Goal: Task Accomplishment & Management: Manage account settings

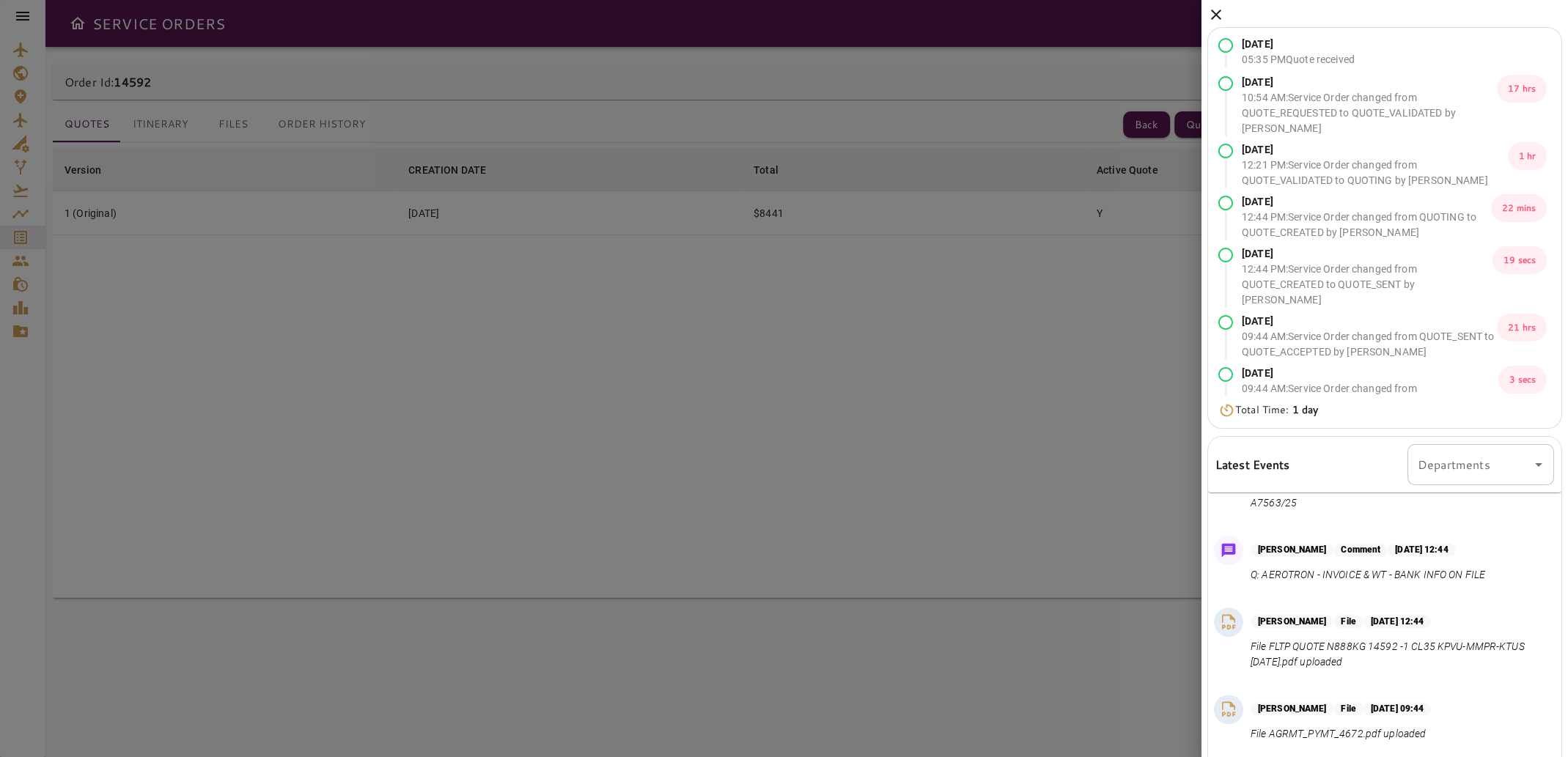
click at [1218, 10] on icon at bounding box center [1216, 14] width 18 height 18
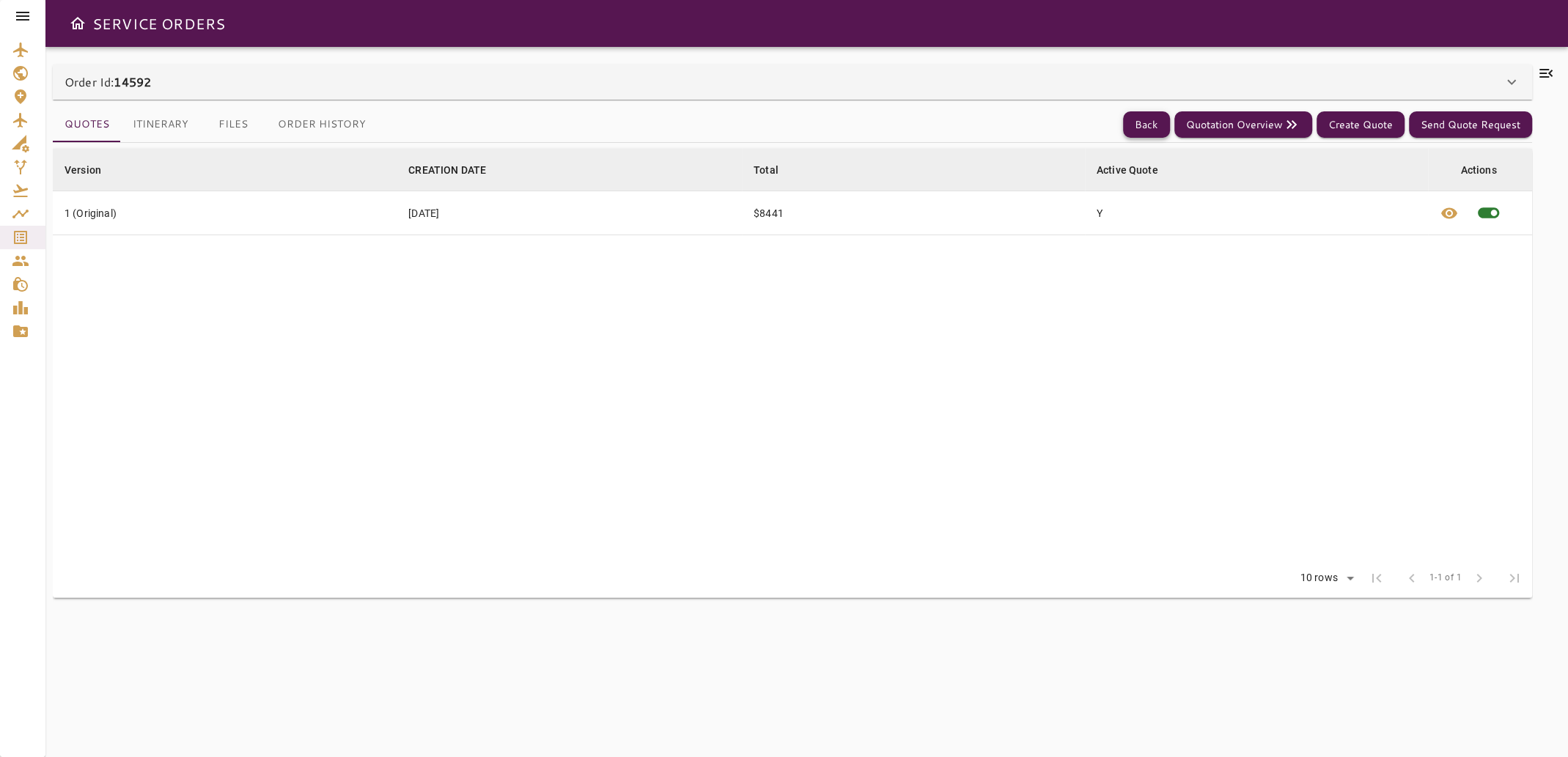
click at [1143, 124] on button "Back" at bounding box center [1146, 125] width 47 height 27
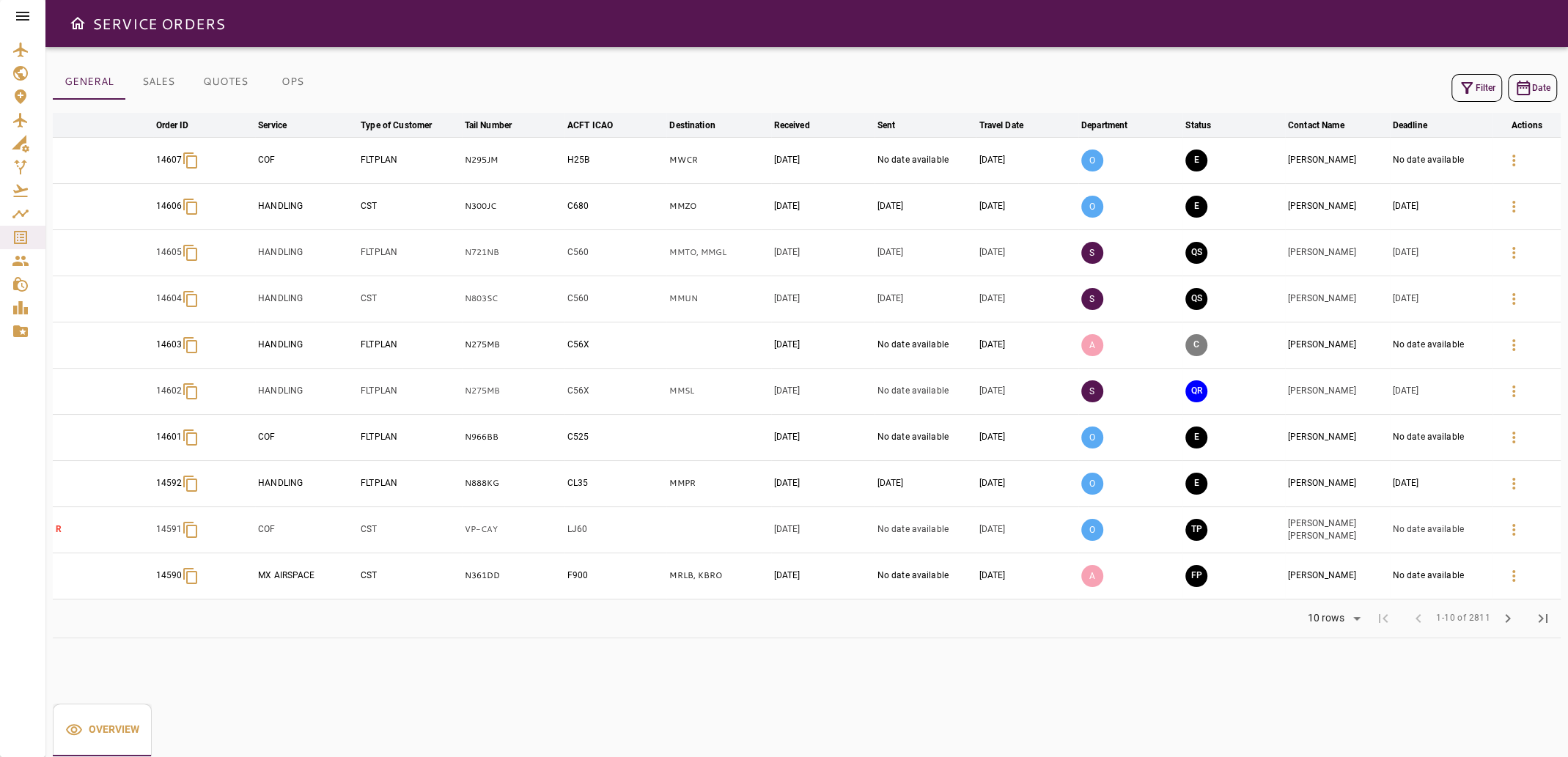
click at [1489, 86] on button "Filter" at bounding box center [1476, 88] width 50 height 28
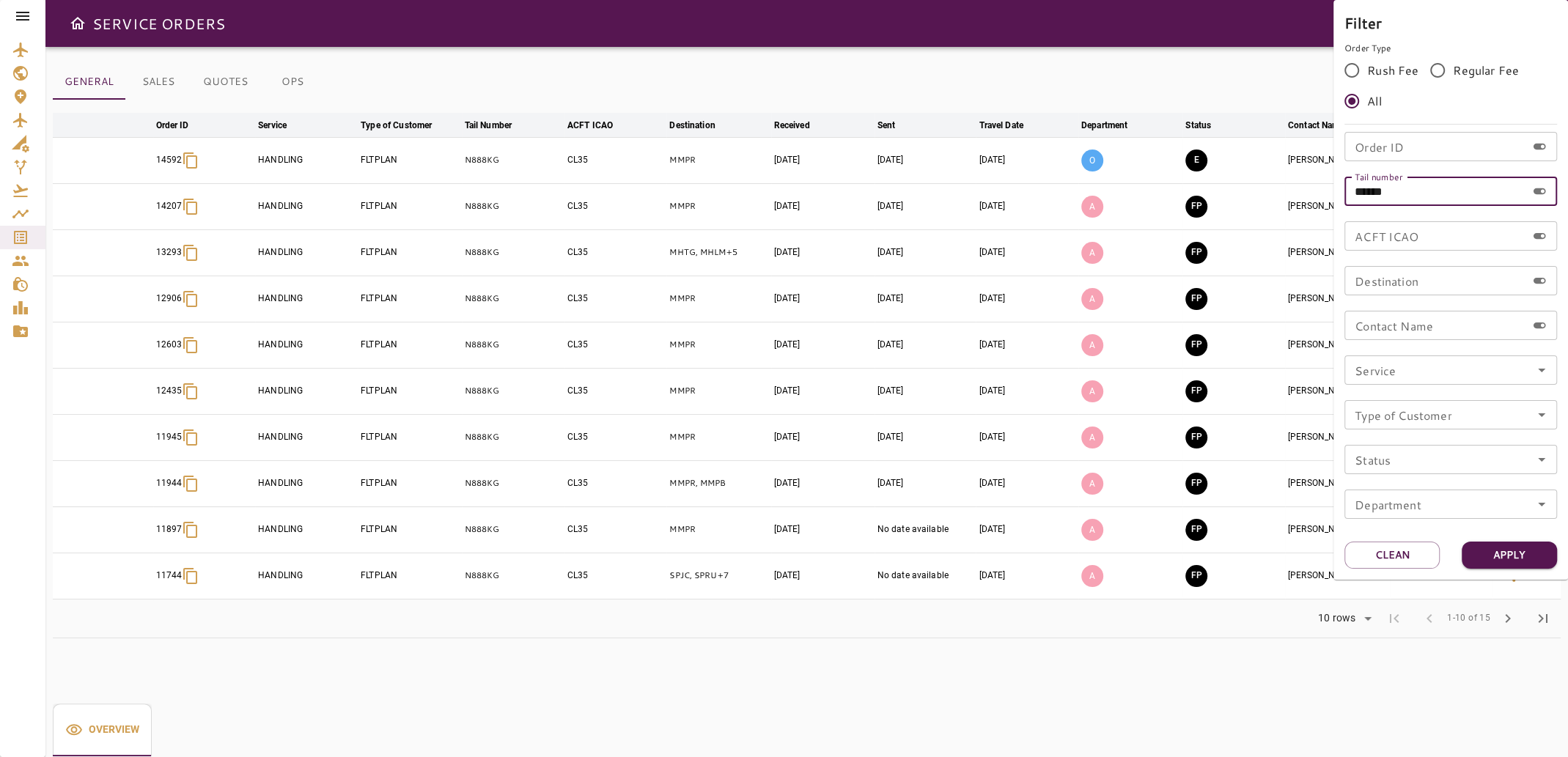
click at [1421, 188] on input "******" at bounding box center [1435, 191] width 181 height 30
type input "*****"
click at [1511, 559] on button "Apply" at bounding box center [1509, 556] width 95 height 27
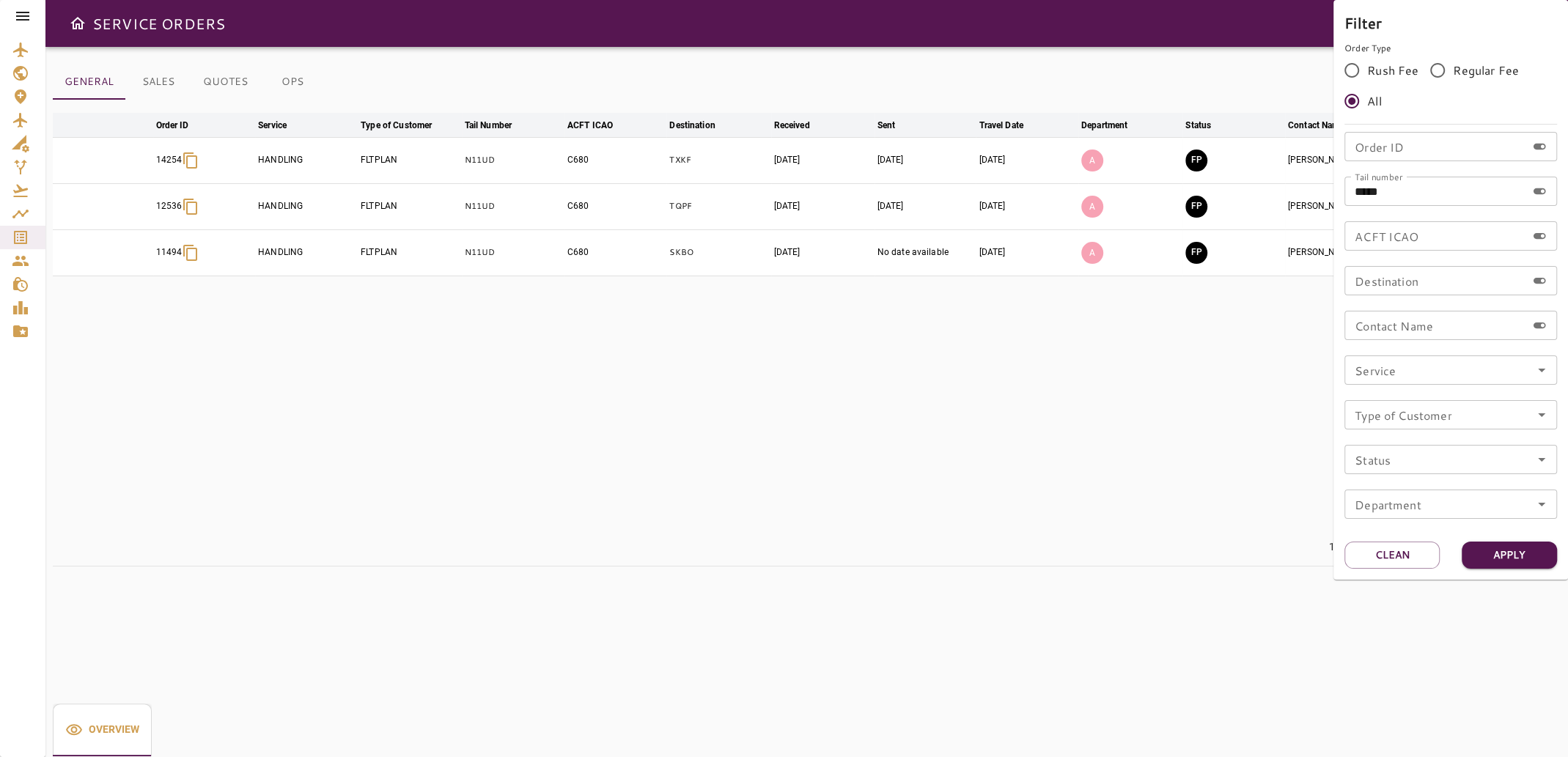
click at [1166, 608] on div at bounding box center [784, 378] width 1568 height 757
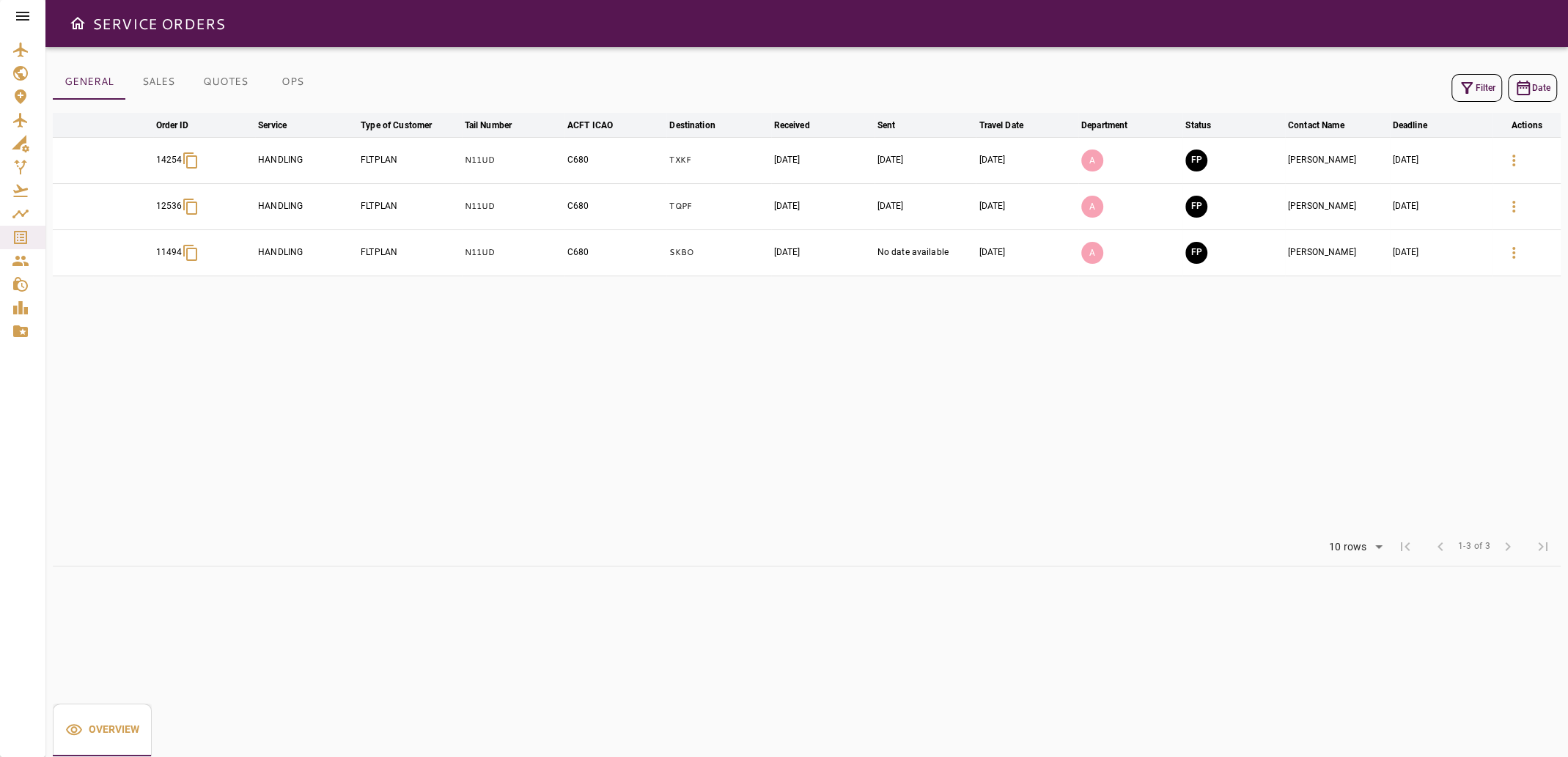
click at [1490, 90] on button "Filter" at bounding box center [1476, 88] width 50 height 28
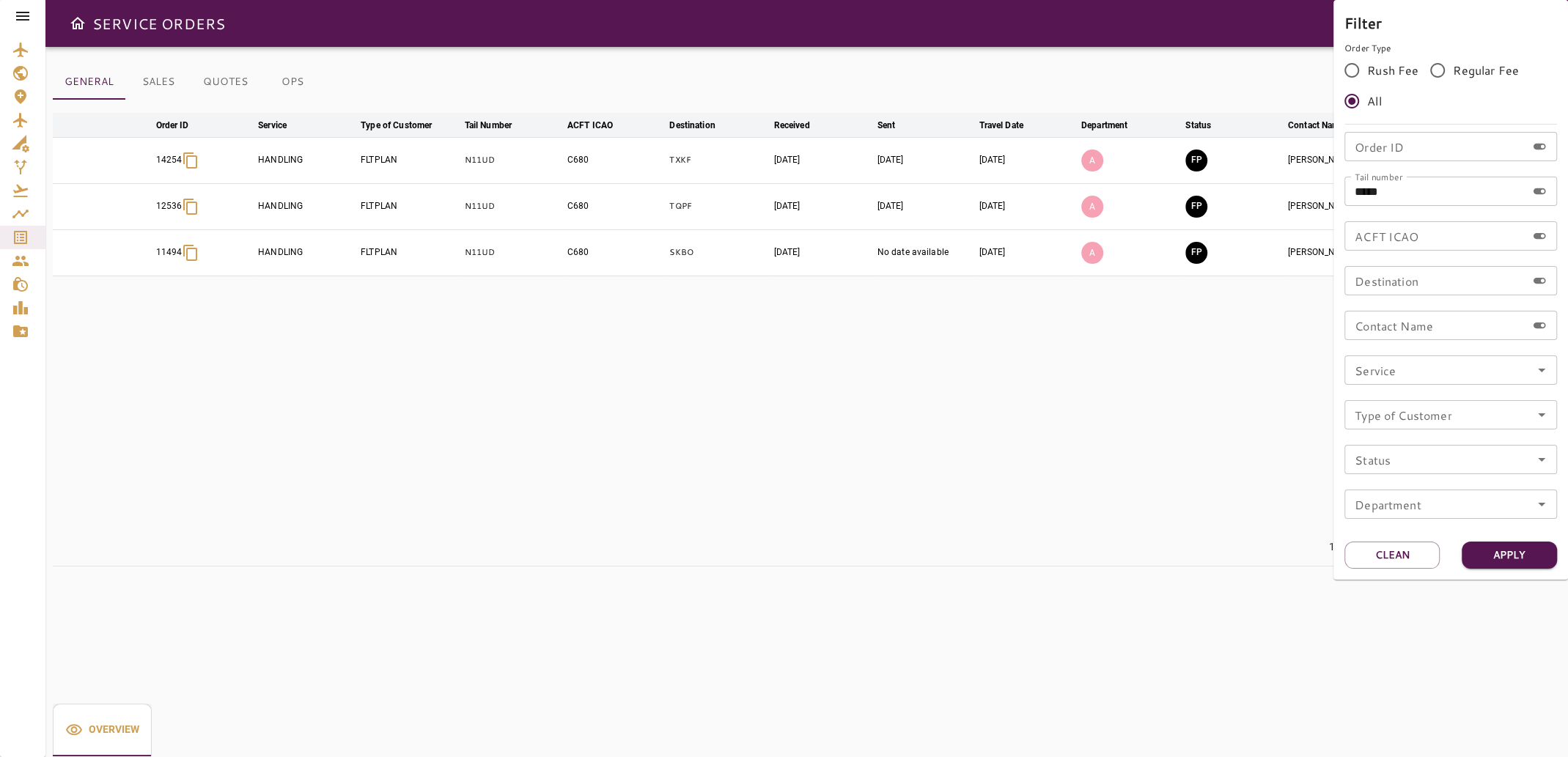
click at [1415, 190] on input "*****" at bounding box center [1435, 191] width 181 height 30
type input "*****"
click at [1506, 556] on button "Apply" at bounding box center [1509, 556] width 95 height 27
click at [993, 454] on div at bounding box center [784, 378] width 1568 height 757
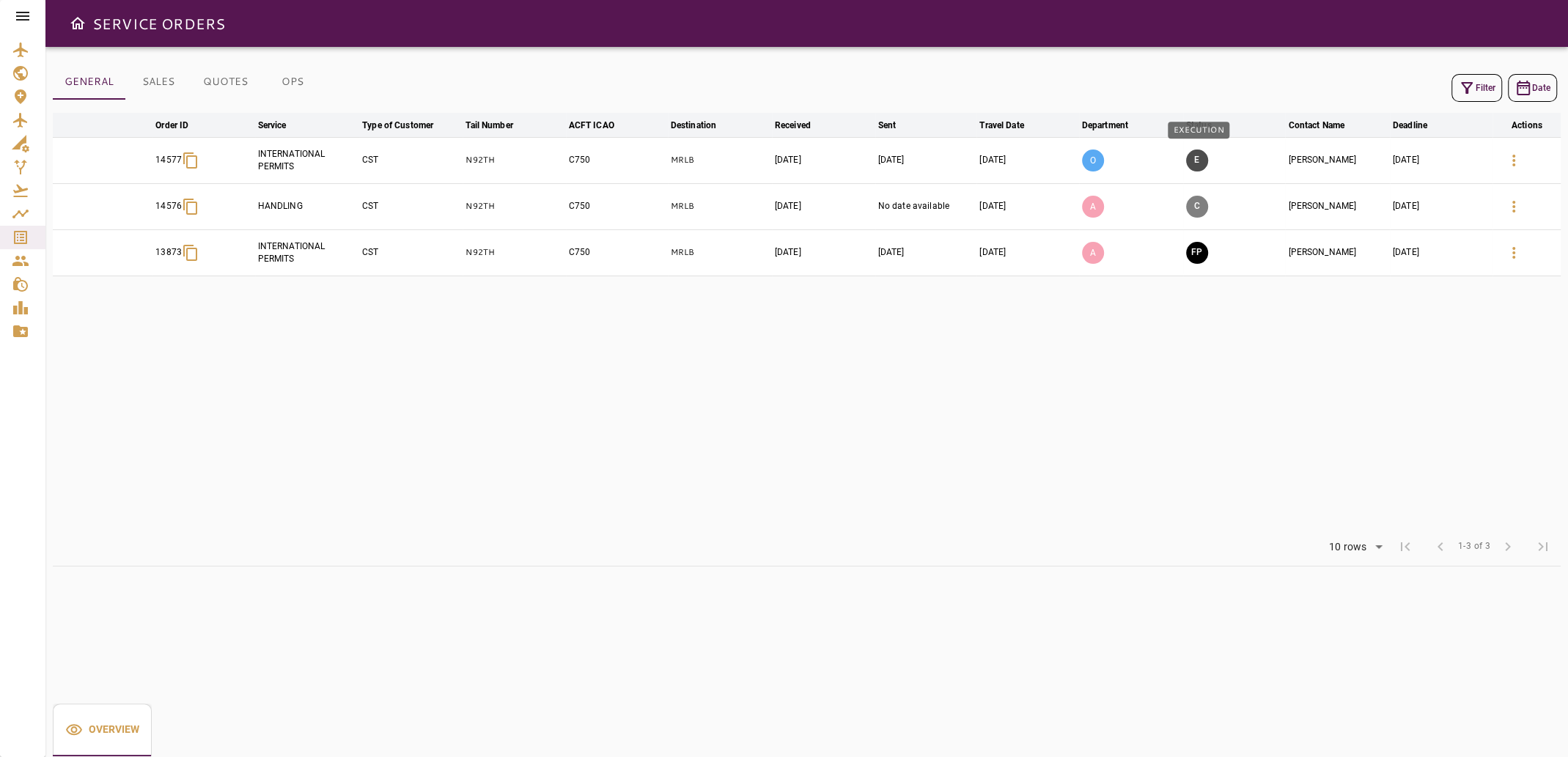
click at [1197, 157] on button "E" at bounding box center [1197, 161] width 22 height 22
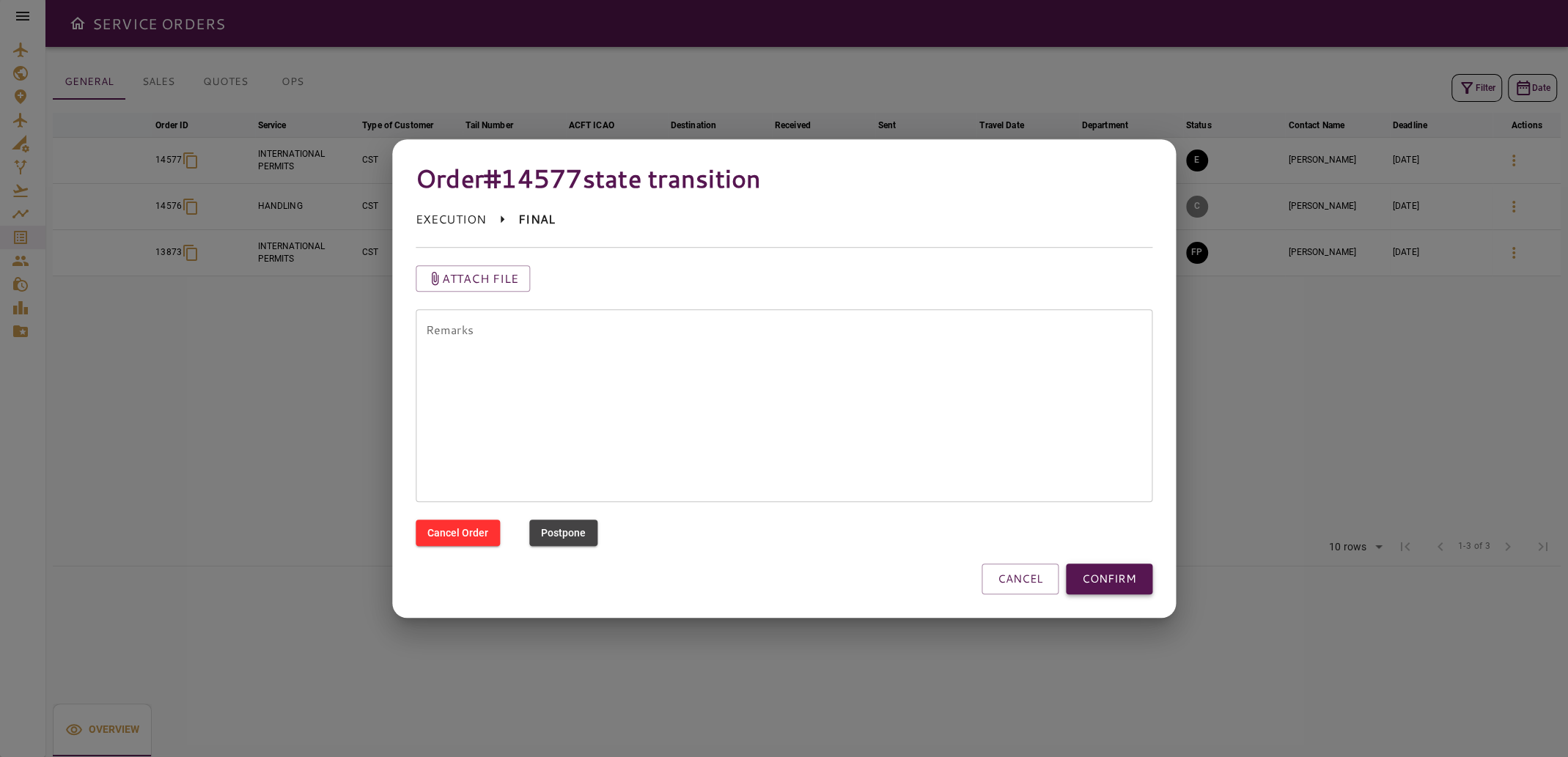
click at [1136, 585] on button "CONFIRM" at bounding box center [1108, 579] width 86 height 31
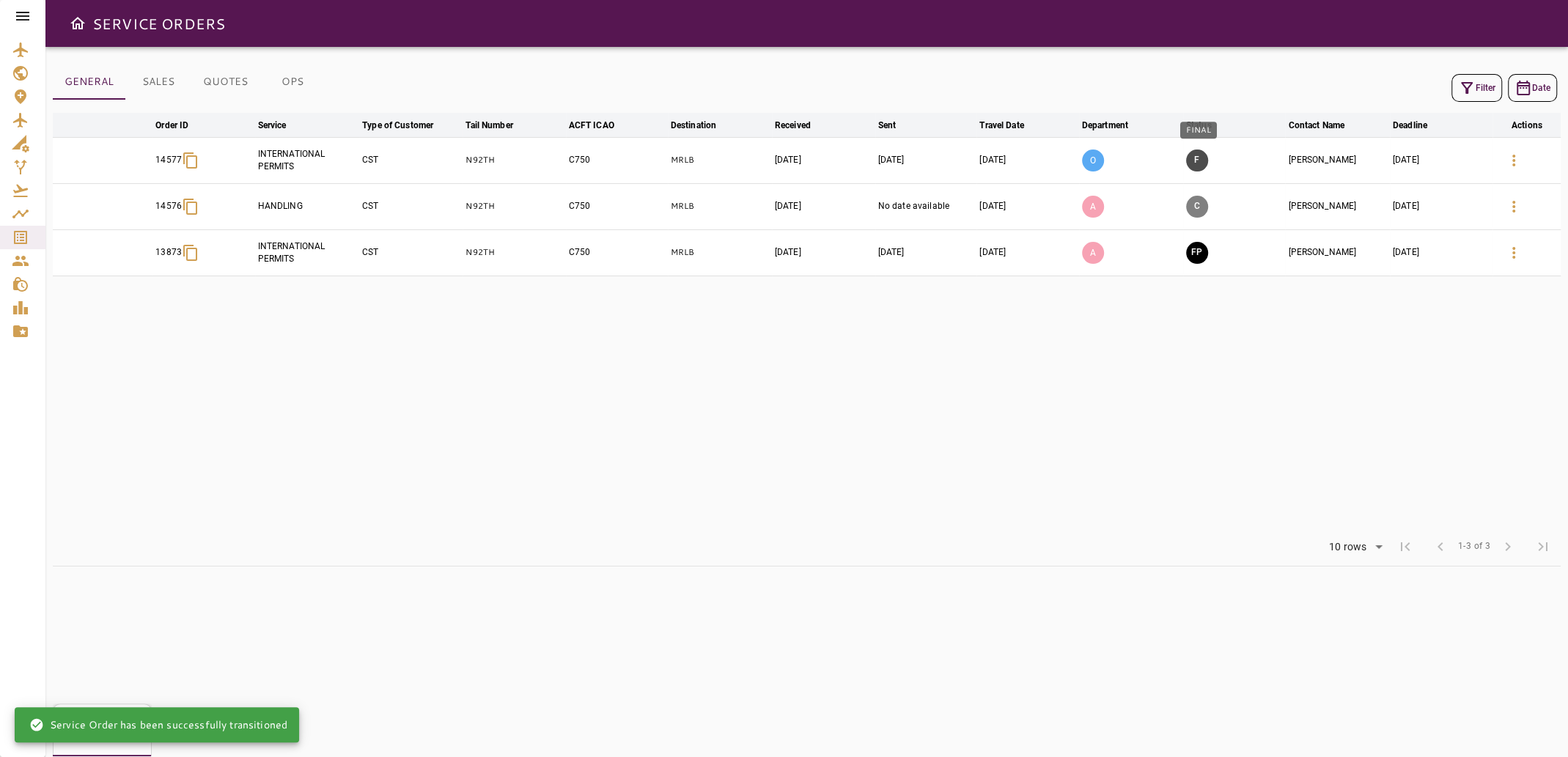
click at [1201, 159] on button "F" at bounding box center [1197, 161] width 22 height 22
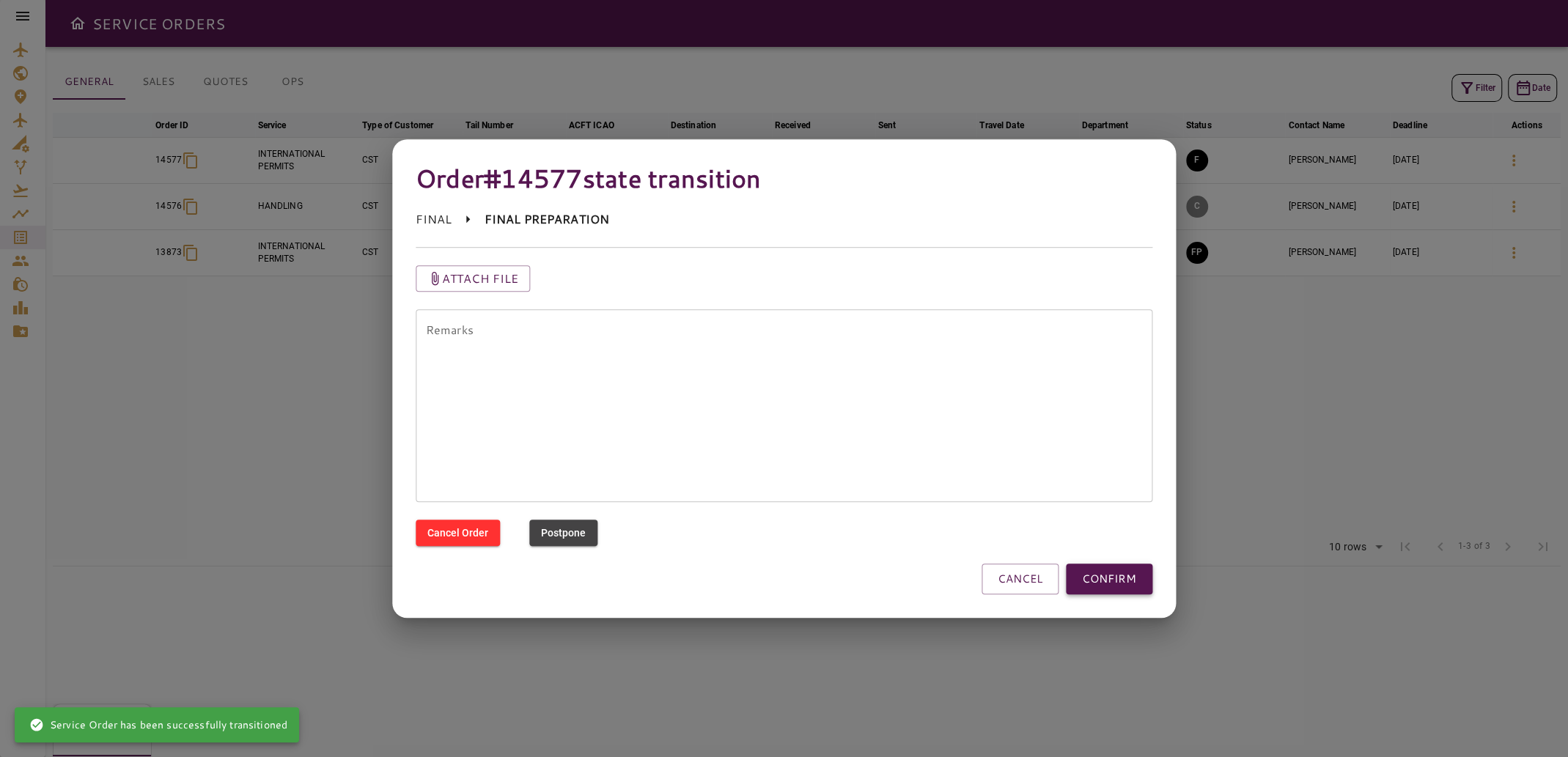
click at [1112, 576] on button "CONFIRM" at bounding box center [1108, 579] width 86 height 31
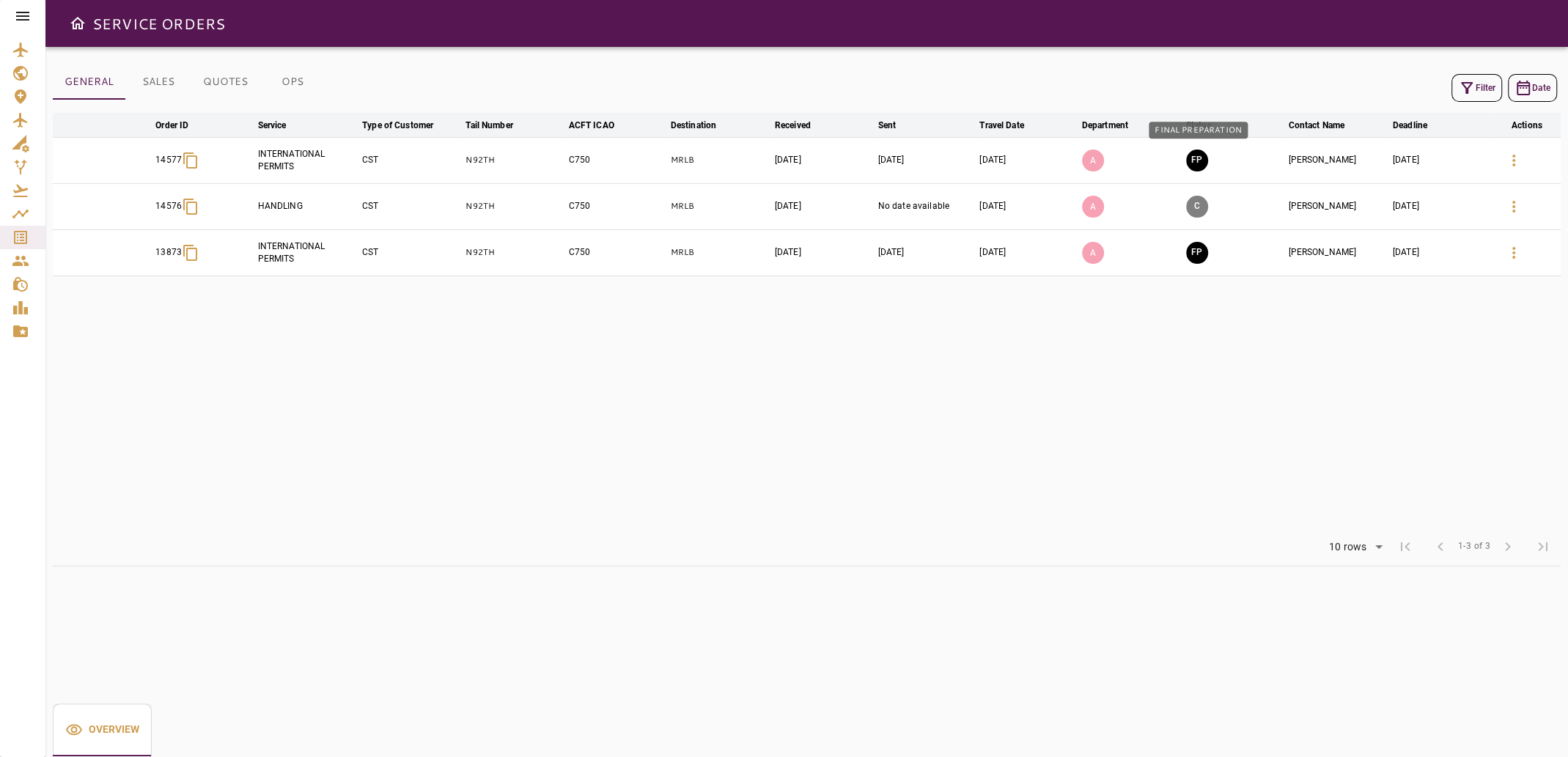
click at [1197, 158] on button "FP" at bounding box center [1197, 161] width 22 height 22
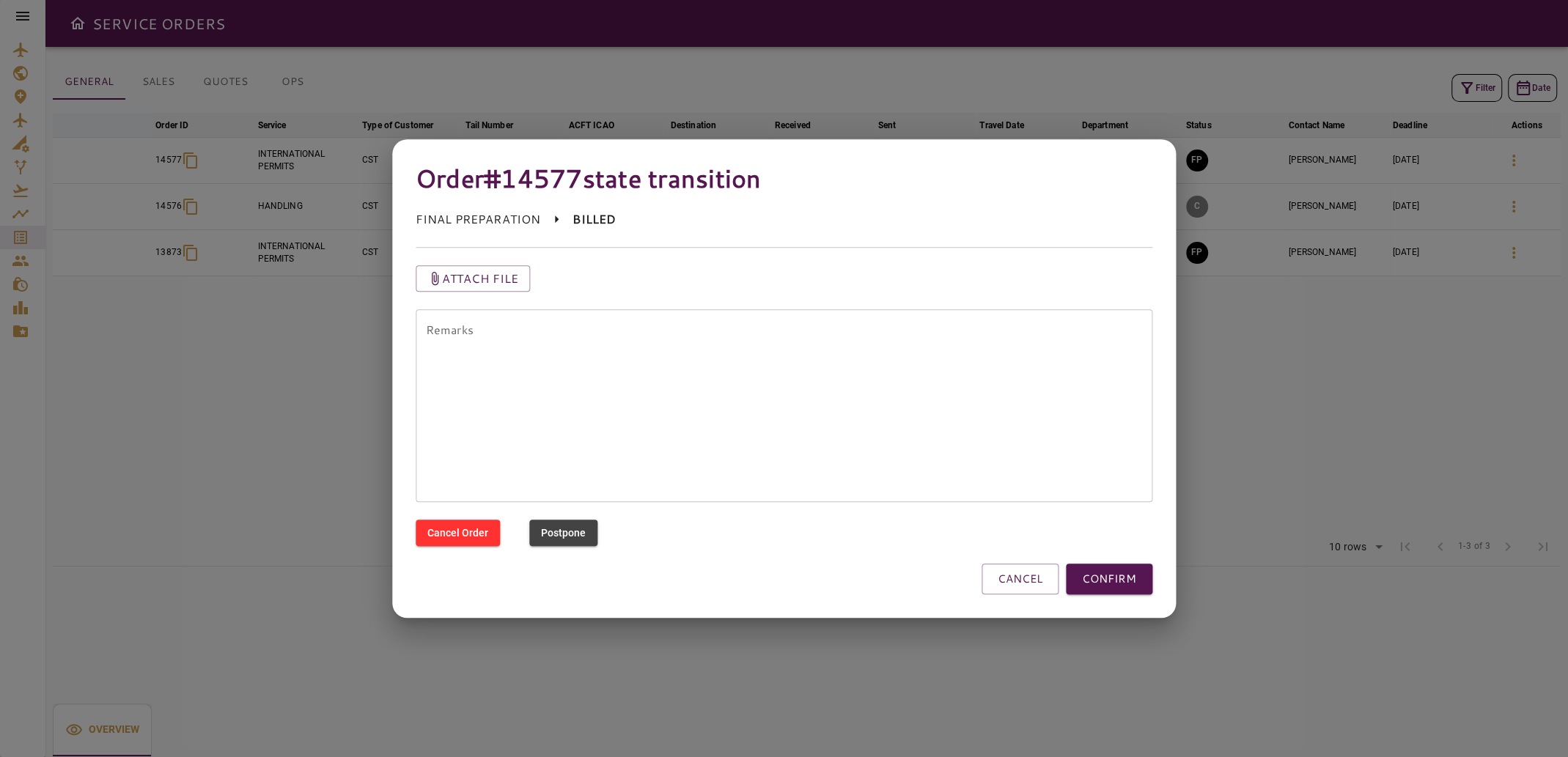
click at [1232, 520] on div at bounding box center [784, 378] width 1568 height 757
click at [1018, 577] on button "CANCEL" at bounding box center [1020, 579] width 77 height 31
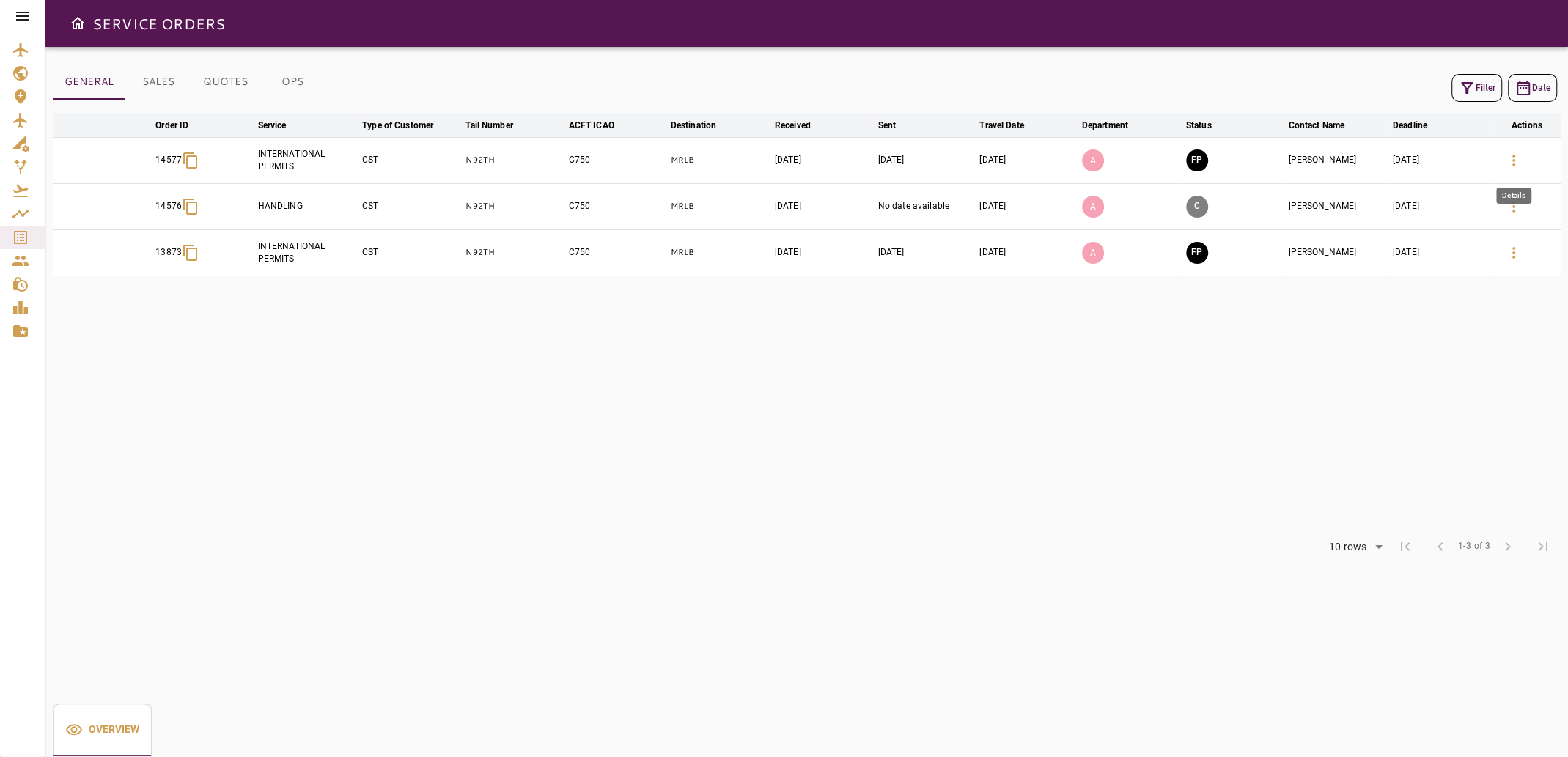
click at [1510, 161] on icon "button" at bounding box center [1514, 161] width 18 height 18
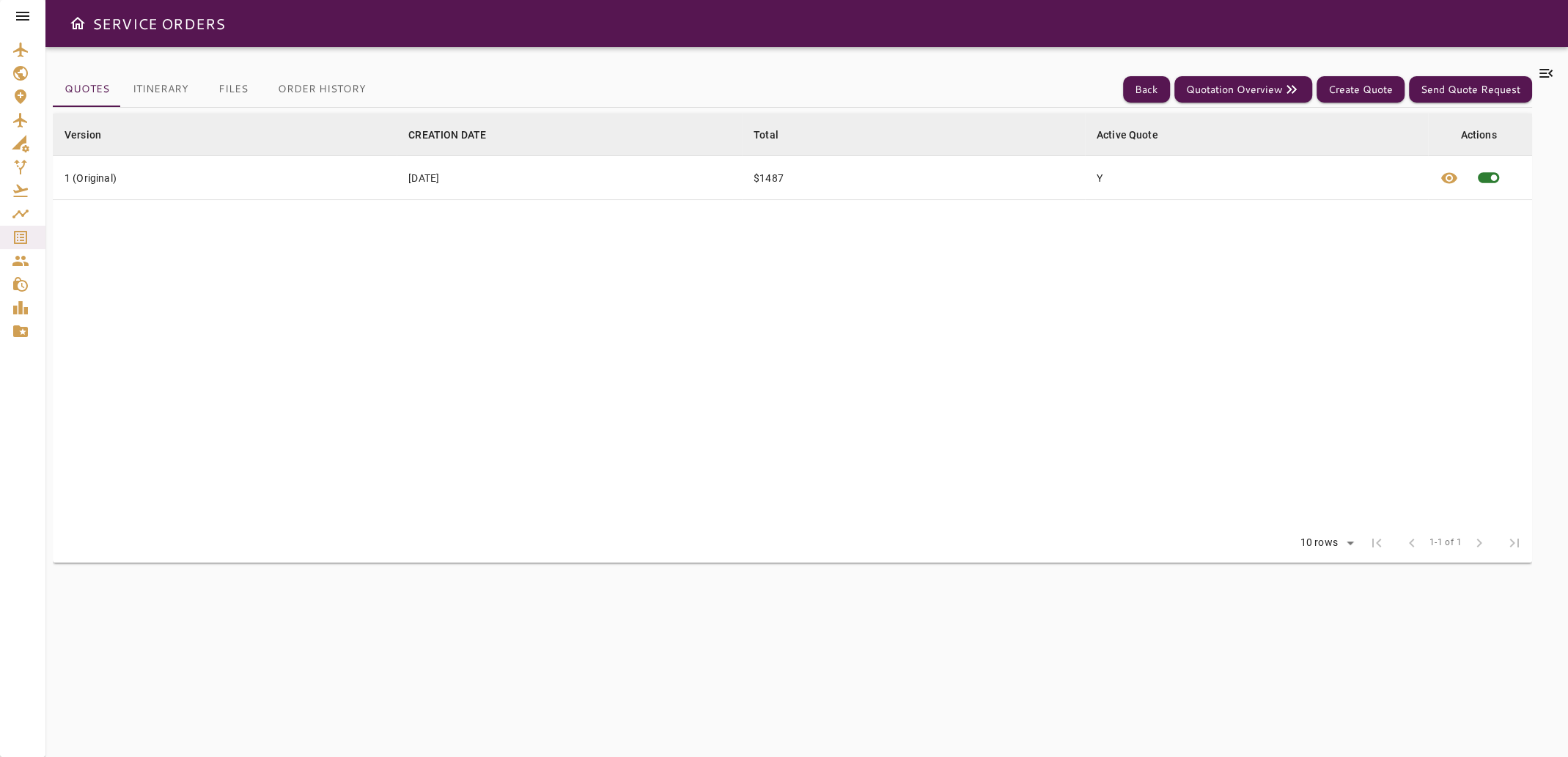
click at [1543, 72] on icon at bounding box center [1546, 74] width 18 height 18
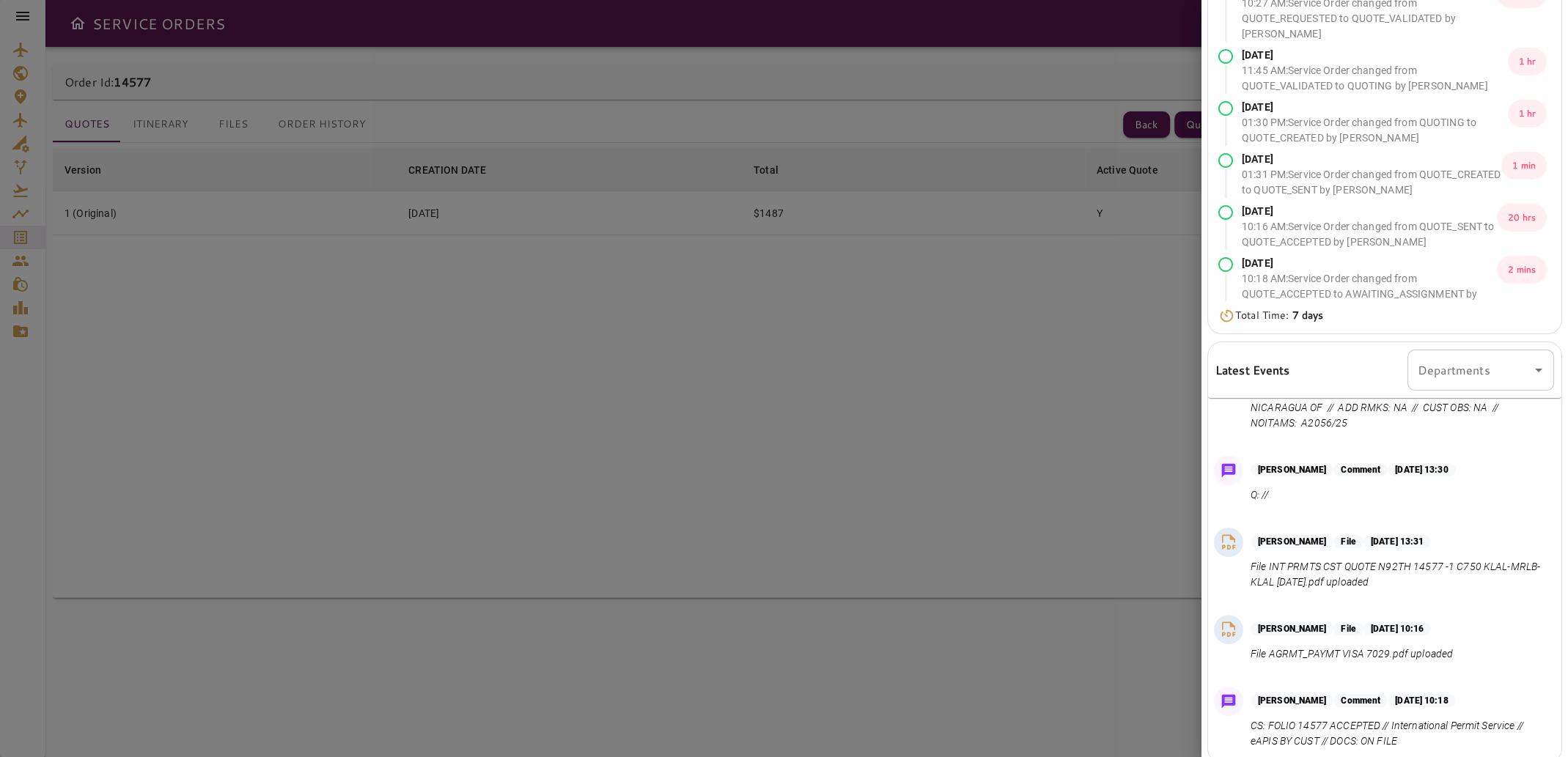
scroll to position [181, 0]
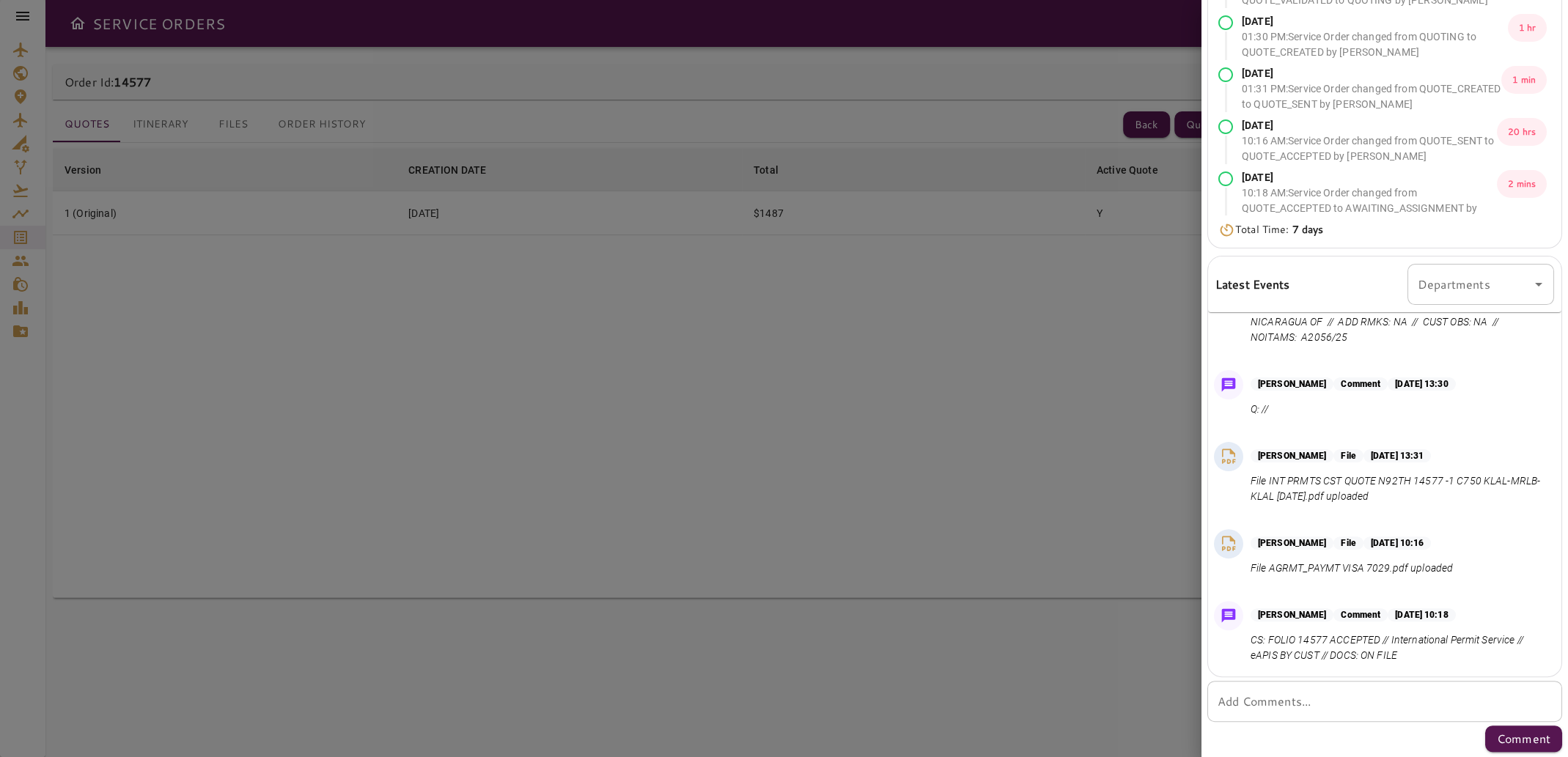
click at [1043, 449] on div at bounding box center [784, 378] width 1568 height 757
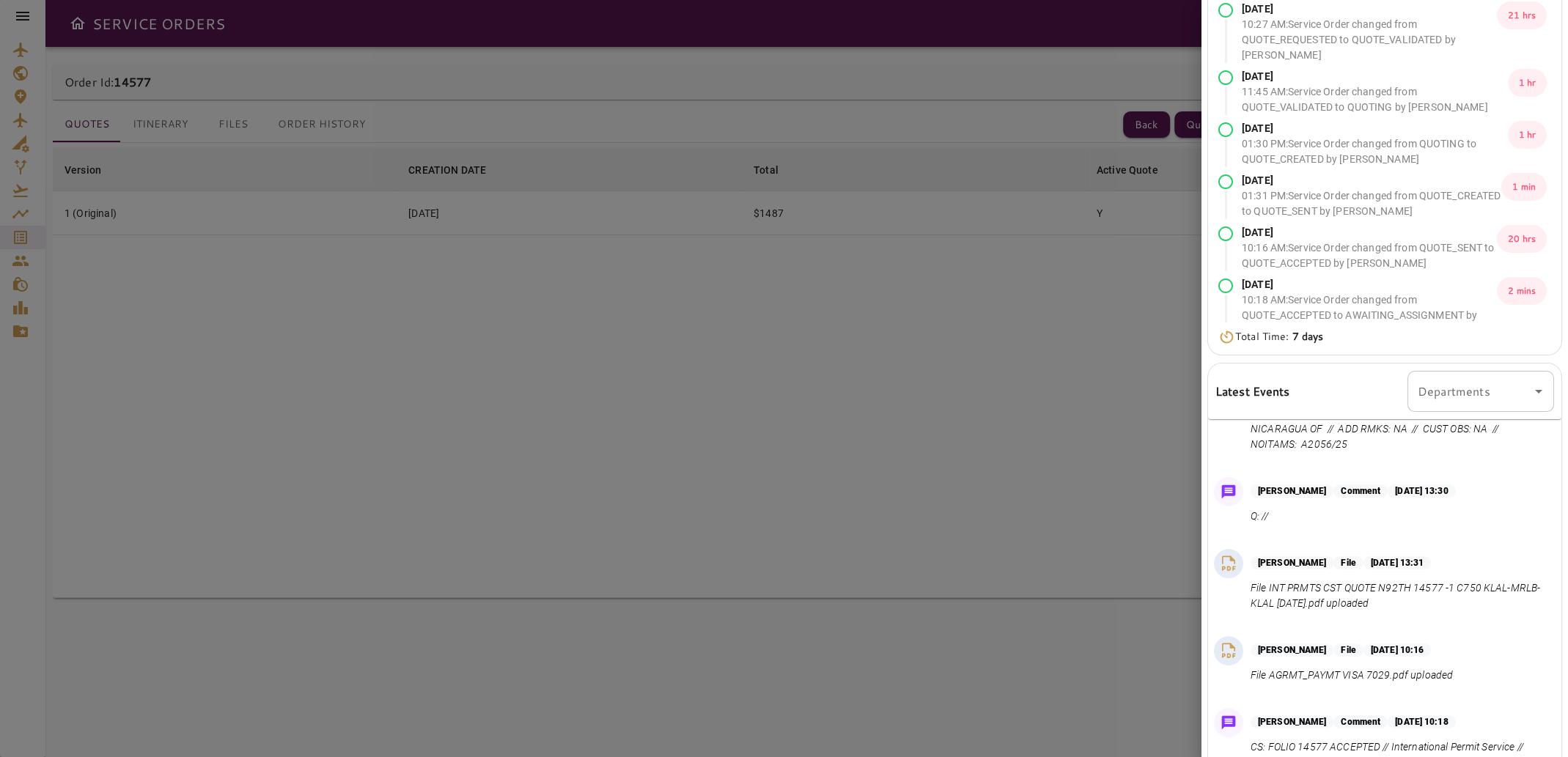
scroll to position [0, 0]
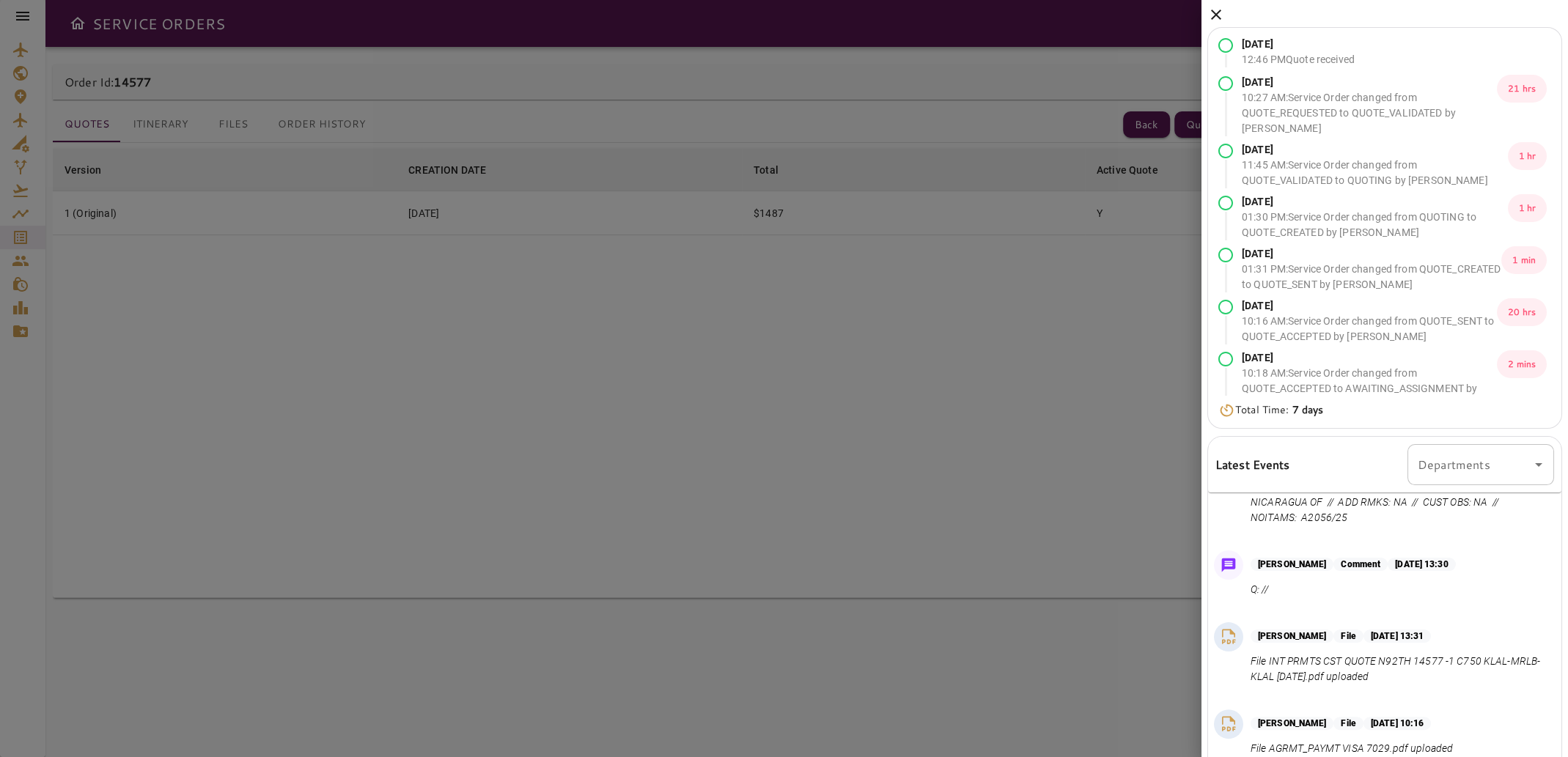
click at [1223, 13] on icon at bounding box center [1216, 14] width 18 height 18
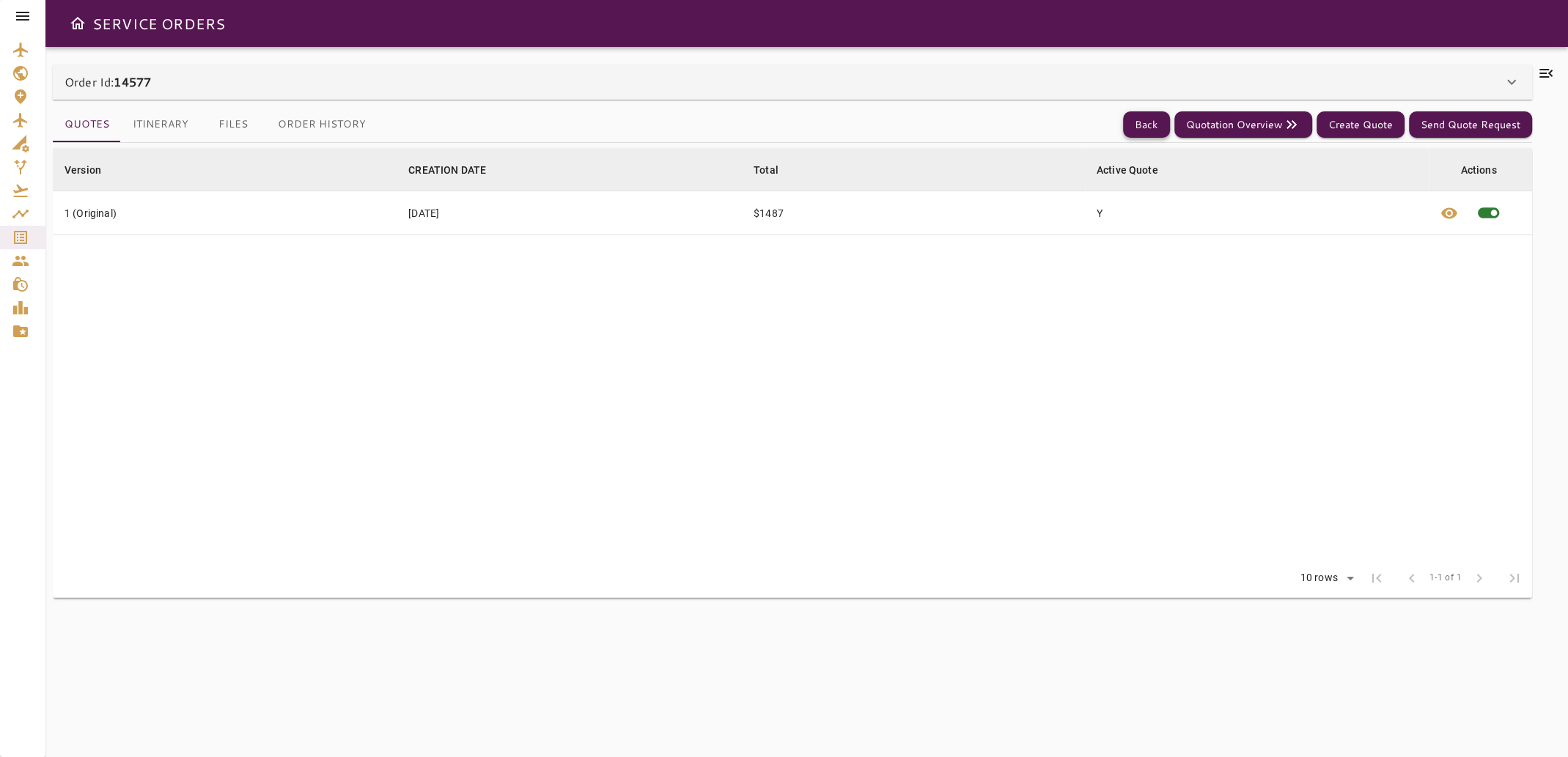
click at [1144, 126] on button "Back" at bounding box center [1146, 125] width 47 height 27
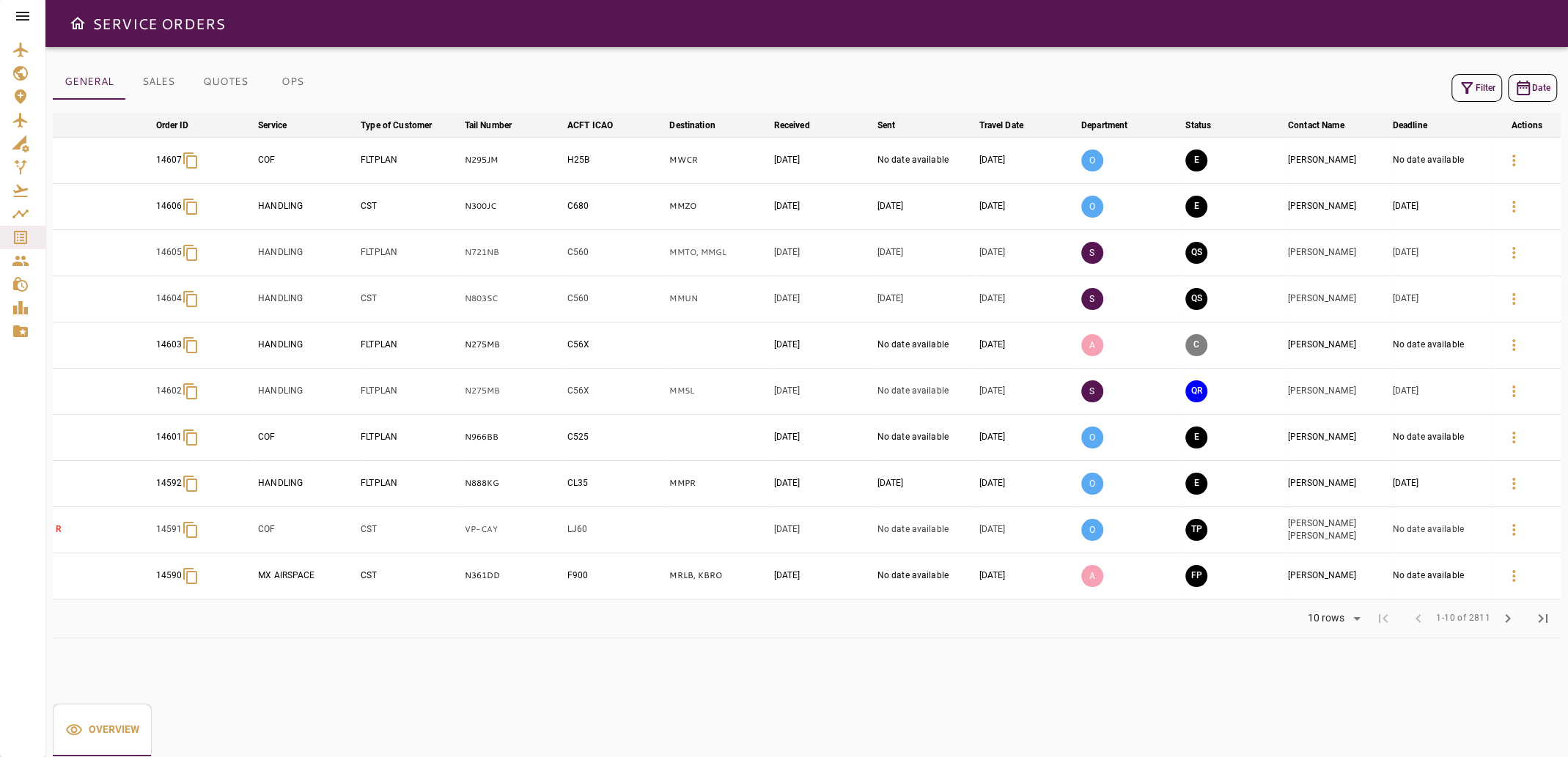
click at [1476, 100] on button "Filter" at bounding box center [1476, 88] width 50 height 28
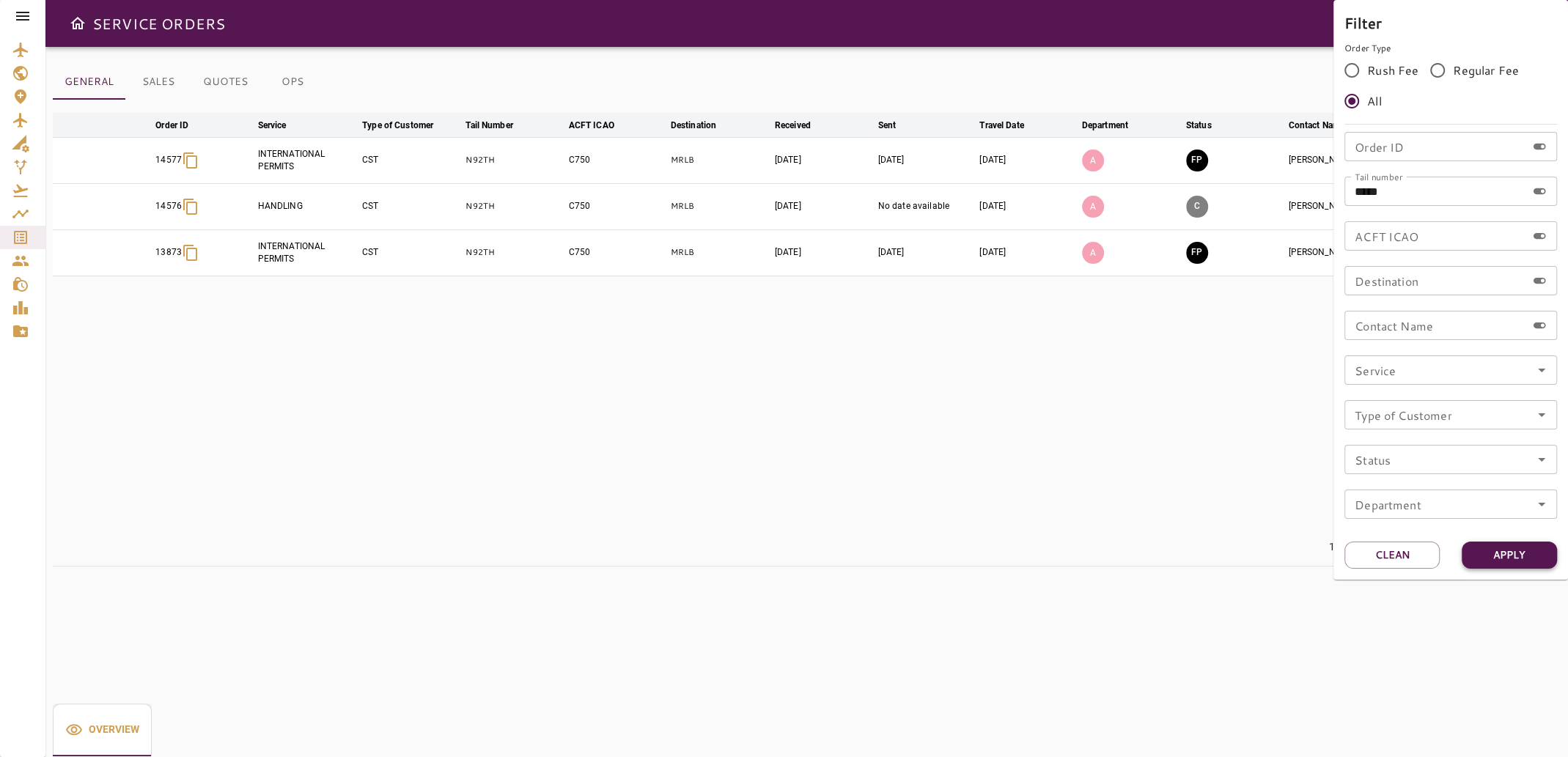
click at [1489, 560] on button "Apply" at bounding box center [1509, 556] width 95 height 27
drag, startPoint x: 1136, startPoint y: 394, endPoint x: 1125, endPoint y: 293, distance: 101.6
click at [1136, 392] on div at bounding box center [784, 378] width 1568 height 757
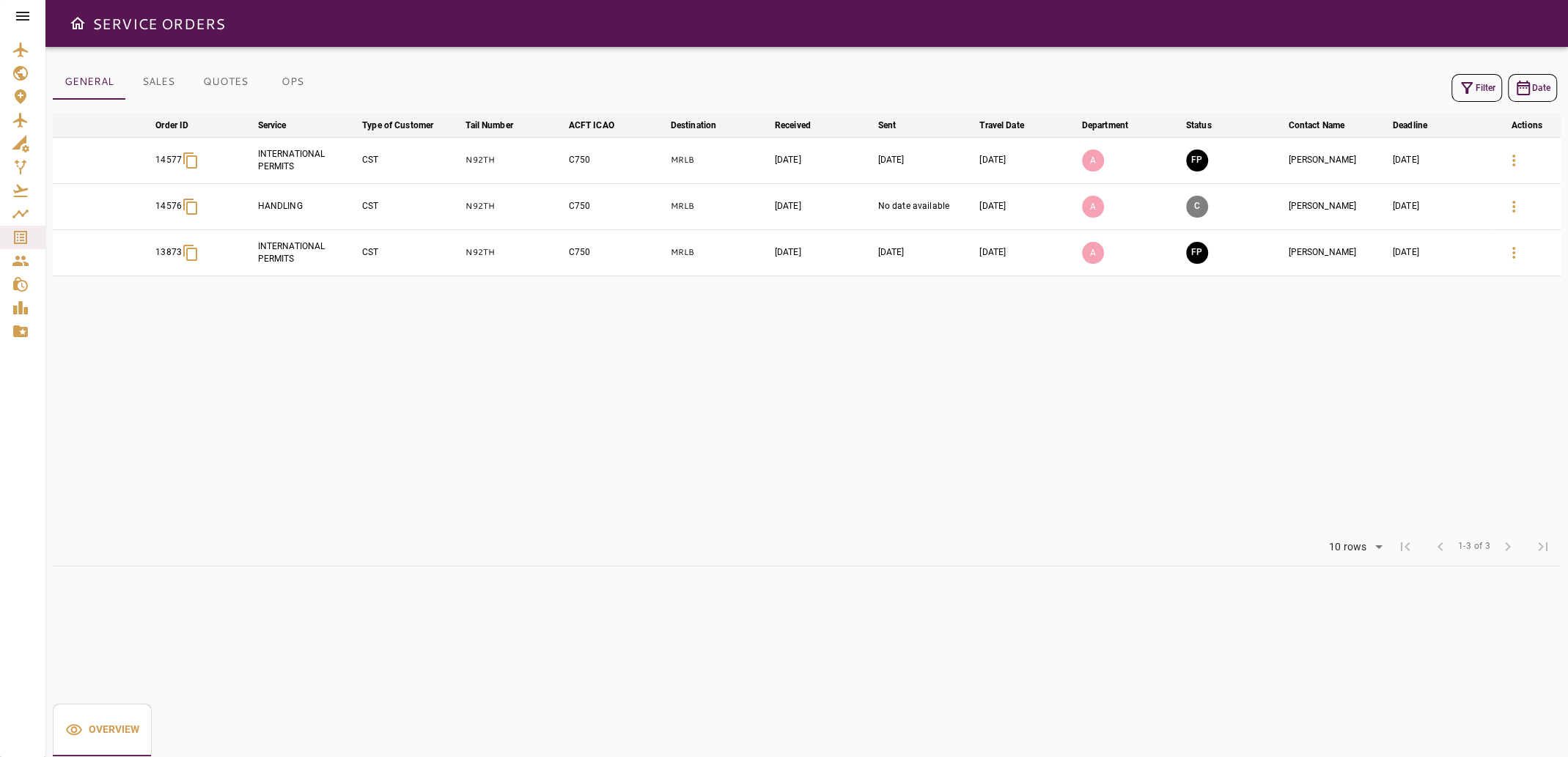
click at [1464, 85] on icon "button" at bounding box center [1467, 88] width 18 height 18
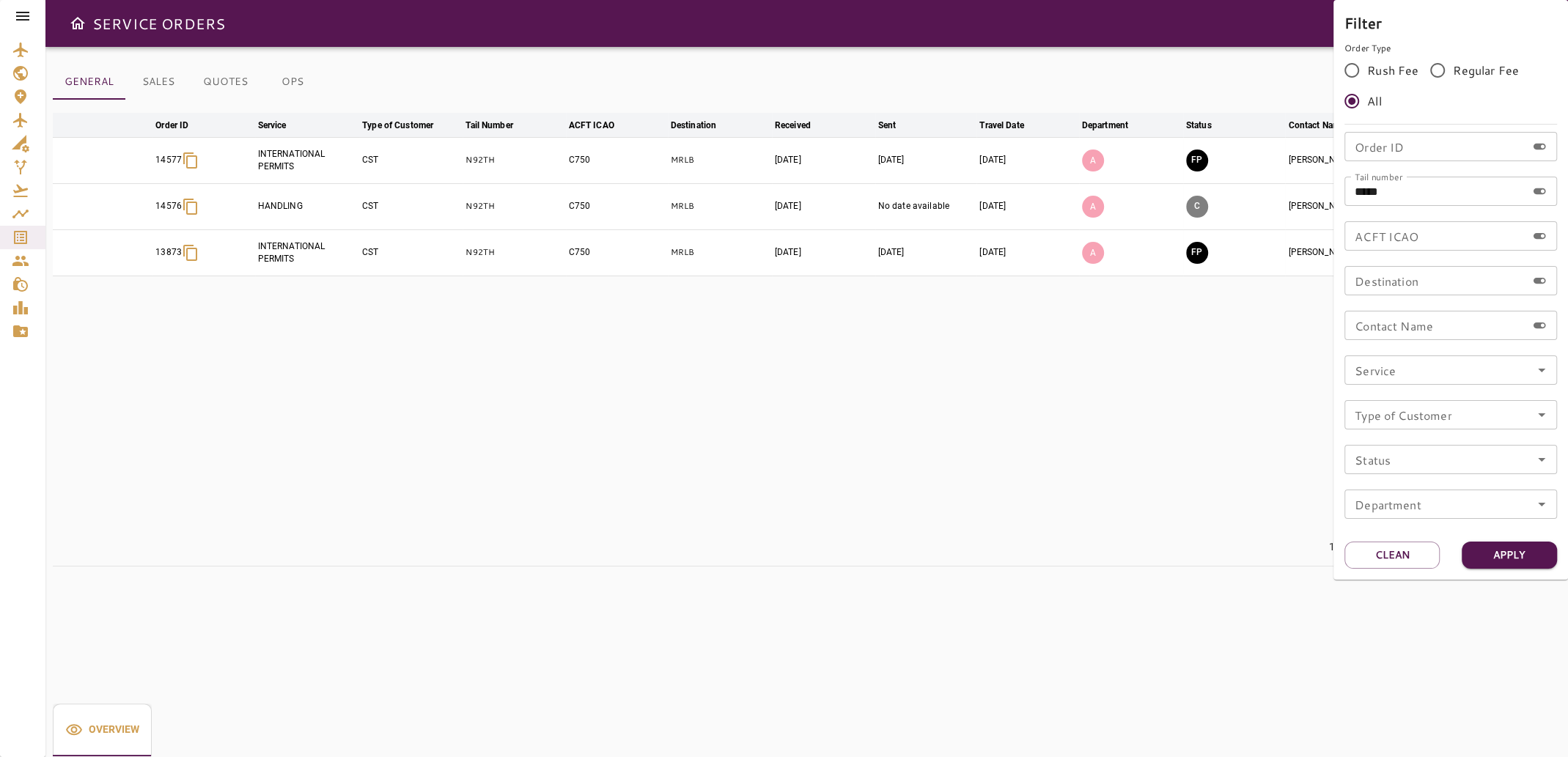
click at [1232, 449] on div at bounding box center [784, 378] width 1568 height 757
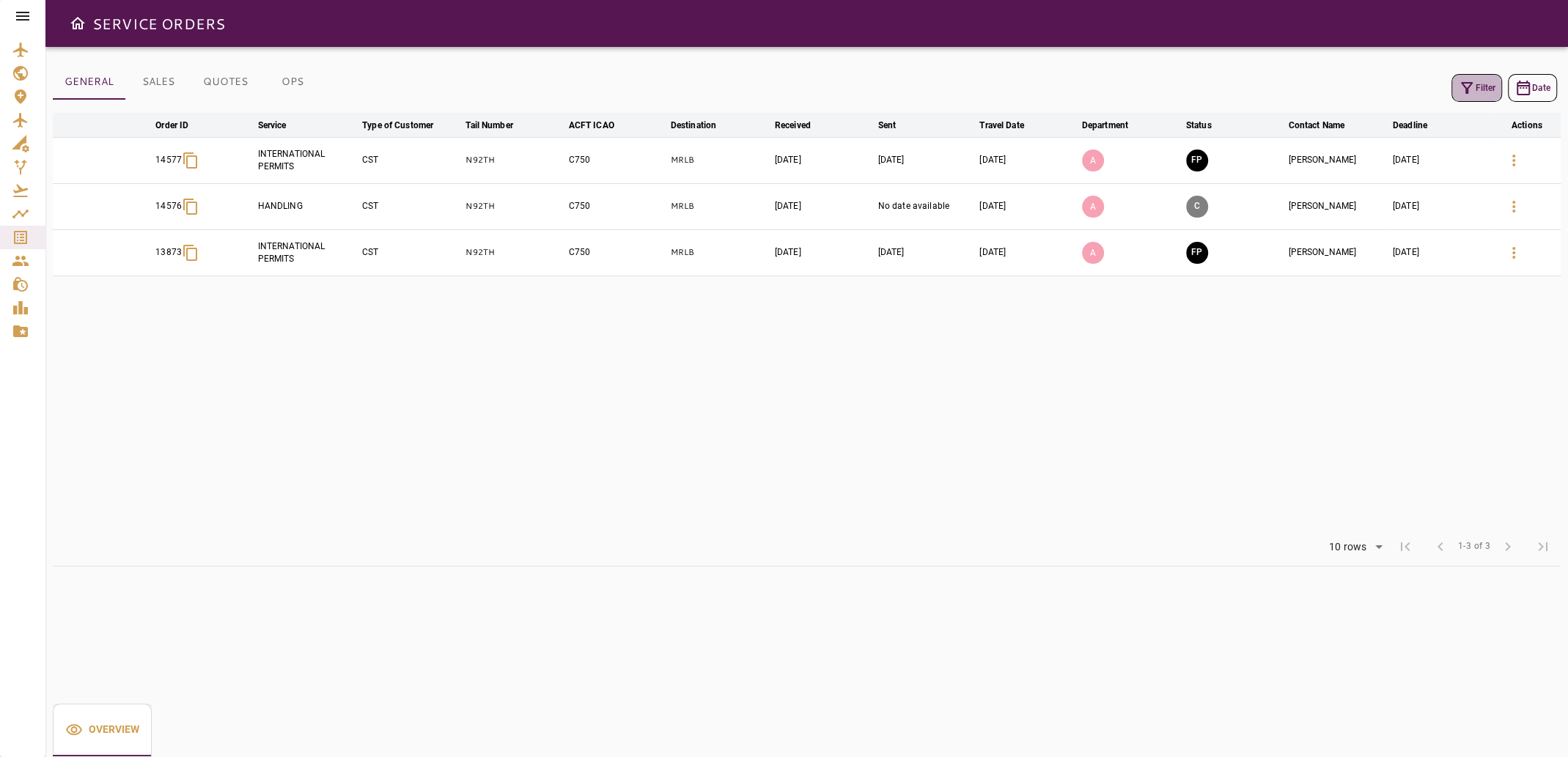
click at [1464, 88] on icon "button" at bounding box center [1467, 88] width 18 height 18
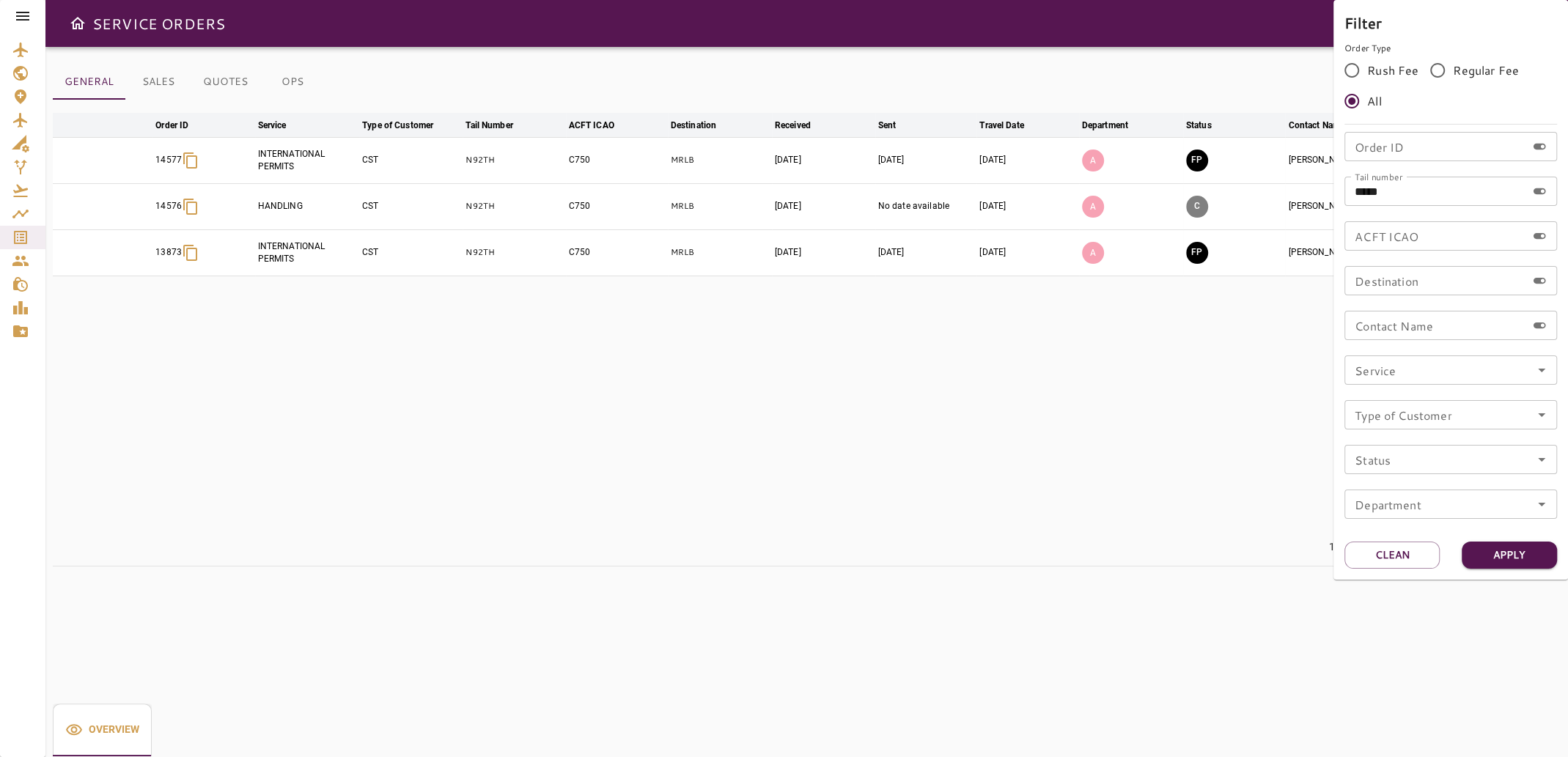
click at [1411, 192] on input "*****" at bounding box center [1435, 191] width 181 height 30
type input "*****"
click at [1502, 563] on button "Apply" at bounding box center [1509, 556] width 95 height 27
click at [1129, 604] on div at bounding box center [784, 378] width 1568 height 757
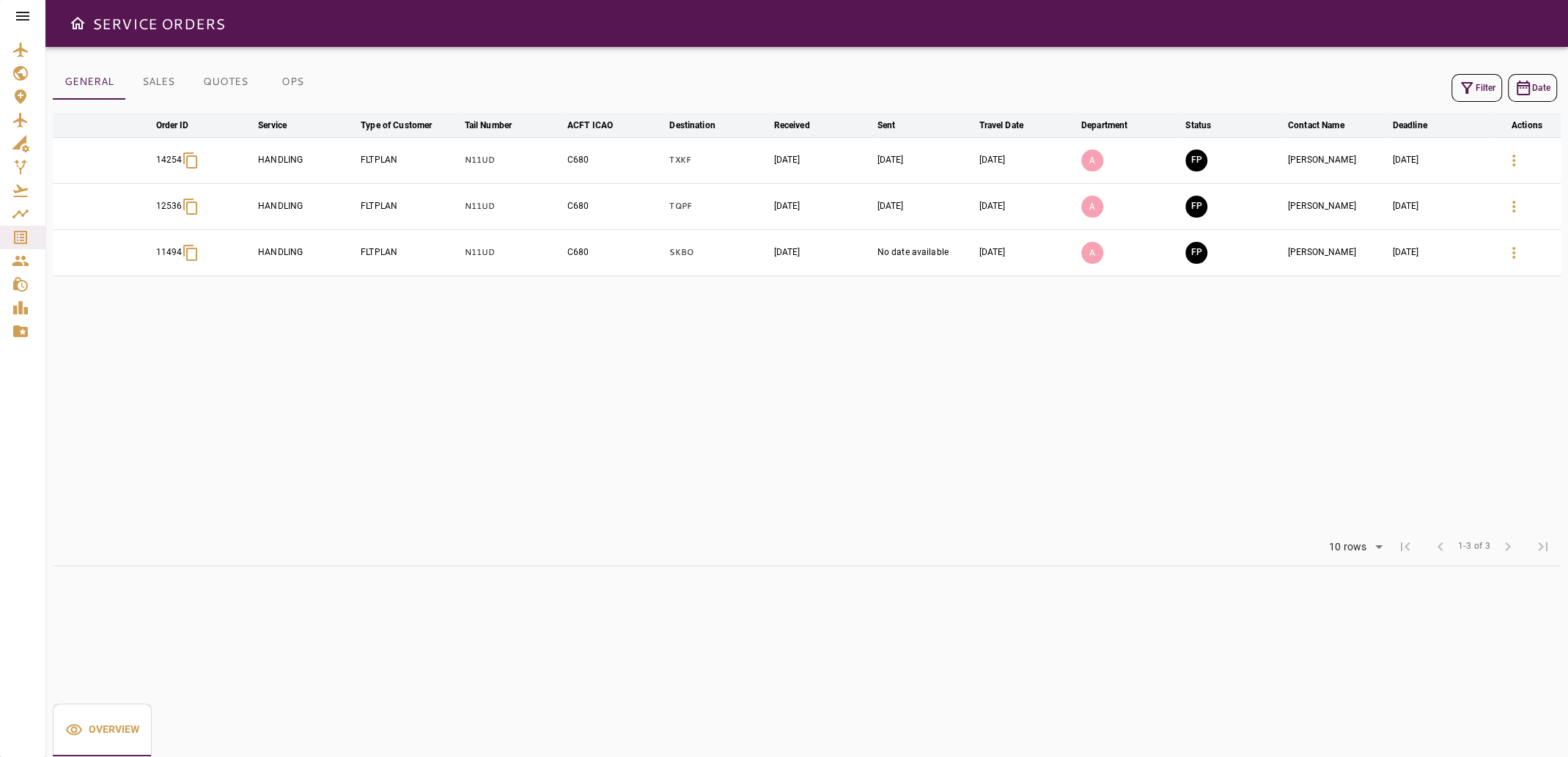
click at [296, 81] on button "OPS" at bounding box center [293, 82] width 66 height 35
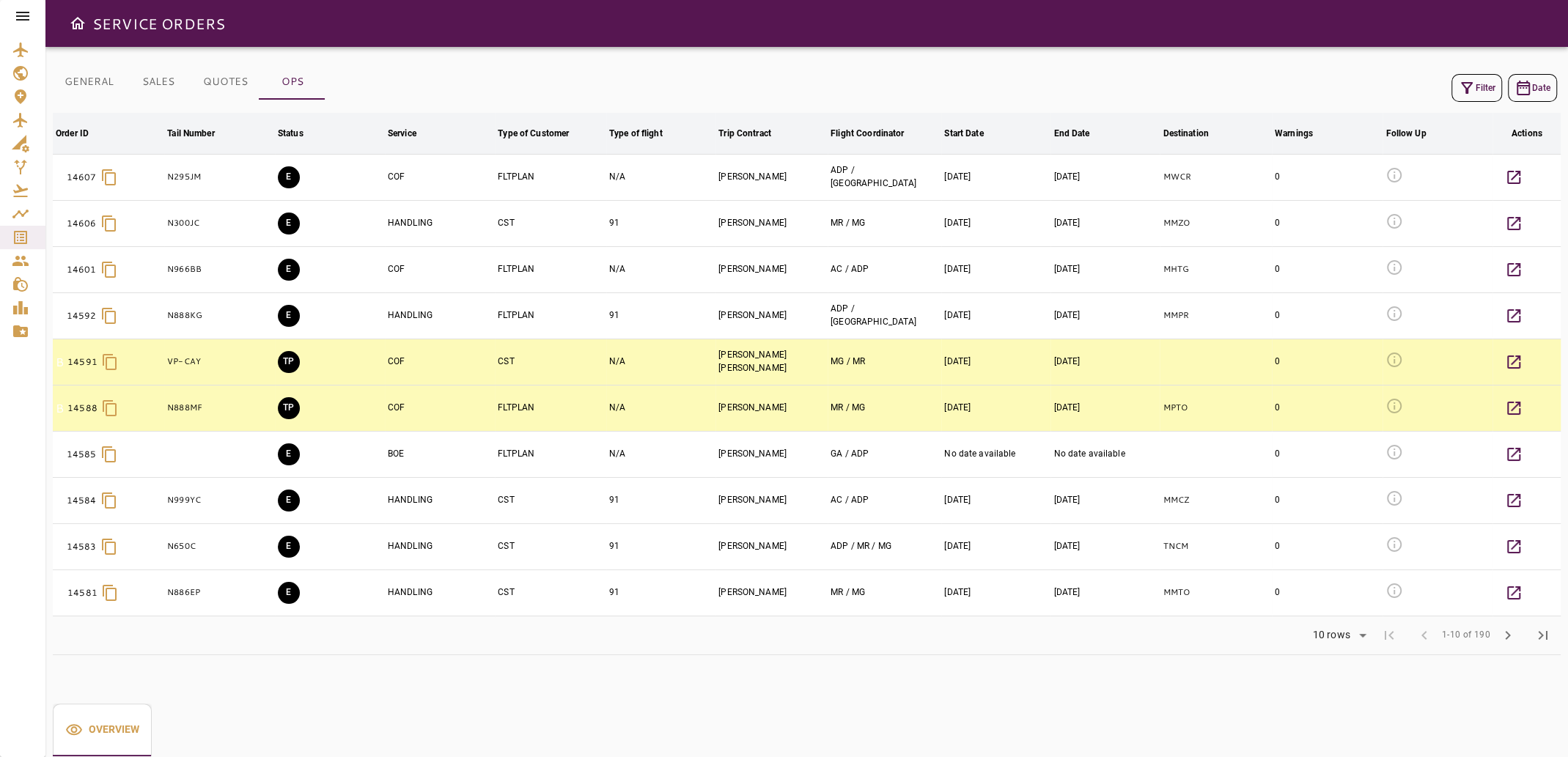
click at [1471, 91] on icon "button" at bounding box center [1467, 88] width 18 height 18
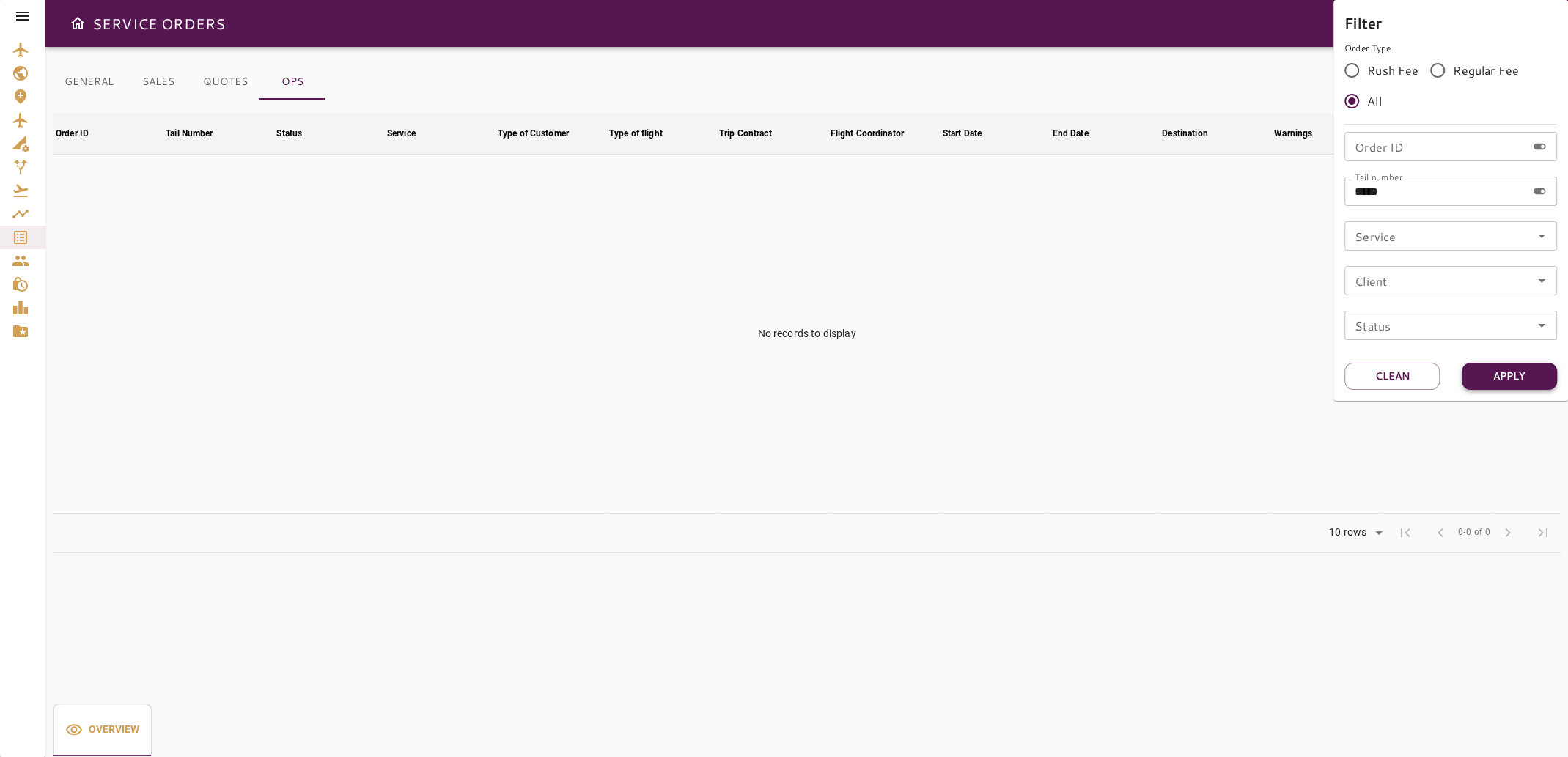
click at [1499, 367] on button "Apply" at bounding box center [1509, 377] width 95 height 27
click at [1502, 379] on button "Apply" at bounding box center [1509, 377] width 95 height 27
click at [1522, 374] on button "Apply" at bounding box center [1509, 377] width 95 height 27
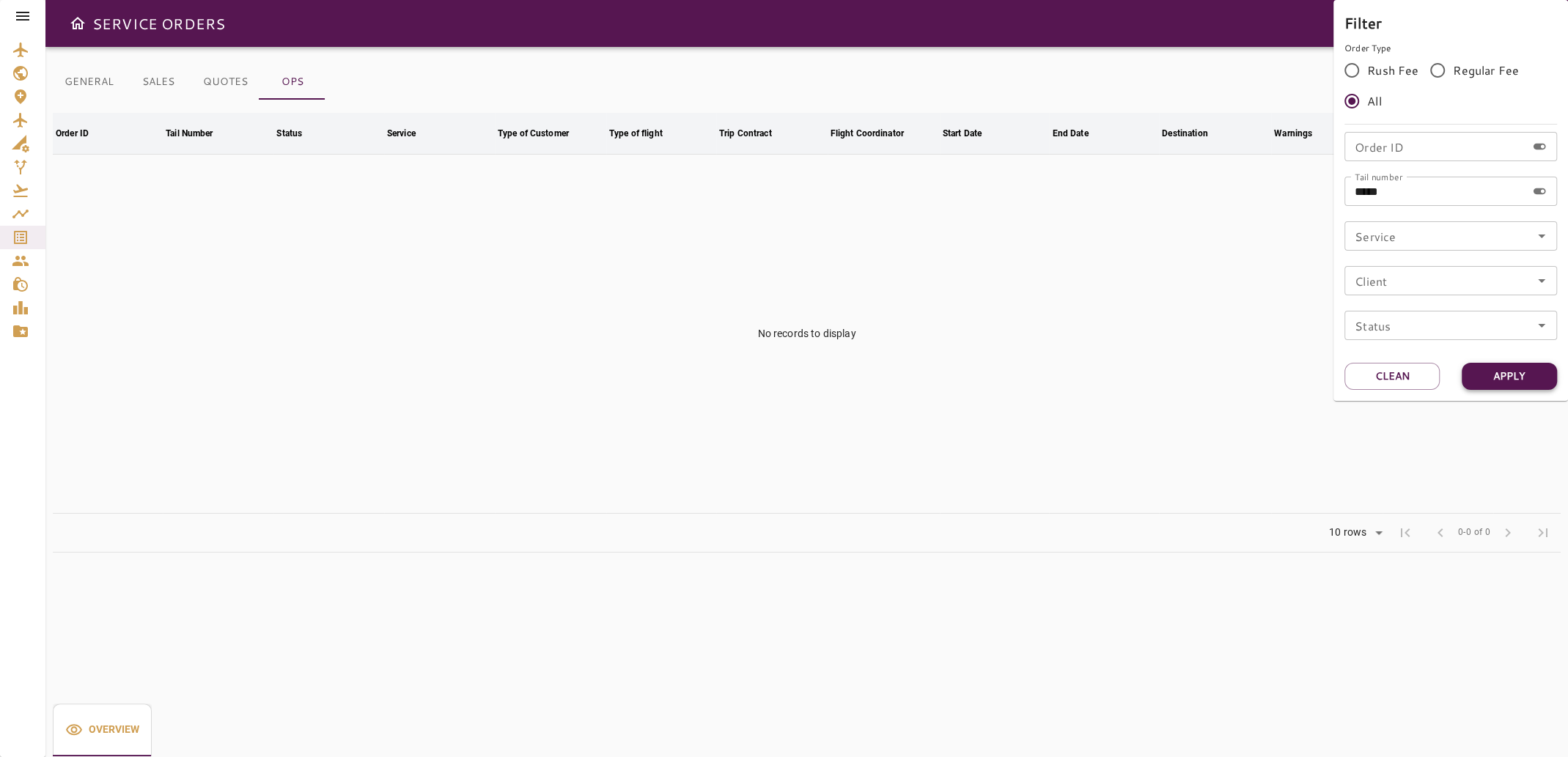
click at [1522, 374] on button "Apply" at bounding box center [1509, 377] width 95 height 27
drag, startPoint x: 1407, startPoint y: 190, endPoint x: 1248, endPoint y: 210, distance: 160.3
click at [1248, 210] on div "Filter Order Type Rush Fee Regular Fee All Order ID Order ID Tail number ***** …" at bounding box center [784, 378] width 1568 height 757
type input "*****"
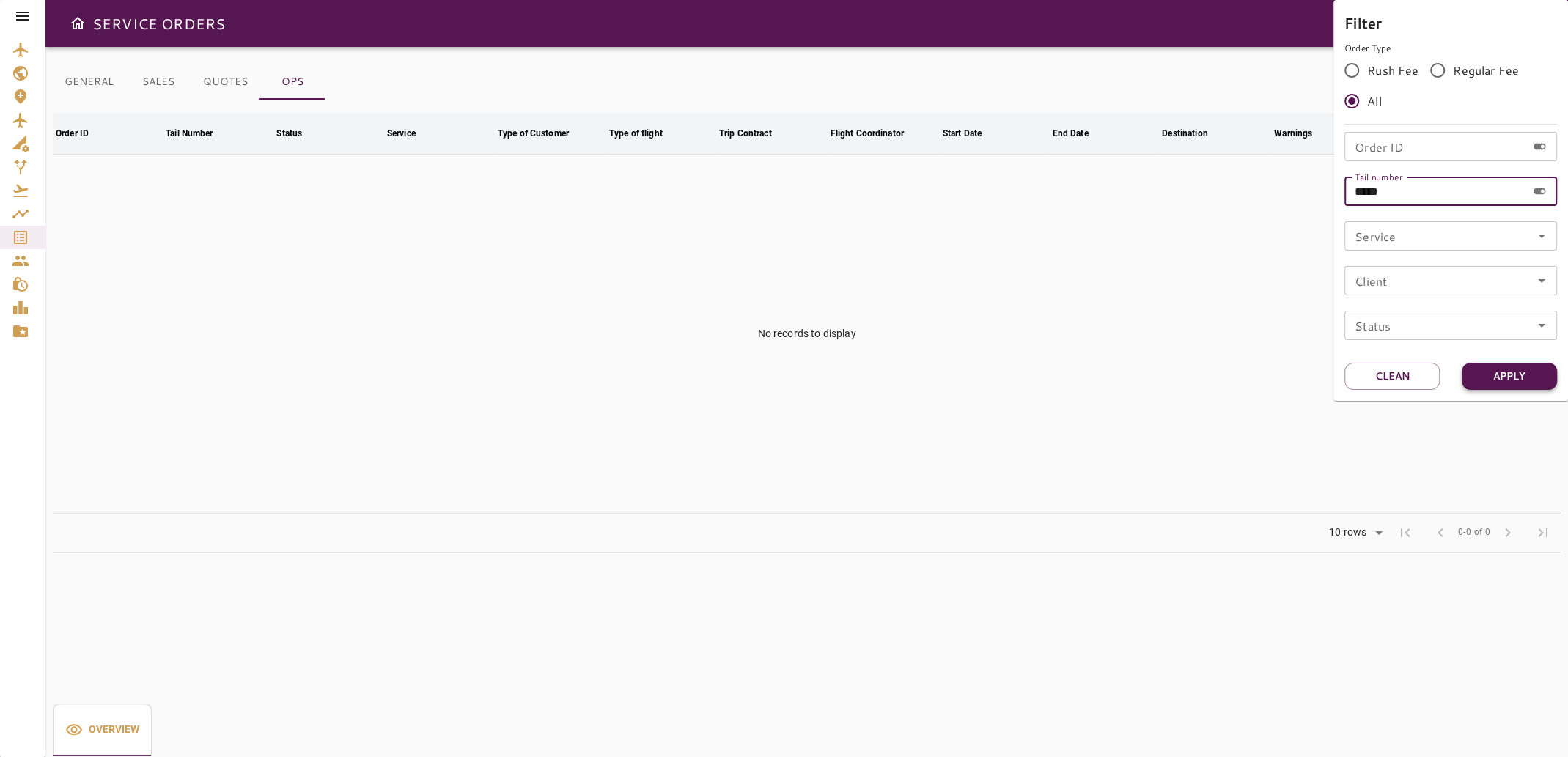
click at [1510, 372] on button "Apply" at bounding box center [1509, 377] width 95 height 27
click at [1015, 309] on div at bounding box center [784, 378] width 1568 height 757
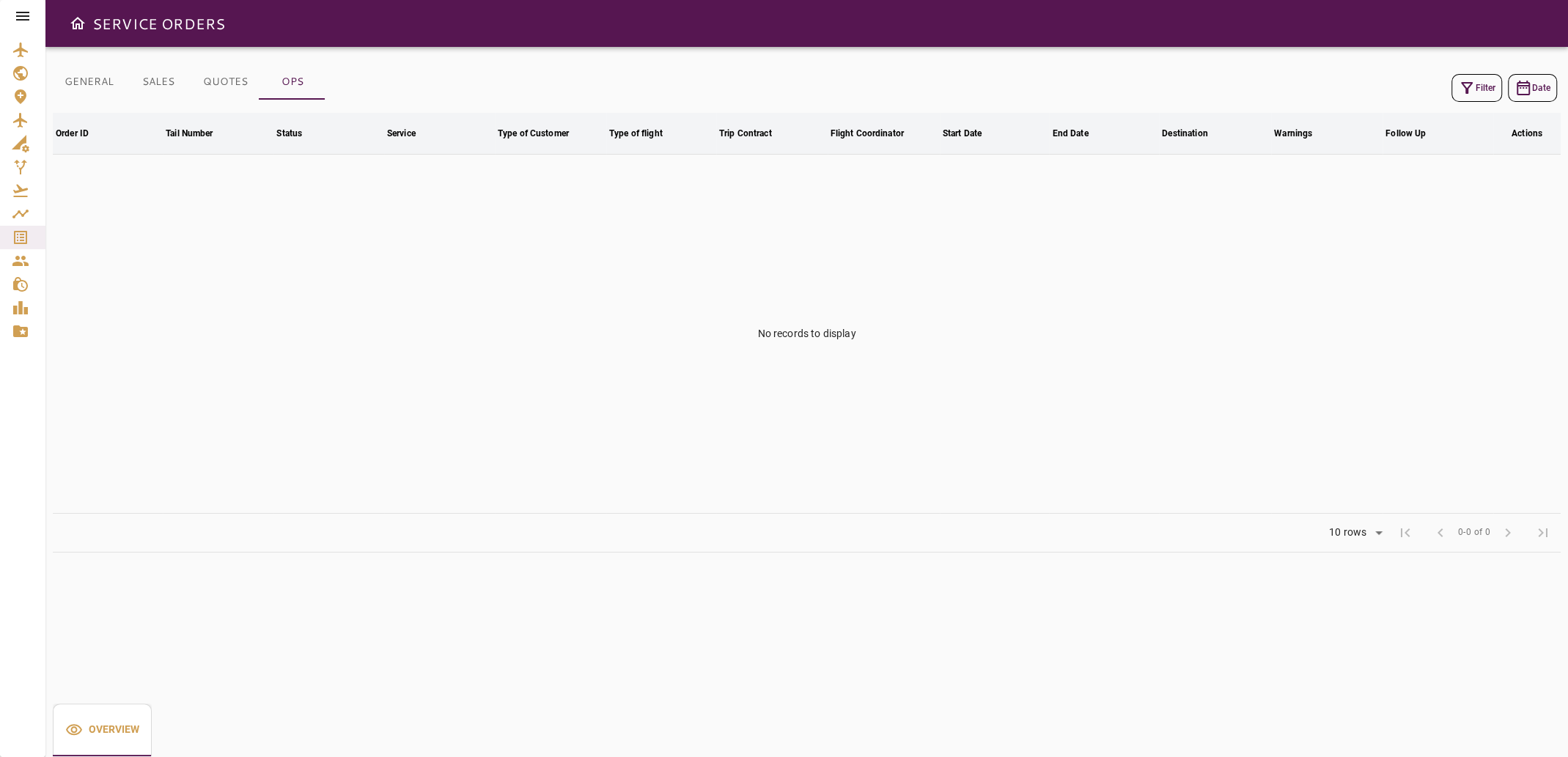
click at [1473, 85] on icon "button" at bounding box center [1467, 88] width 18 height 18
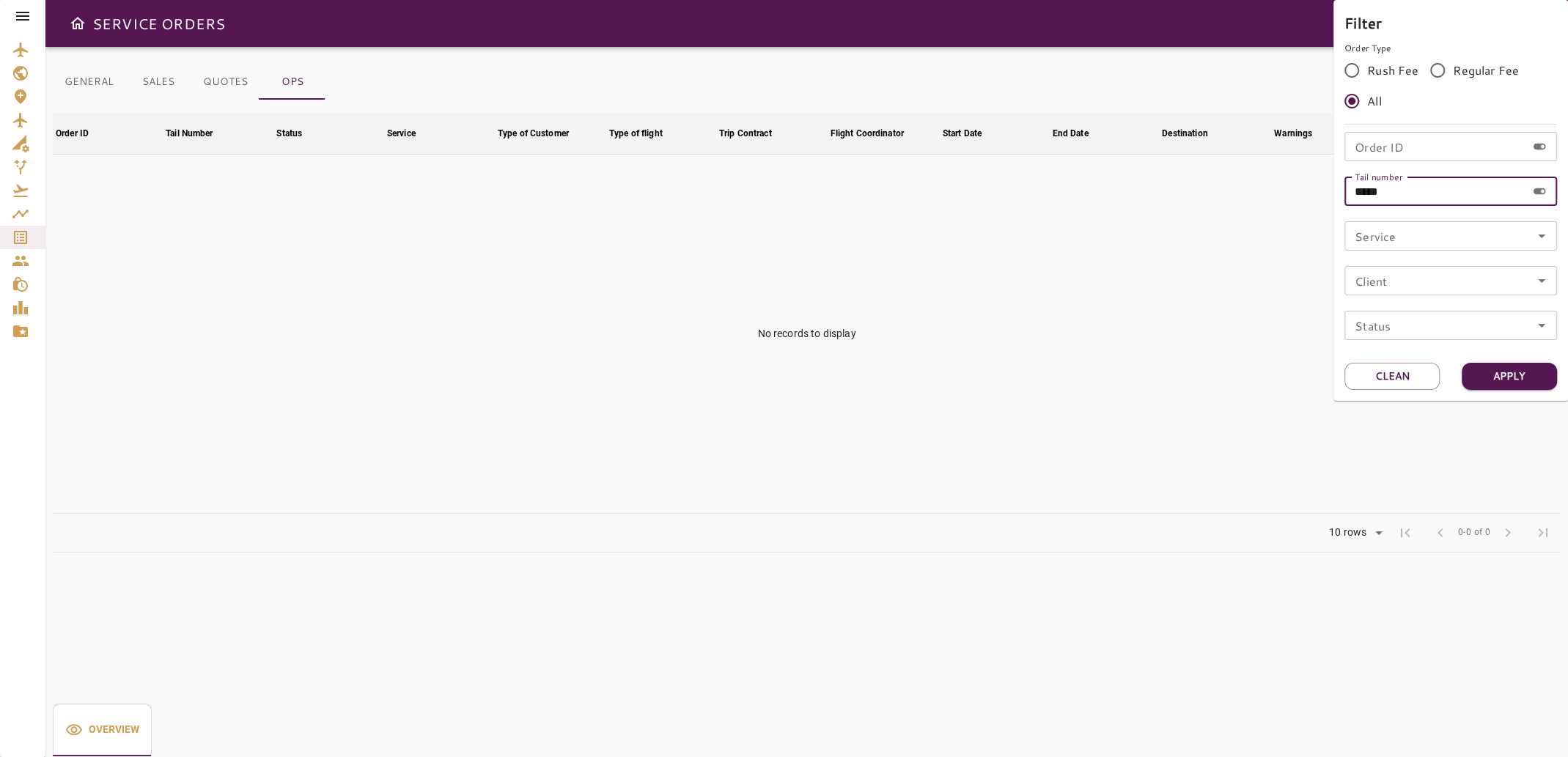
drag, startPoint x: 1415, startPoint y: 193, endPoint x: 1279, endPoint y: 190, distance: 136.0
click at [1279, 190] on div "Filter Order Type Rush Fee Regular Fee All Order ID Order ID Tail number ***** …" at bounding box center [784, 378] width 1568 height 757
type input "*****"
click at [1468, 374] on button "Apply" at bounding box center [1509, 377] width 95 height 27
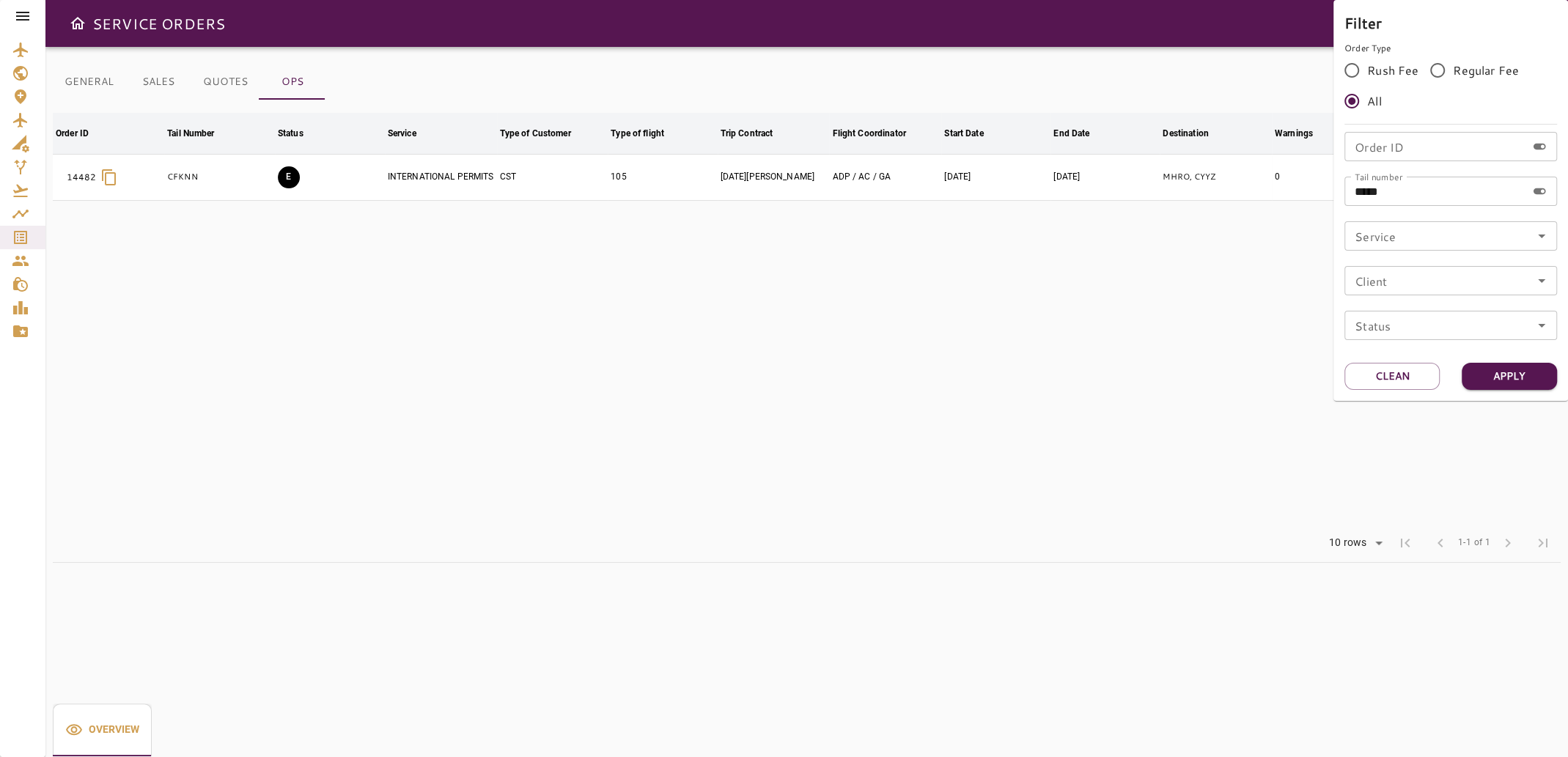
click at [835, 392] on div at bounding box center [784, 378] width 1568 height 757
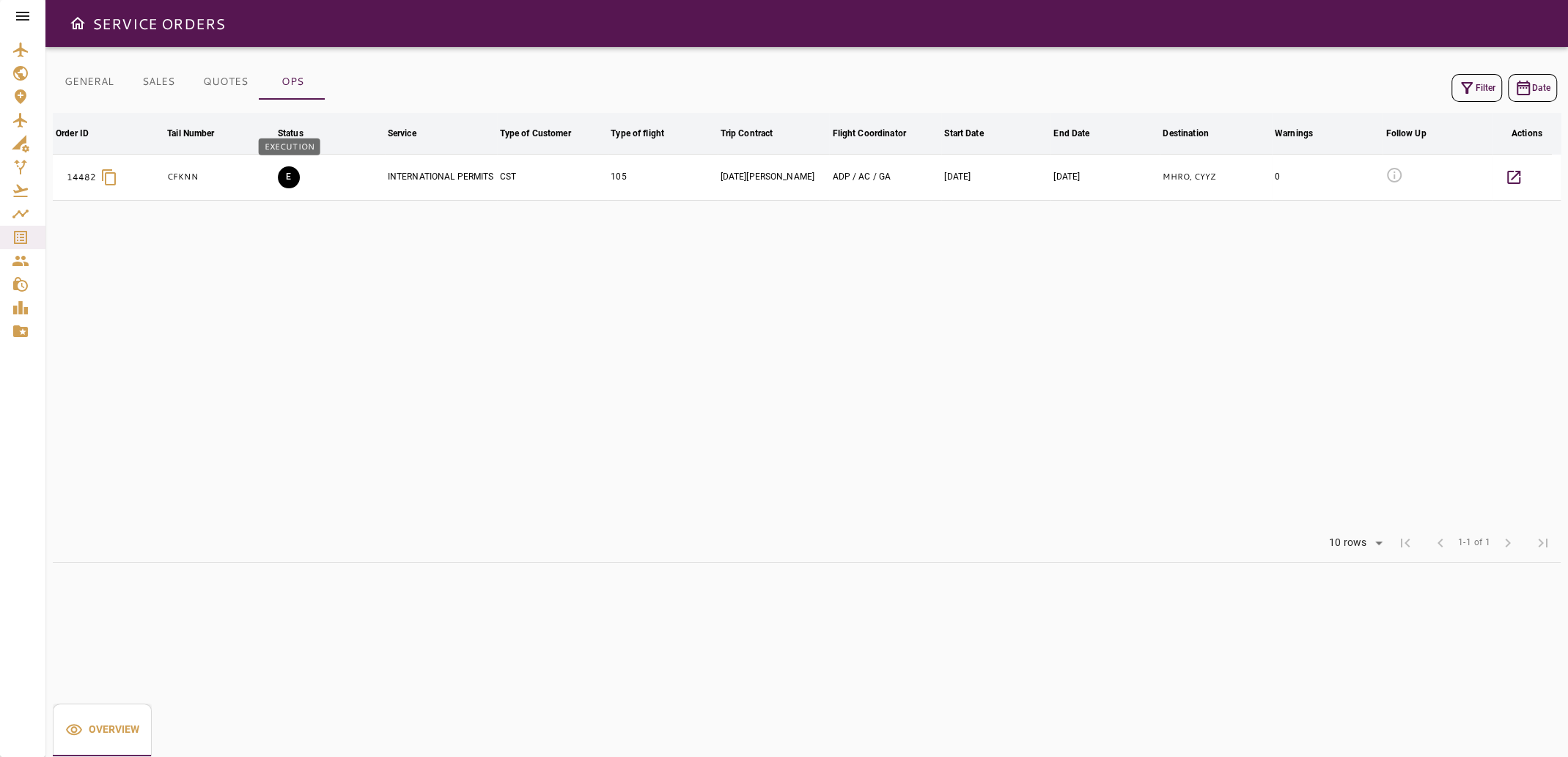
click at [287, 174] on button "E" at bounding box center [289, 177] width 22 height 22
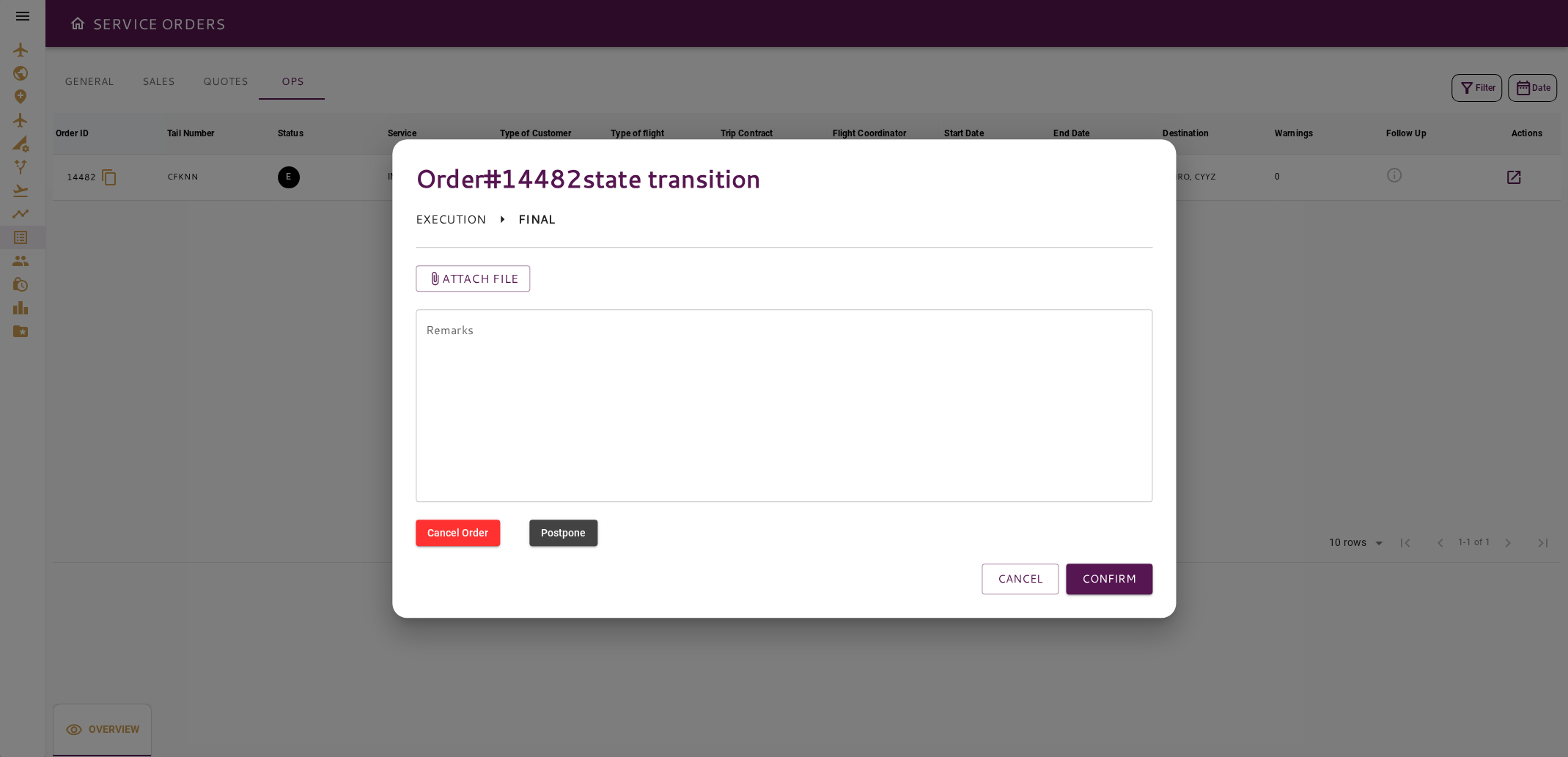
click at [327, 476] on div at bounding box center [784, 378] width 1568 height 757
click at [1014, 584] on button "CANCEL" at bounding box center [1020, 579] width 77 height 31
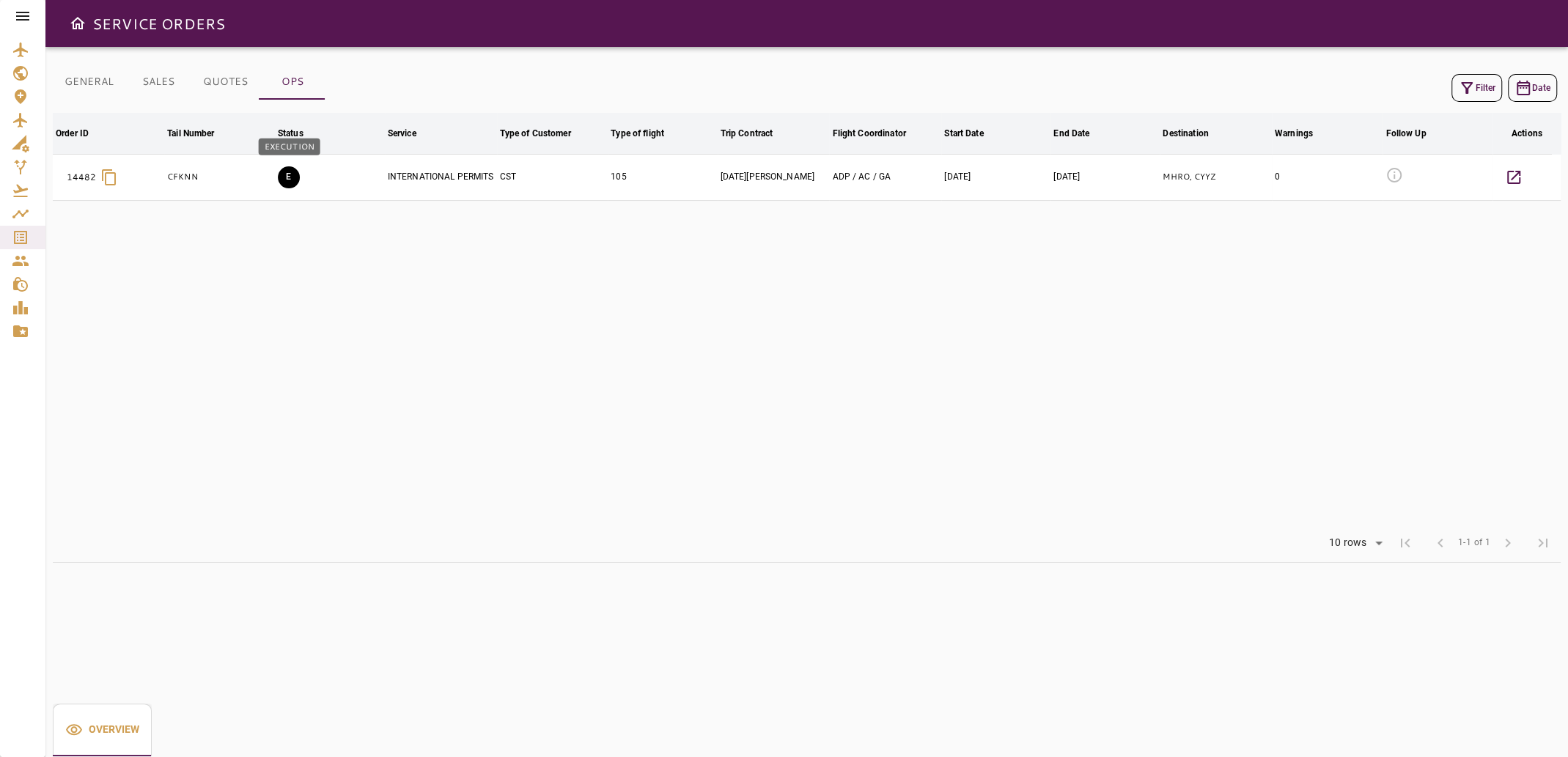
click at [287, 177] on button "E" at bounding box center [289, 177] width 22 height 22
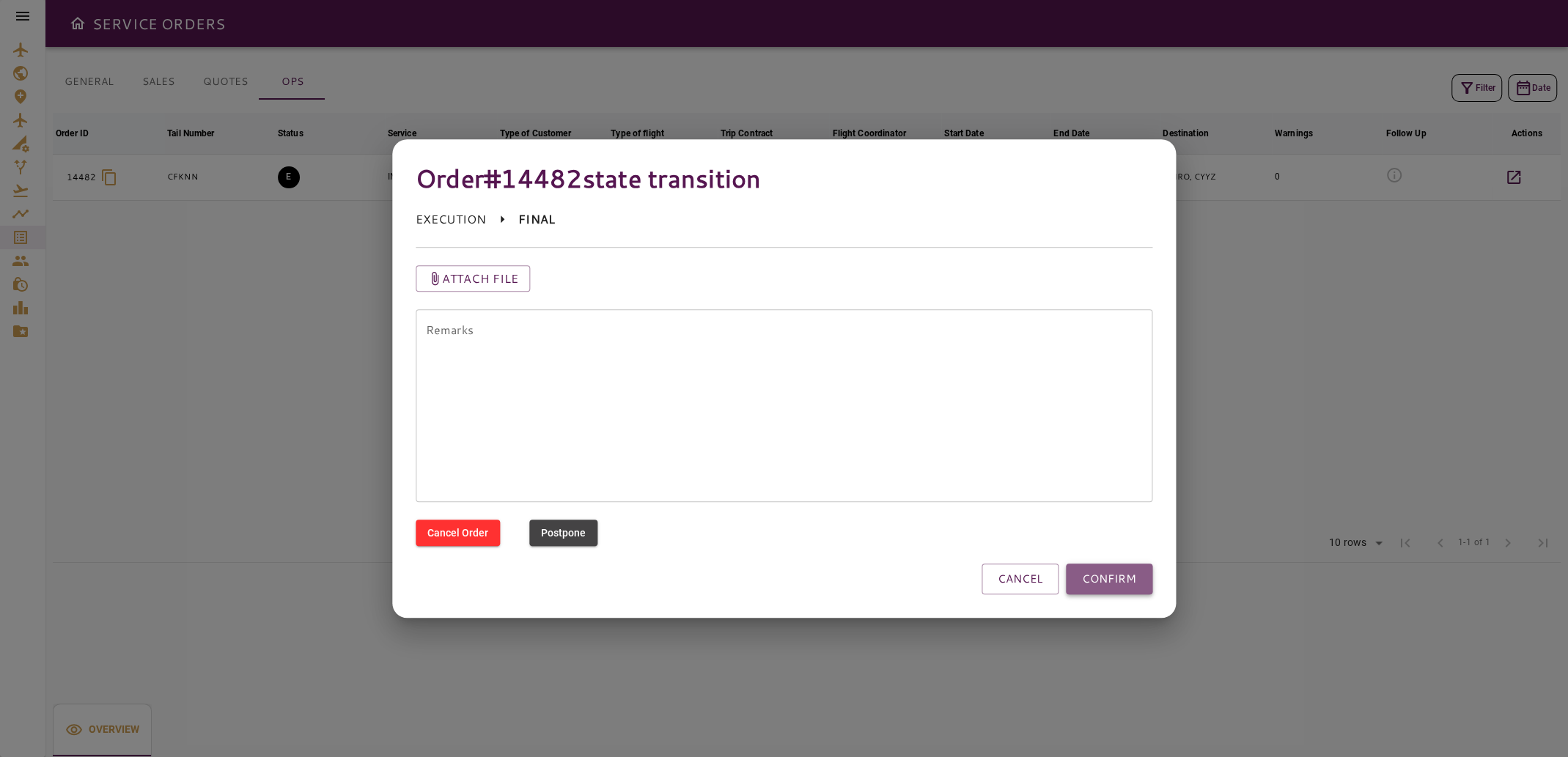
click at [1100, 572] on button "CONFIRM" at bounding box center [1108, 579] width 86 height 31
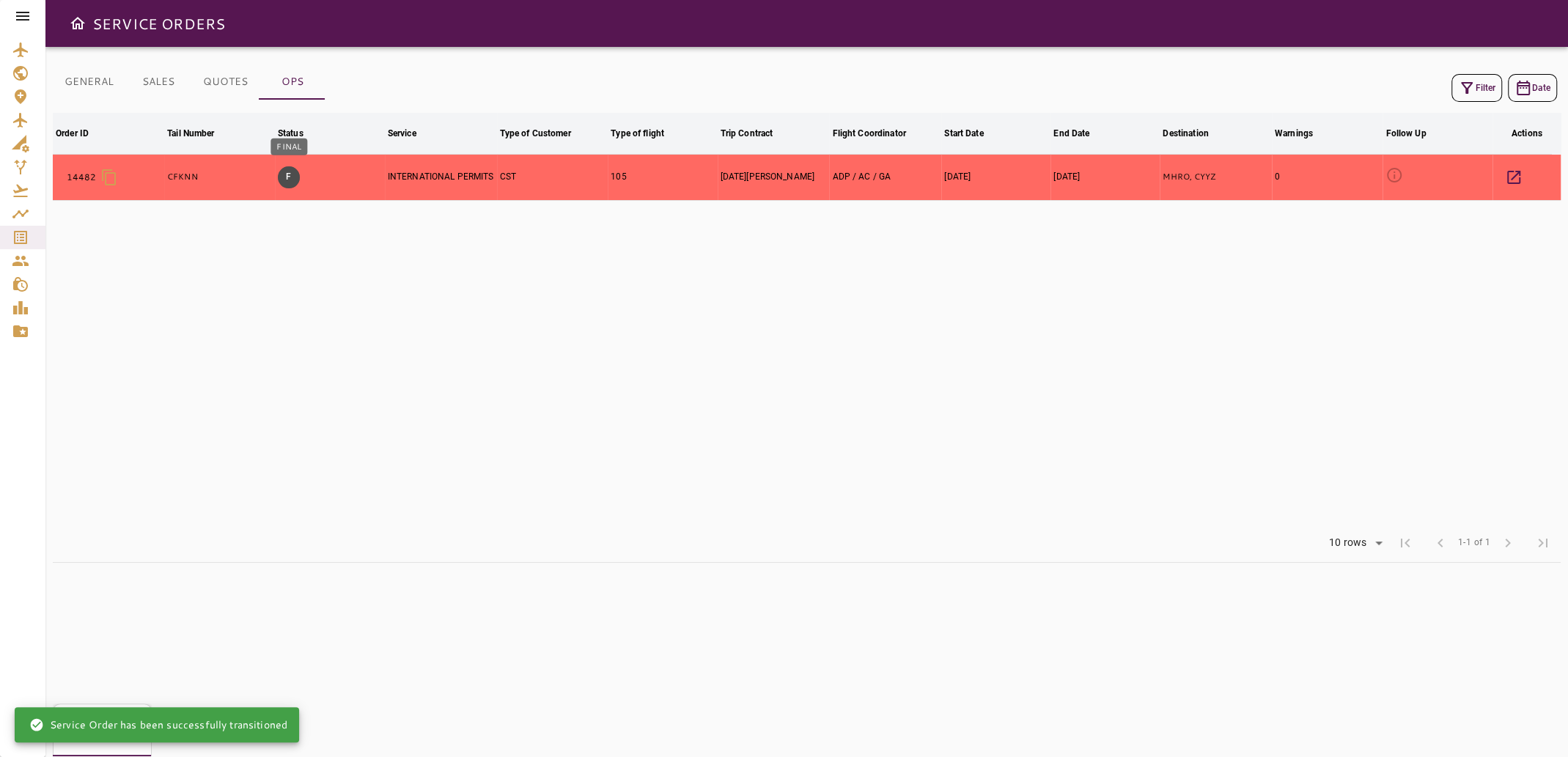
click at [293, 177] on button "F" at bounding box center [289, 177] width 22 height 22
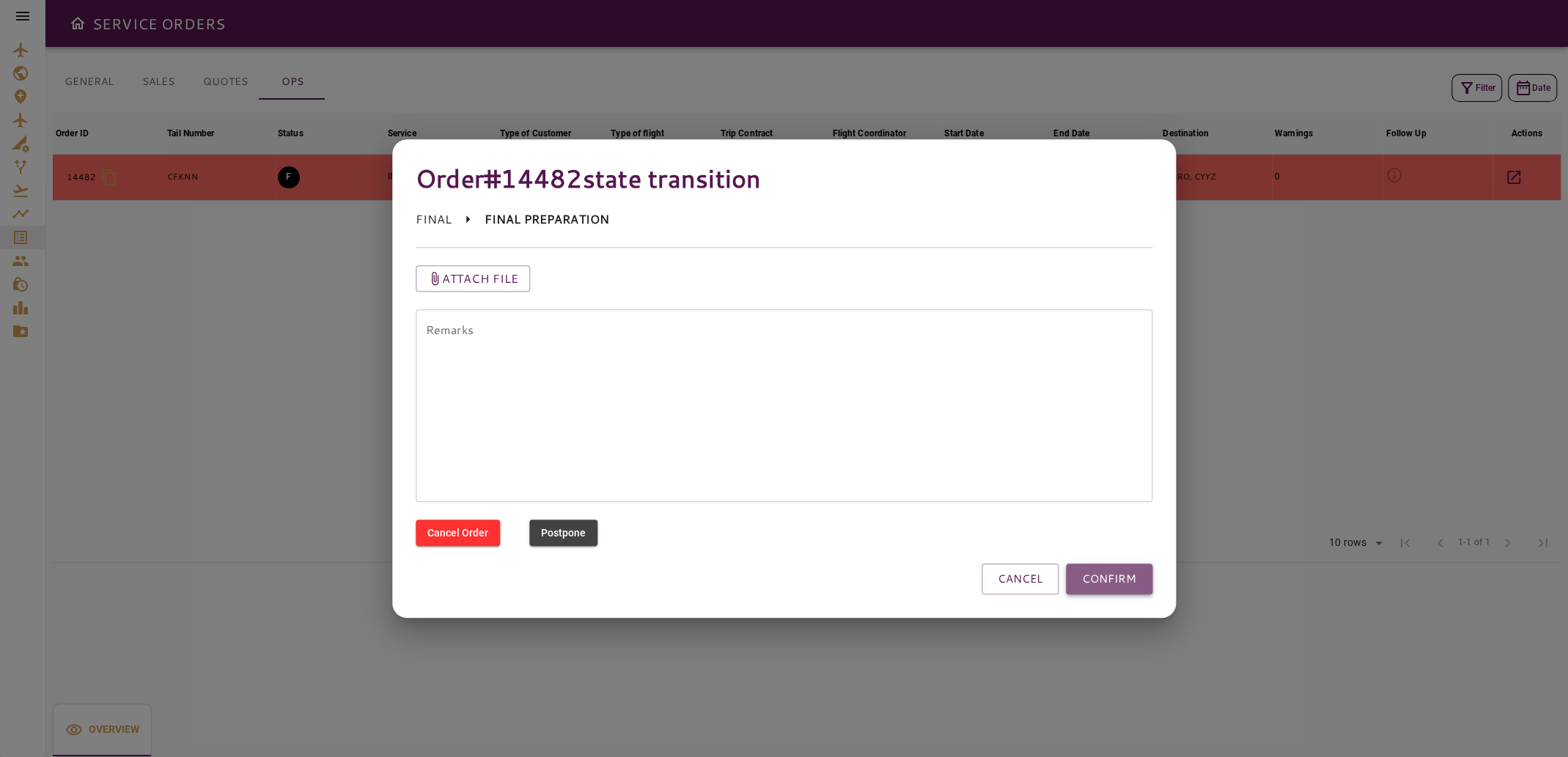
click at [1094, 587] on button "CONFIRM" at bounding box center [1108, 579] width 86 height 31
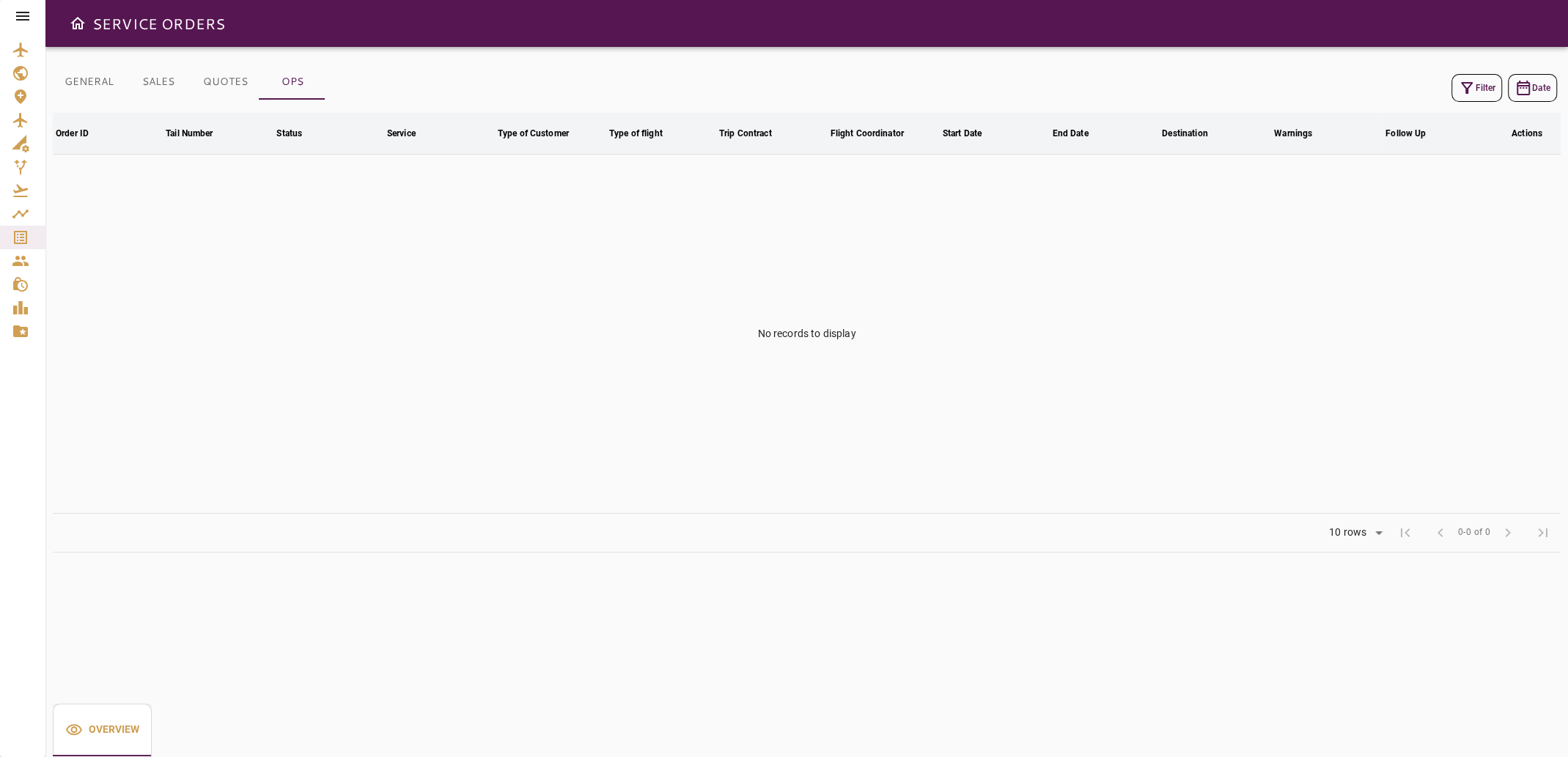
click at [99, 90] on button "GENERAL" at bounding box center [89, 82] width 73 height 35
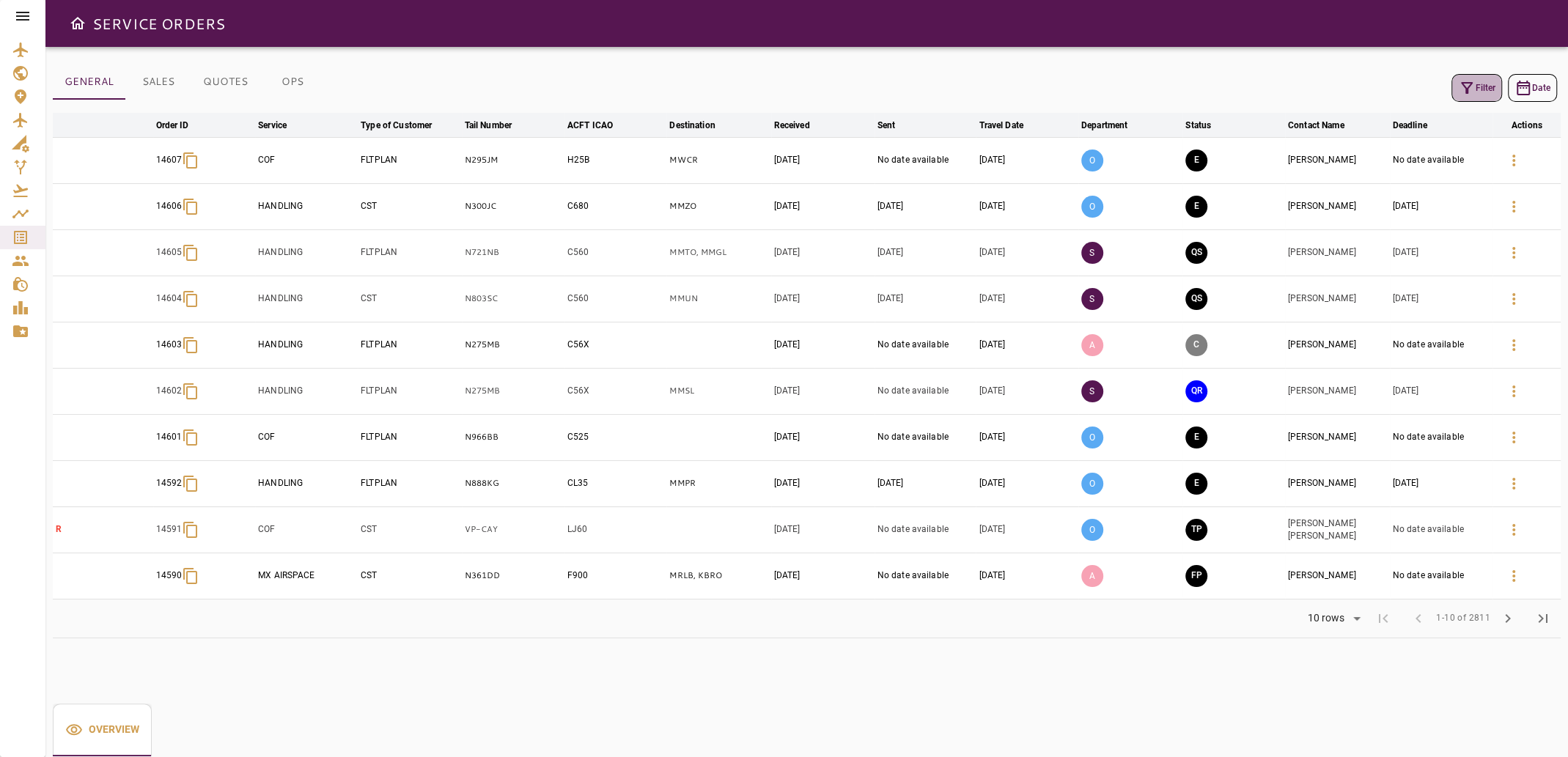
click at [1458, 83] on icon "button" at bounding box center [1467, 88] width 18 height 18
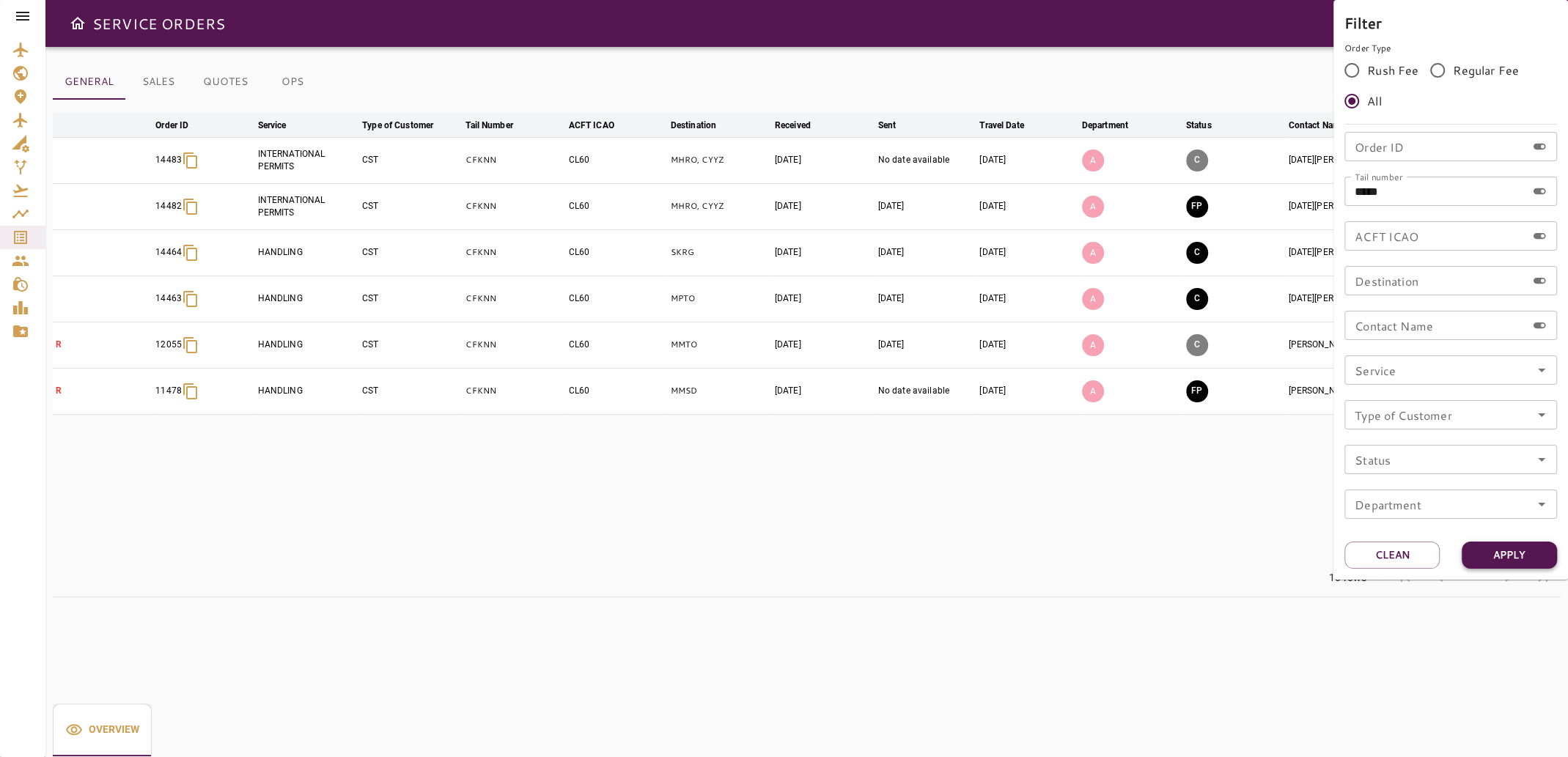
click at [1518, 560] on button "Apply" at bounding box center [1509, 556] width 95 height 27
click at [1515, 548] on button "Apply" at bounding box center [1509, 556] width 95 height 27
click at [1204, 496] on div at bounding box center [784, 378] width 1568 height 757
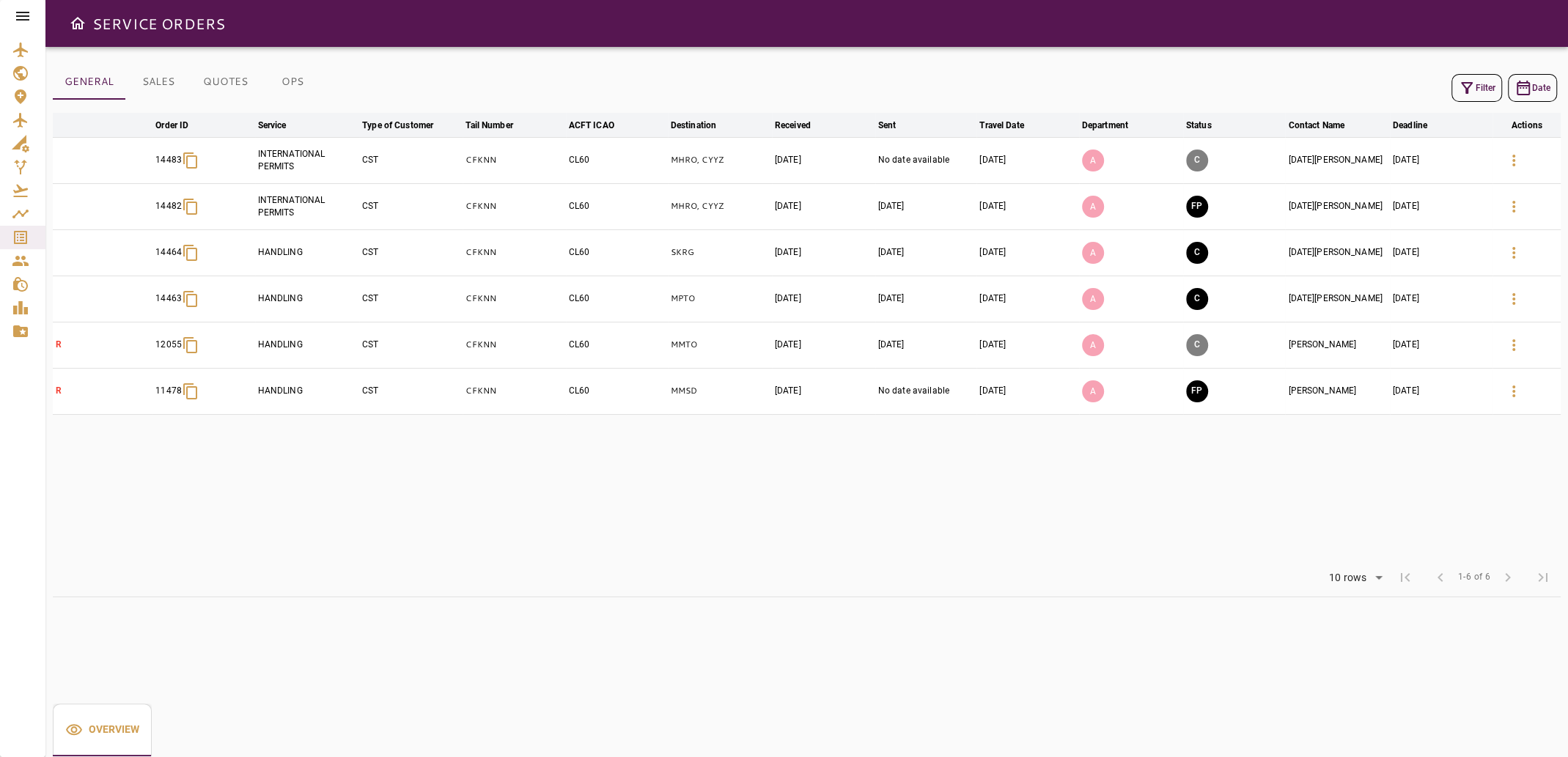
click at [1471, 88] on icon "button" at bounding box center [1467, 88] width 18 height 18
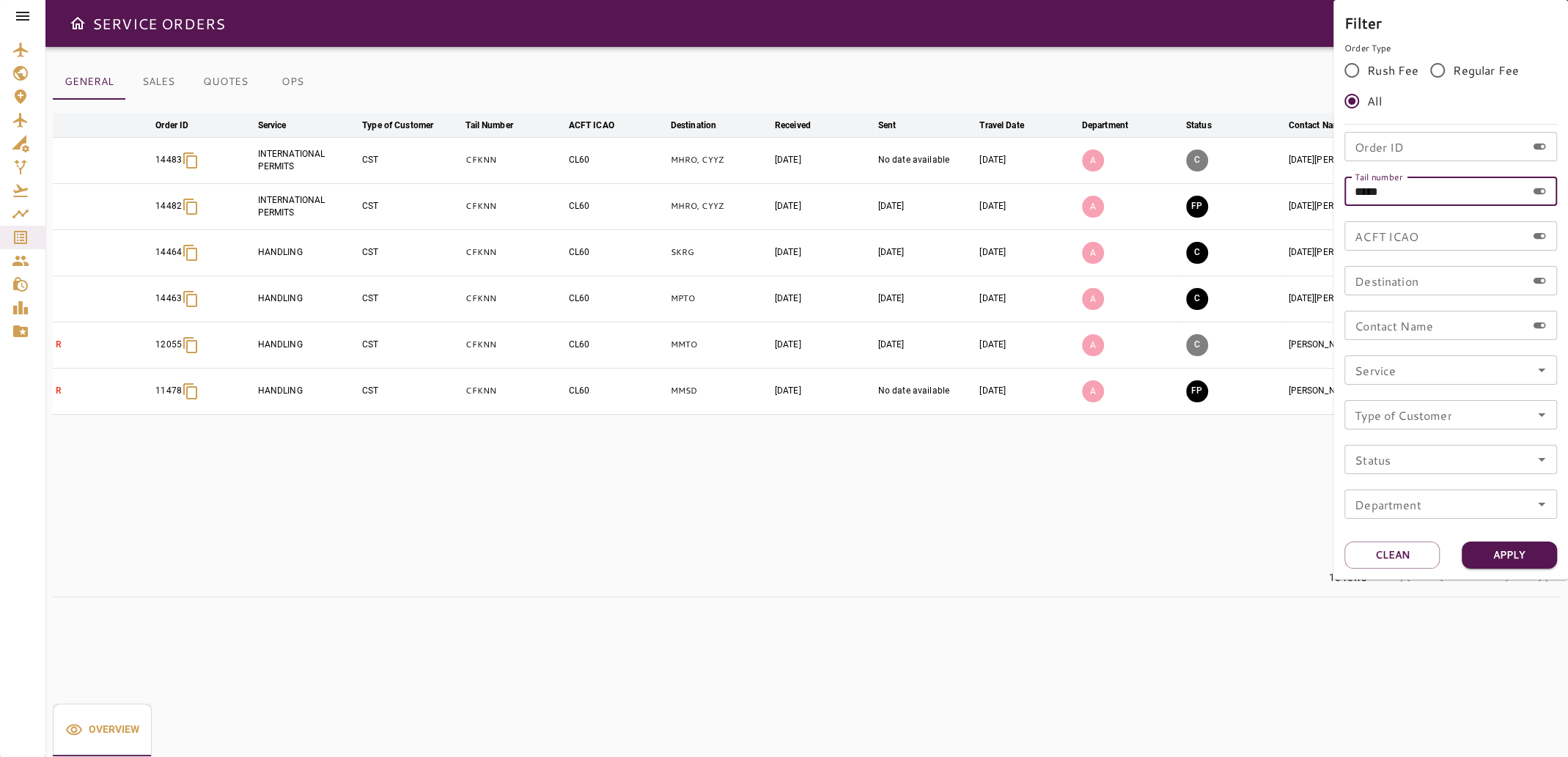
drag, startPoint x: 1395, startPoint y: 196, endPoint x: 1339, endPoint y: 195, distance: 56.0
click at [1339, 195] on div "Filter Order Type Rush Fee Regular Fee All Order ID Order ID Tail number ***** …" at bounding box center [1450, 289] width 234 height 580
type input "*****"
click at [1486, 548] on button "Apply" at bounding box center [1509, 556] width 95 height 27
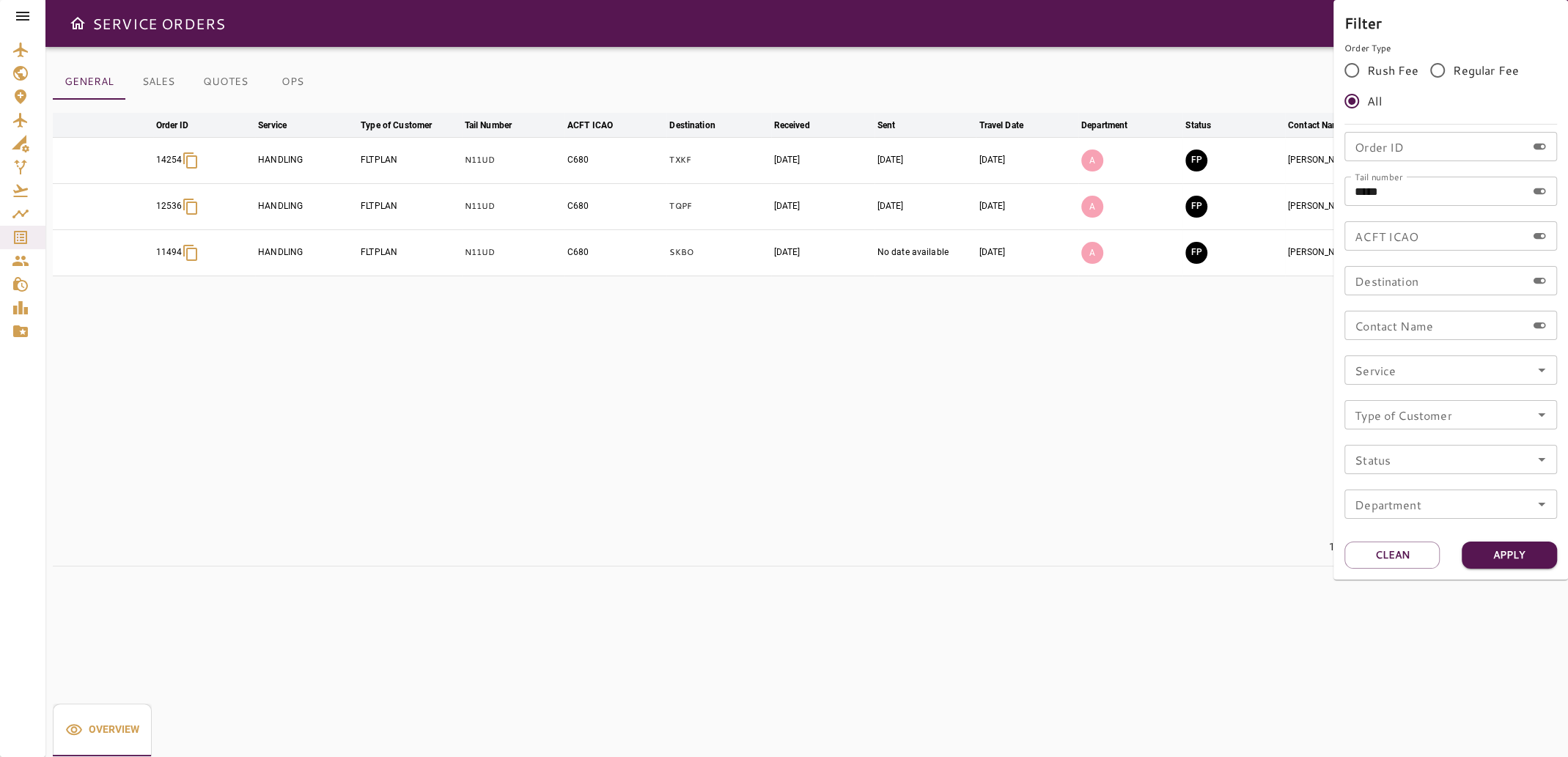
click at [1069, 585] on div at bounding box center [784, 378] width 1568 height 757
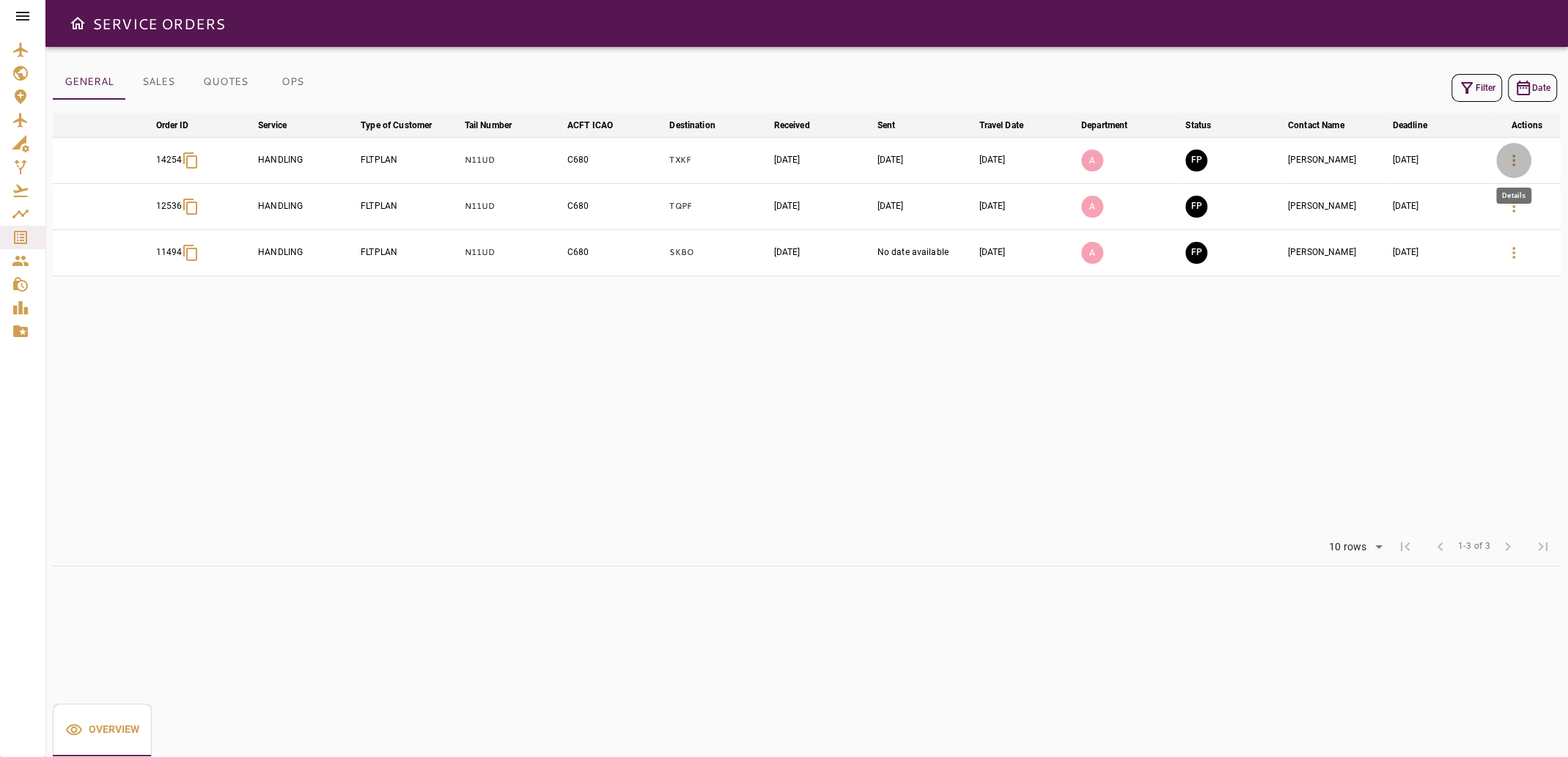
click at [1517, 157] on icon "button" at bounding box center [1514, 161] width 18 height 18
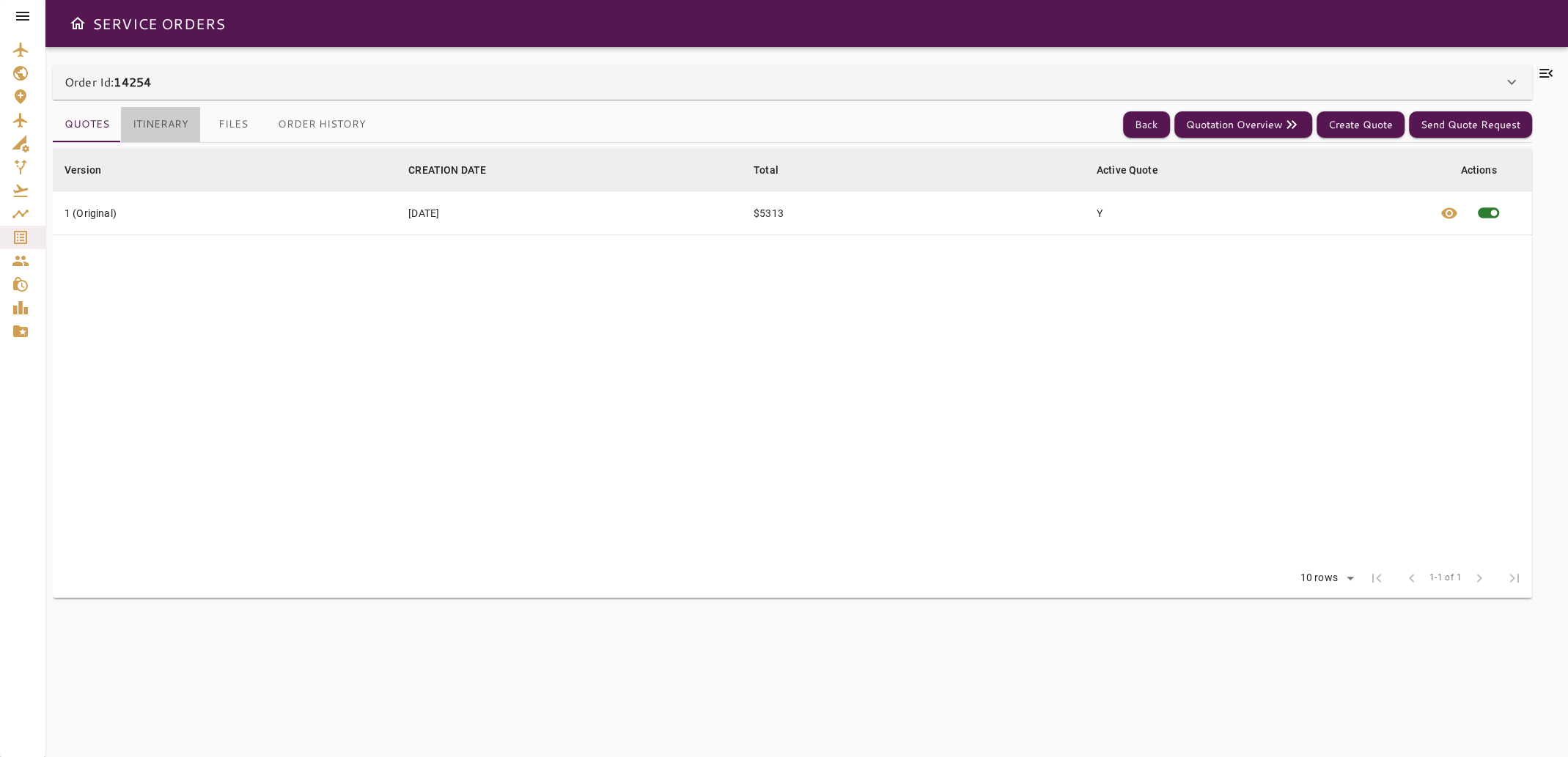
click at [160, 119] on button "Itinerary" at bounding box center [160, 125] width 79 height 35
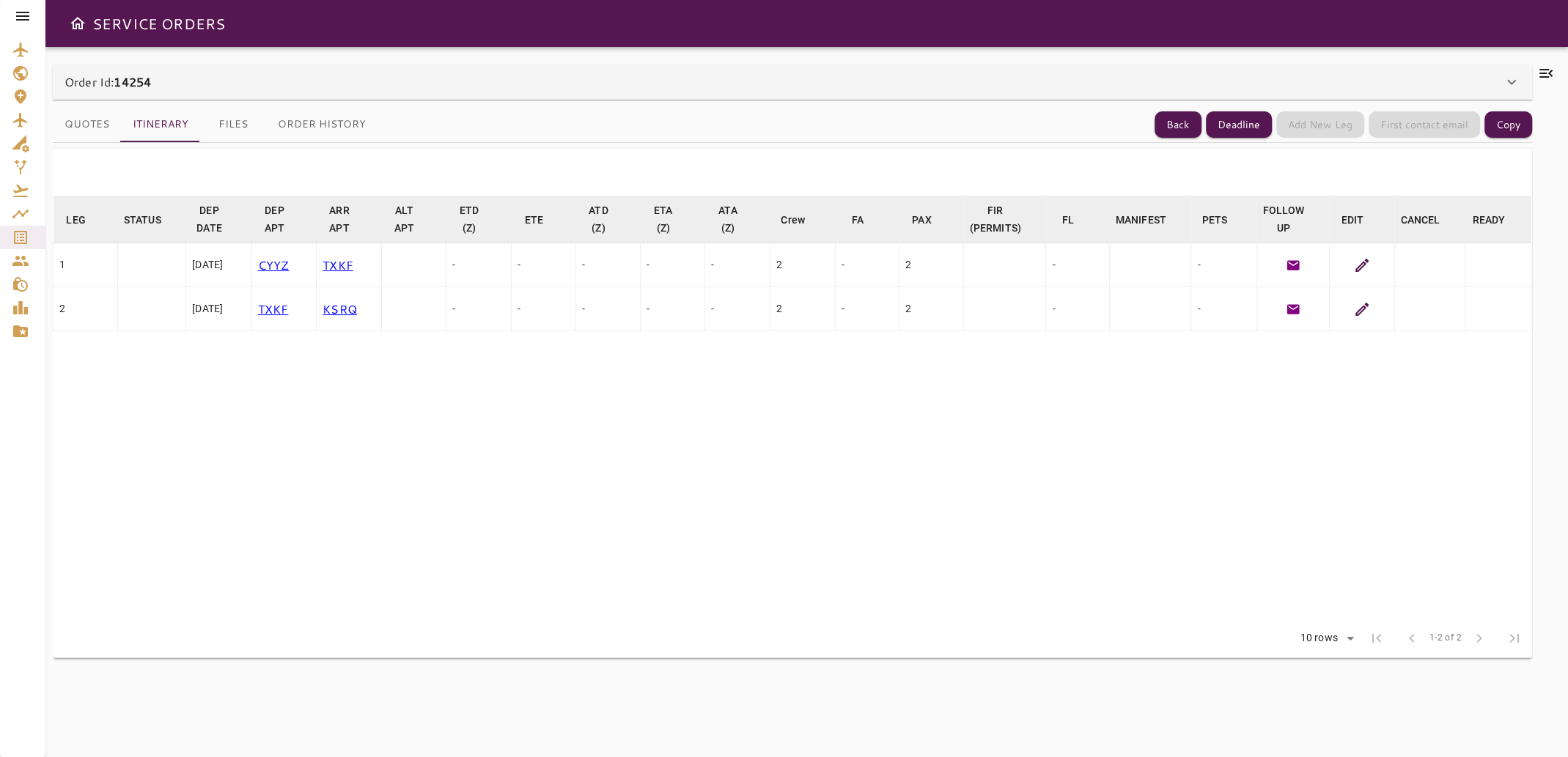
click at [310, 120] on button "Order History" at bounding box center [321, 125] width 111 height 35
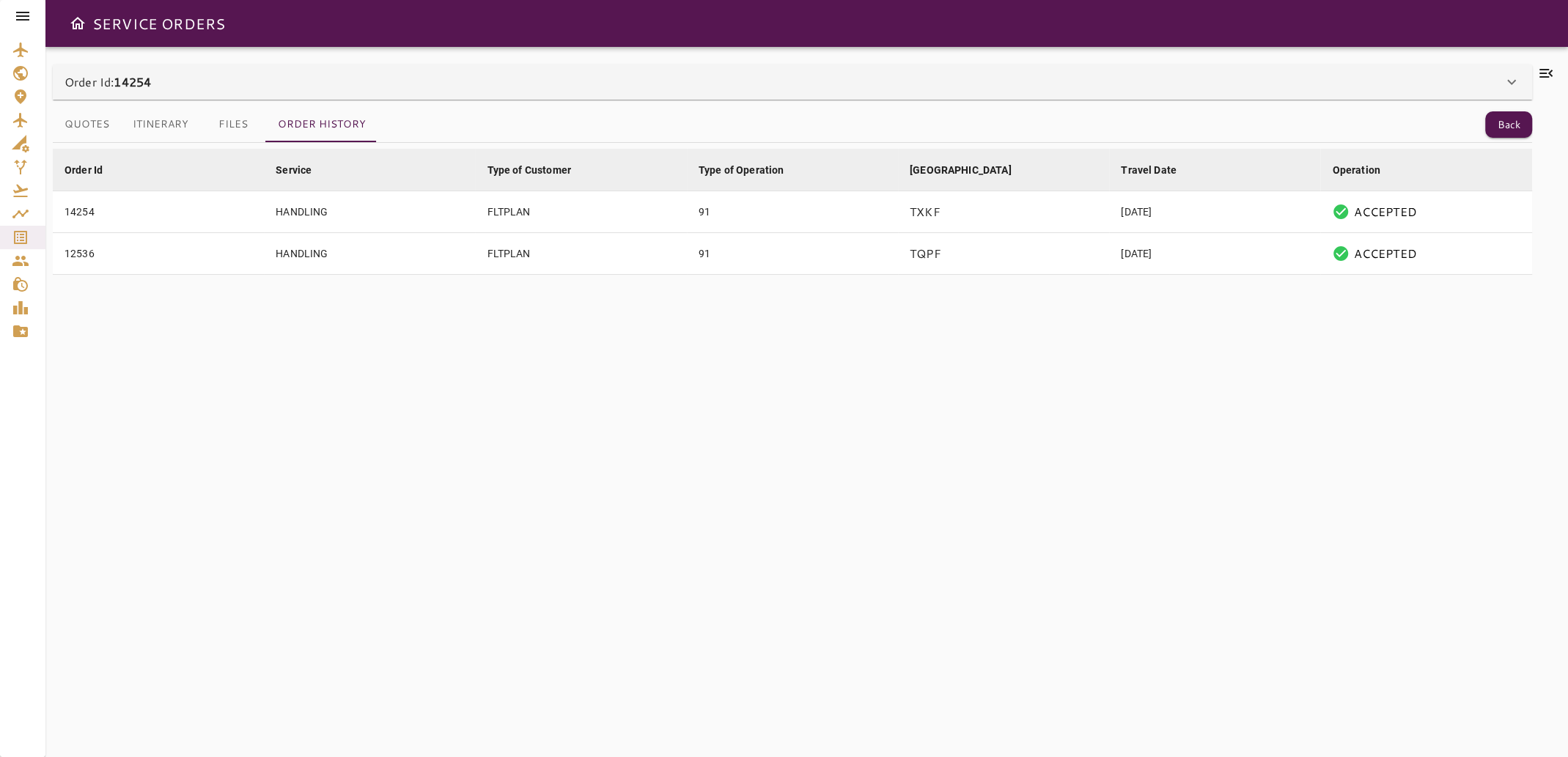
drag, startPoint x: 235, startPoint y: 122, endPoint x: 213, endPoint y: 123, distance: 22.0
click at [229, 122] on button "Files" at bounding box center [233, 125] width 66 height 35
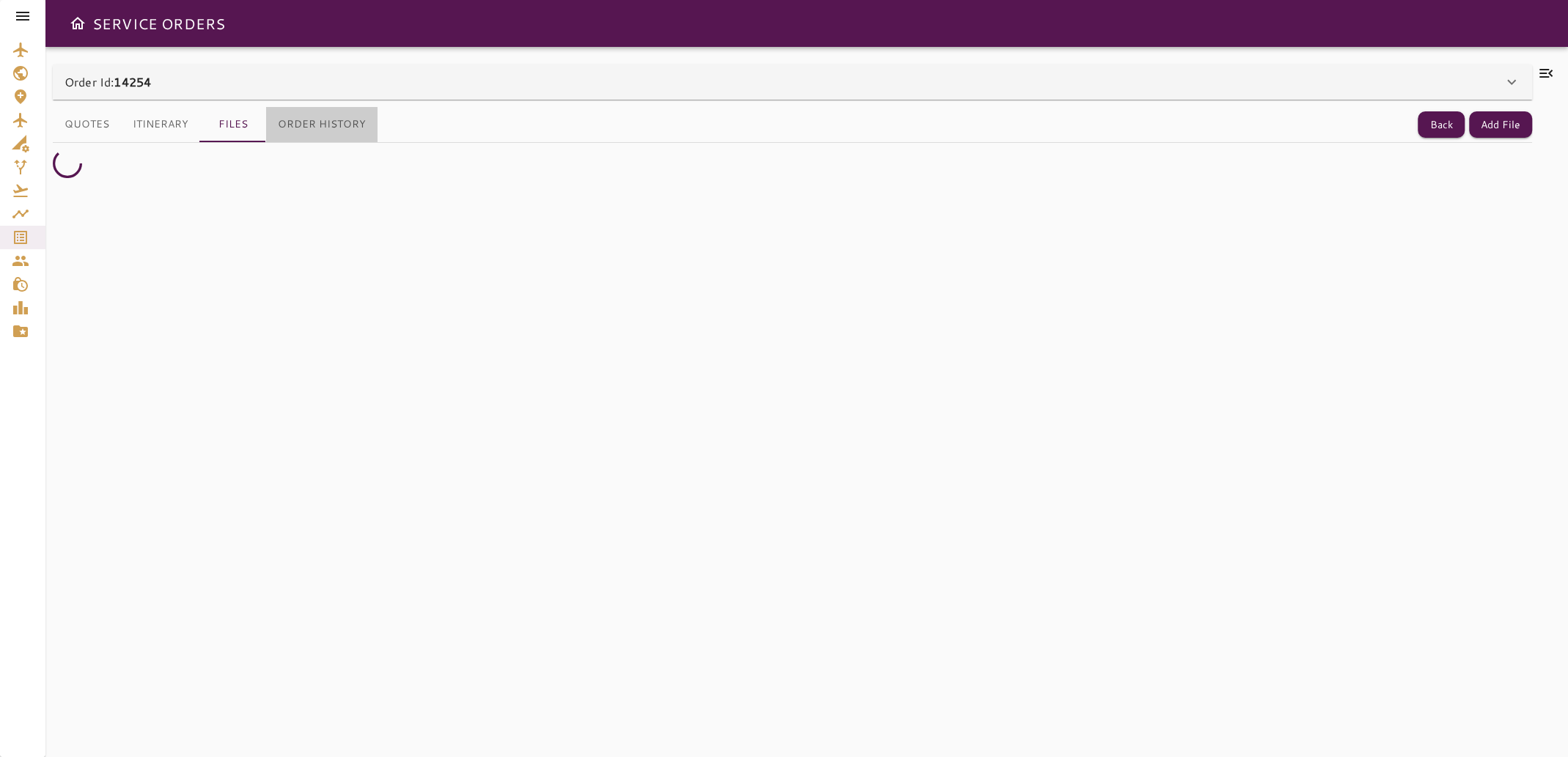
click at [323, 123] on button "Order History" at bounding box center [321, 125] width 111 height 35
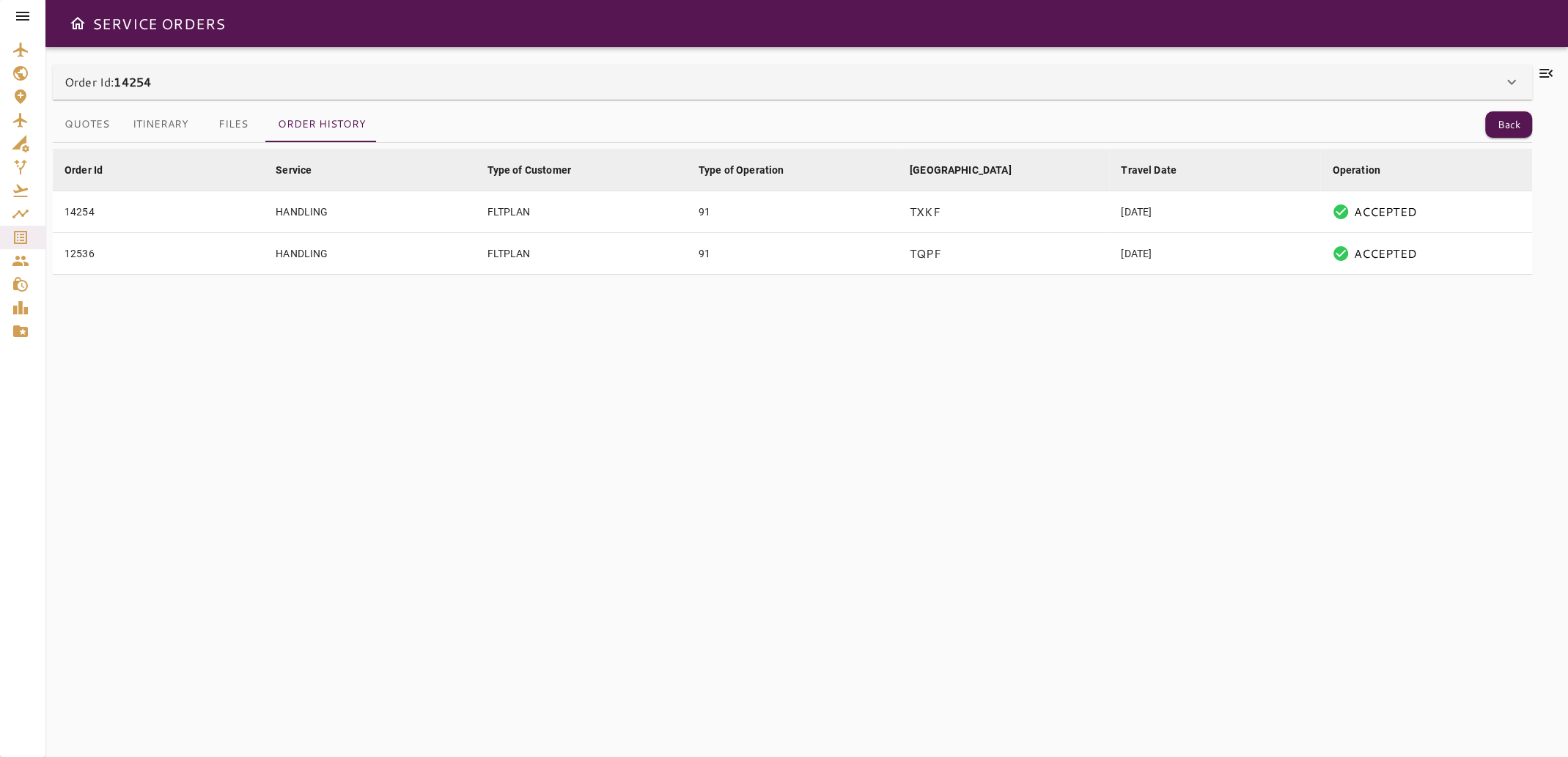
click at [1543, 70] on icon at bounding box center [1546, 74] width 18 height 18
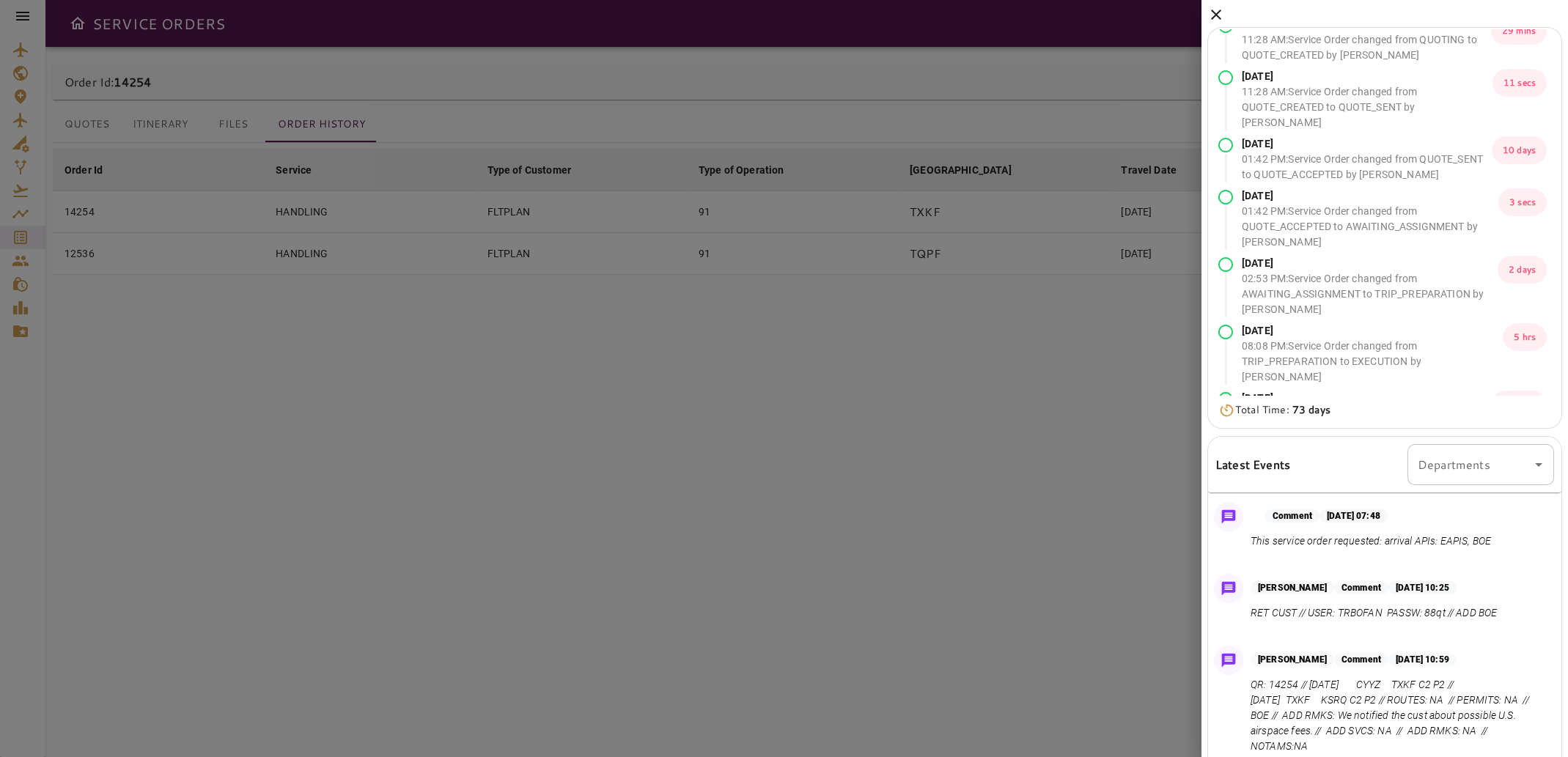
scroll to position [277, 0]
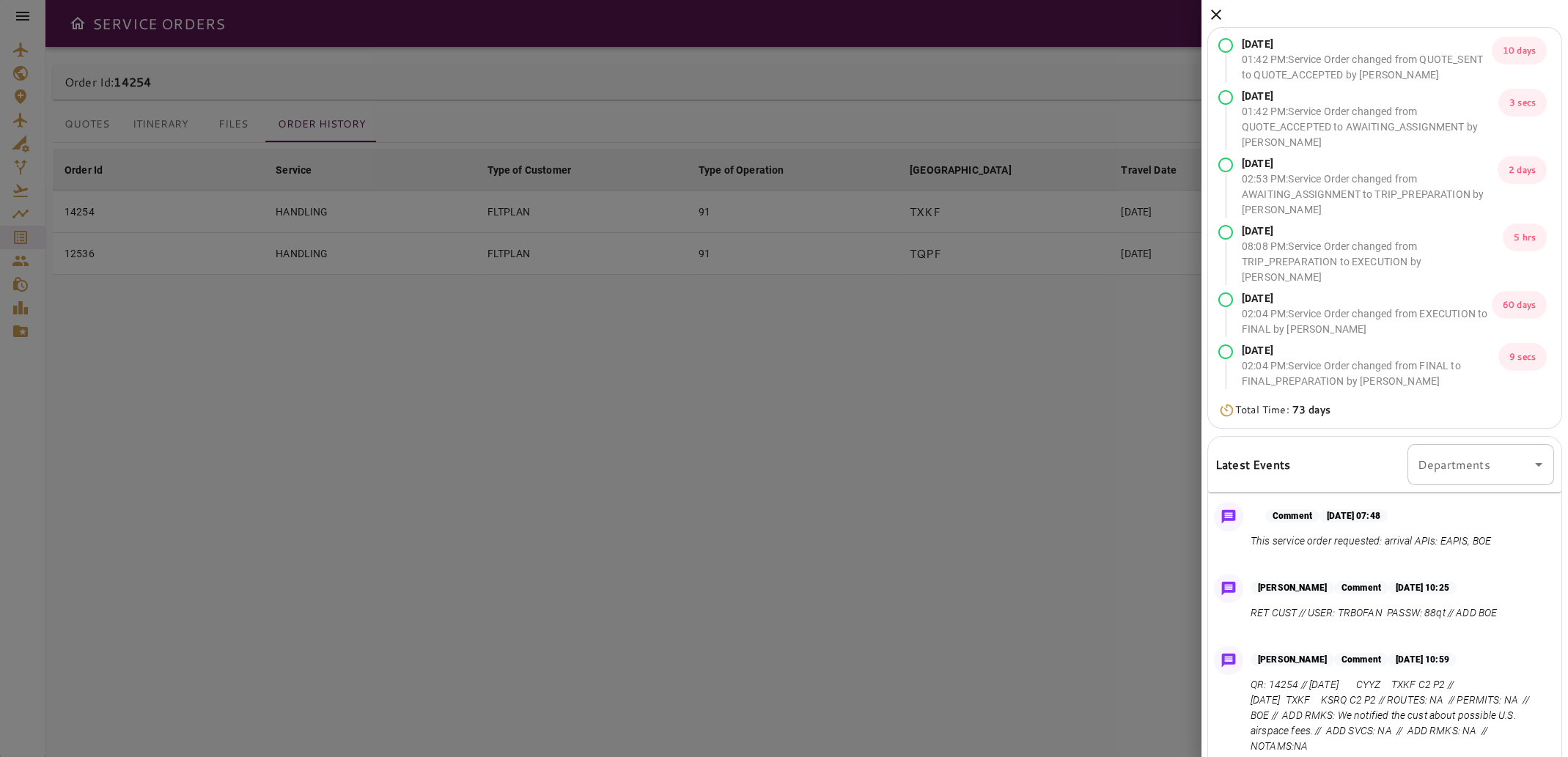
click at [1216, 14] on icon at bounding box center [1216, 14] width 10 height 10
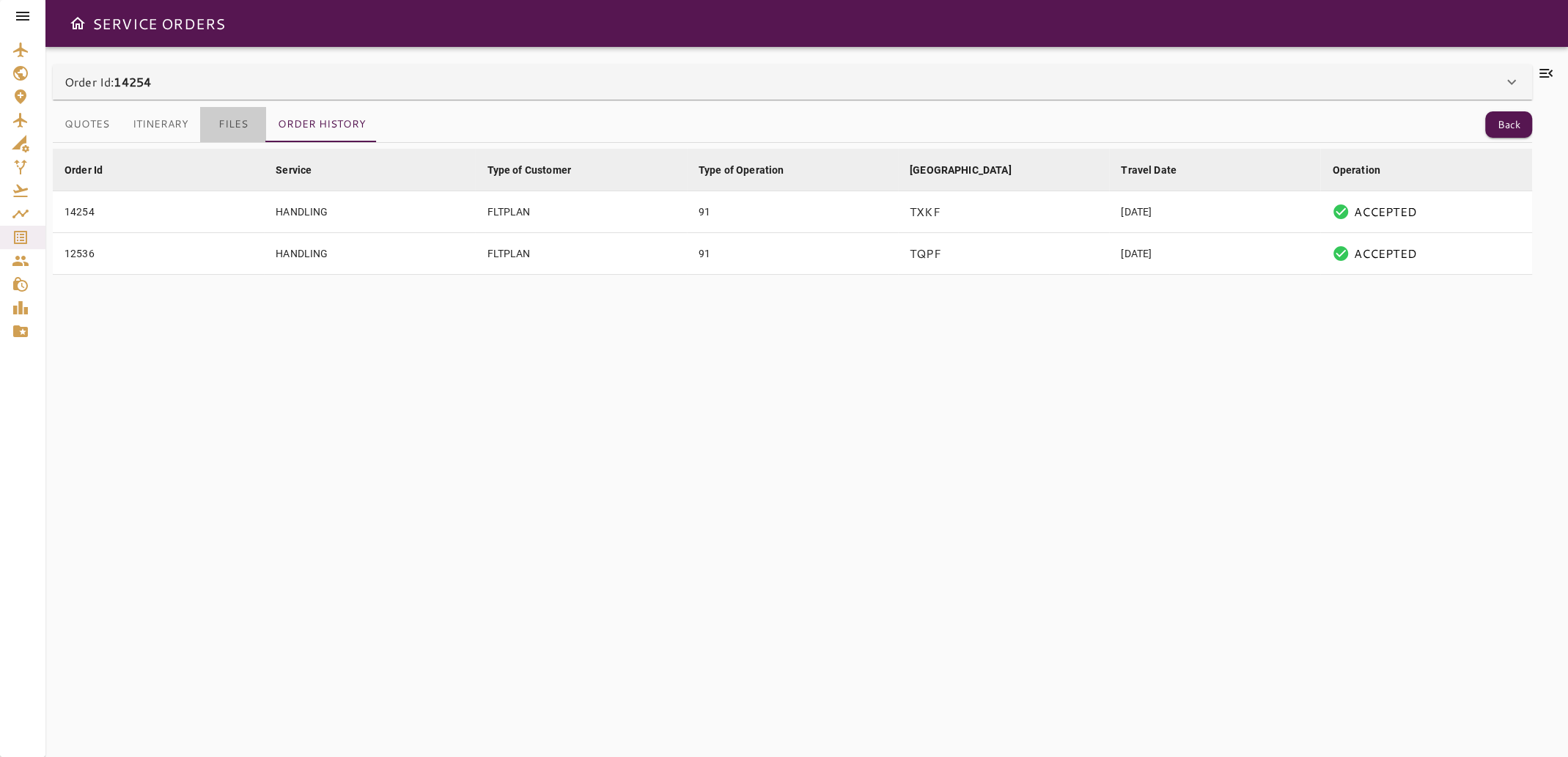
drag, startPoint x: 217, startPoint y: 124, endPoint x: 217, endPoint y: 141, distance: 17.0
click at [217, 124] on button "Files" at bounding box center [233, 125] width 66 height 35
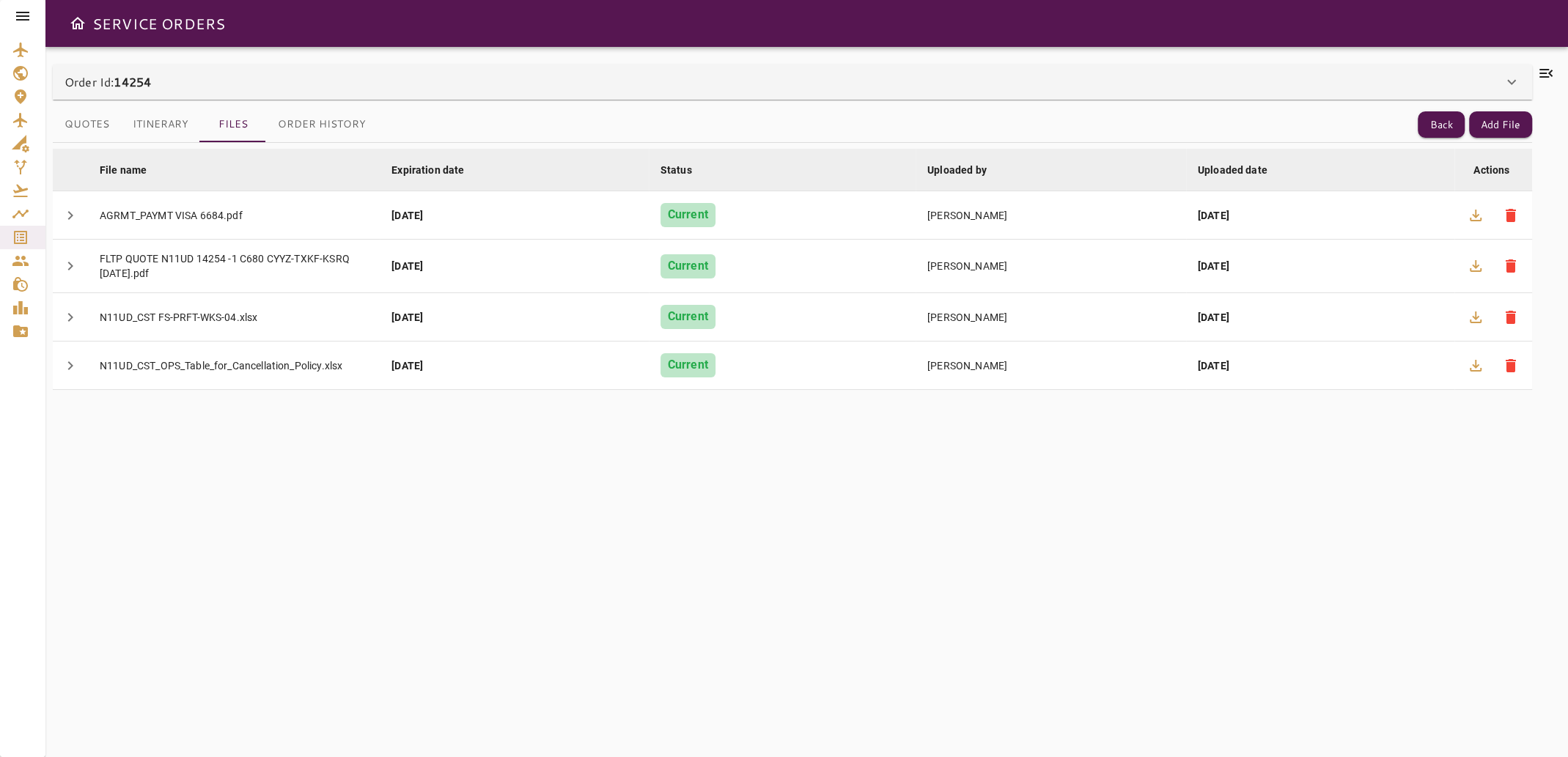
click at [1550, 74] on icon at bounding box center [1546, 74] width 18 height 18
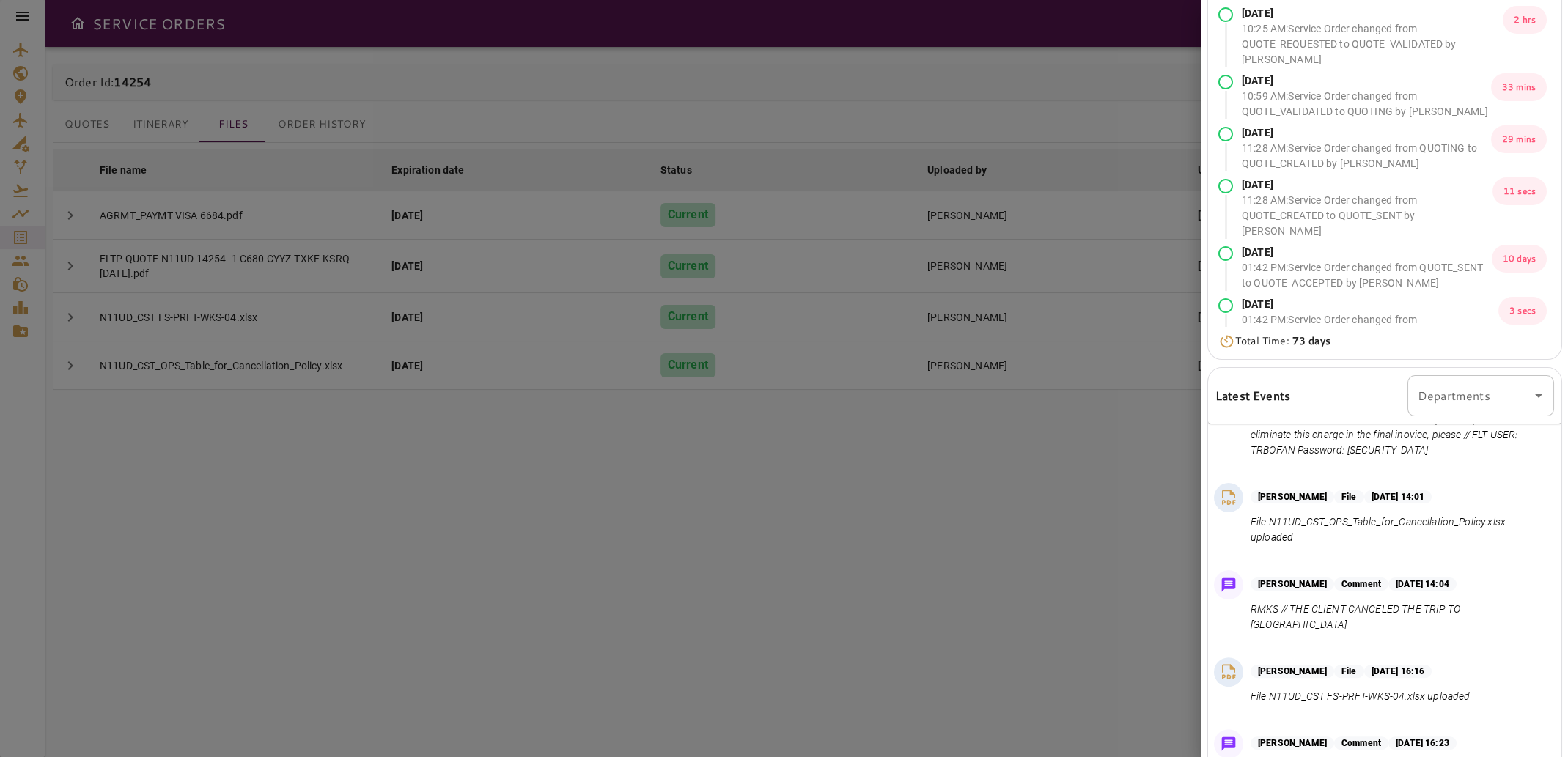
scroll to position [181, 0]
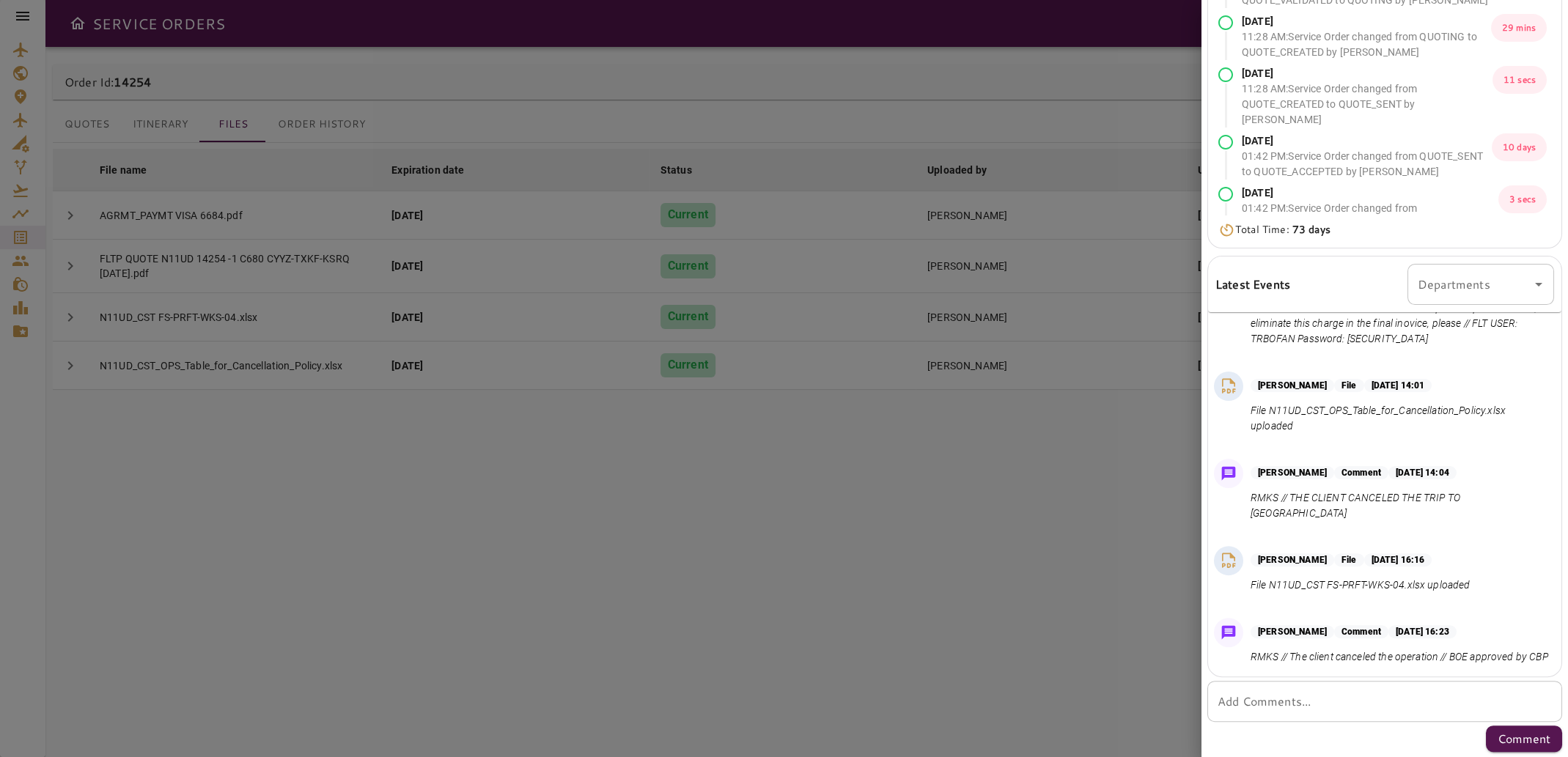
click at [870, 640] on div at bounding box center [784, 378] width 1568 height 757
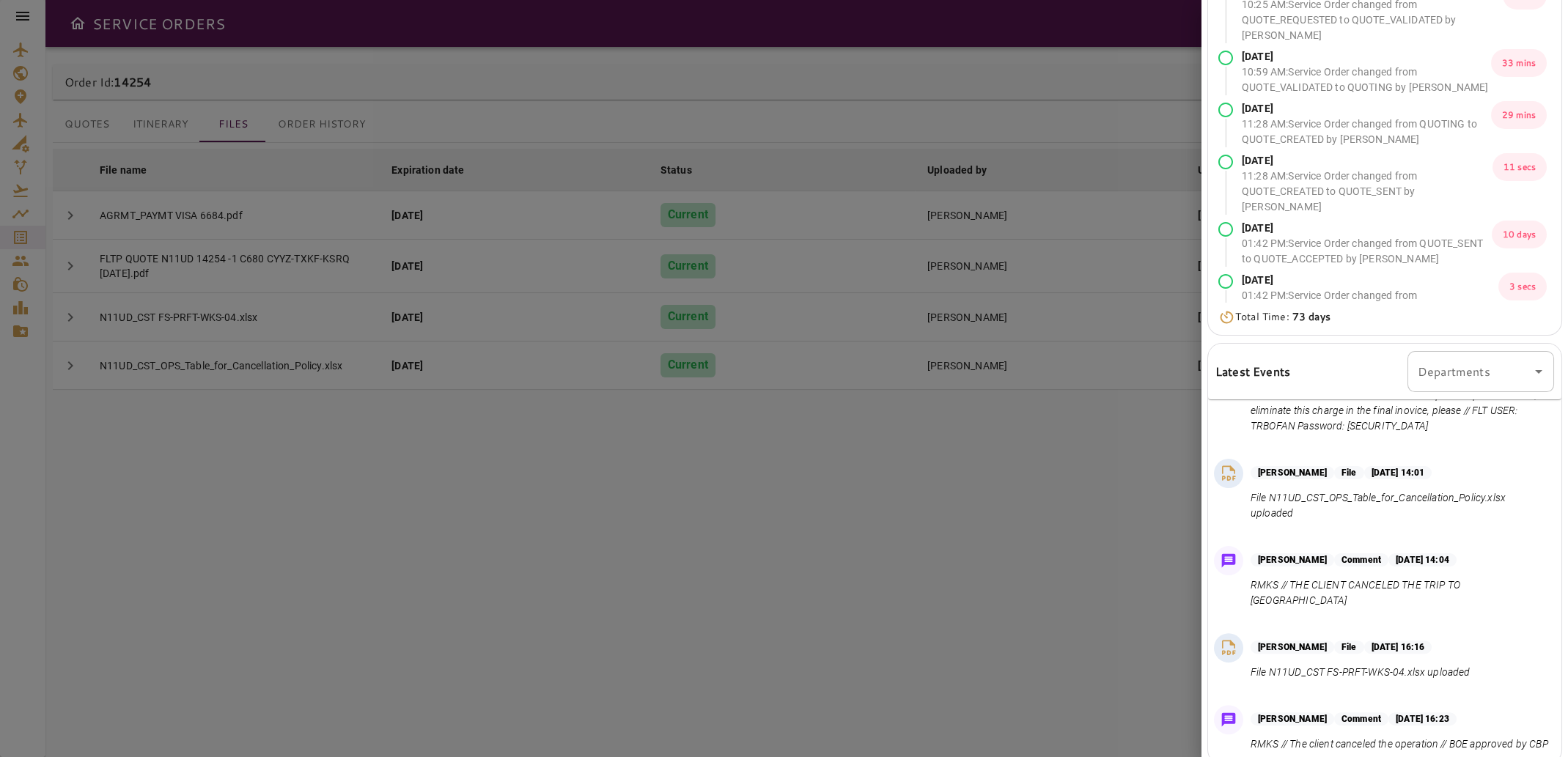
scroll to position [0, 0]
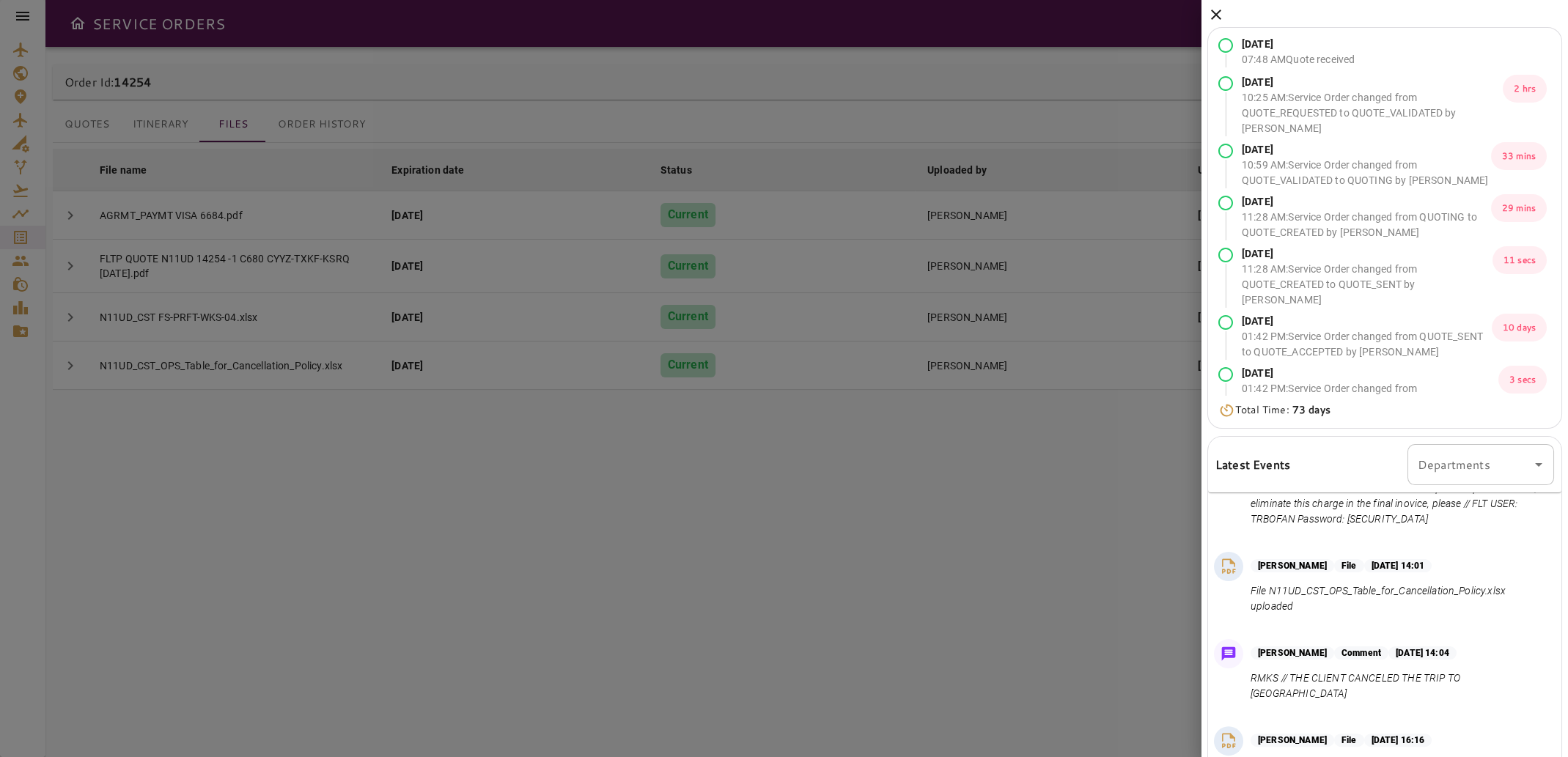
click at [1218, 10] on icon at bounding box center [1216, 14] width 18 height 18
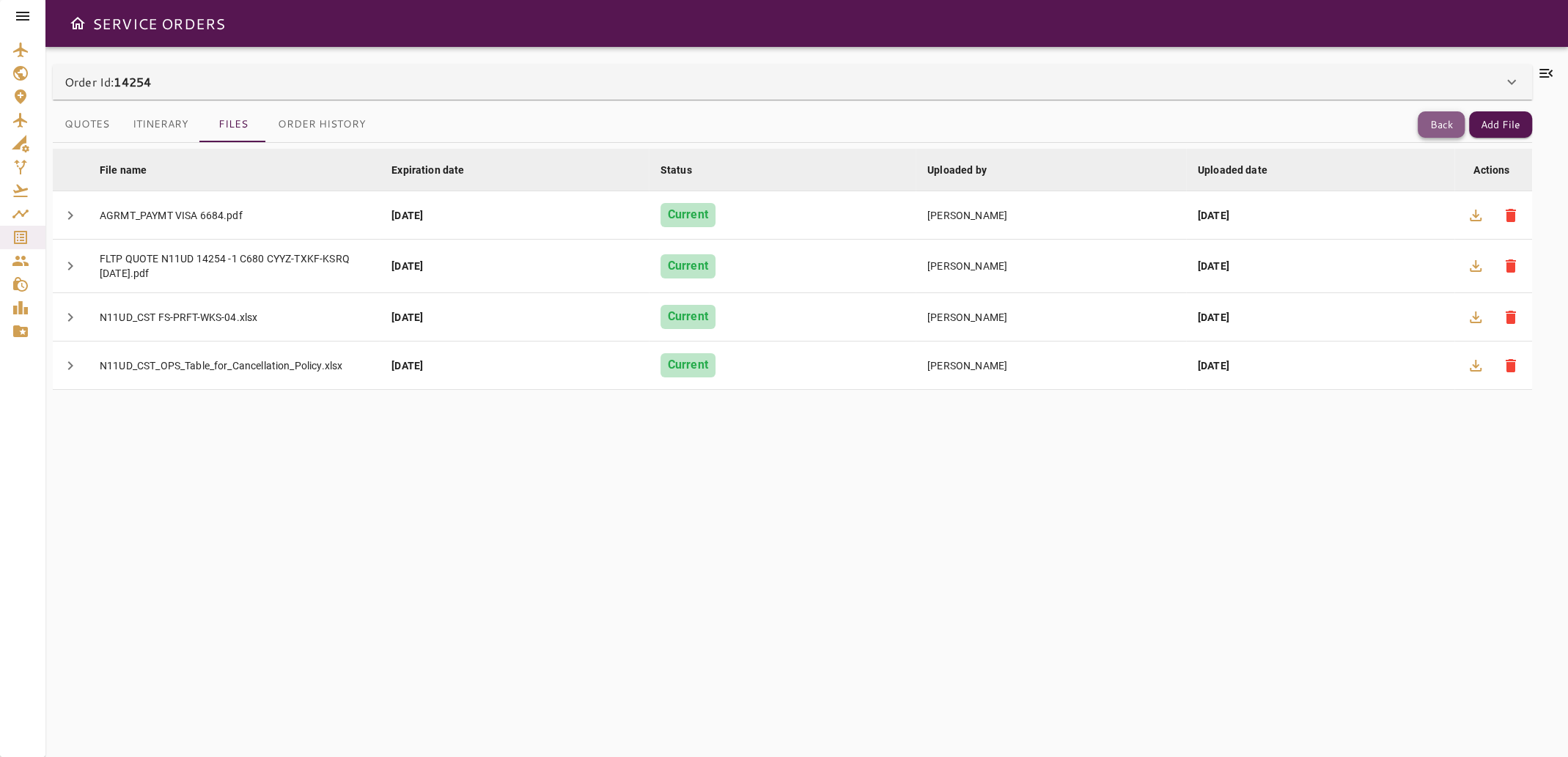
click at [1423, 123] on button "Back" at bounding box center [1441, 125] width 47 height 27
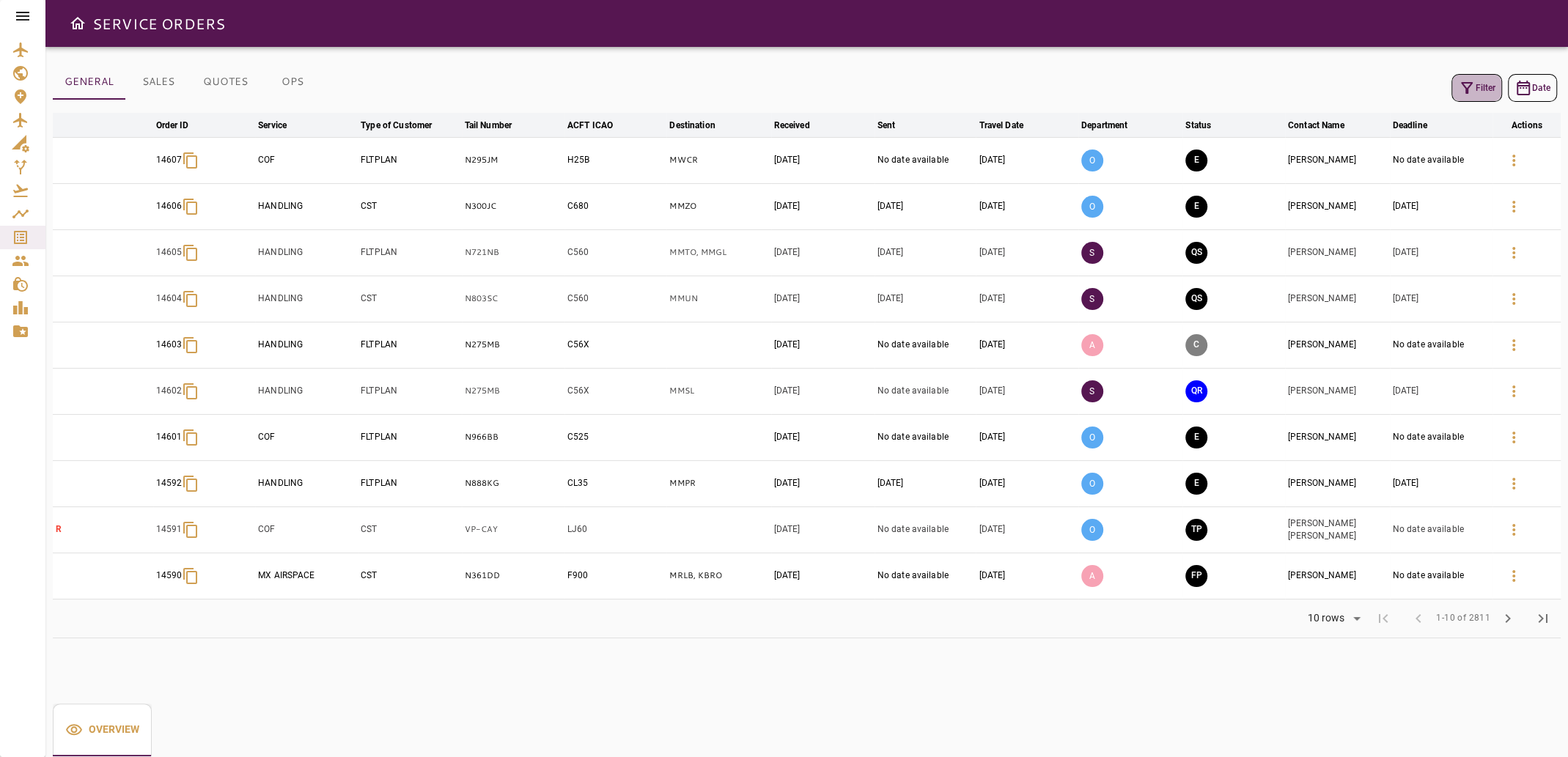
click at [1478, 90] on button "Filter" at bounding box center [1476, 88] width 50 height 28
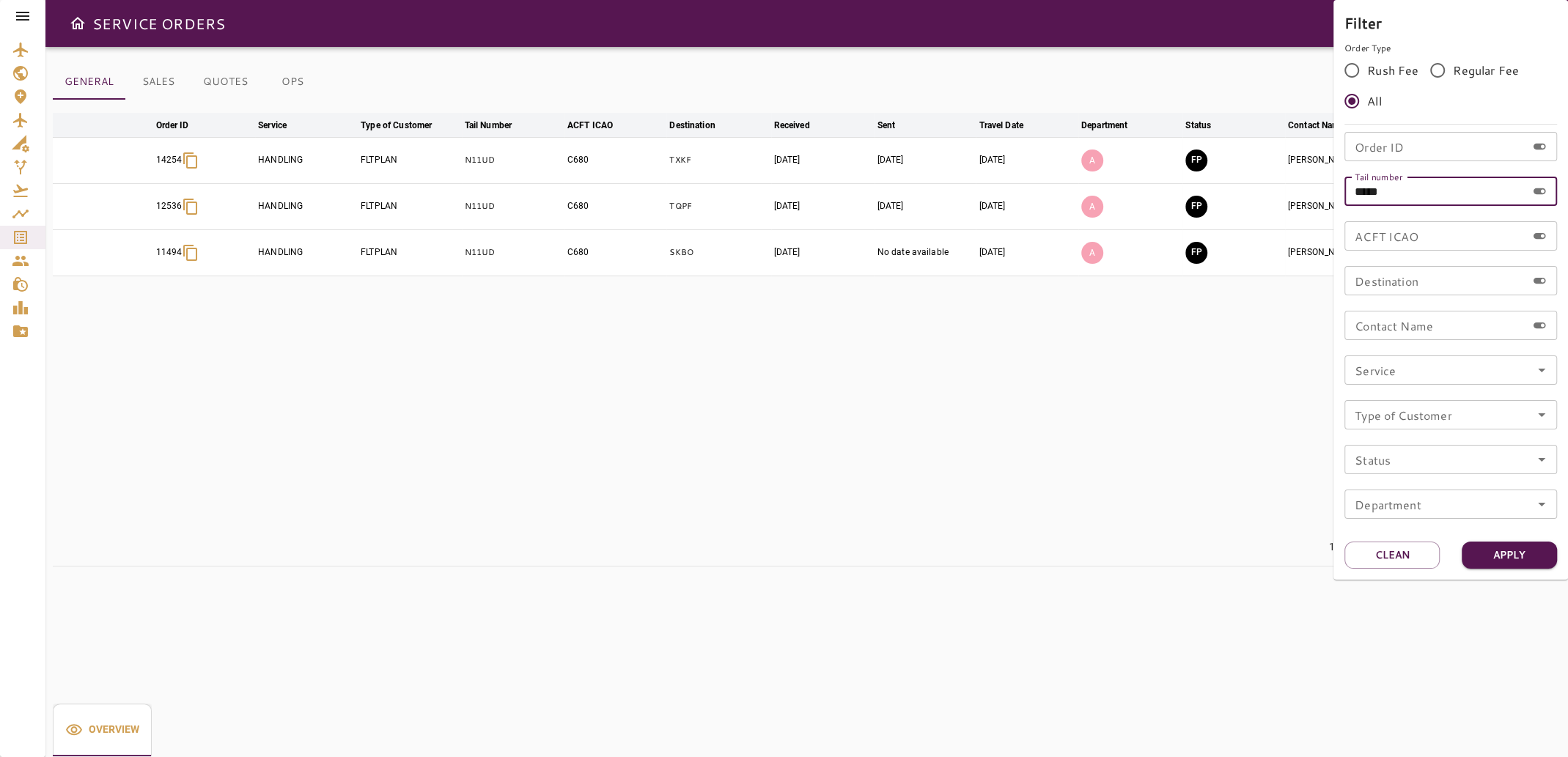
click at [1422, 190] on input "*****" at bounding box center [1435, 191] width 181 height 30
type input "*"
type input "*****"
click at [1500, 548] on button "Apply" at bounding box center [1509, 556] width 95 height 27
click at [1212, 446] on div at bounding box center [784, 378] width 1568 height 757
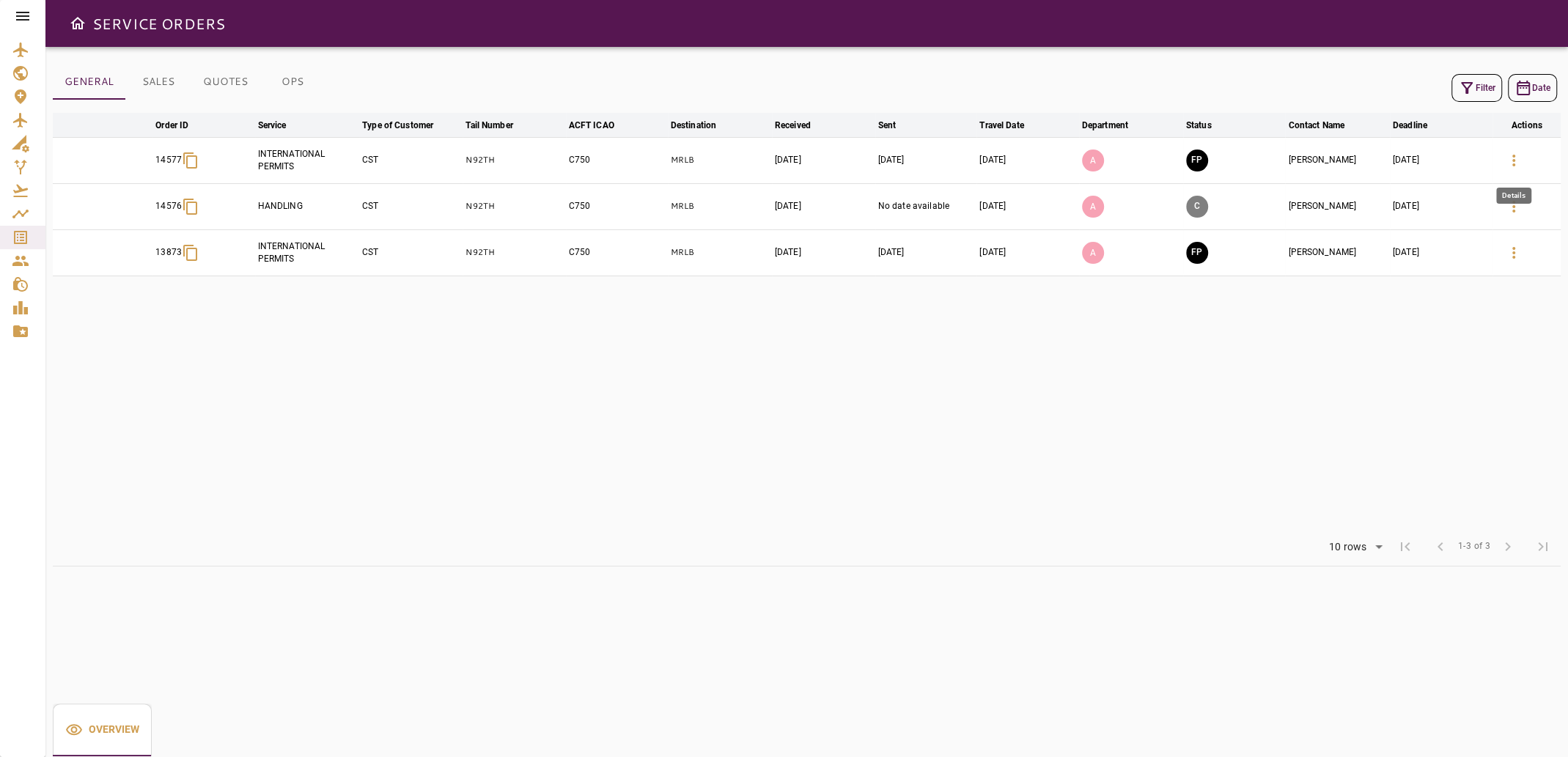
click at [1510, 159] on icon "button" at bounding box center [1514, 161] width 18 height 18
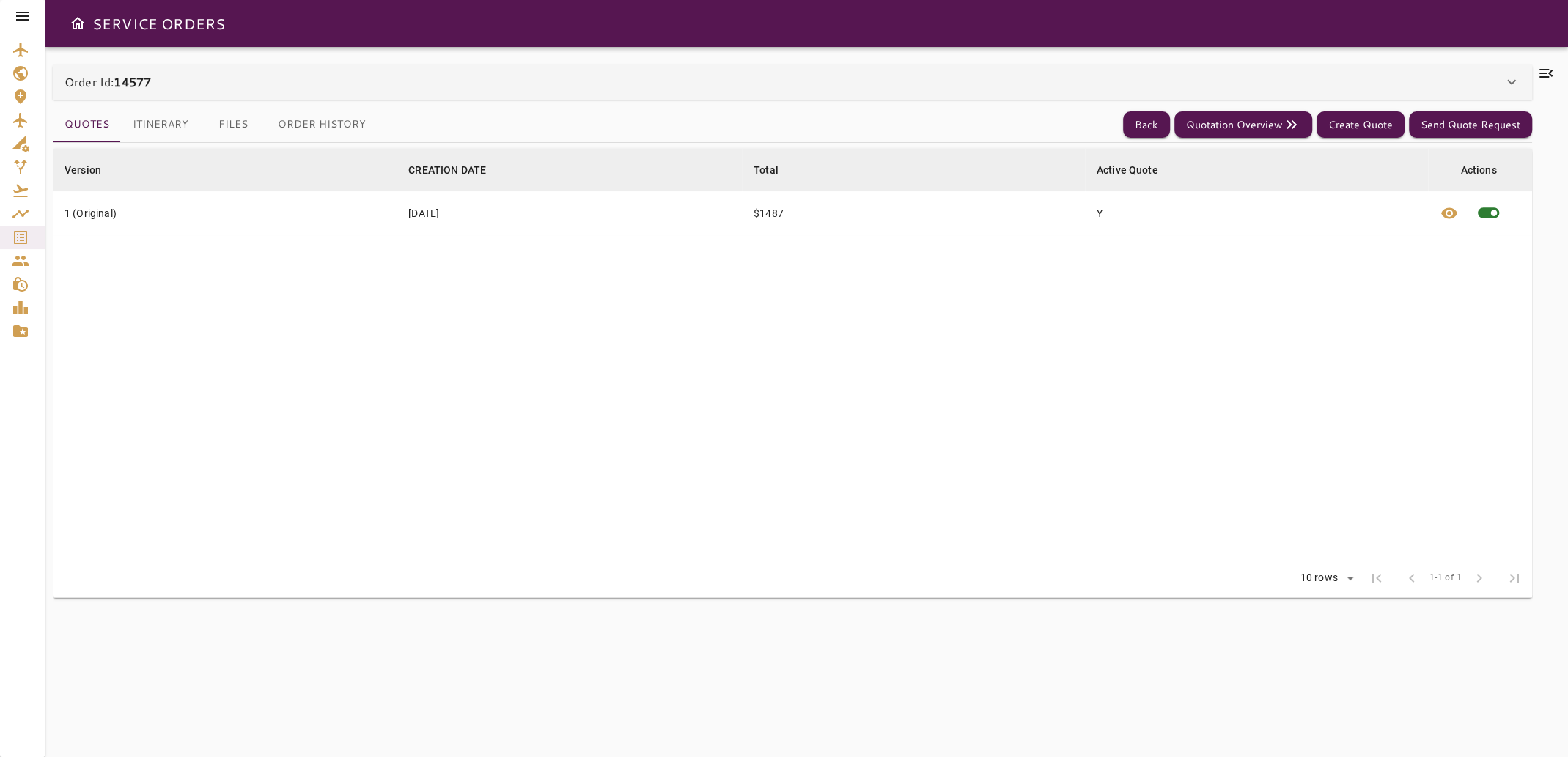
click at [1550, 72] on icon at bounding box center [1546, 73] width 14 height 9
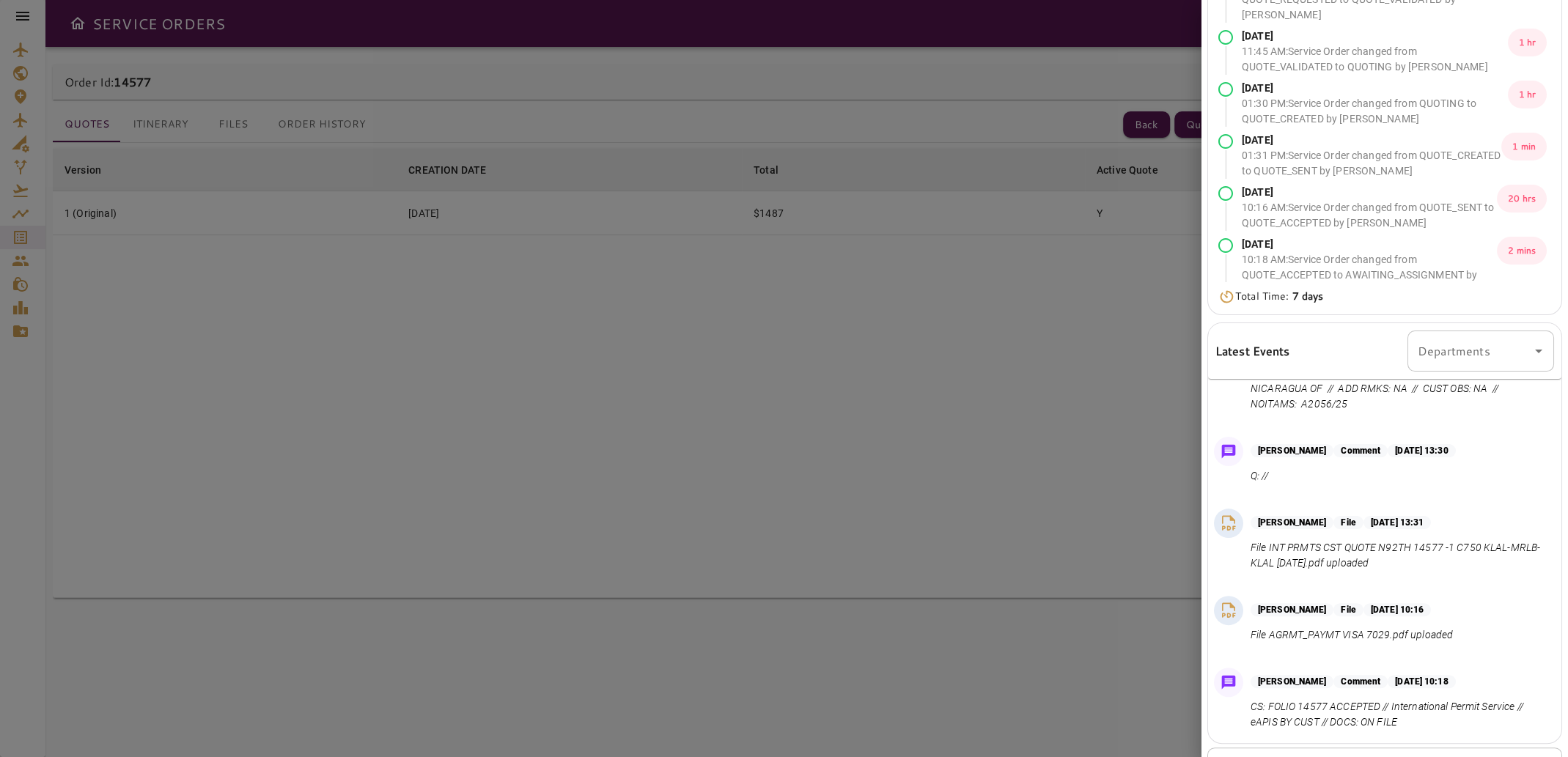
scroll to position [181, 0]
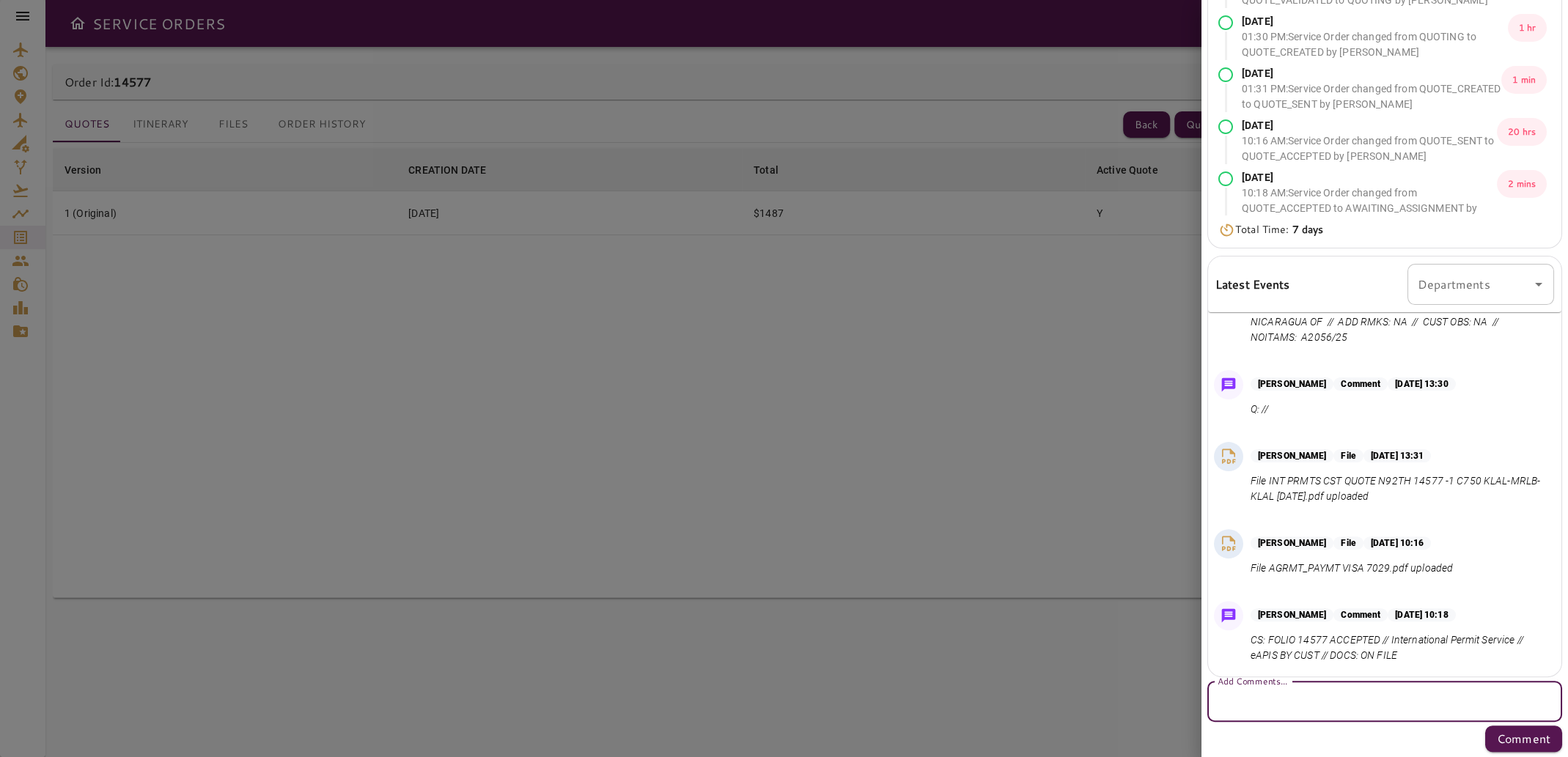
click at [1351, 700] on textarea "Add Comments..." at bounding box center [1384, 702] width 334 height 17
type textarea "*"
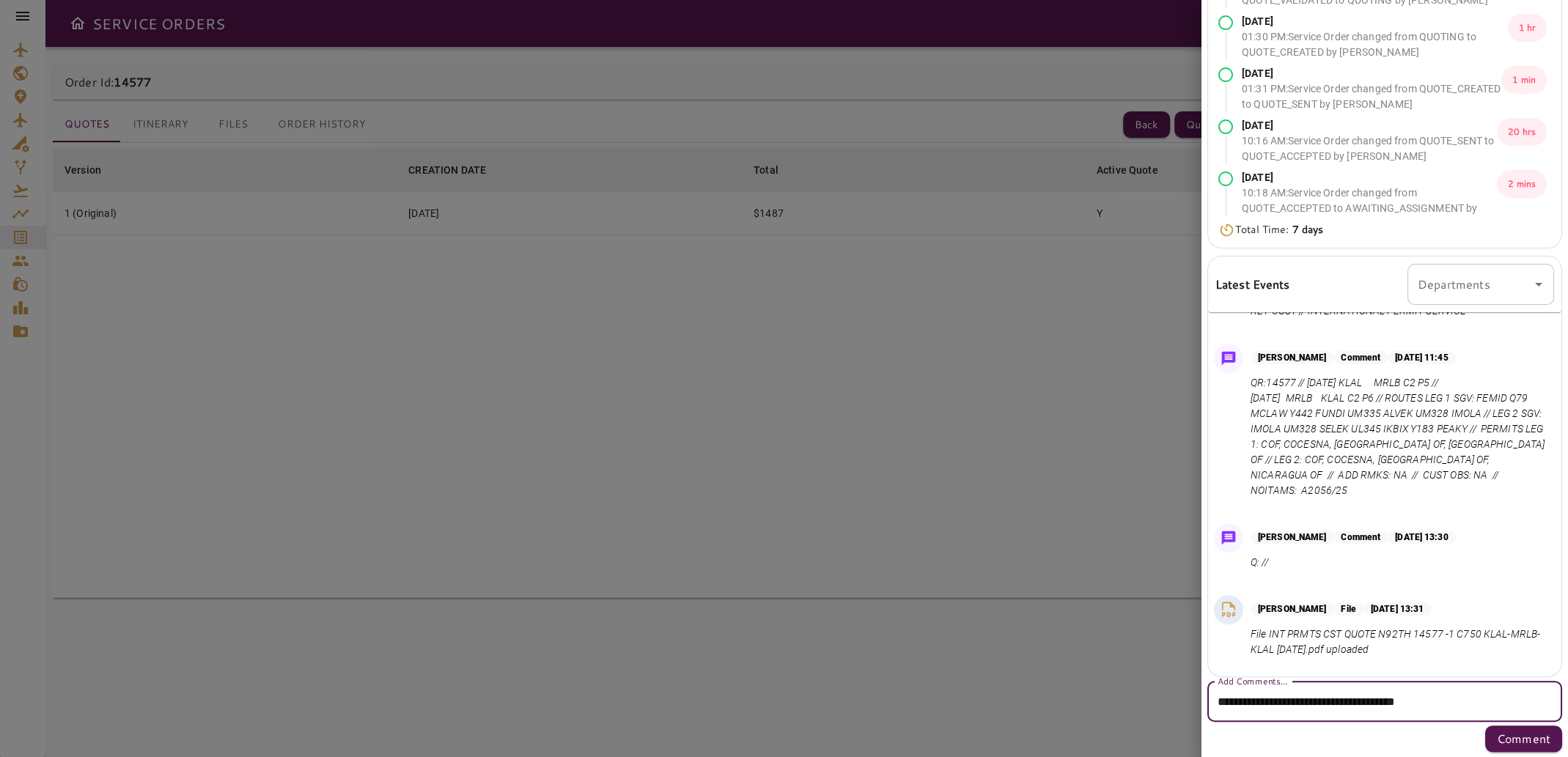
scroll to position [289, 0]
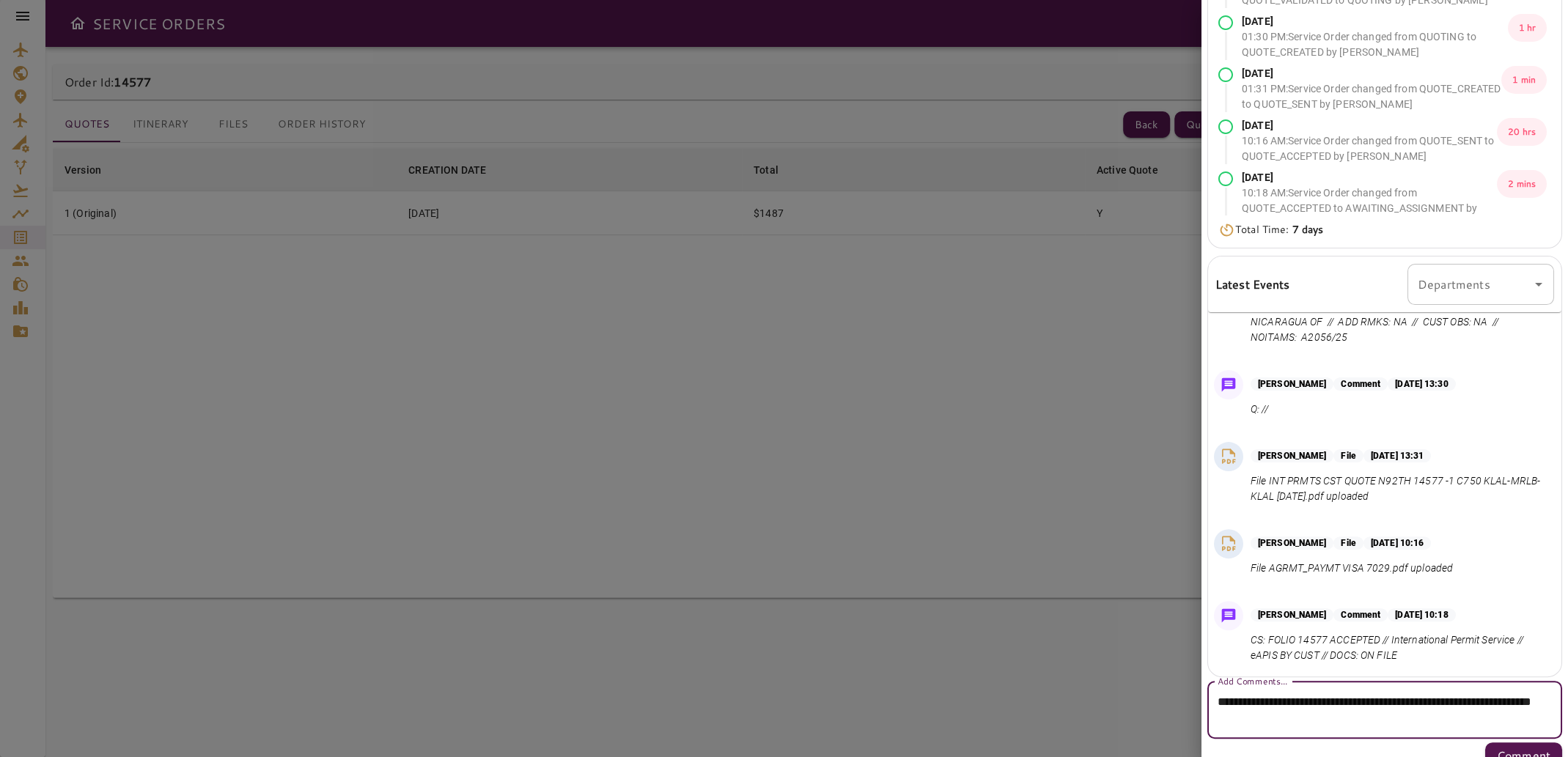
click at [1244, 717] on textarea "**********" at bounding box center [1379, 711] width 323 height 34
drag, startPoint x: 1452, startPoint y: 702, endPoint x: 1466, endPoint y: 739, distance: 39.6
click at [1451, 701] on textarea "**********" at bounding box center [1379, 711] width 323 height 34
click at [1347, 719] on textarea "**********" at bounding box center [1379, 711] width 323 height 34
click at [1456, 715] on textarea "**********" at bounding box center [1379, 711] width 323 height 34
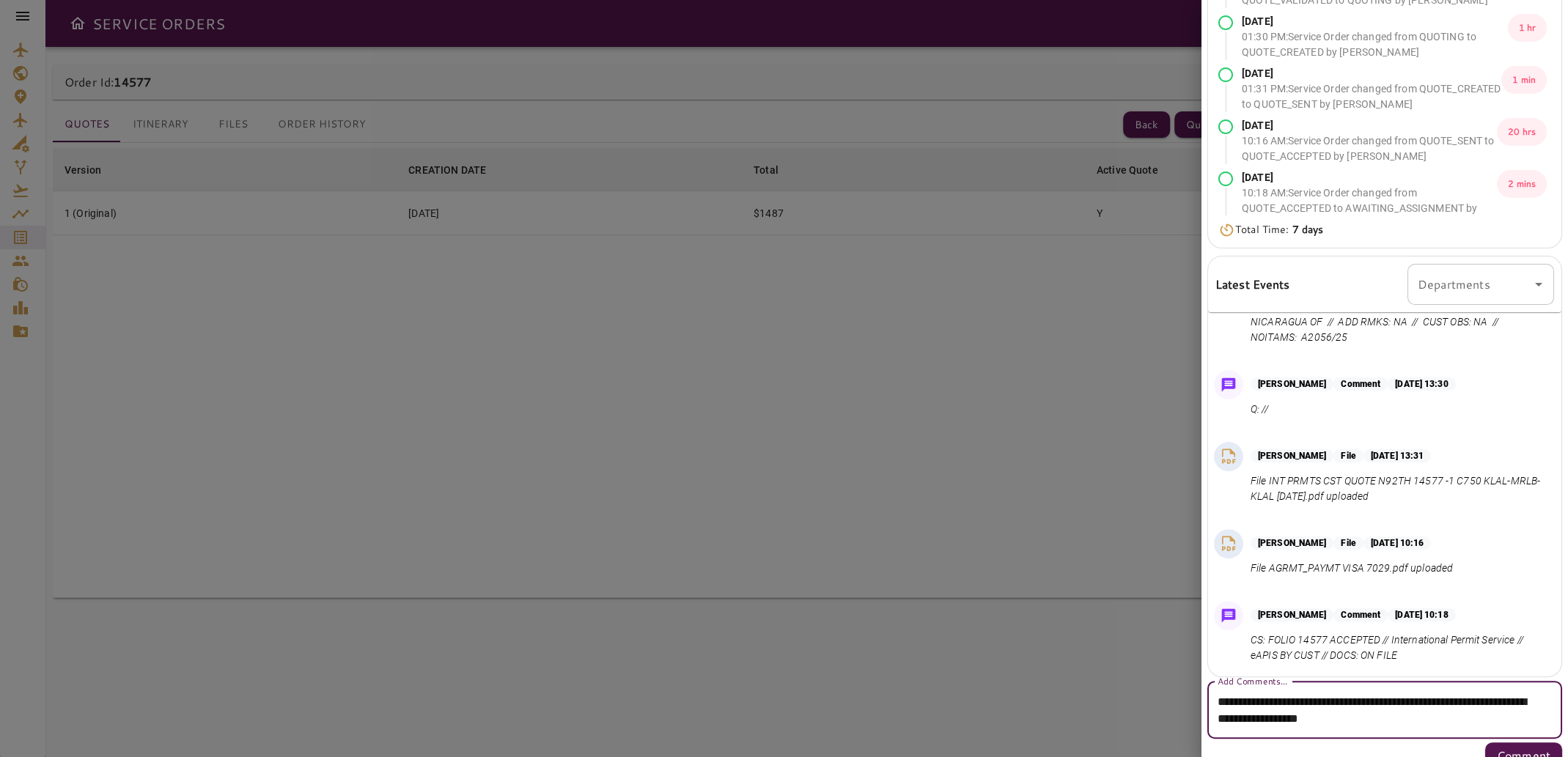
click at [1527, 701] on textarea "**********" at bounding box center [1379, 711] width 323 height 34
click at [1478, 718] on textarea "**********" at bounding box center [1379, 711] width 323 height 34
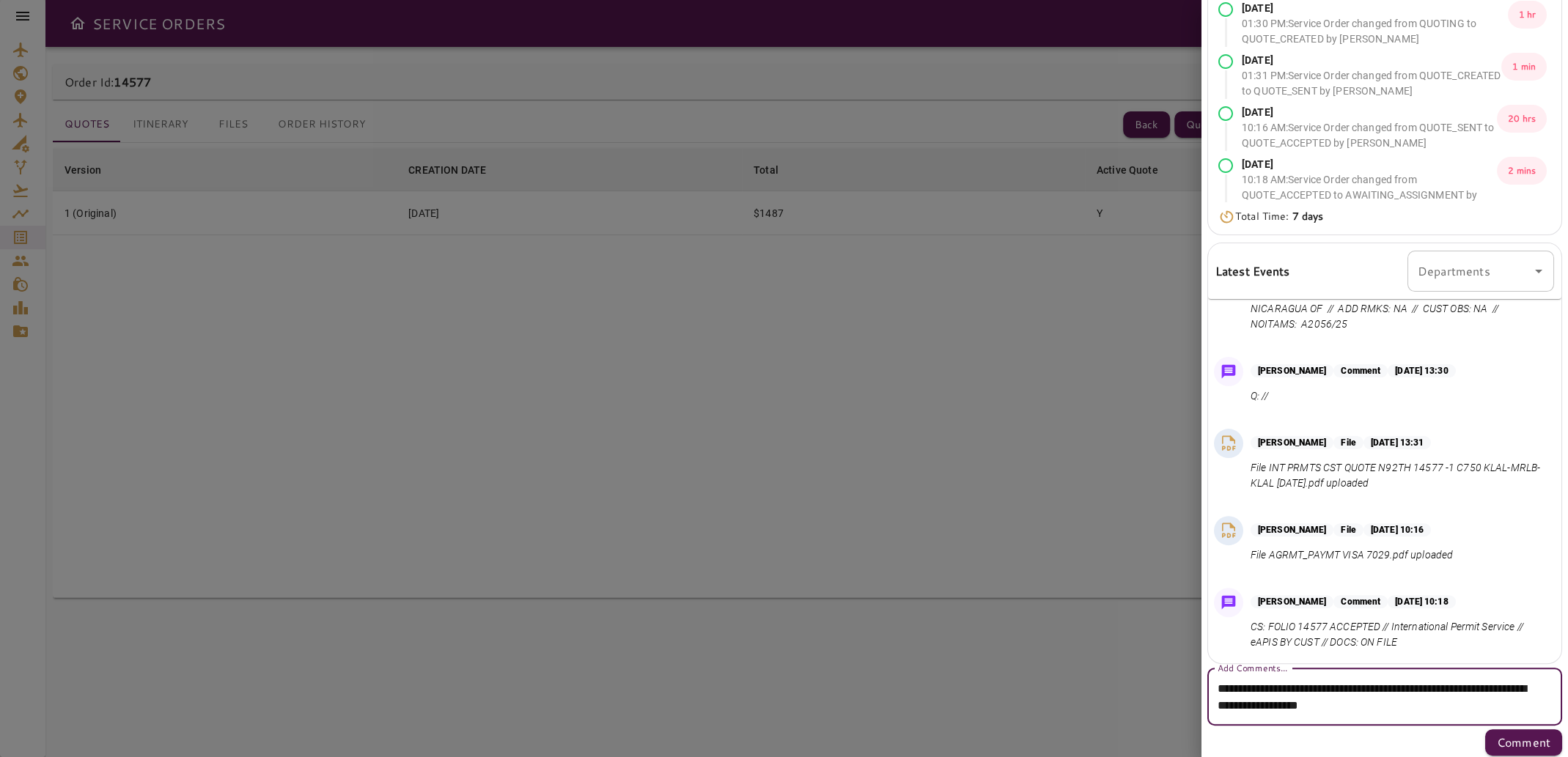
scroll to position [197, 0]
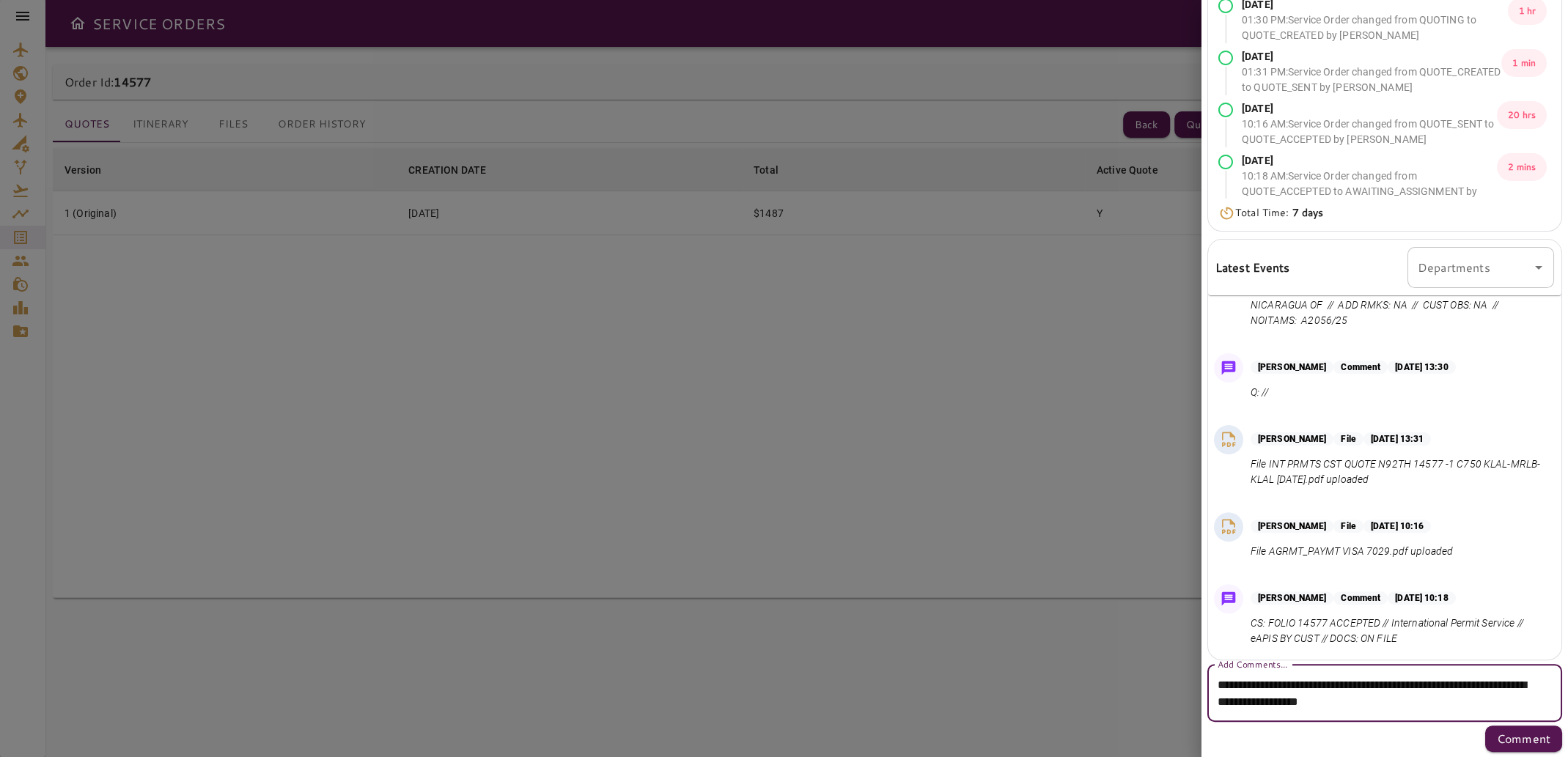
drag, startPoint x: 1463, startPoint y: 700, endPoint x: 1307, endPoint y: 686, distance: 156.6
click at [1307, 684] on textarea "**********" at bounding box center [1379, 693] width 323 height 34
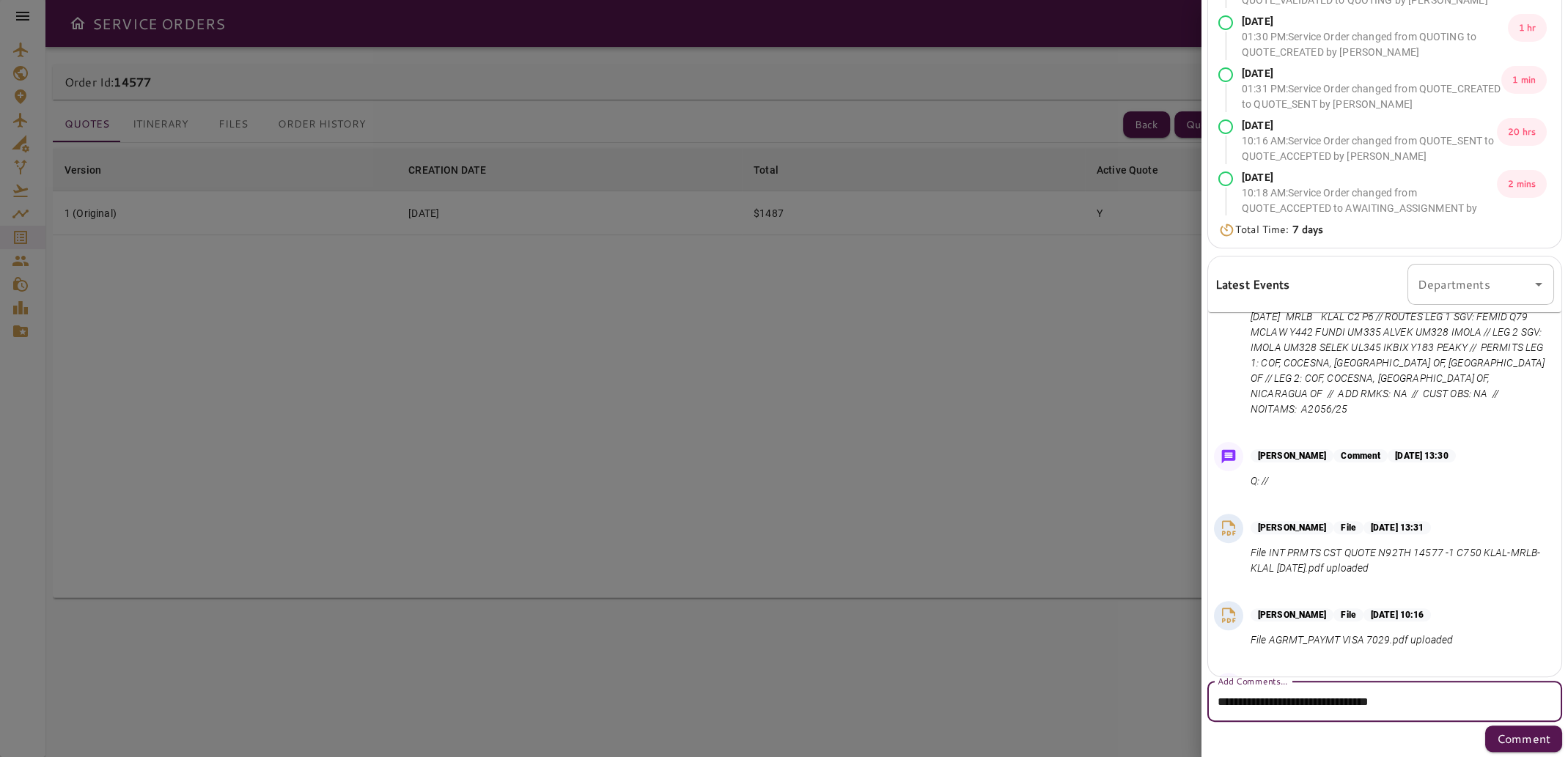
scroll to position [289, 0]
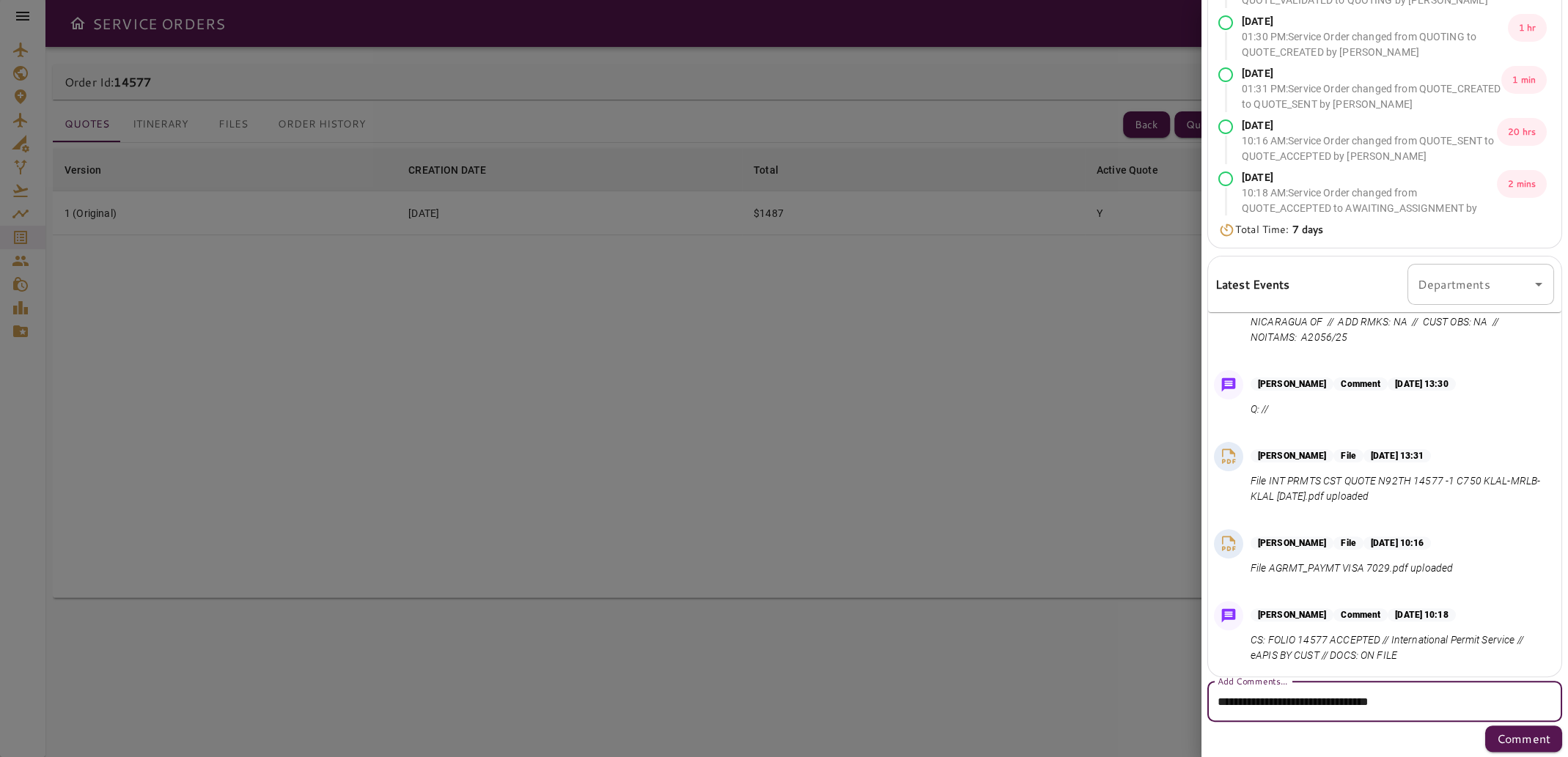
click at [1307, 703] on textarea "**********" at bounding box center [1379, 702] width 323 height 17
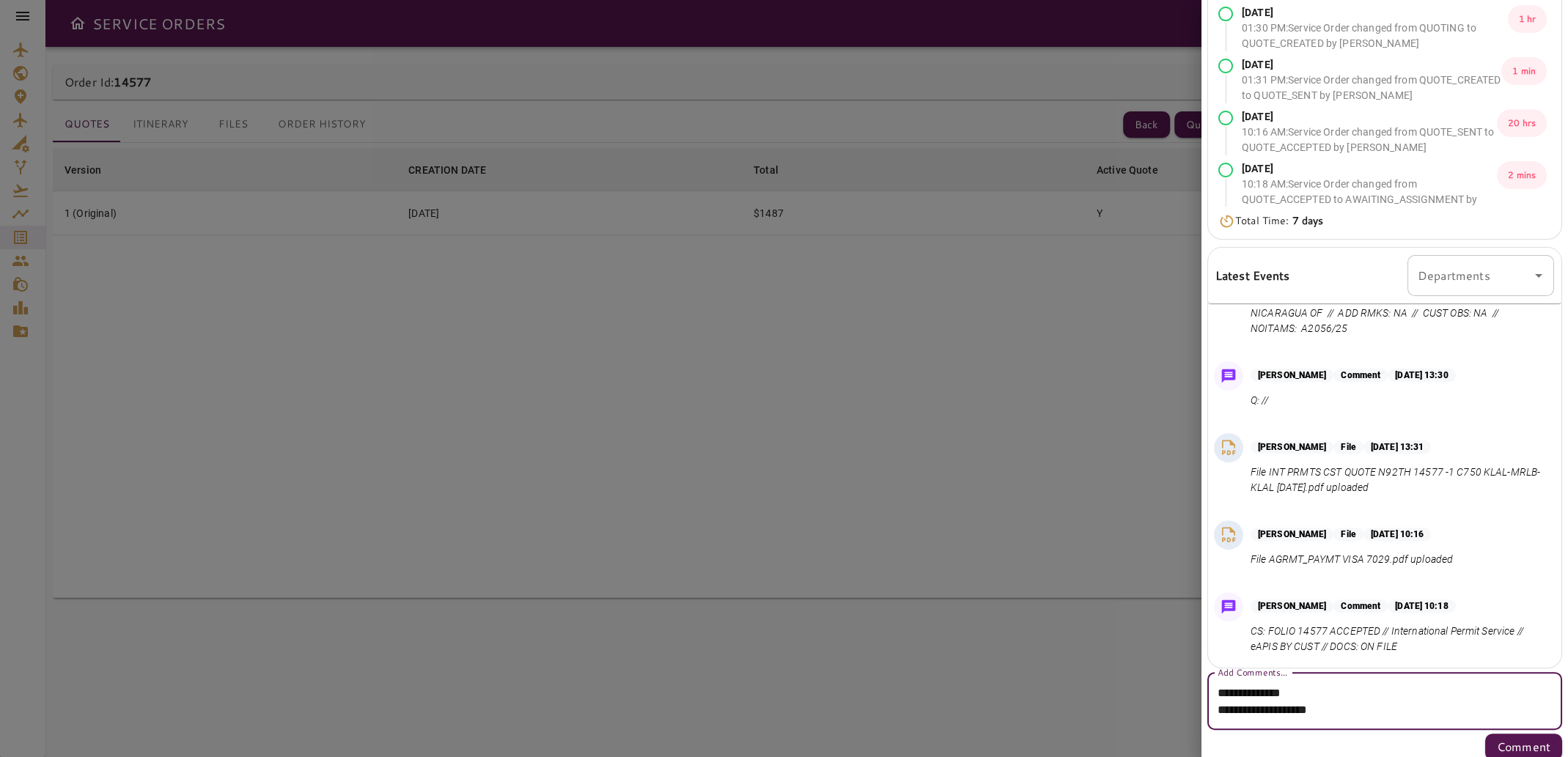
scroll to position [197, 0]
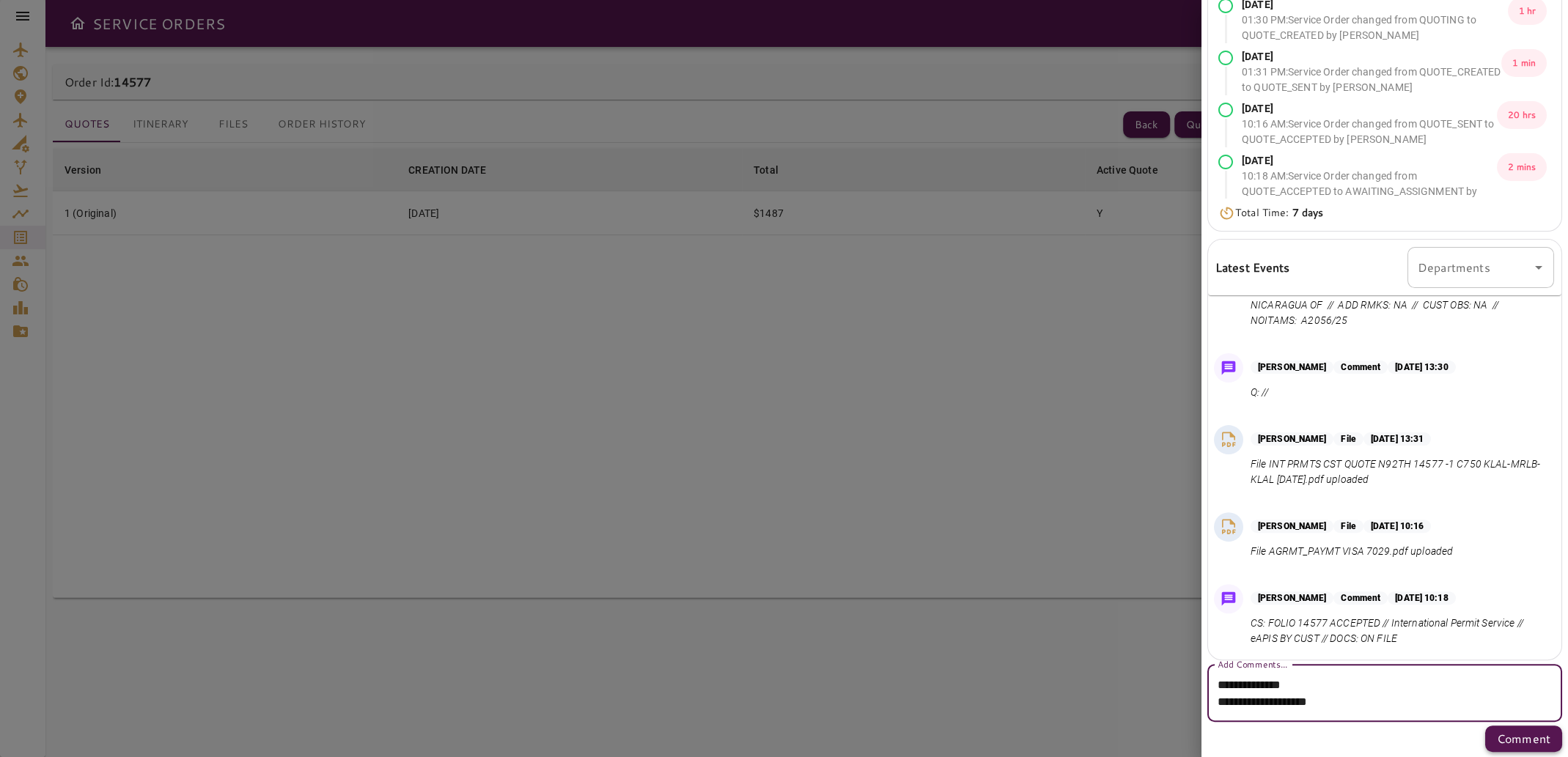
type textarea "**********"
click at [1503, 740] on p "Comment" at bounding box center [1523, 739] width 54 height 18
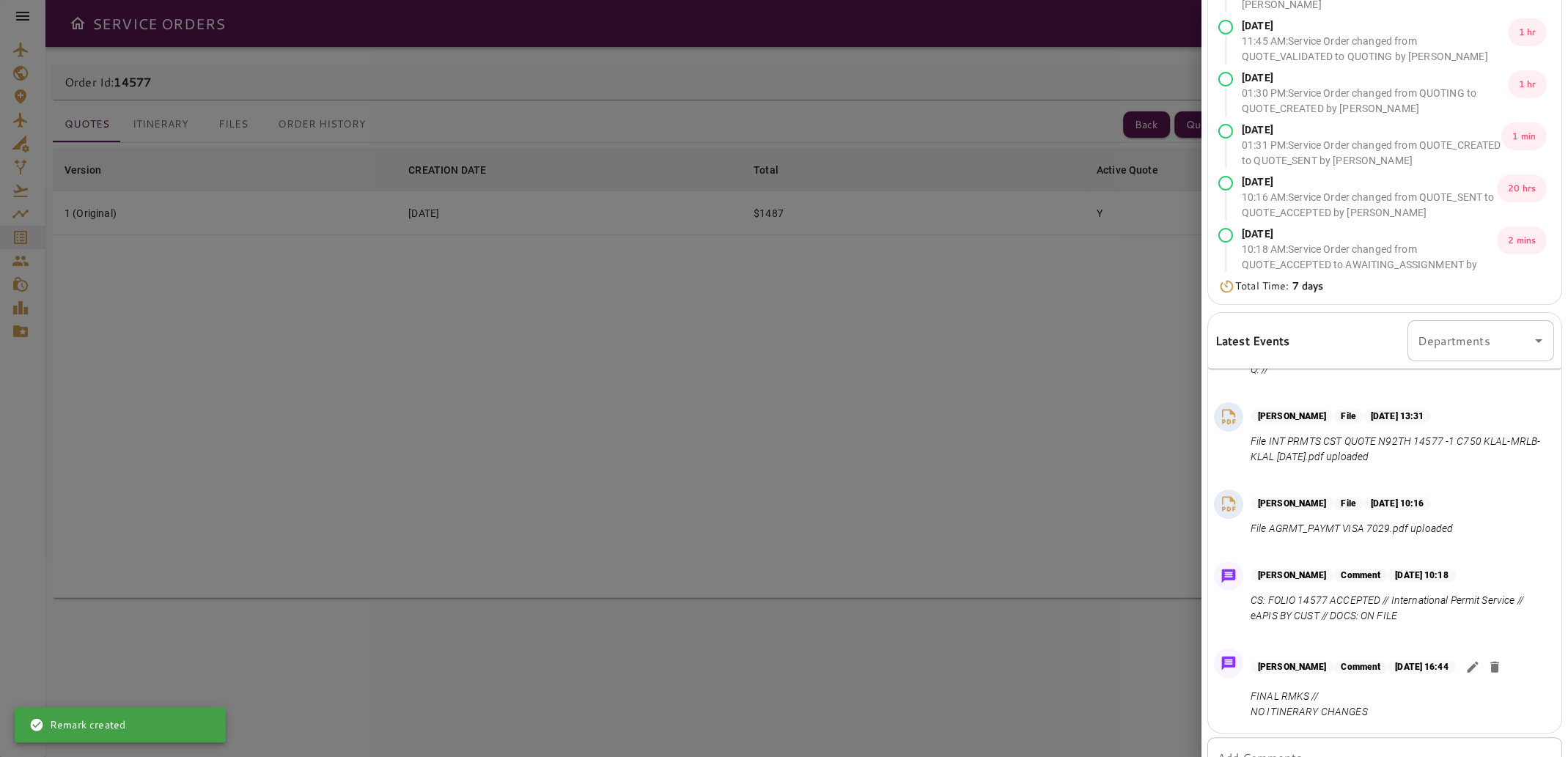
scroll to position [181, 0]
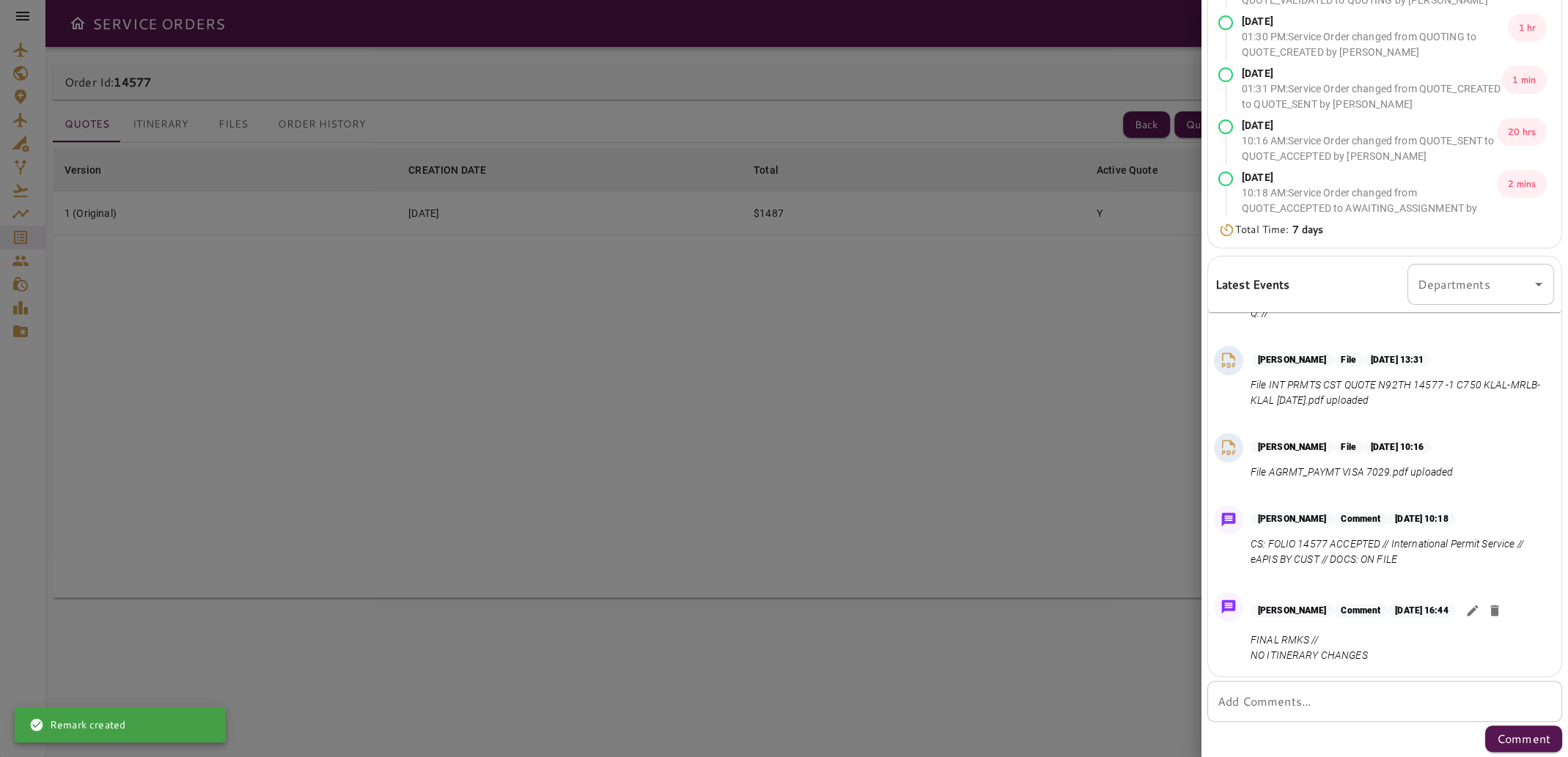
click at [912, 384] on div at bounding box center [784, 378] width 1568 height 757
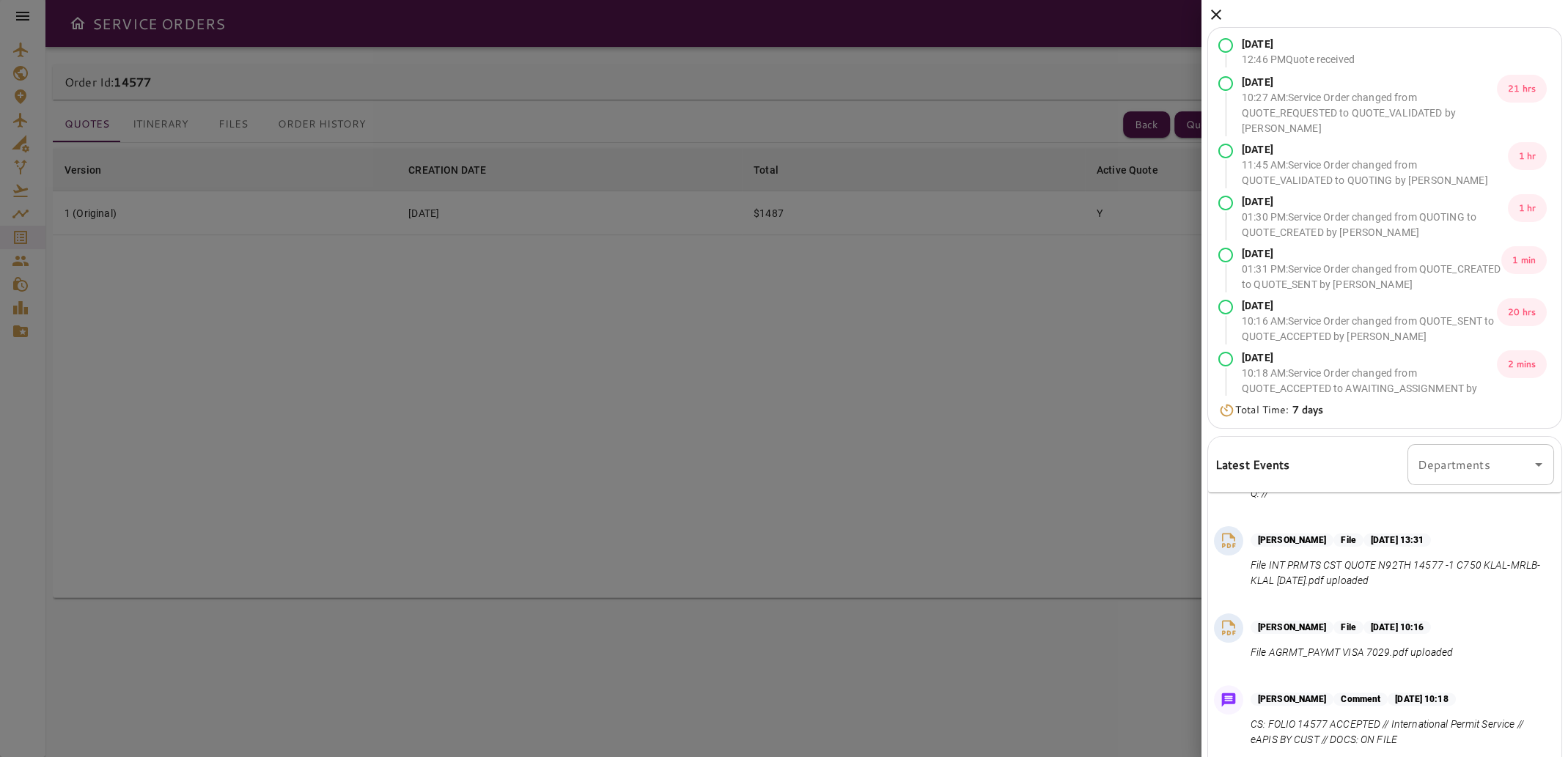
click at [1220, 11] on icon at bounding box center [1216, 14] width 18 height 18
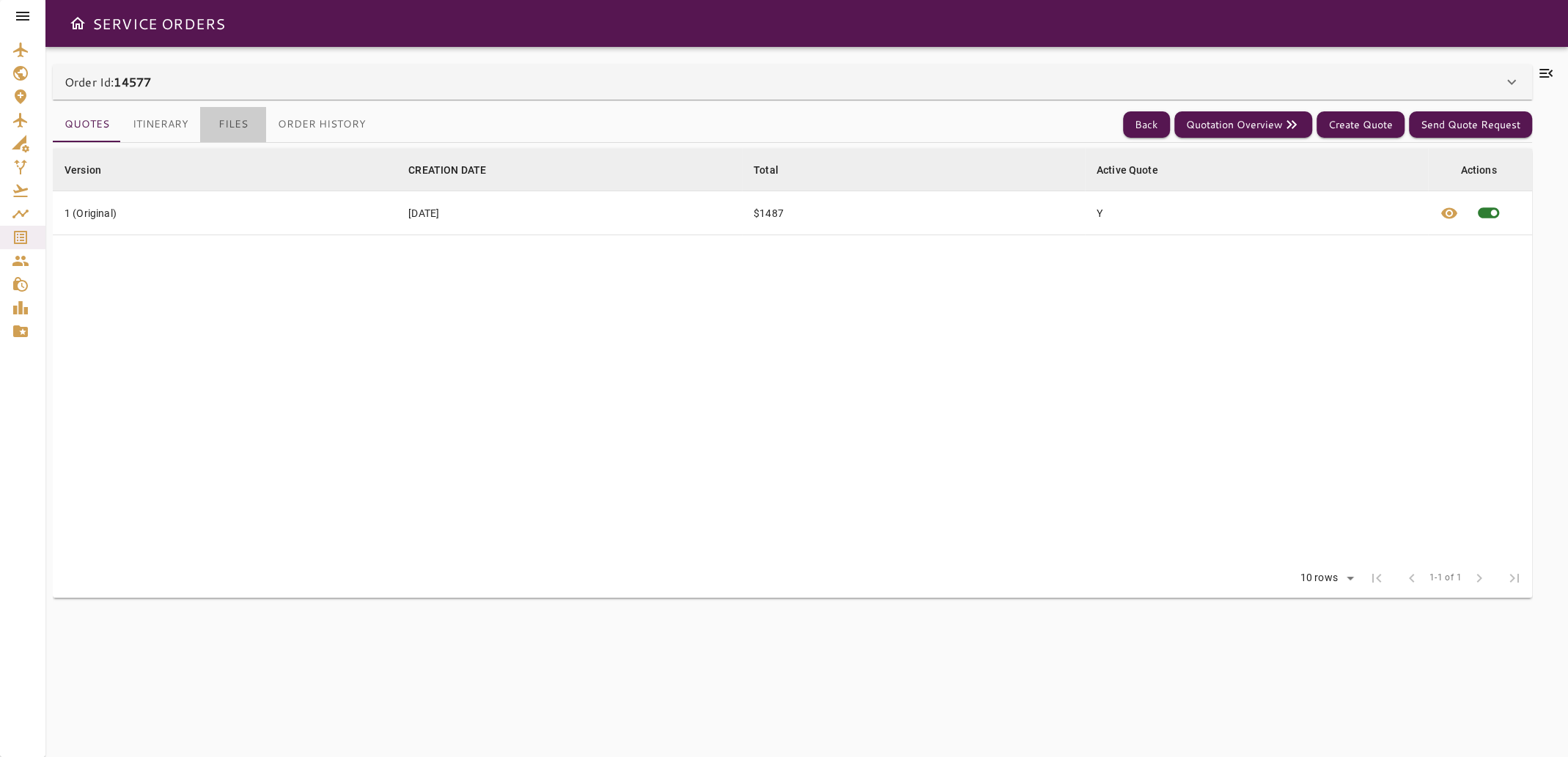
click at [224, 122] on button "Files" at bounding box center [233, 125] width 66 height 35
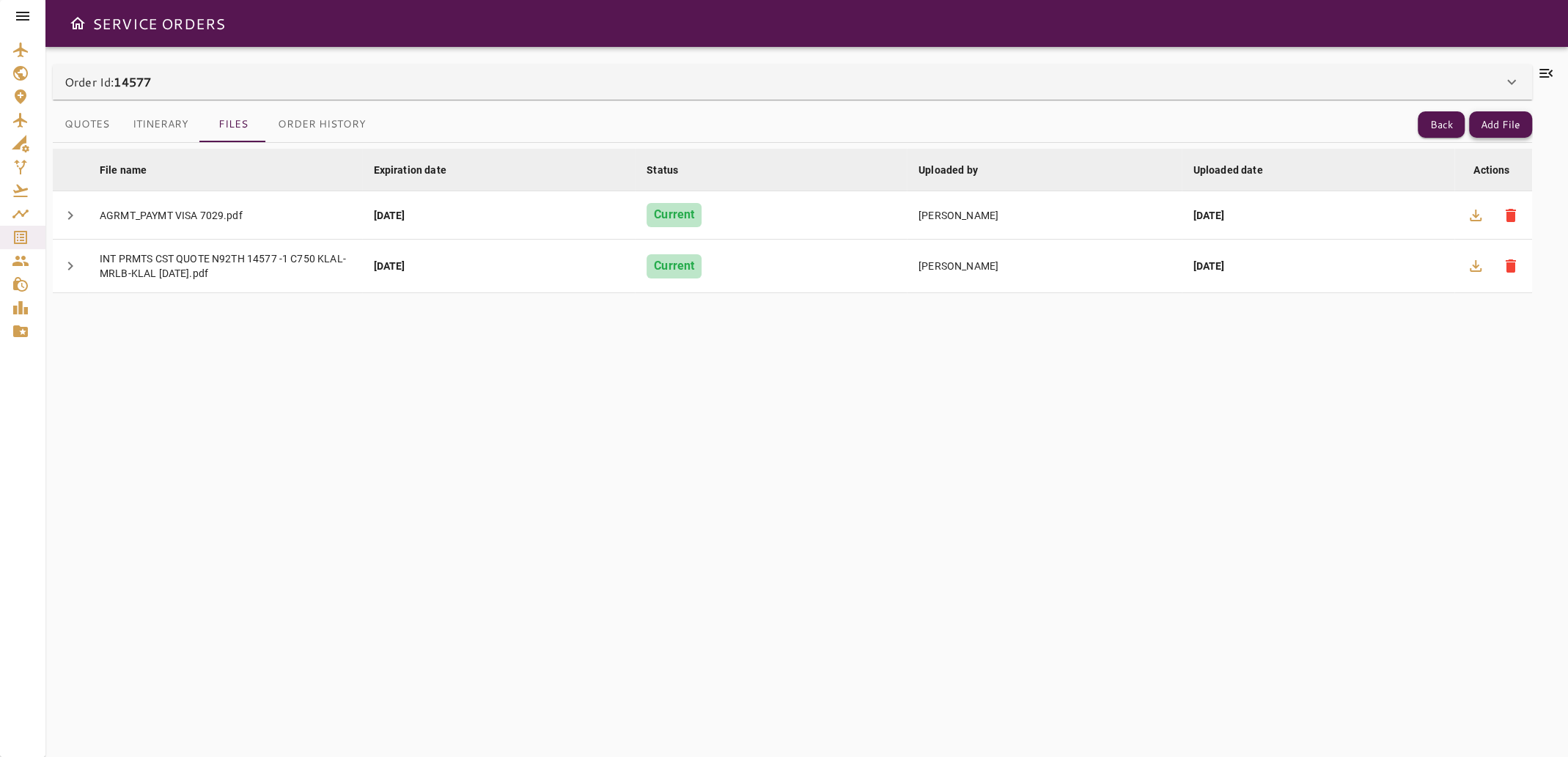
click at [1510, 128] on button "Add File" at bounding box center [1500, 125] width 63 height 27
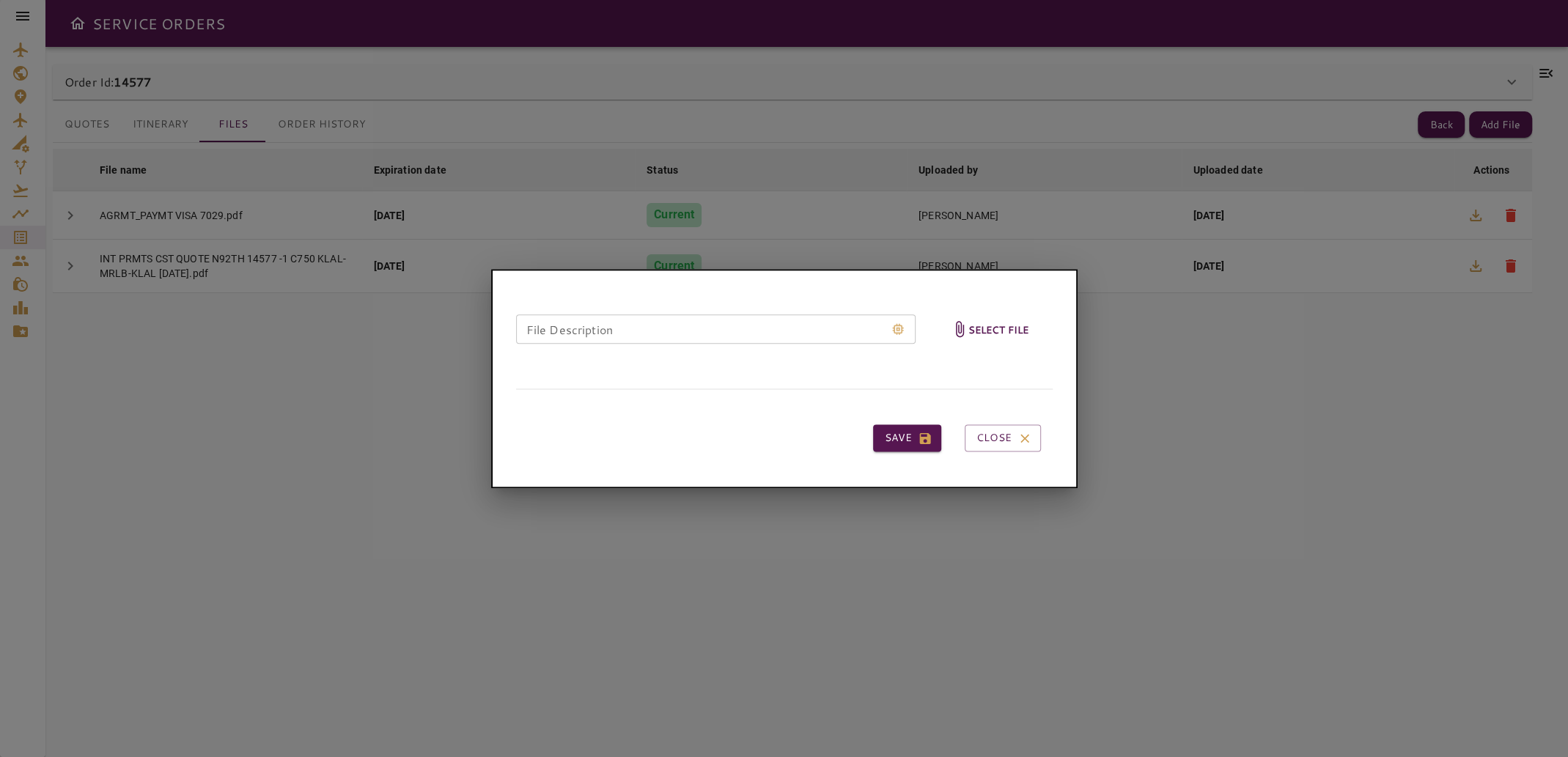
click at [981, 326] on h6 "Select file" at bounding box center [998, 329] width 61 height 17
click at [0, 0] on input "Select file" at bounding box center [0, 0] width 0 height 0
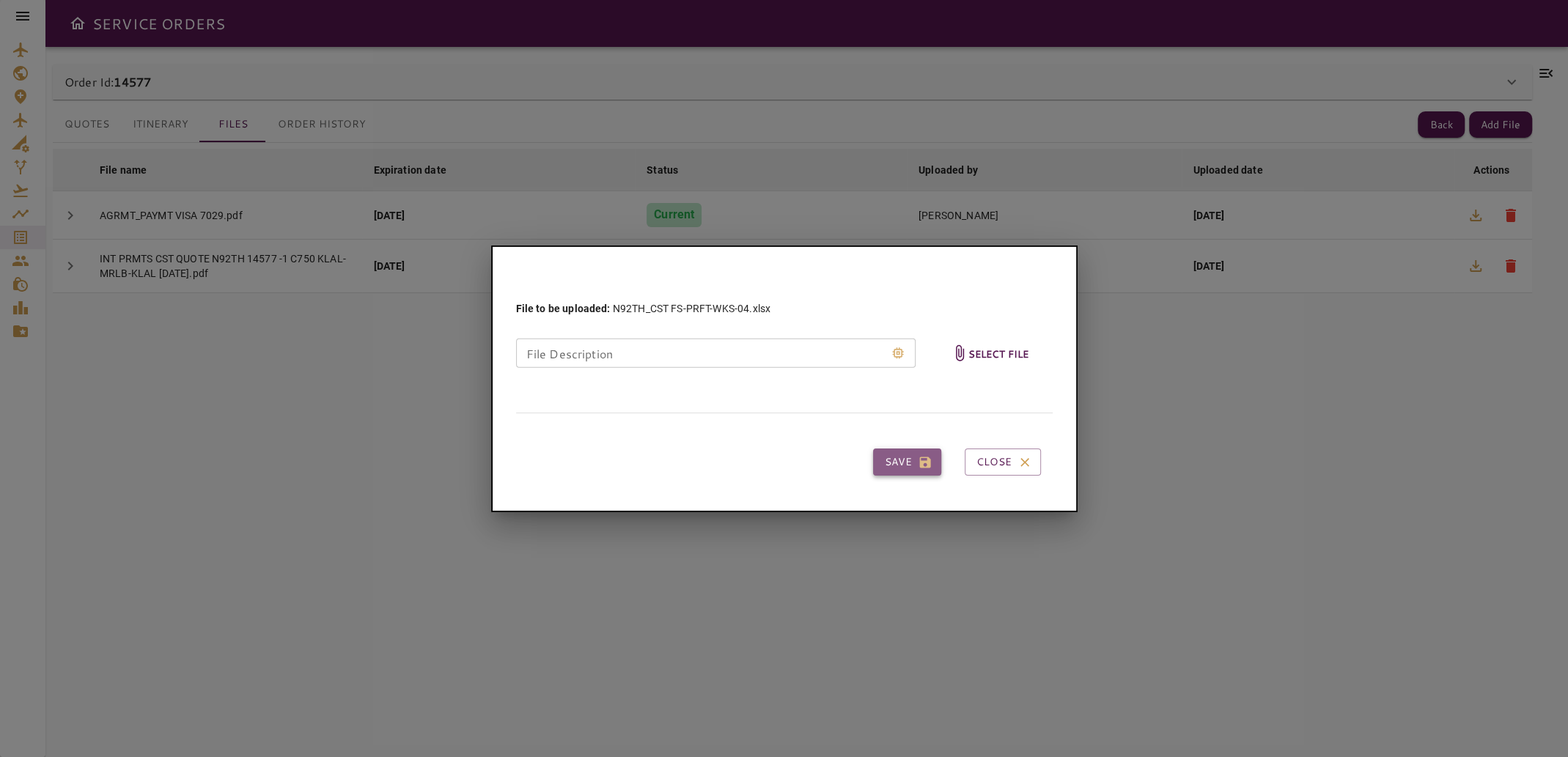
click at [908, 464] on button "Save" at bounding box center [906, 462] width 68 height 27
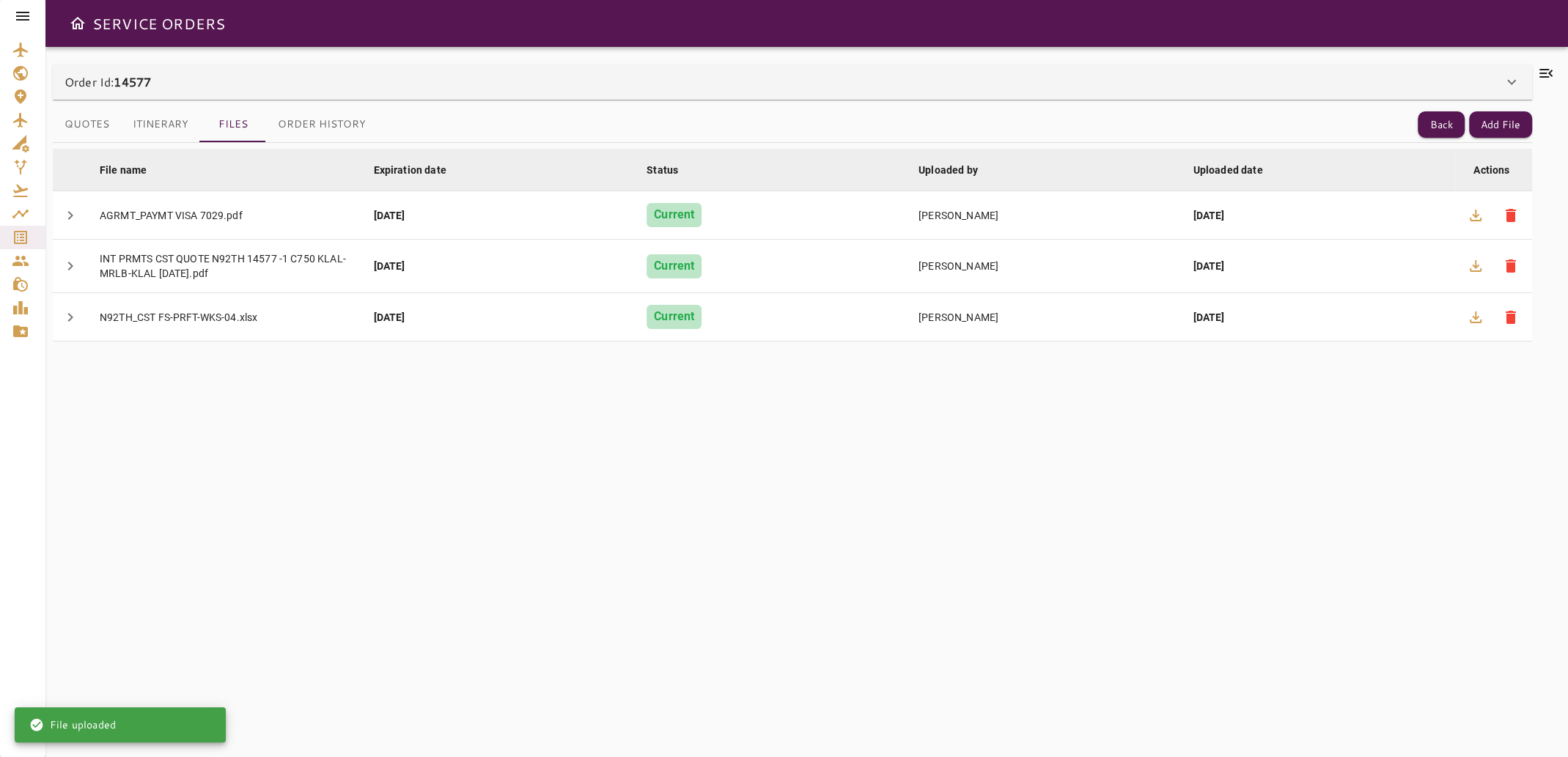
click at [908, 464] on div "File name arrow_downward Expiration date arrow_downward Status arrow_downward U…" at bounding box center [792, 441] width 1479 height 596
click at [331, 127] on button "Order History" at bounding box center [321, 125] width 111 height 35
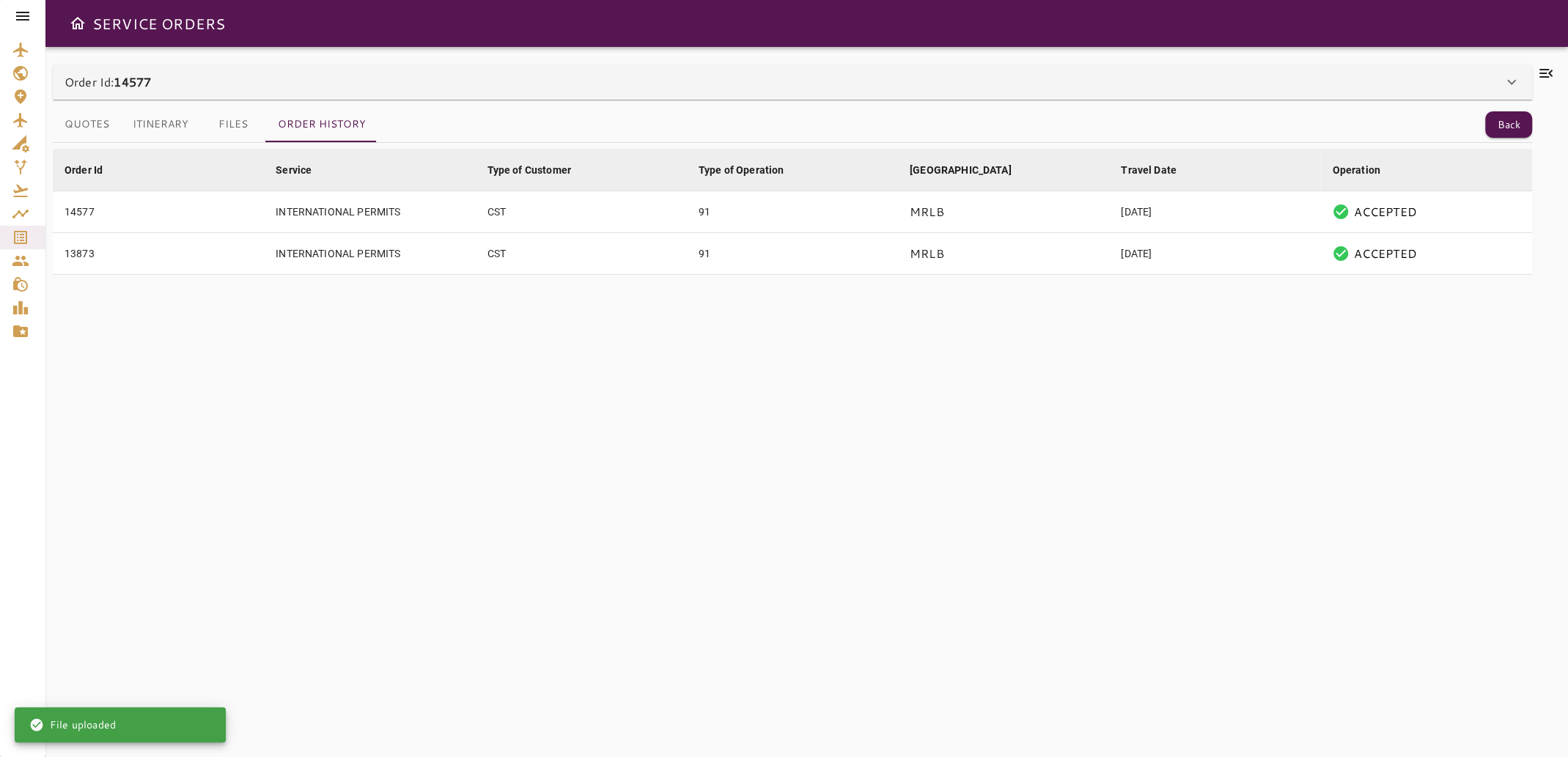
click at [234, 126] on button "Files" at bounding box center [233, 125] width 66 height 35
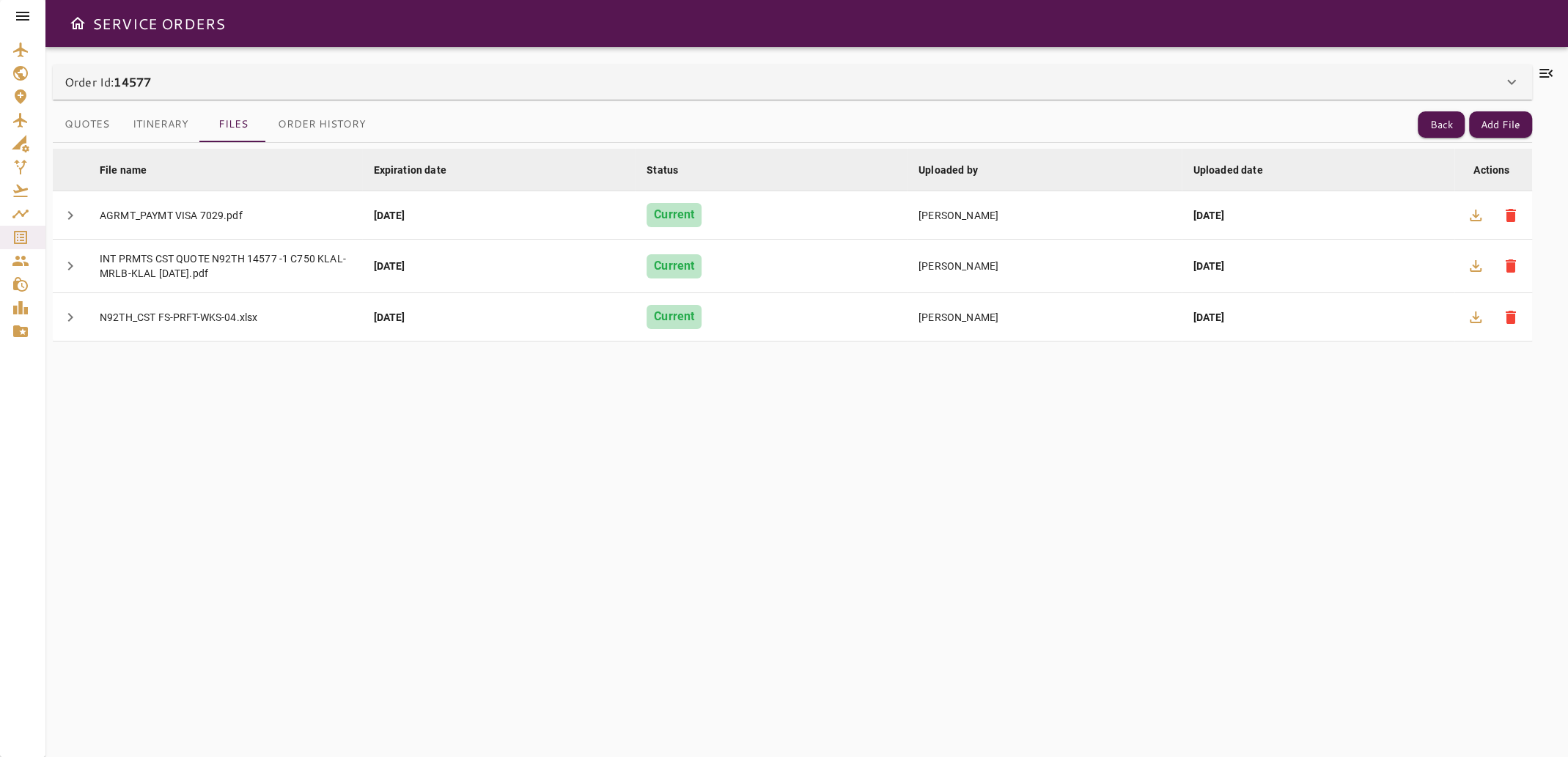
click at [778, 528] on div "File name arrow_downward Expiration date arrow_downward Status arrow_downward U…" at bounding box center [792, 441] width 1479 height 596
click at [578, 419] on div "File name arrow_downward Expiration date arrow_downward Status arrow_downward U…" at bounding box center [792, 441] width 1479 height 596
click at [1427, 129] on button "Back" at bounding box center [1441, 125] width 47 height 27
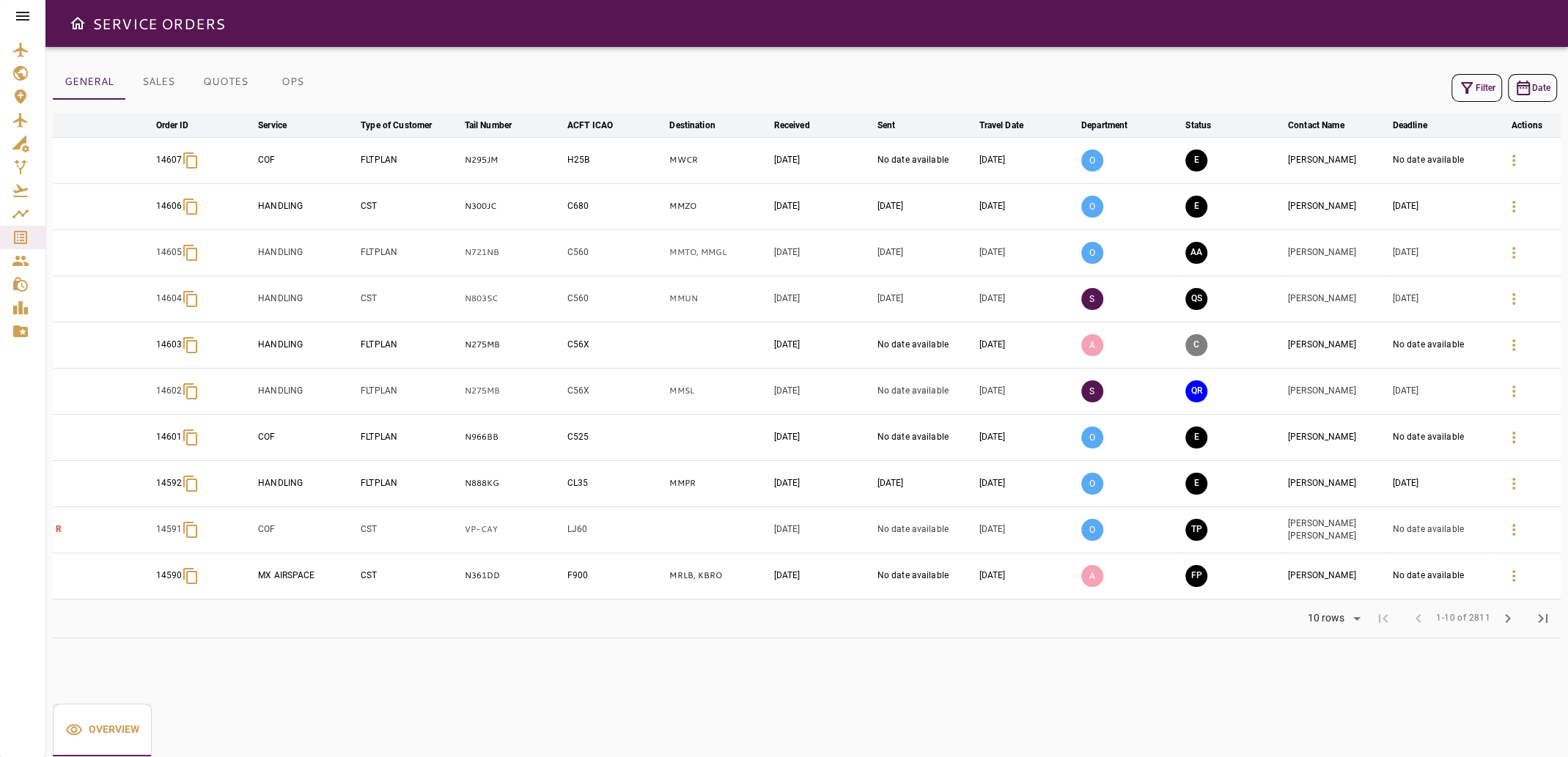
click at [1485, 86] on button "Filter" at bounding box center [1476, 88] width 50 height 28
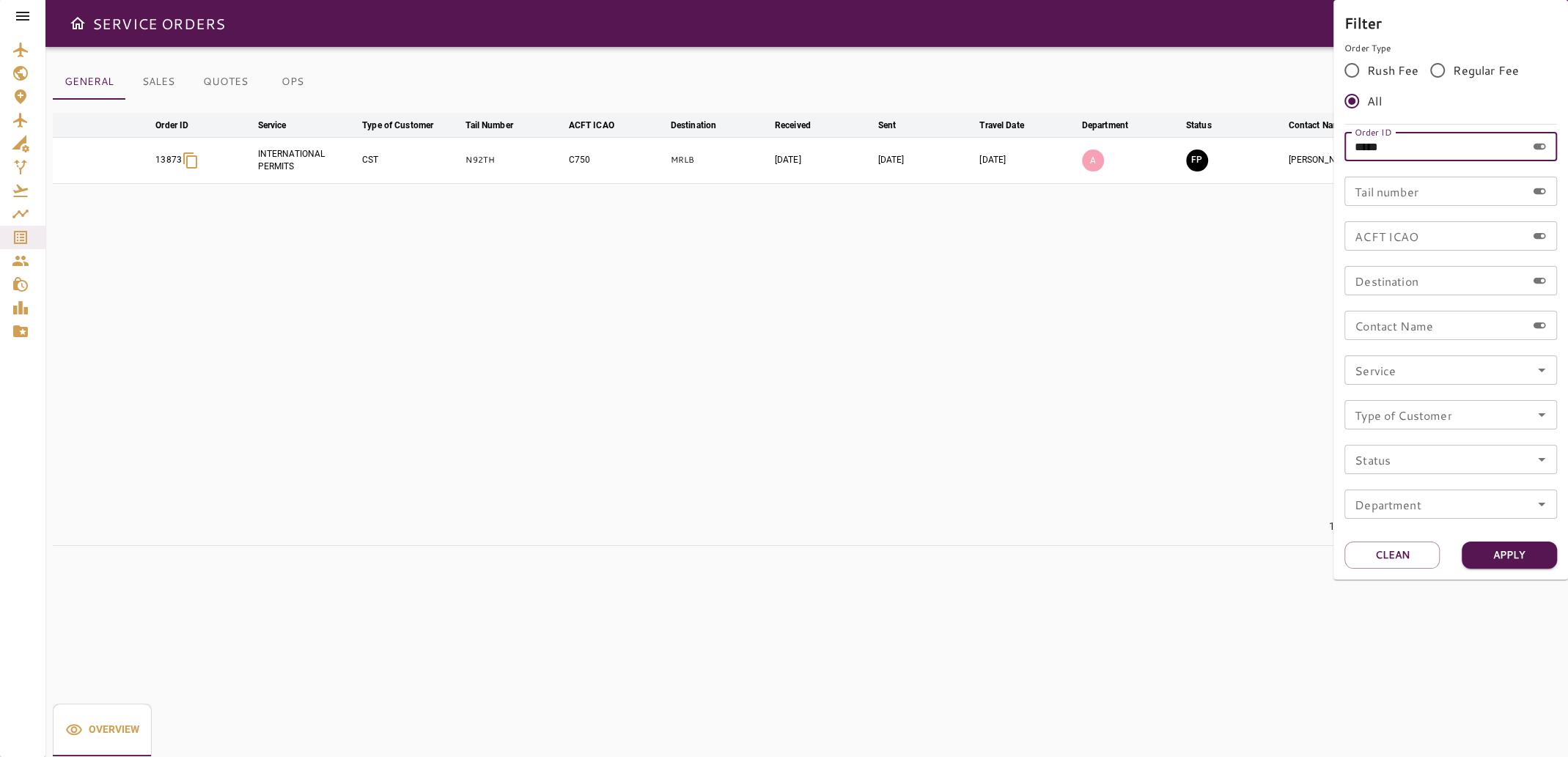
drag, startPoint x: 1340, startPoint y: 149, endPoint x: 1309, endPoint y: 153, distance: 31.3
click at [1309, 153] on div "Filter Order Type Rush Fee Regular Fee All Order ID ***** Order ID Tail number …" at bounding box center [784, 378] width 1568 height 757
click at [1393, 193] on input "Tail number" at bounding box center [1435, 191] width 181 height 30
type input "*****"
click at [1490, 556] on button "Apply" at bounding box center [1509, 556] width 95 height 27
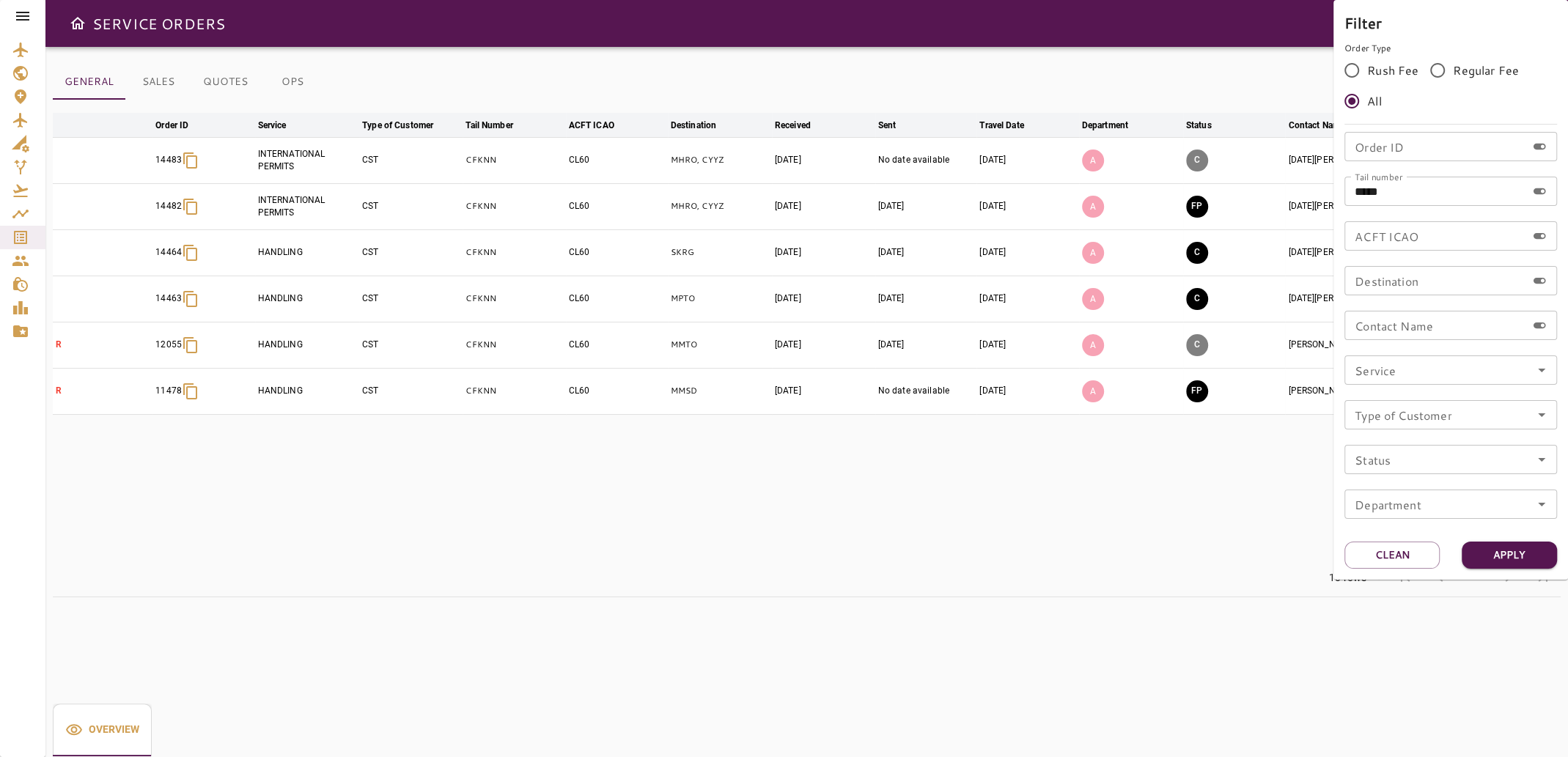
click at [1028, 549] on div at bounding box center [784, 378] width 1568 height 757
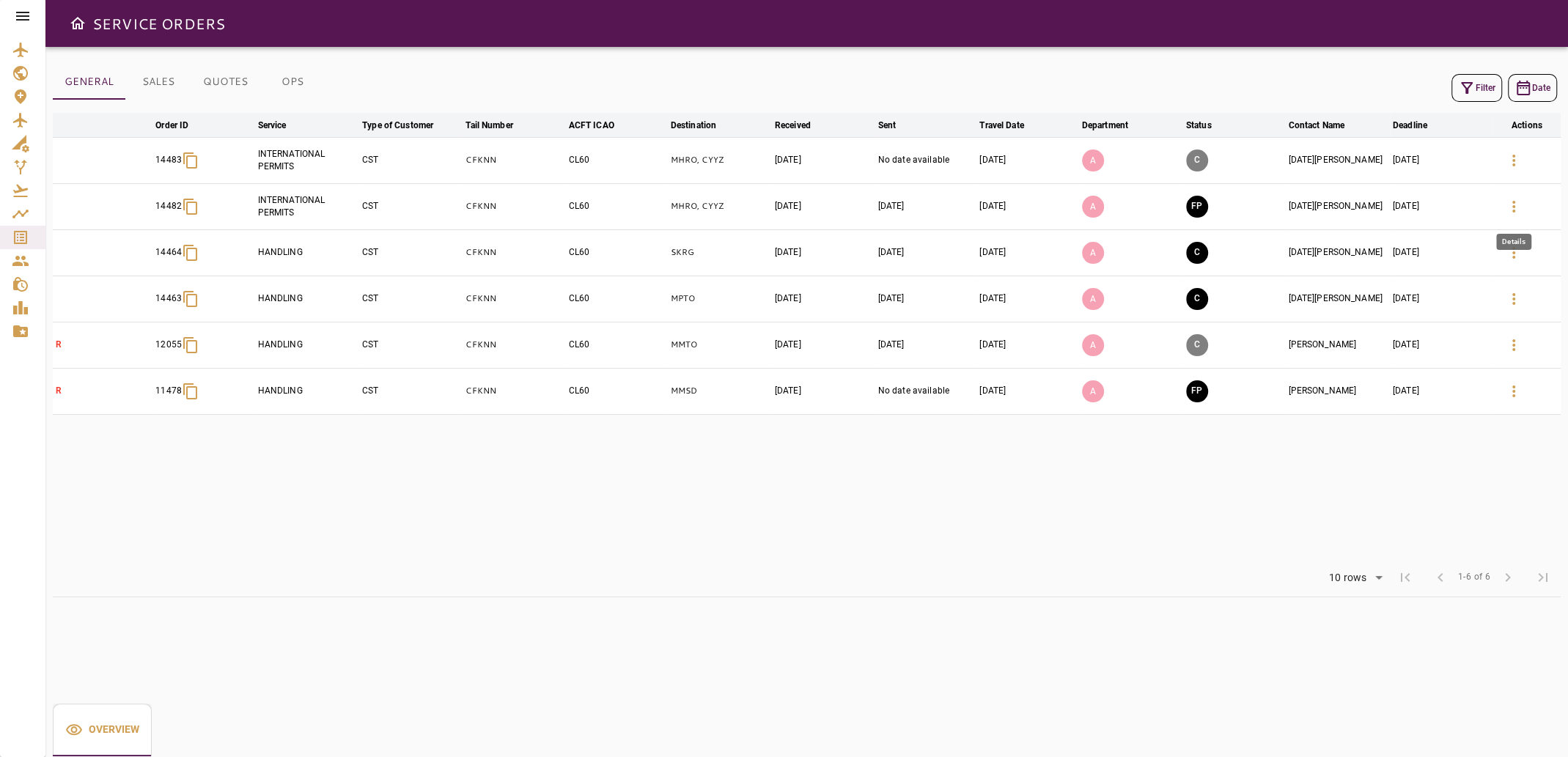
click at [1508, 205] on icon "button" at bounding box center [1514, 207] width 18 height 18
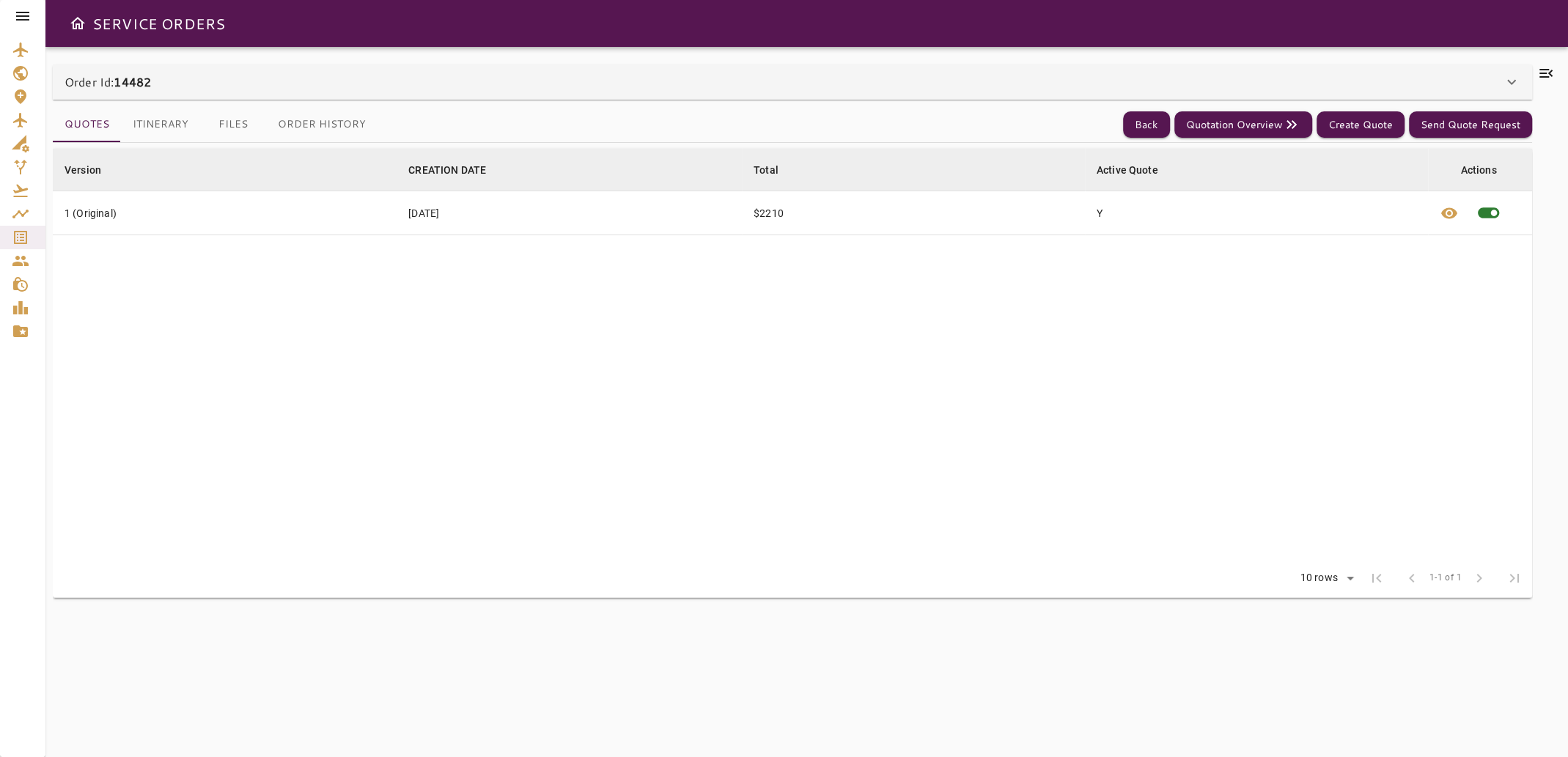
click at [237, 126] on button "Files" at bounding box center [233, 125] width 66 height 35
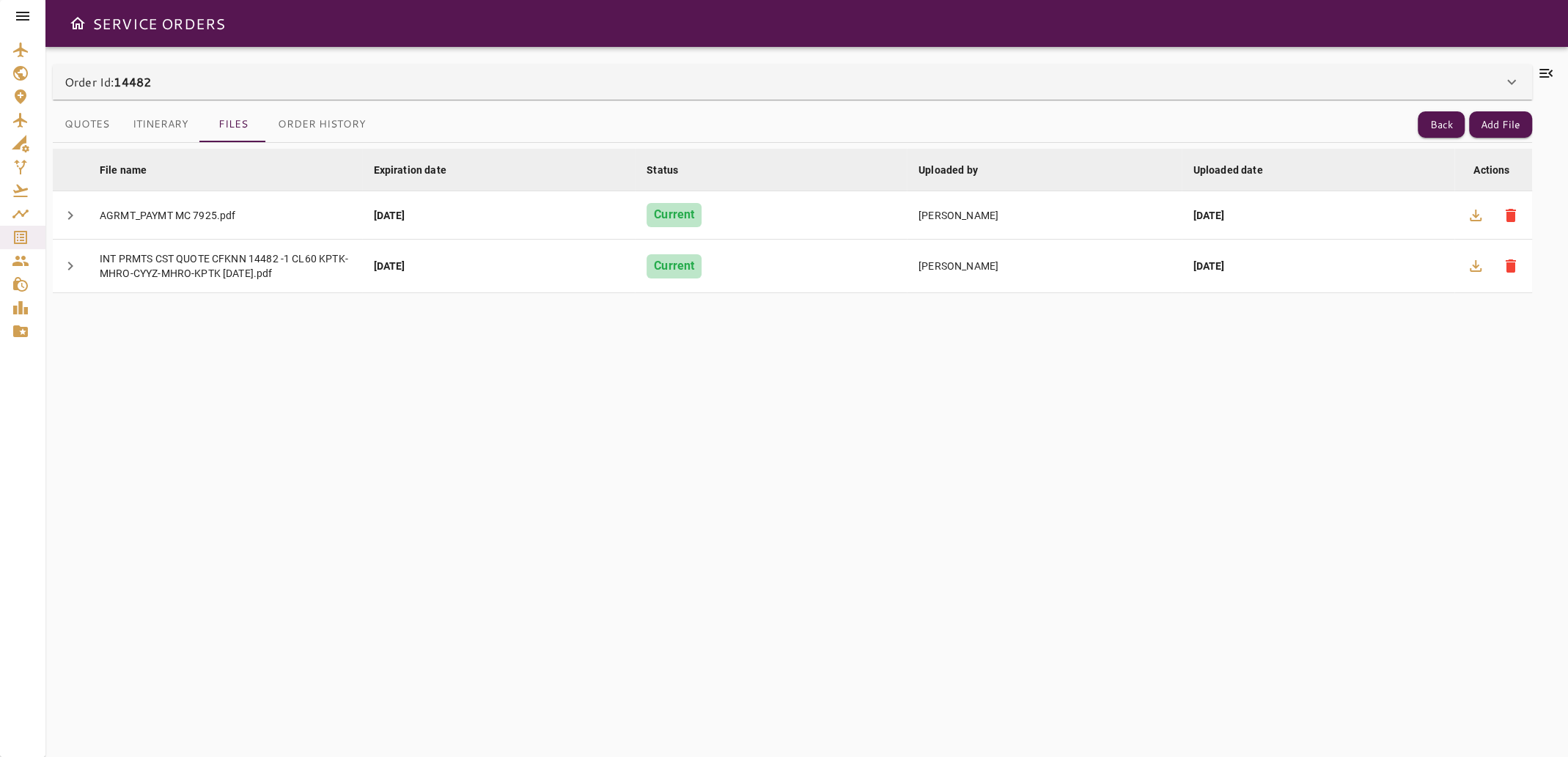
click at [1553, 70] on icon at bounding box center [1546, 74] width 18 height 18
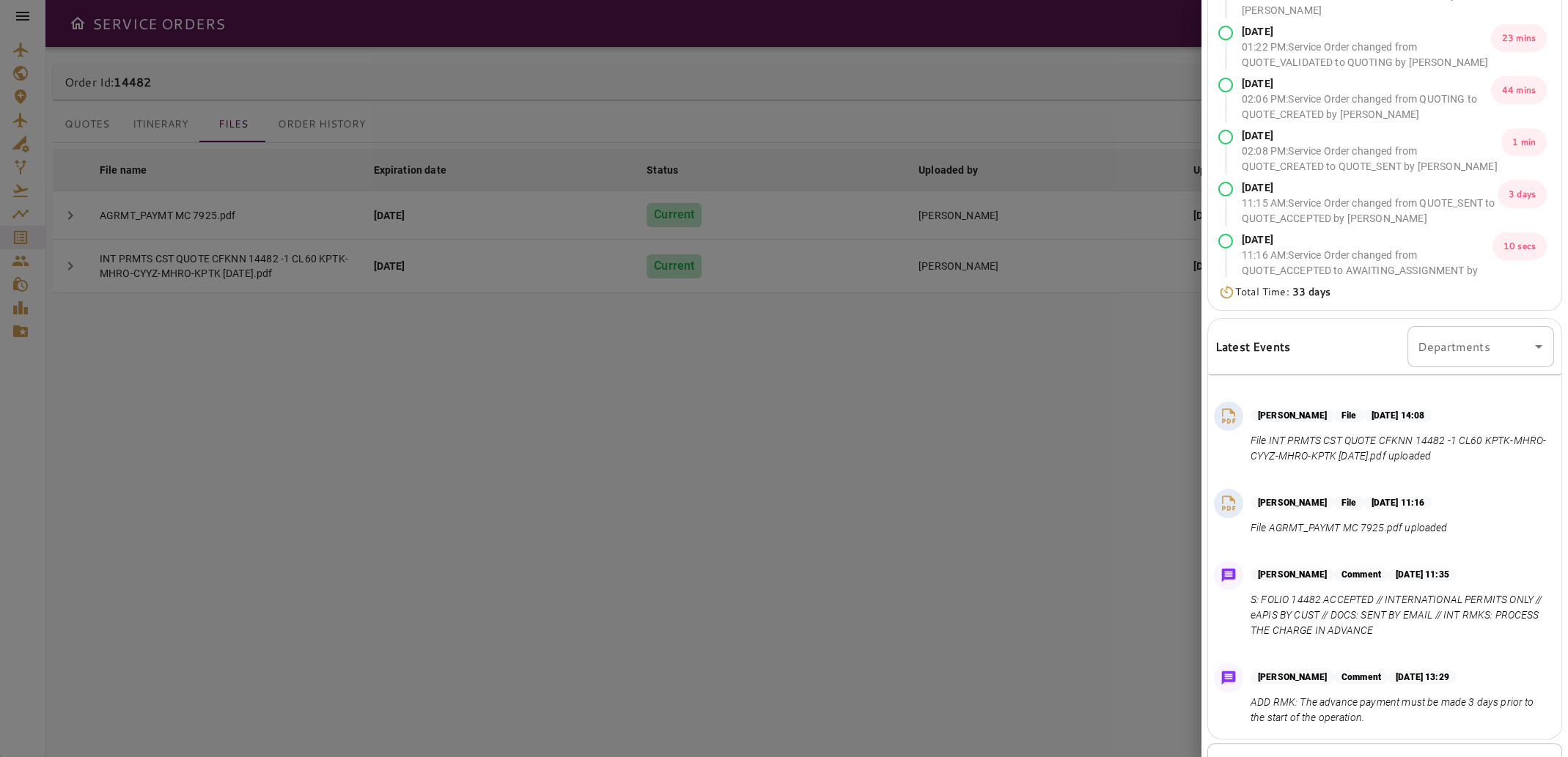
scroll to position [181, 0]
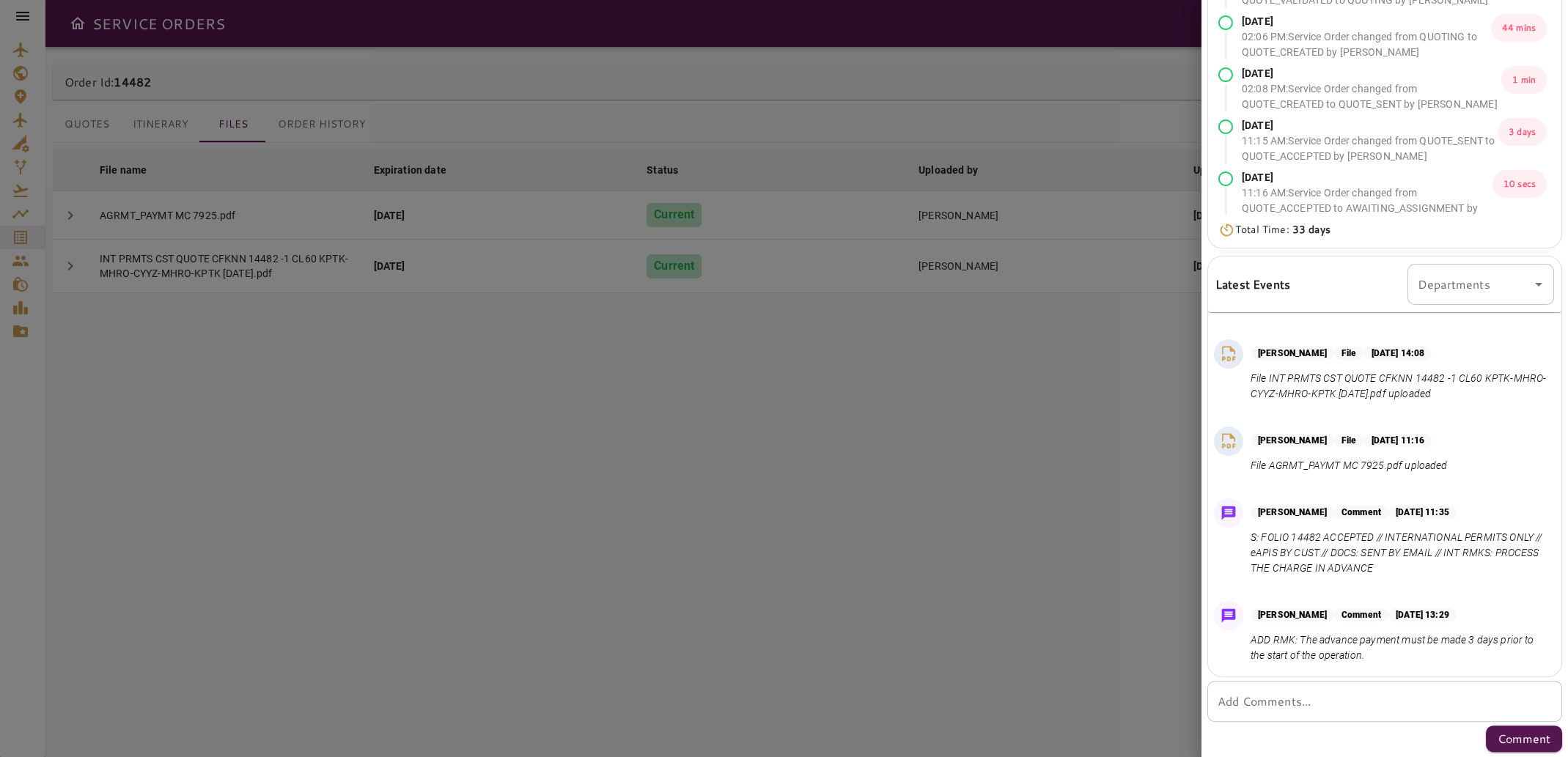
click at [1325, 705] on textarea "Add Comments..." at bounding box center [1384, 702] width 334 height 17
type textarea "*"
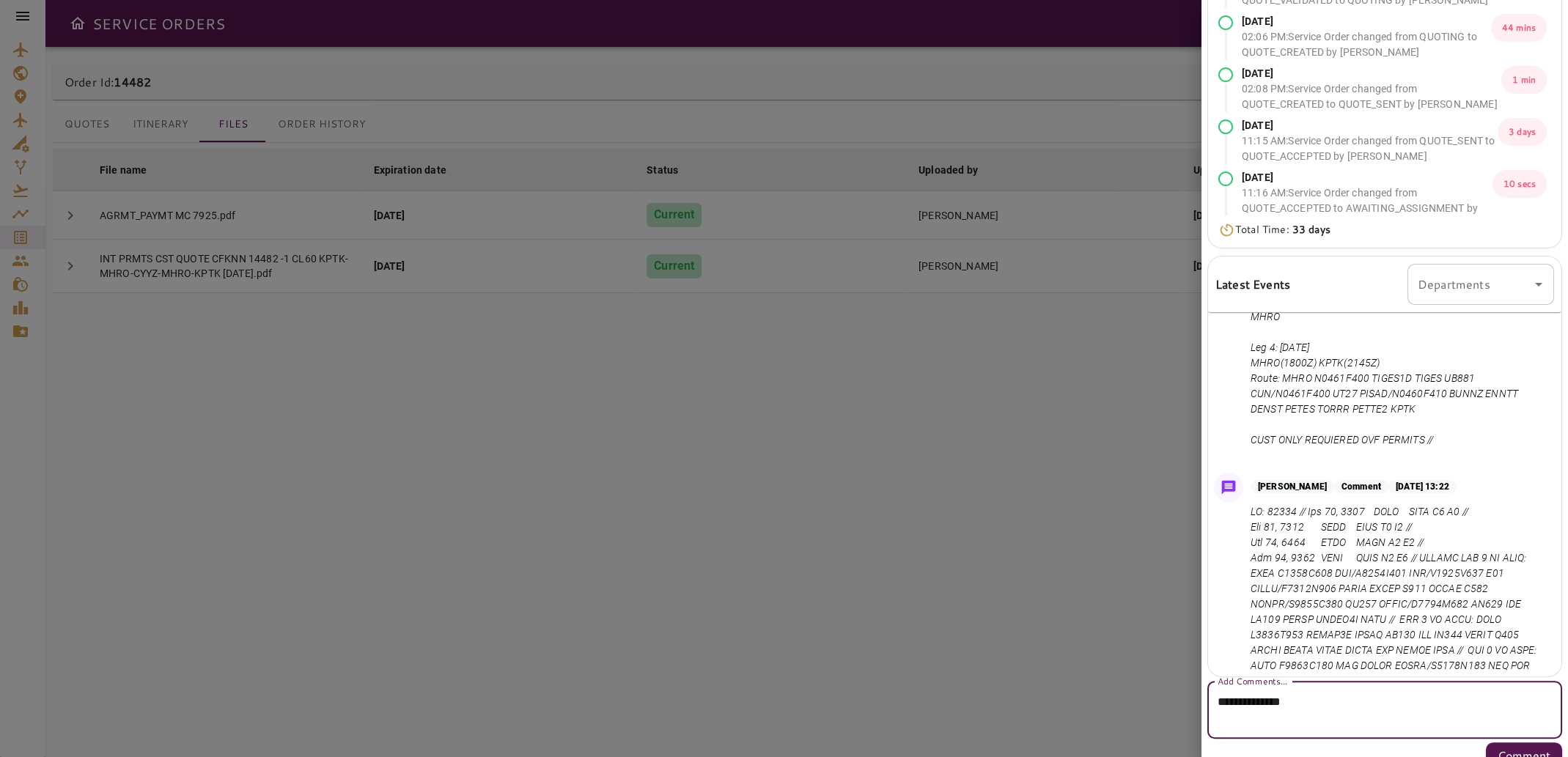
scroll to position [467, 0]
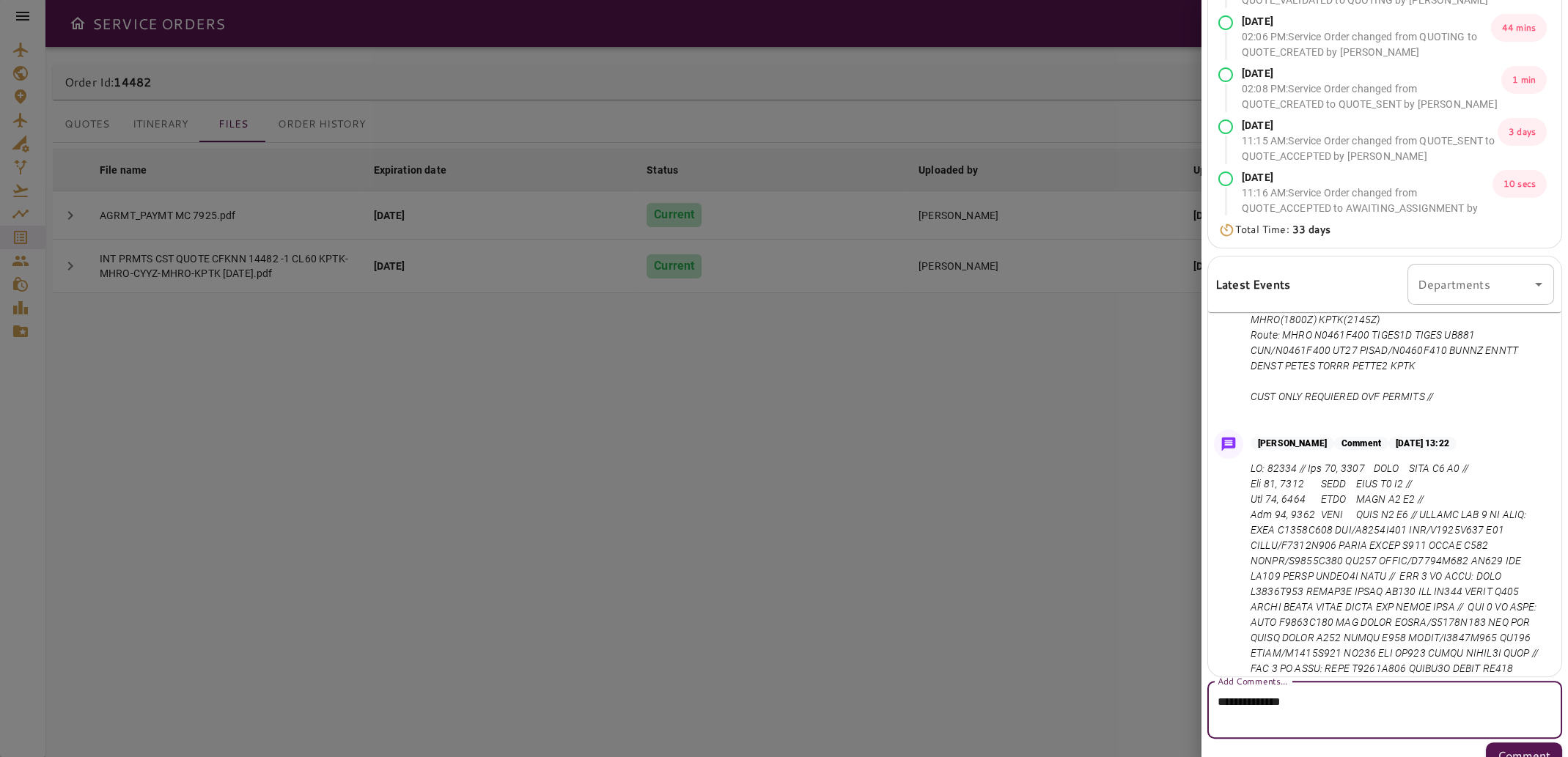
click at [1342, 695] on textarea "**********" at bounding box center [1379, 711] width 323 height 34
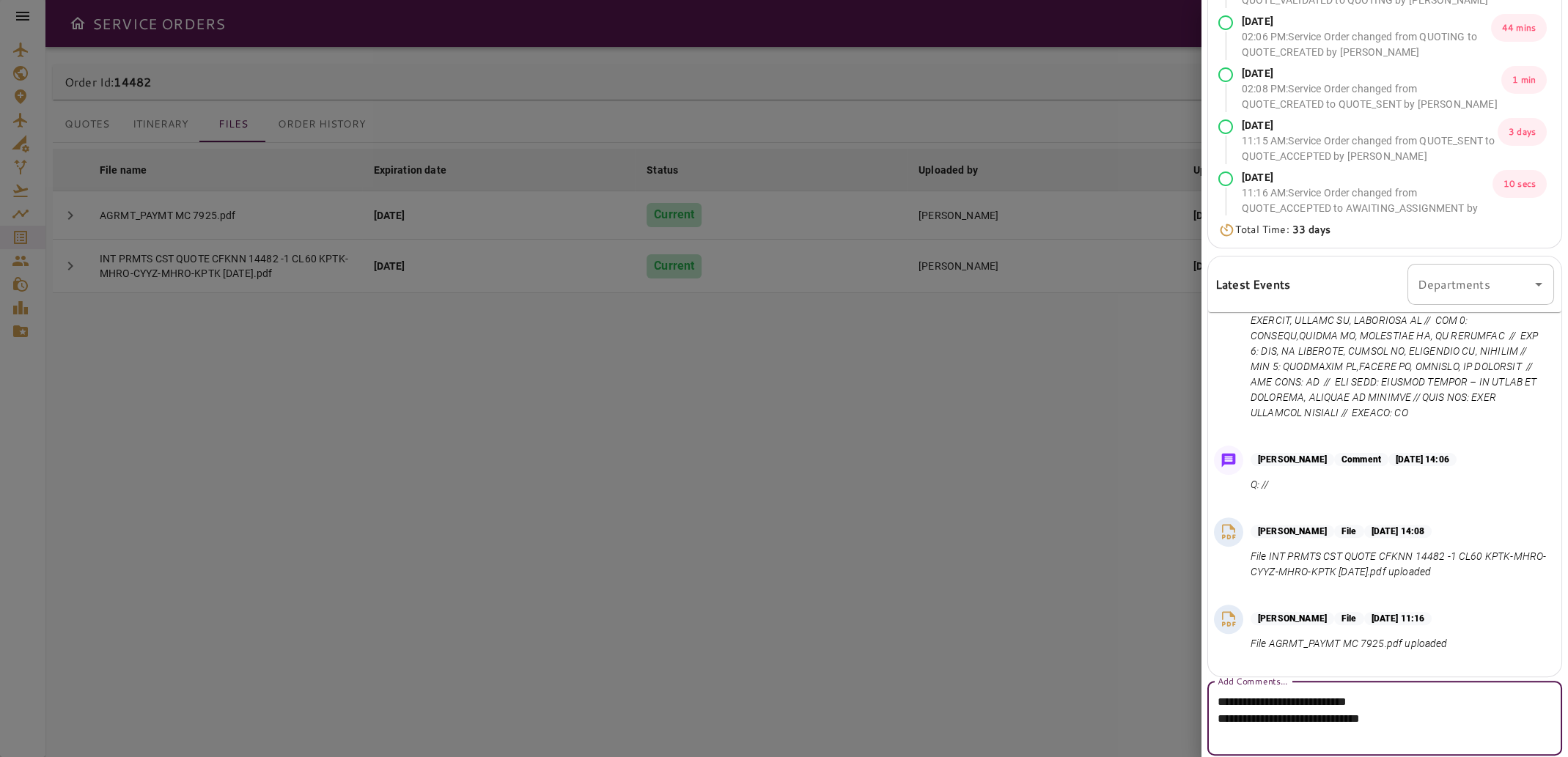
scroll to position [1054, 0]
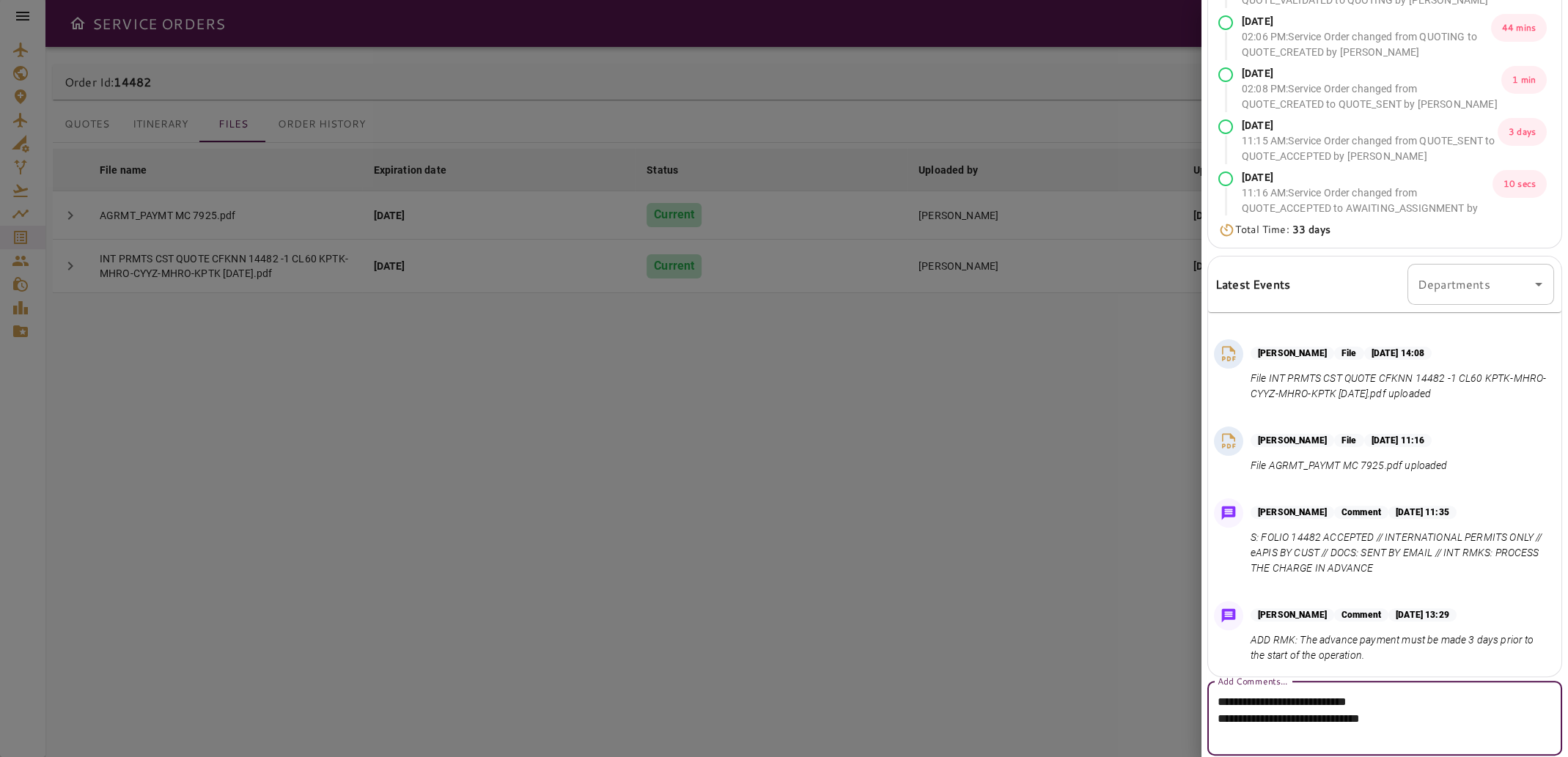
click at [1376, 717] on textarea "**********" at bounding box center [1379, 719] width 323 height 50
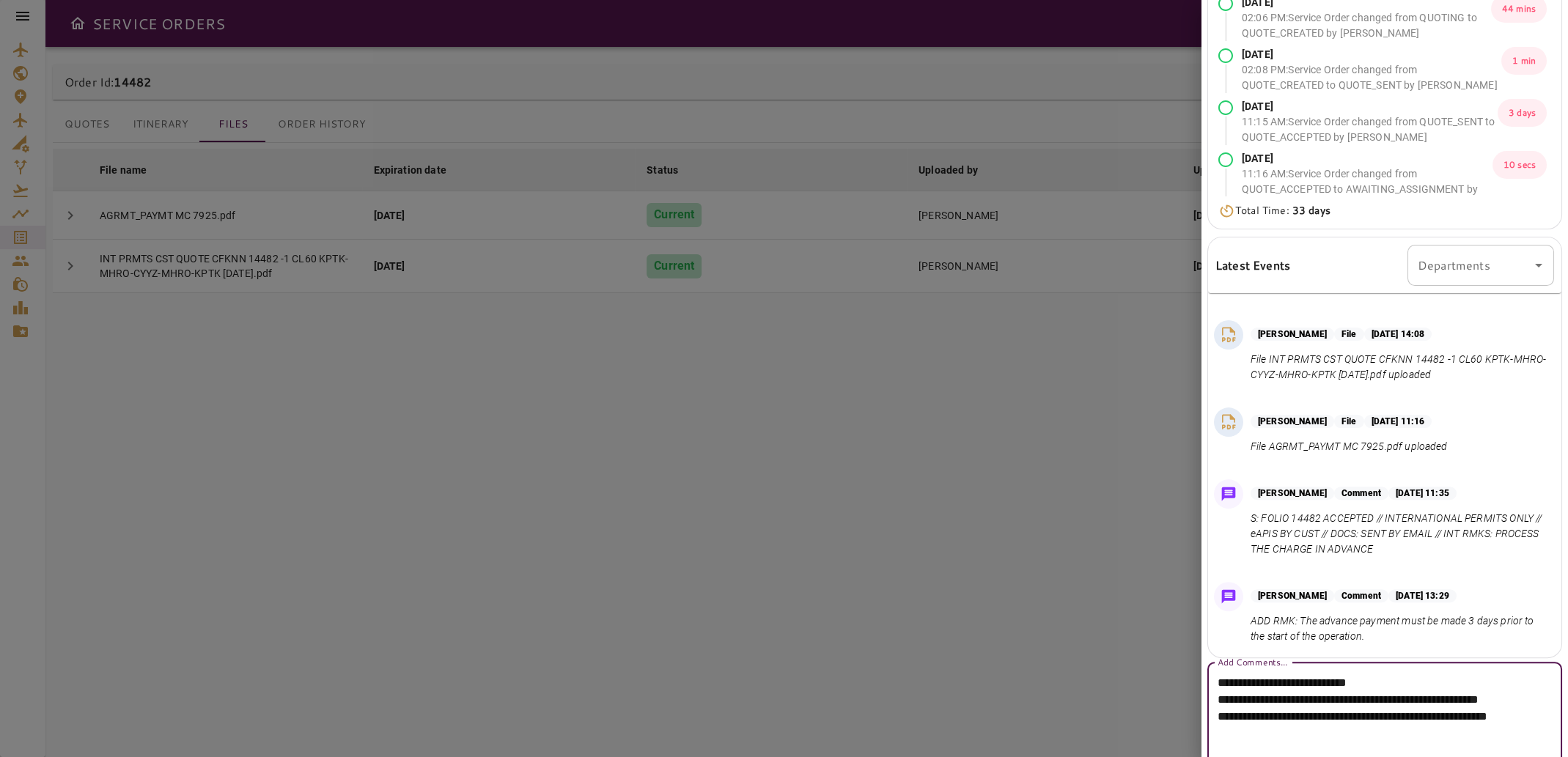
scroll to position [265, 0]
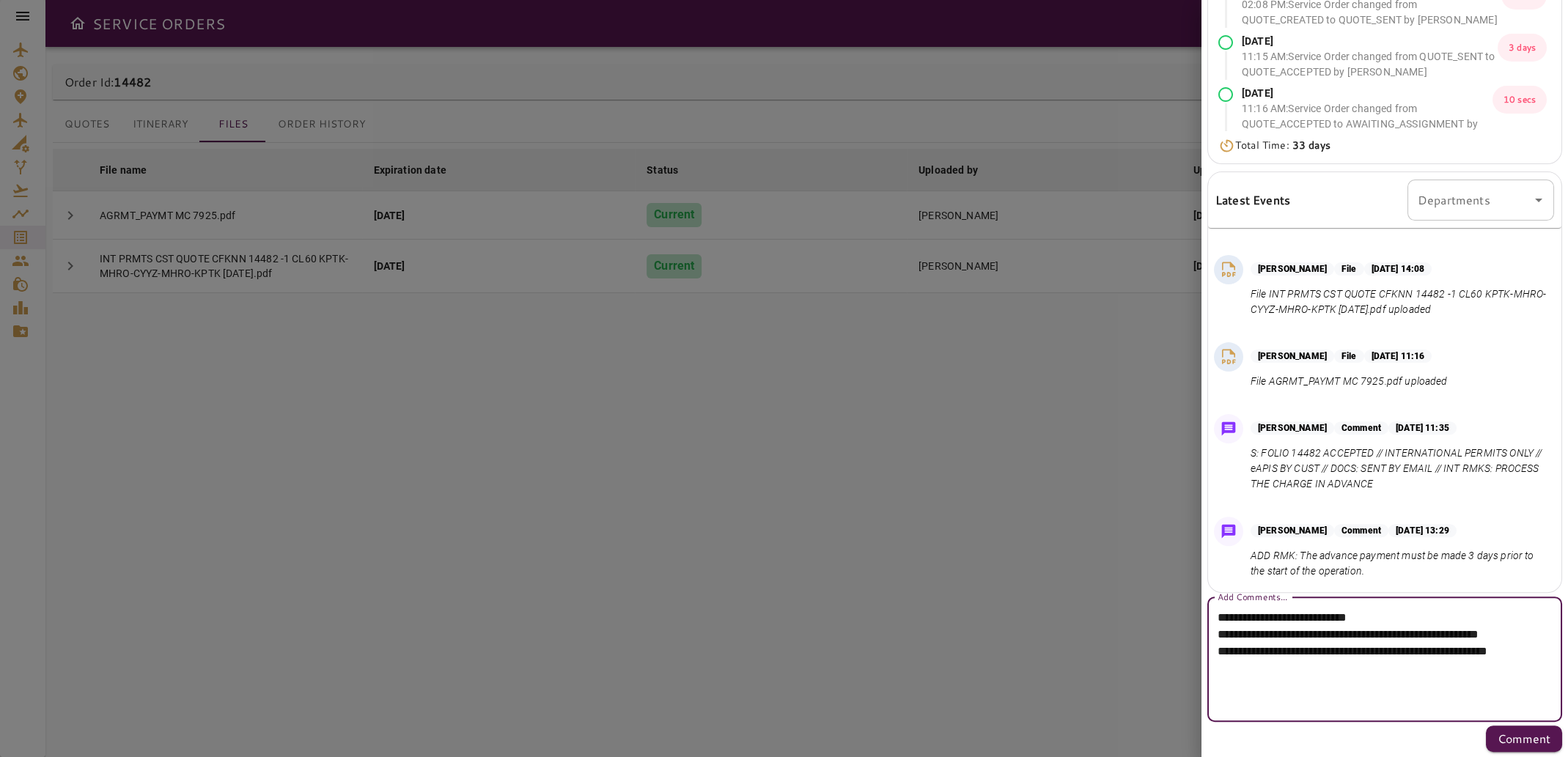
click at [1220, 650] on textarea "**********" at bounding box center [1379, 659] width 323 height 102
click at [1502, 669] on textarea "**********" at bounding box center [1379, 659] width 323 height 102
click at [1347, 685] on textarea "**********" at bounding box center [1379, 659] width 323 height 102
click at [1335, 655] on textarea "**********" at bounding box center [1379, 659] width 323 height 102
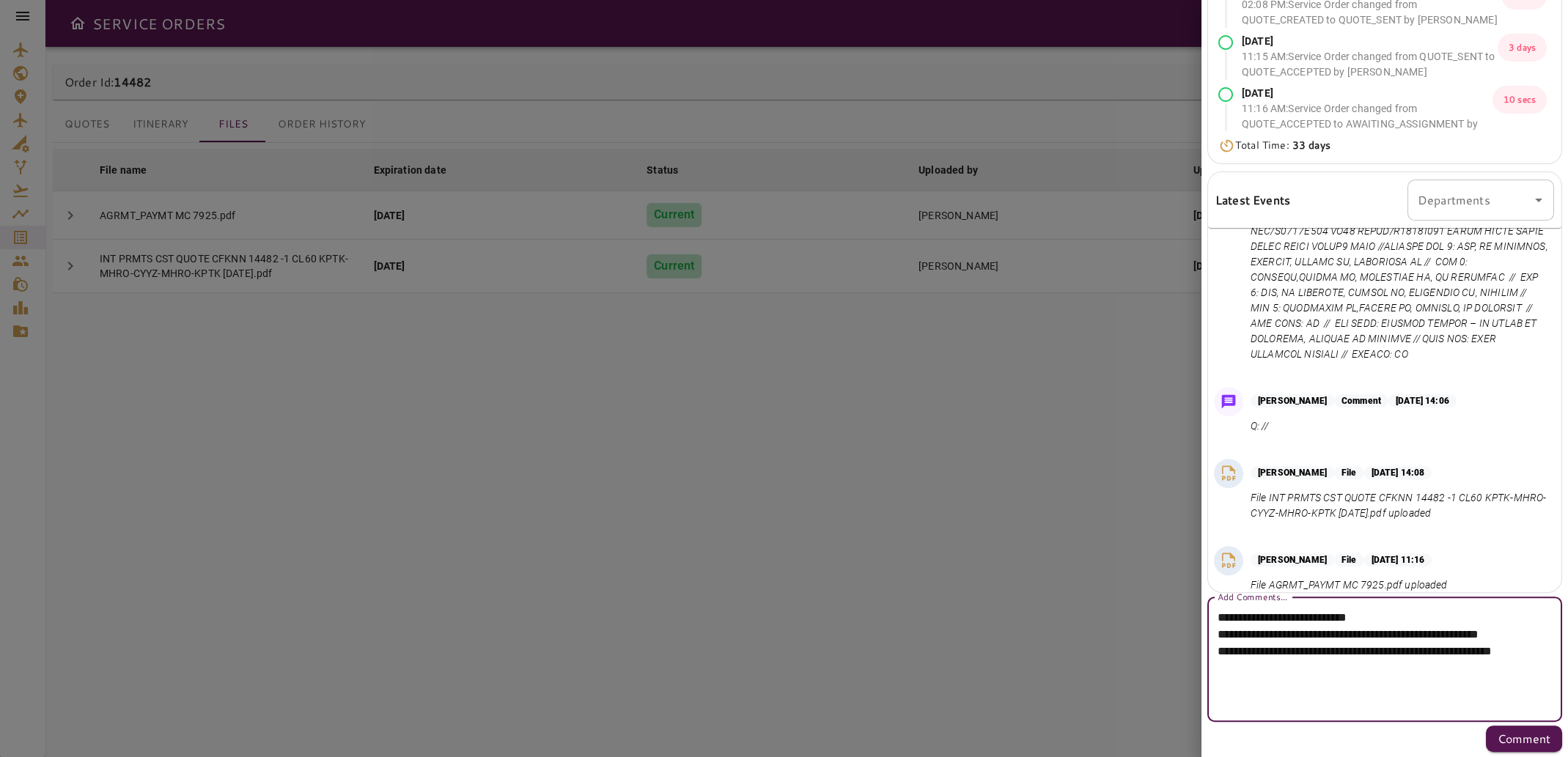
scroll to position [1054, 0]
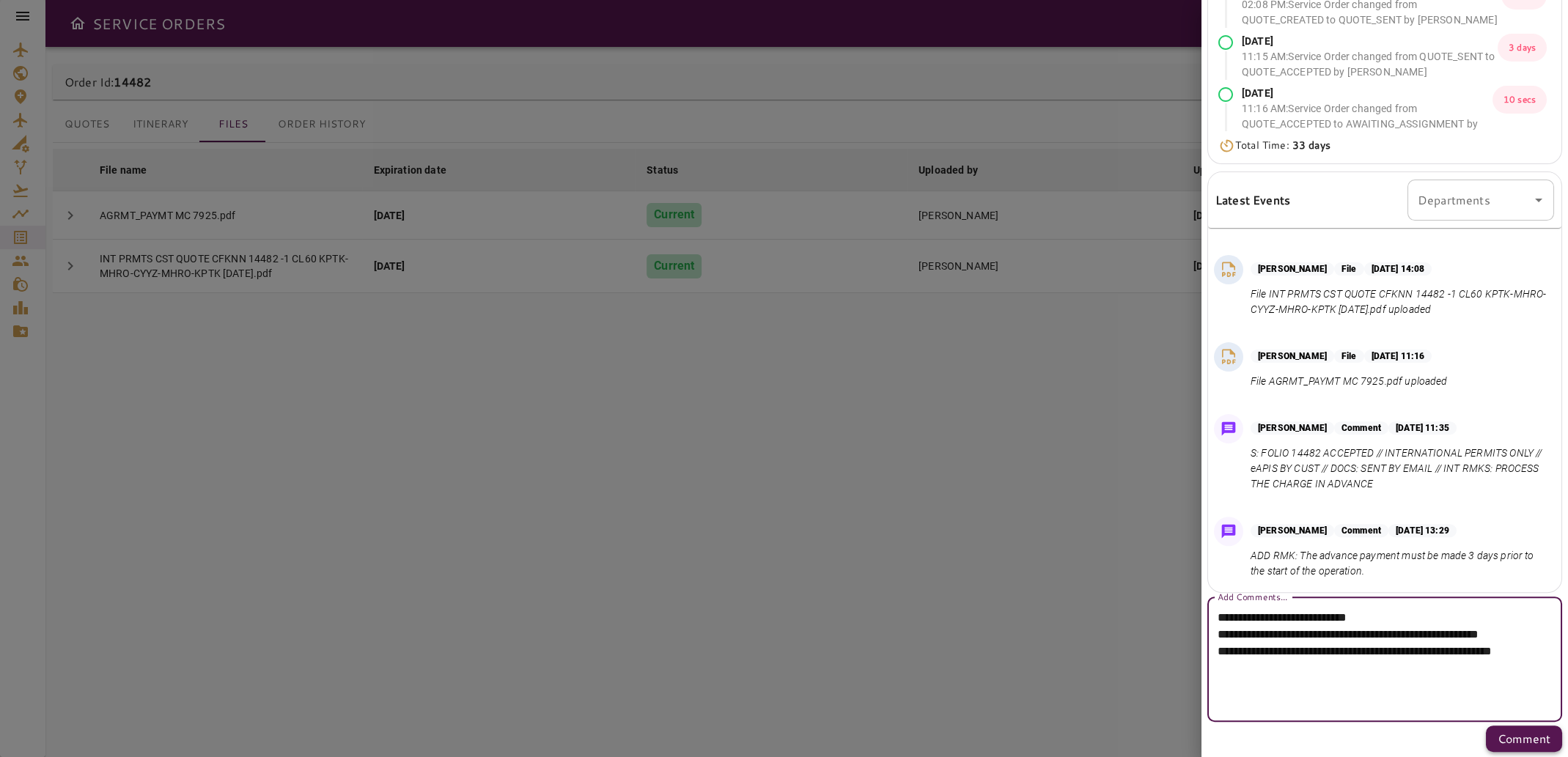
type textarea "**********"
click at [1498, 739] on p "Comment" at bounding box center [1524, 739] width 53 height 18
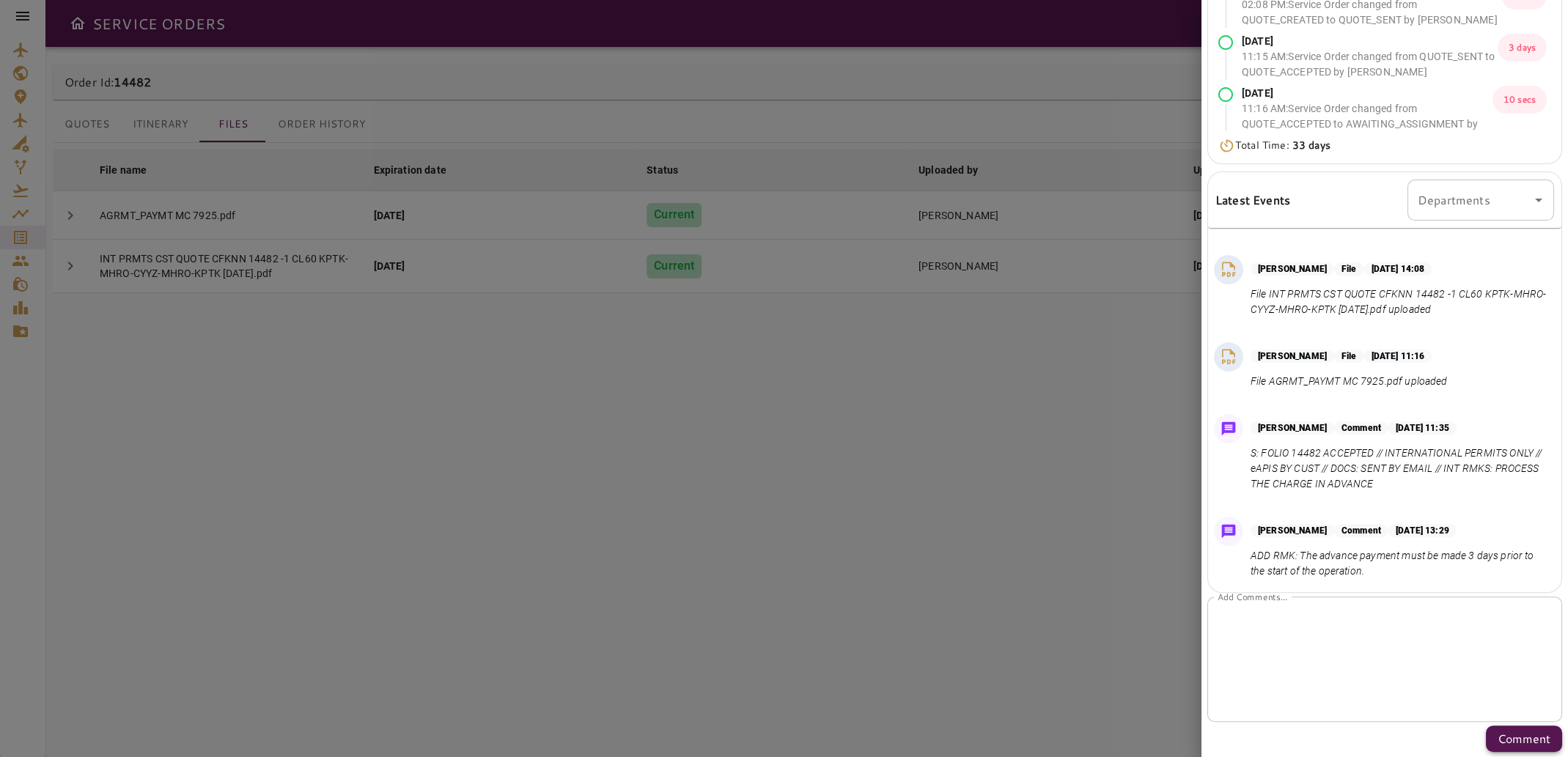
scroll to position [0, 0]
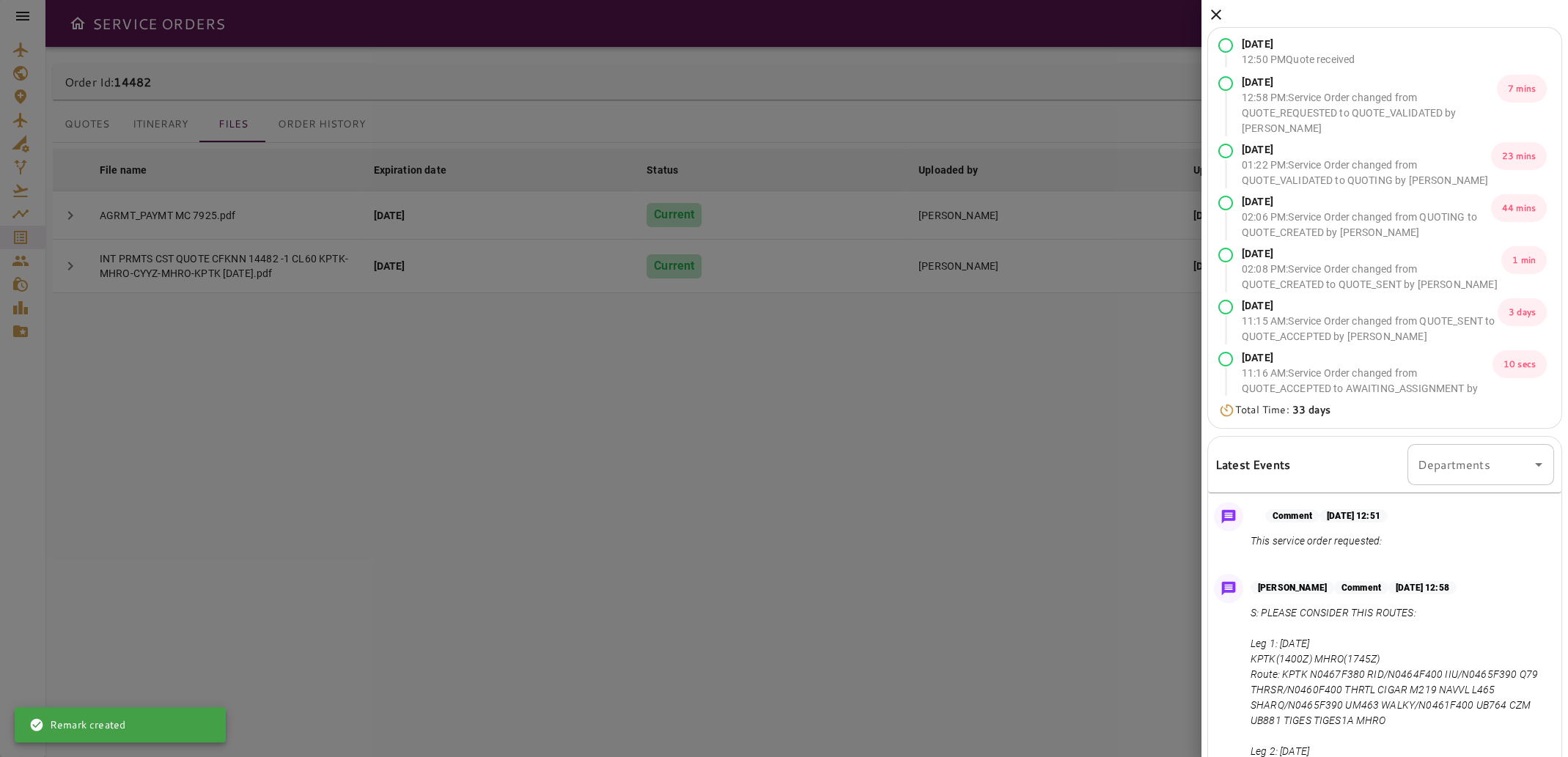
click at [1215, 10] on icon at bounding box center [1216, 14] width 18 height 18
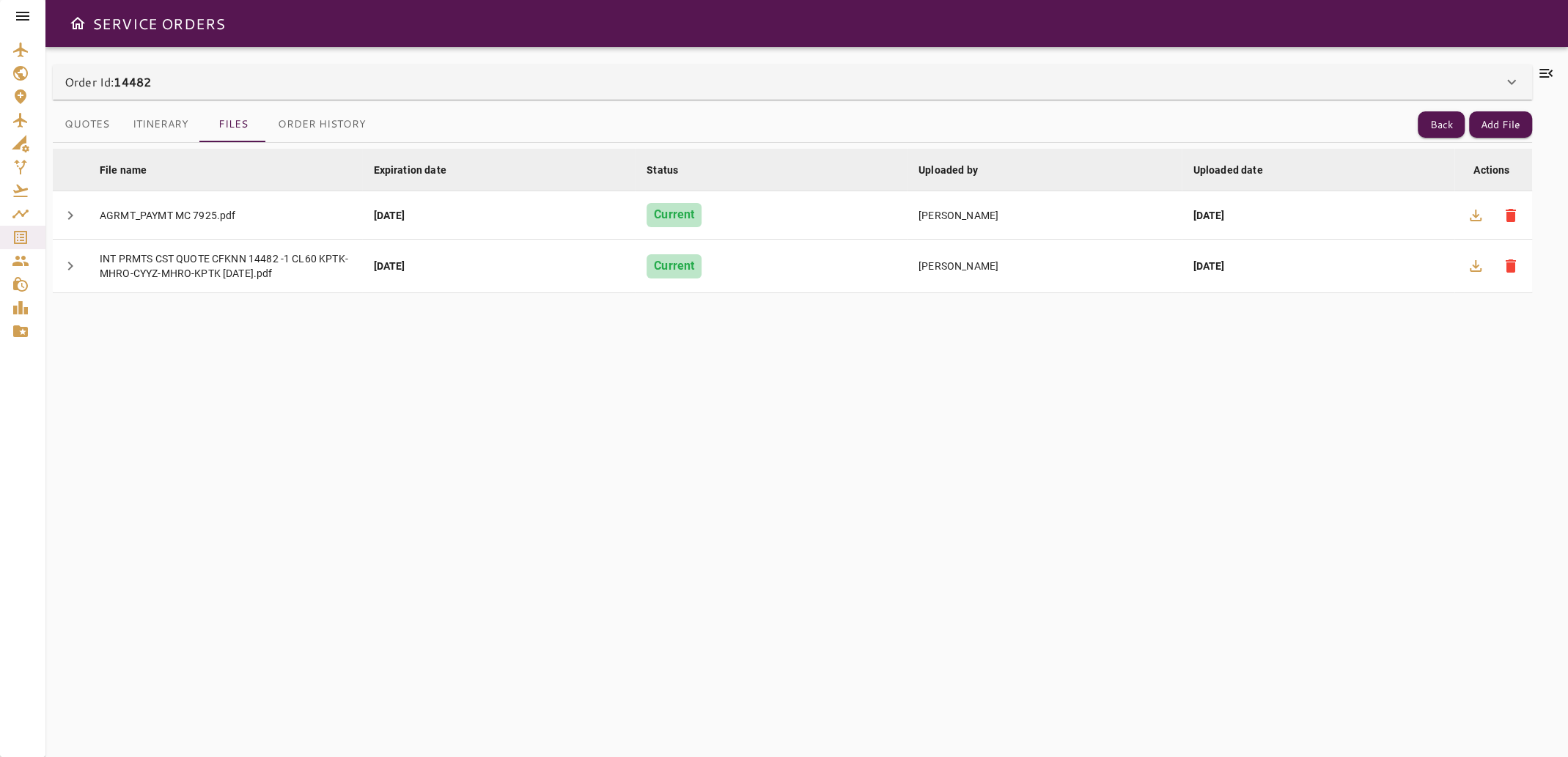
click at [1551, 73] on icon at bounding box center [1546, 74] width 18 height 18
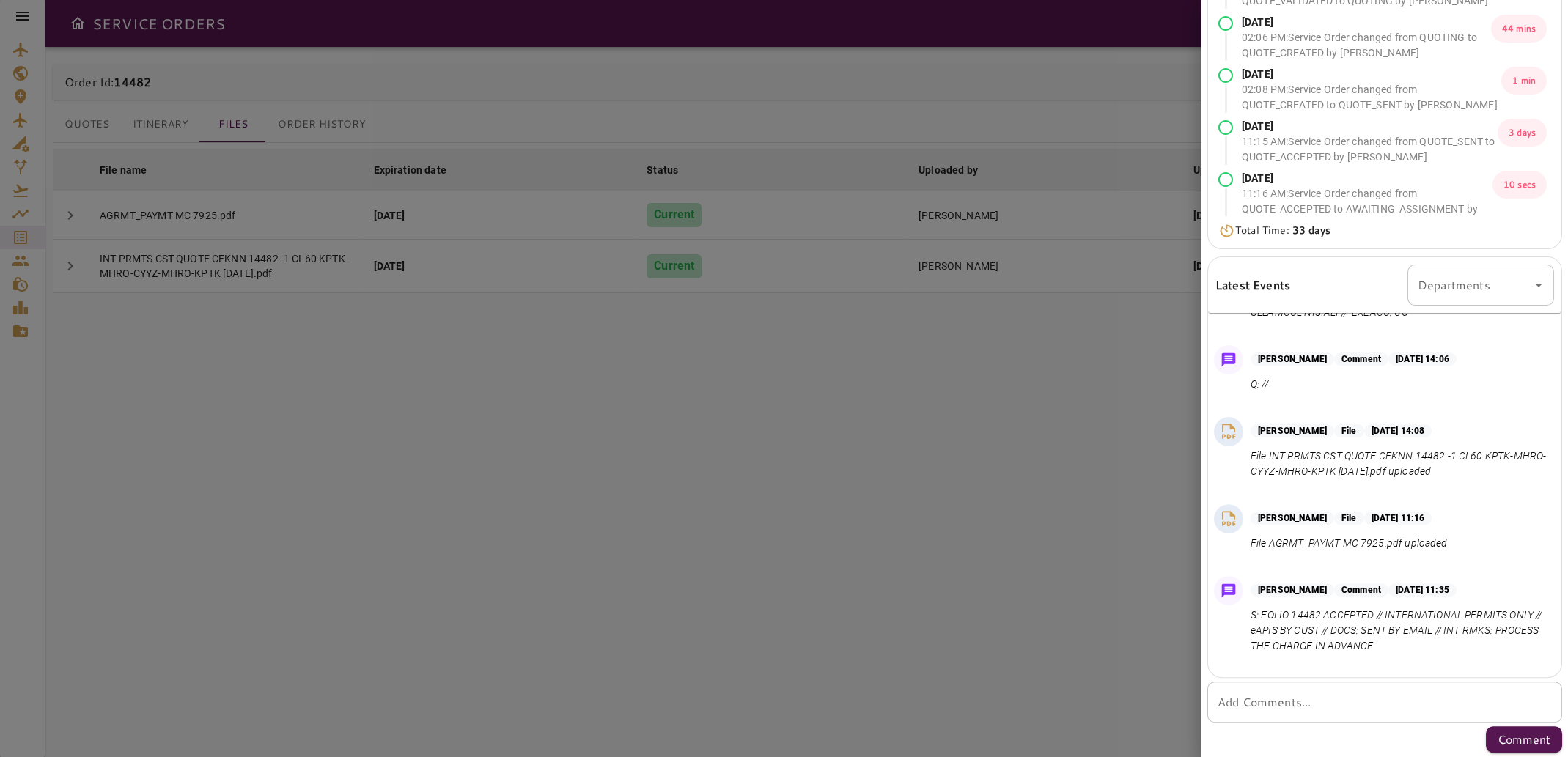
scroll to position [1200, 0]
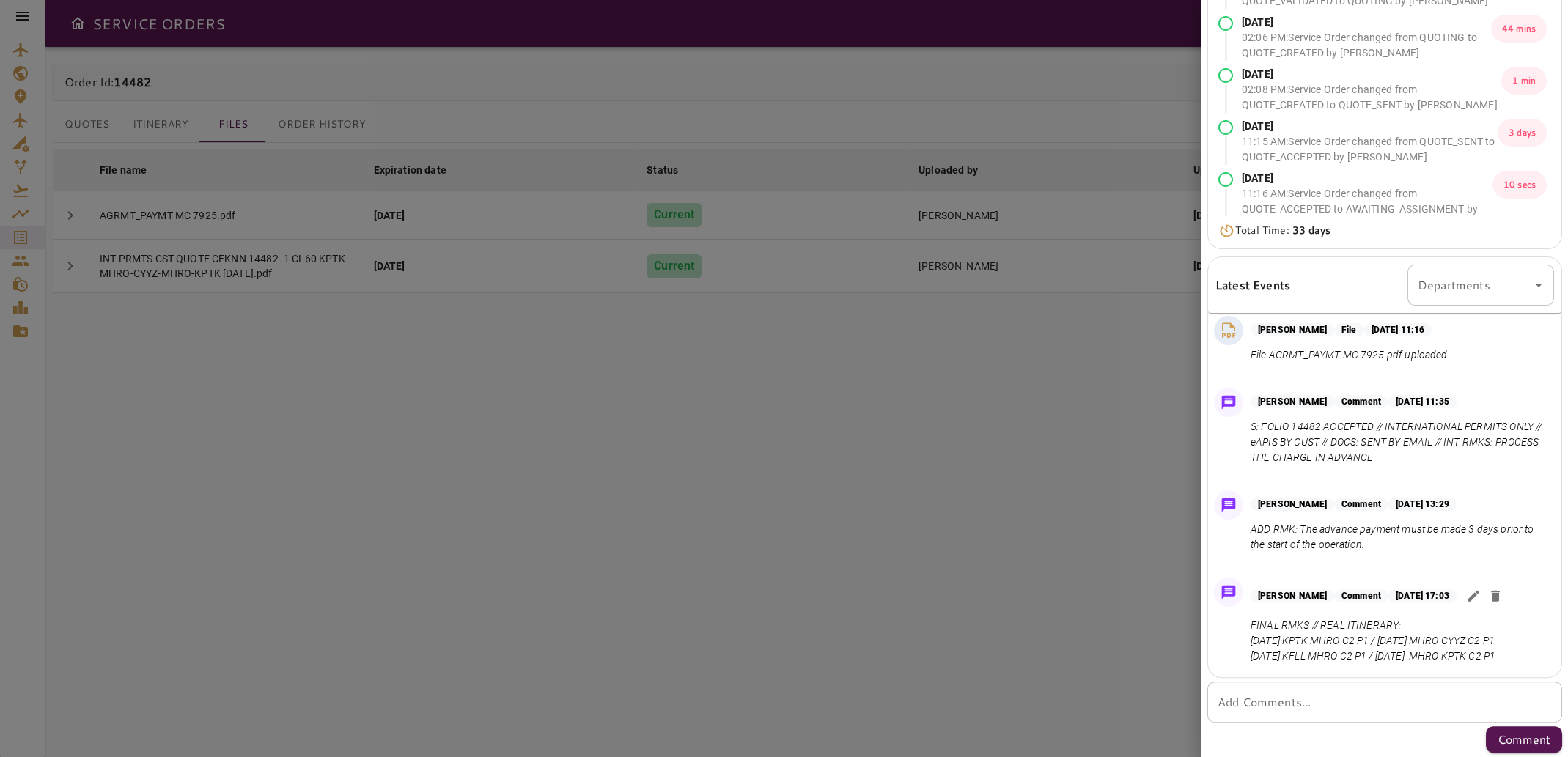
click at [1066, 467] on div at bounding box center [784, 378] width 1568 height 757
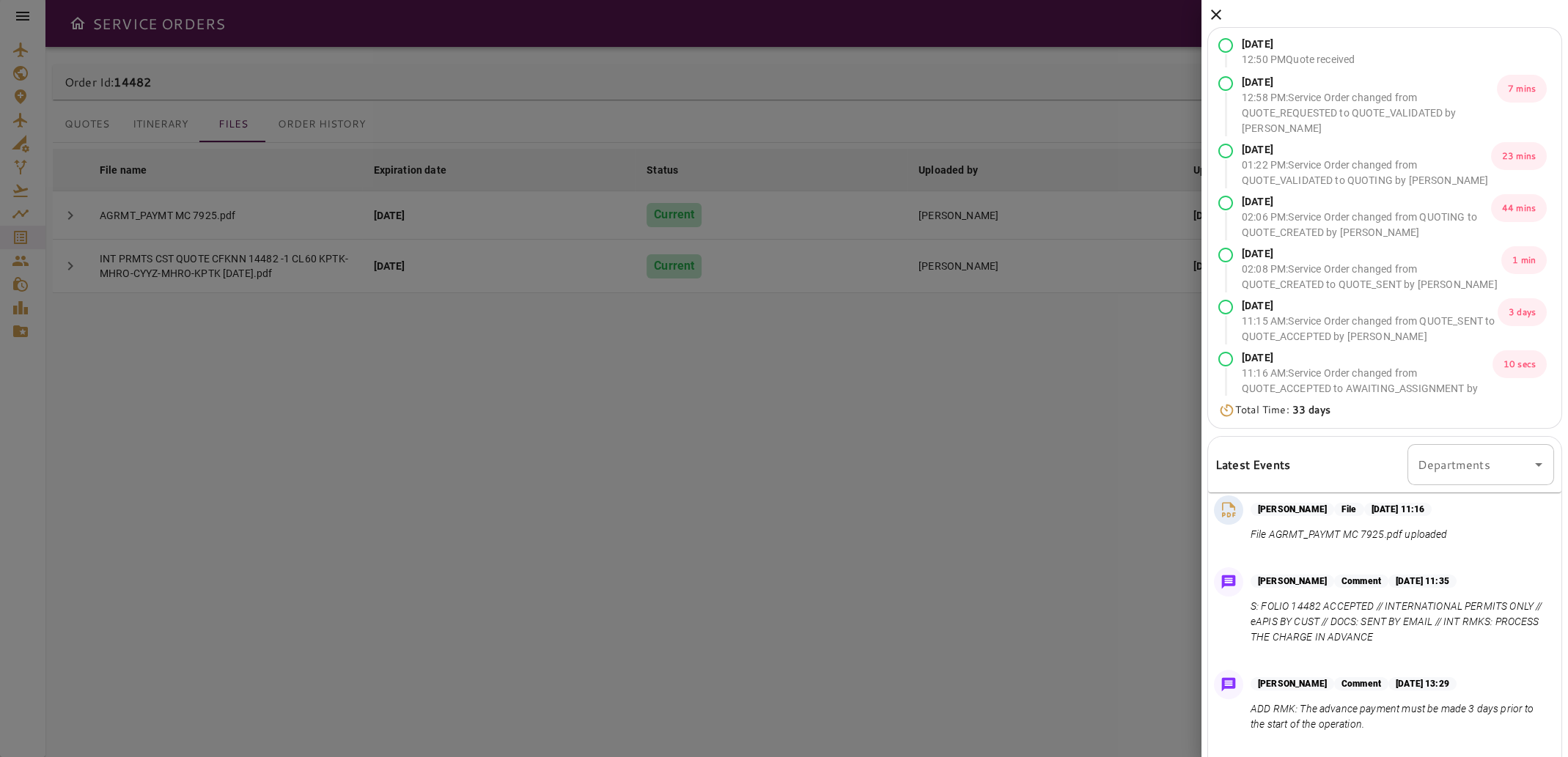
click at [1218, 15] on icon at bounding box center [1216, 14] width 18 height 18
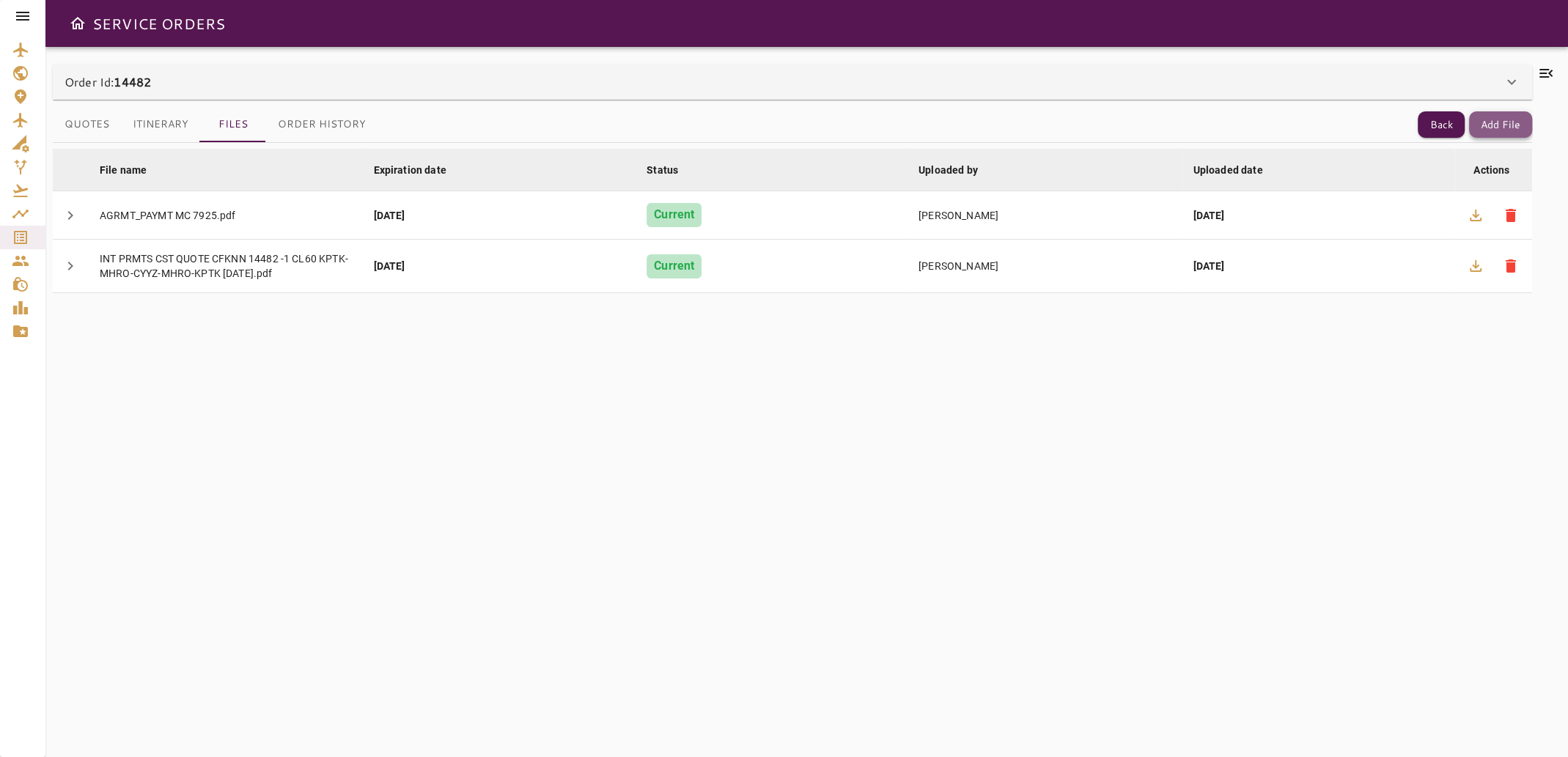
click at [1515, 123] on button "Add File" at bounding box center [1500, 125] width 63 height 27
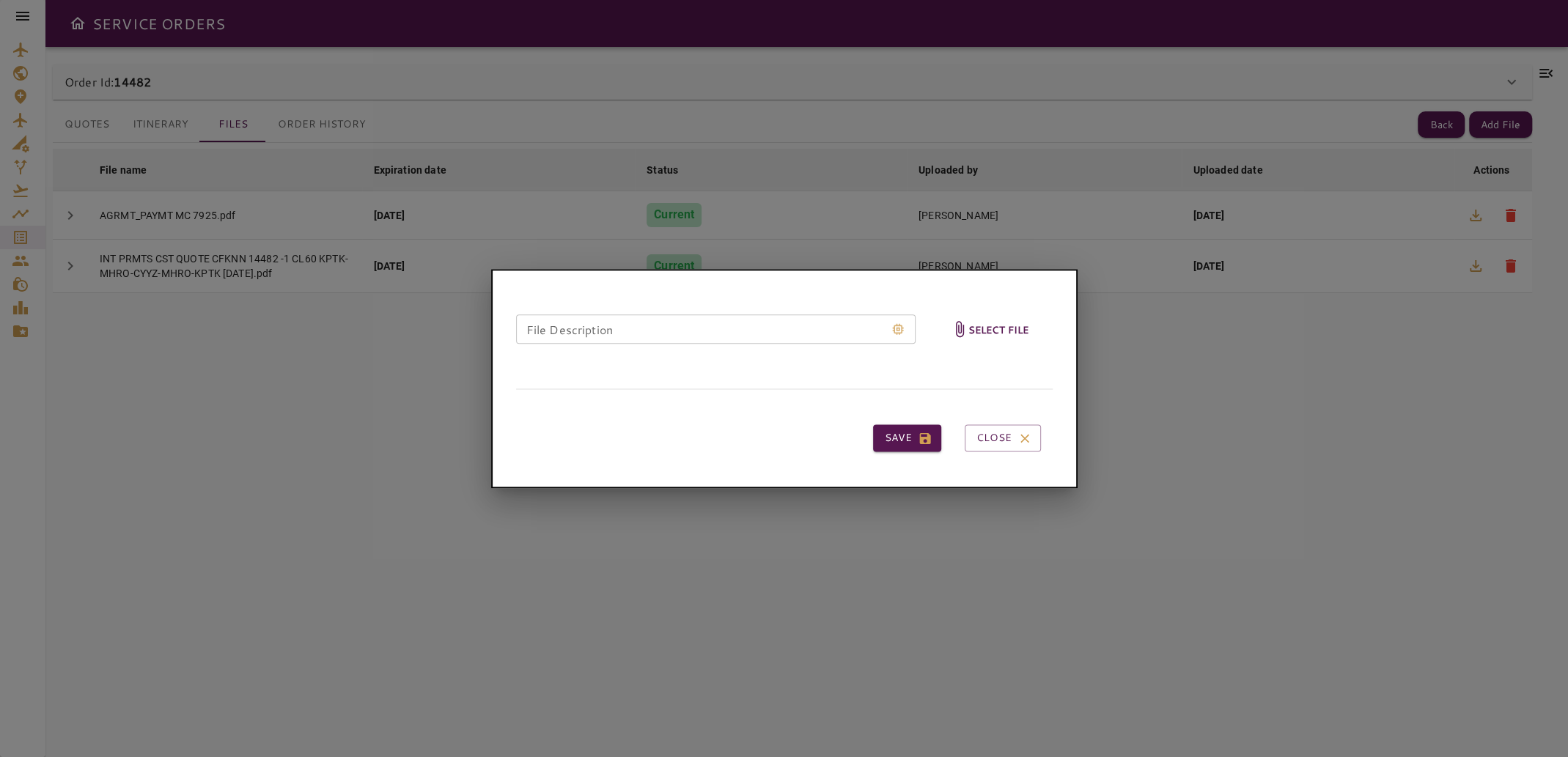
click at [989, 326] on h6 "Select file" at bounding box center [998, 329] width 61 height 17
click at [0, 0] on input "Select file" at bounding box center [0, 0] width 0 height 0
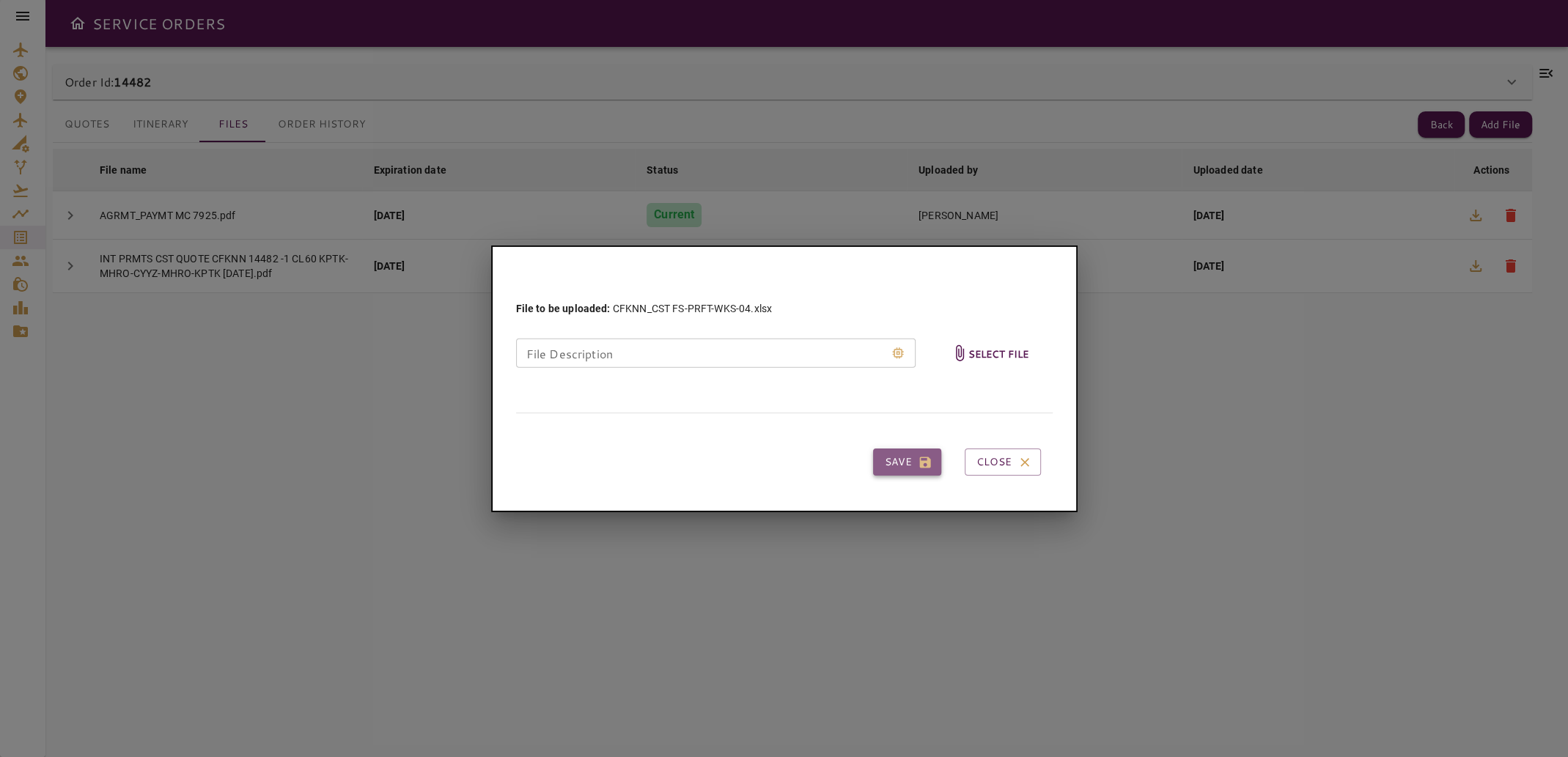
click at [904, 458] on button "Save" at bounding box center [906, 462] width 68 height 27
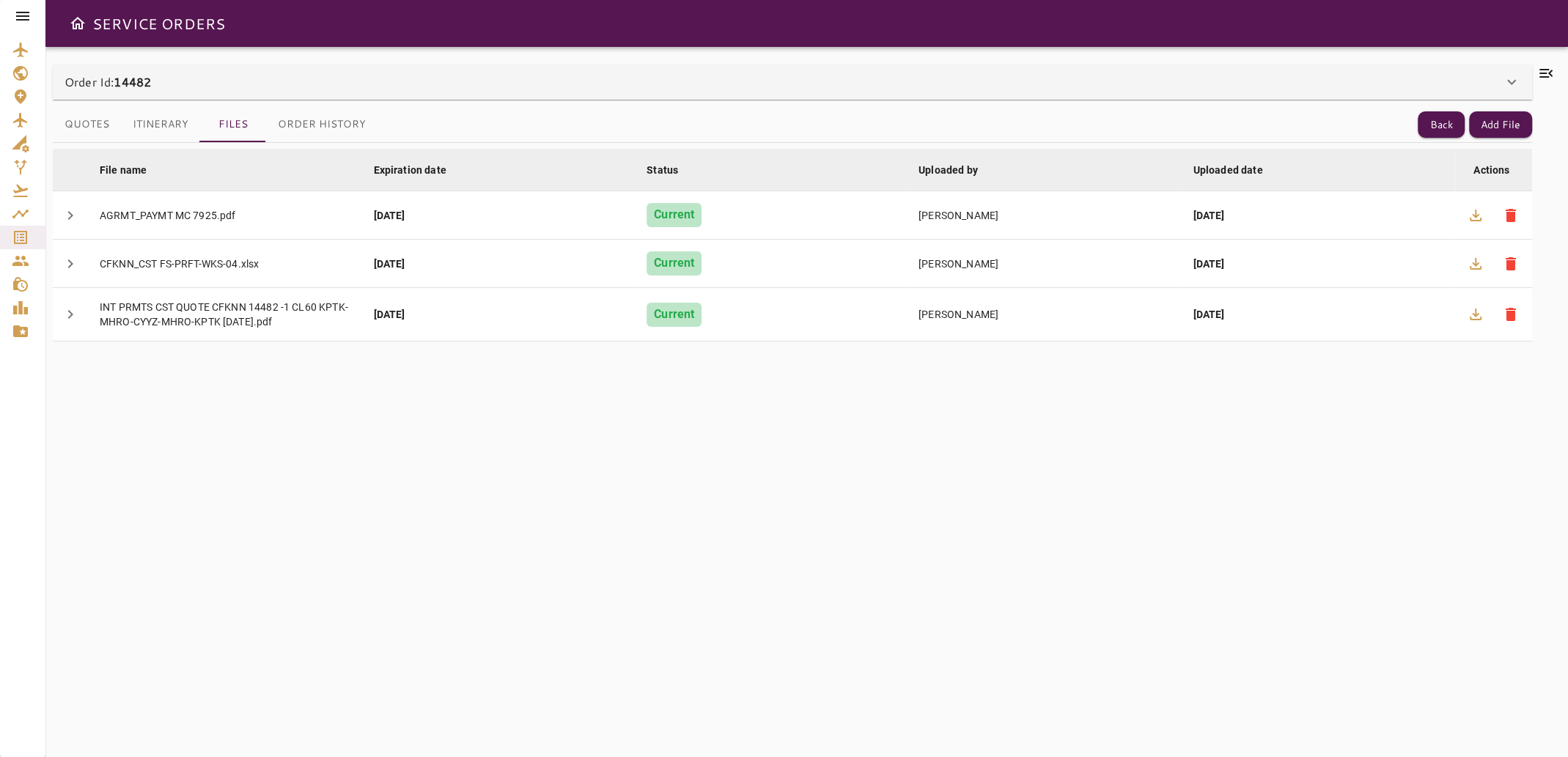
click at [876, 446] on div "File name arrow_downward Expiration date arrow_downward Status arrow_downward U…" at bounding box center [792, 441] width 1479 height 596
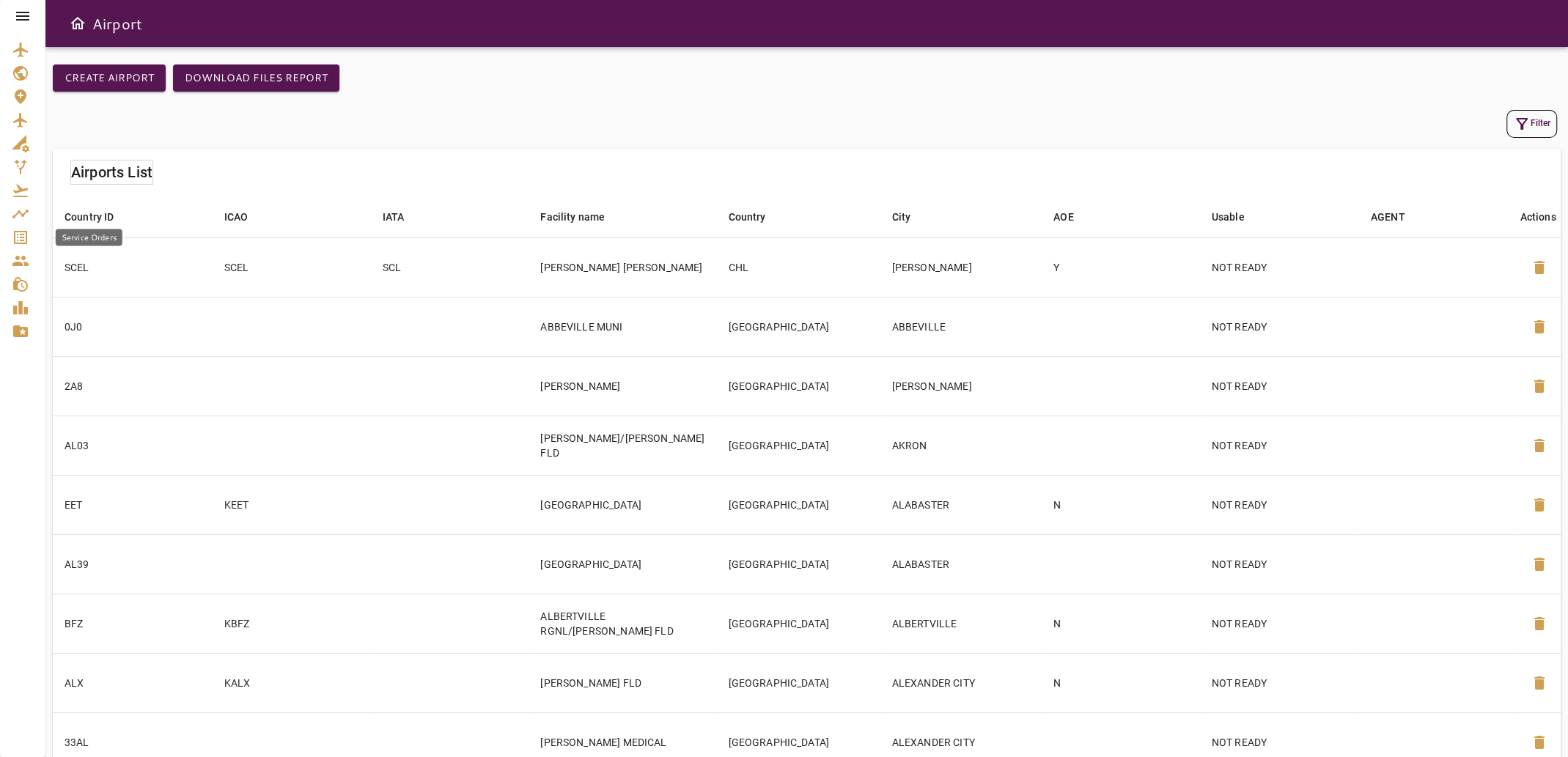
click at [14, 237] on icon "Service Orders" at bounding box center [20, 237] width 14 height 14
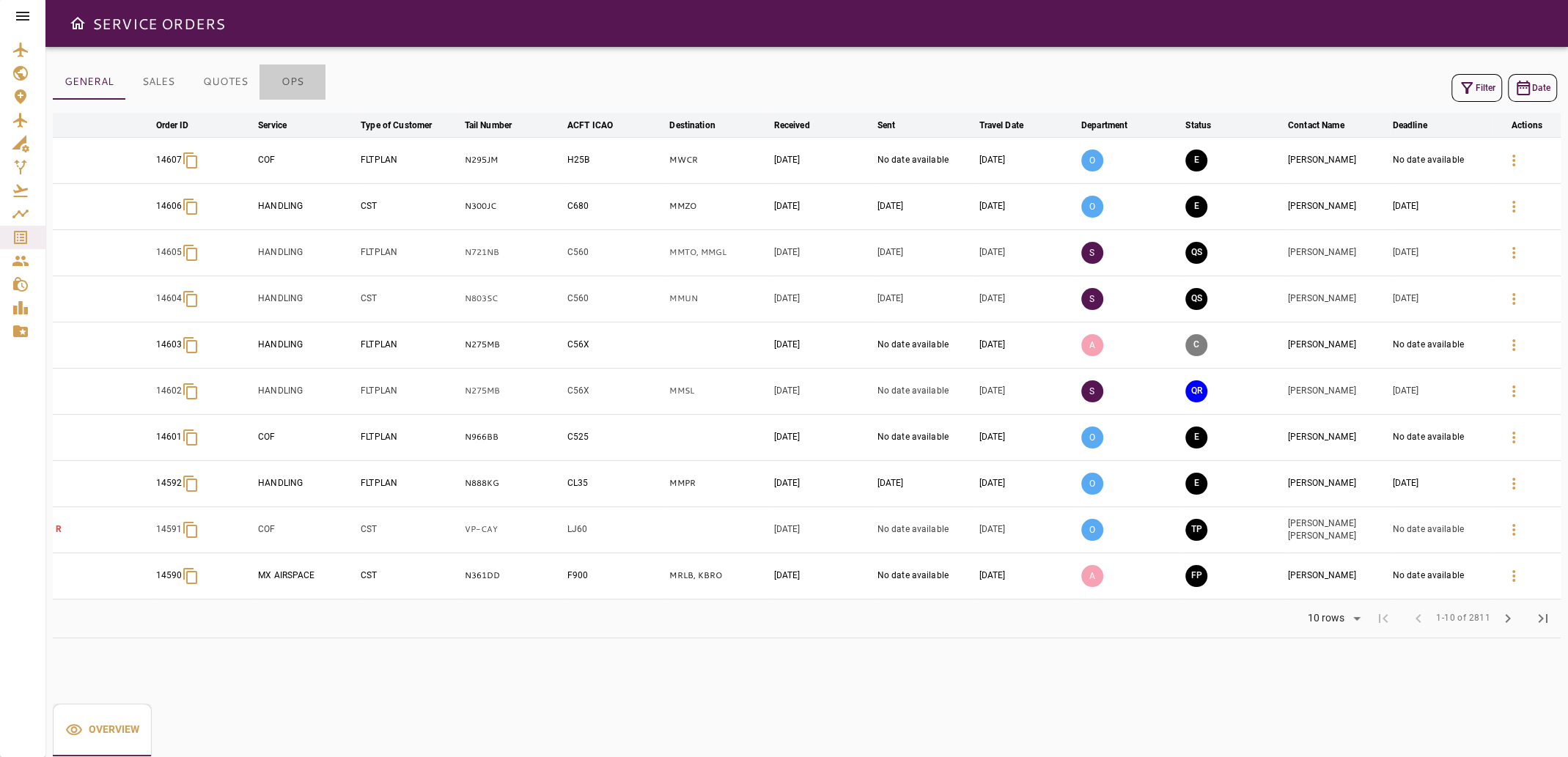
click at [288, 75] on button "OPS" at bounding box center [293, 82] width 66 height 35
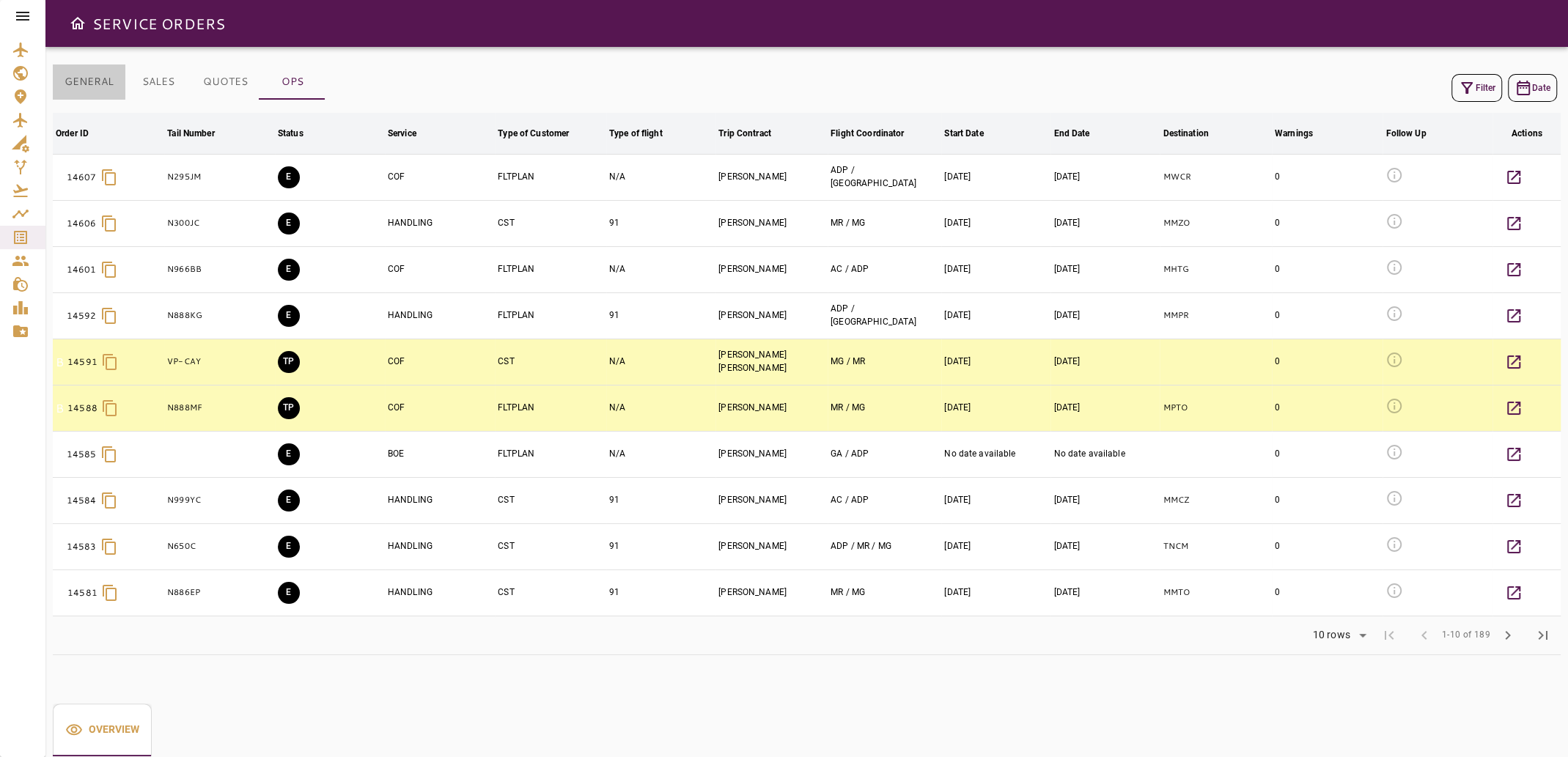
click at [93, 84] on button "GENERAL" at bounding box center [89, 82] width 73 height 35
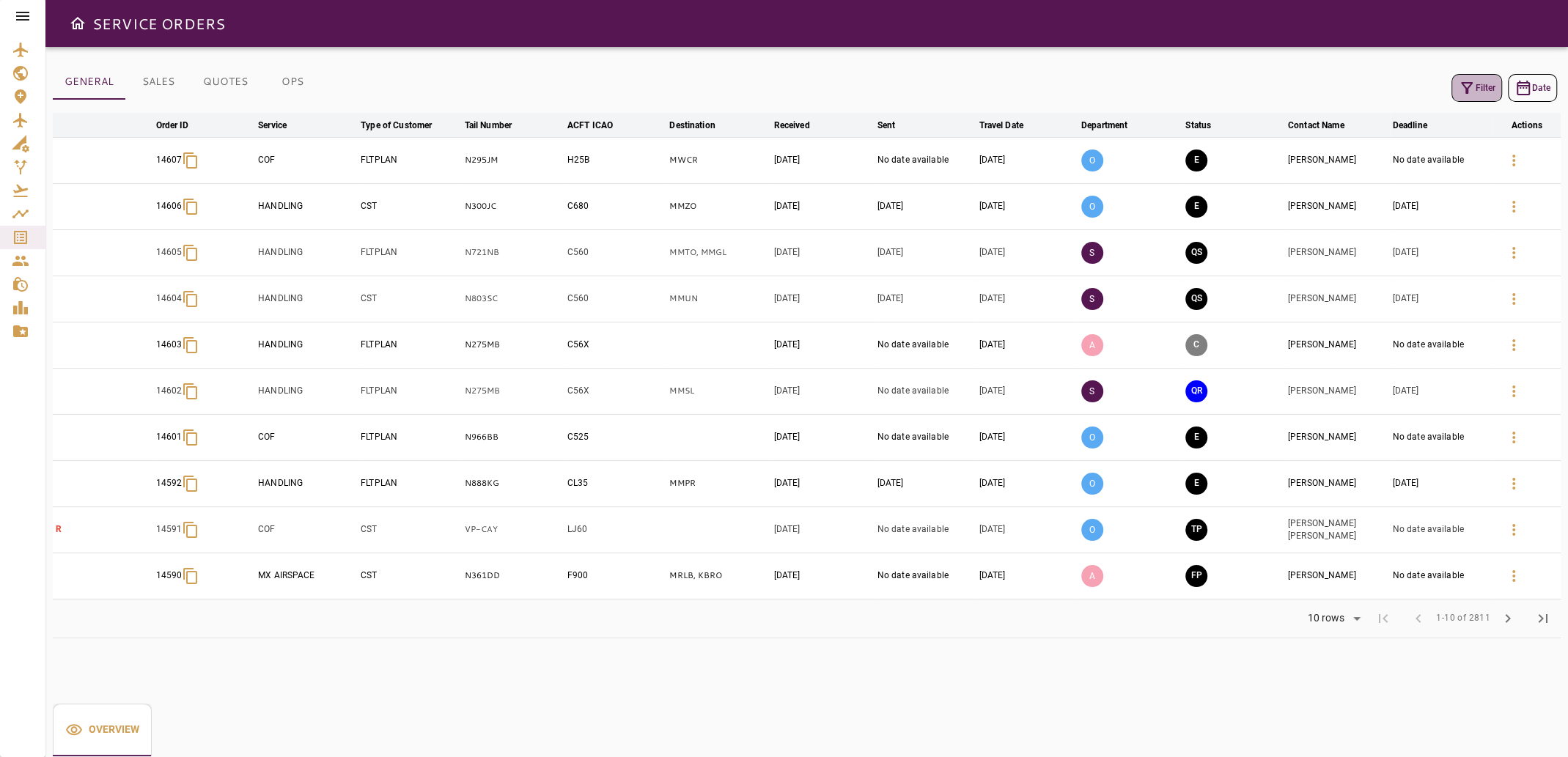
click at [1478, 83] on button "Filter" at bounding box center [1476, 88] width 50 height 28
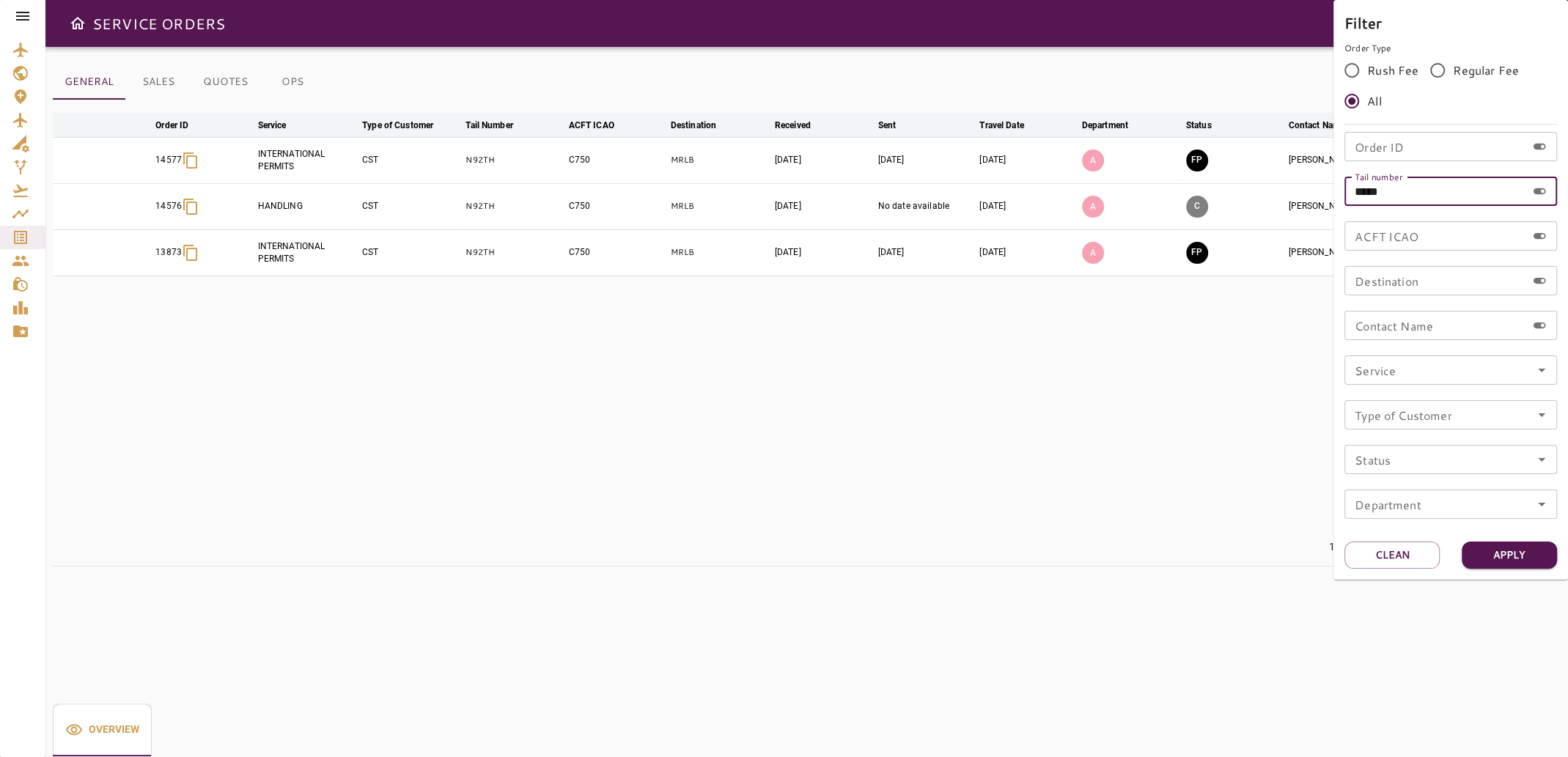
drag, startPoint x: 1415, startPoint y: 197, endPoint x: 1279, endPoint y: 204, distance: 136.2
click at [1279, 204] on div "Filter Order Type Rush Fee Regular Fee All Order ID Order ID Tail number ***** …" at bounding box center [784, 378] width 1568 height 757
click at [1375, 154] on input "Order ID" at bounding box center [1435, 146] width 181 height 30
type input "*****"
click at [1517, 557] on button "Apply" at bounding box center [1509, 556] width 95 height 27
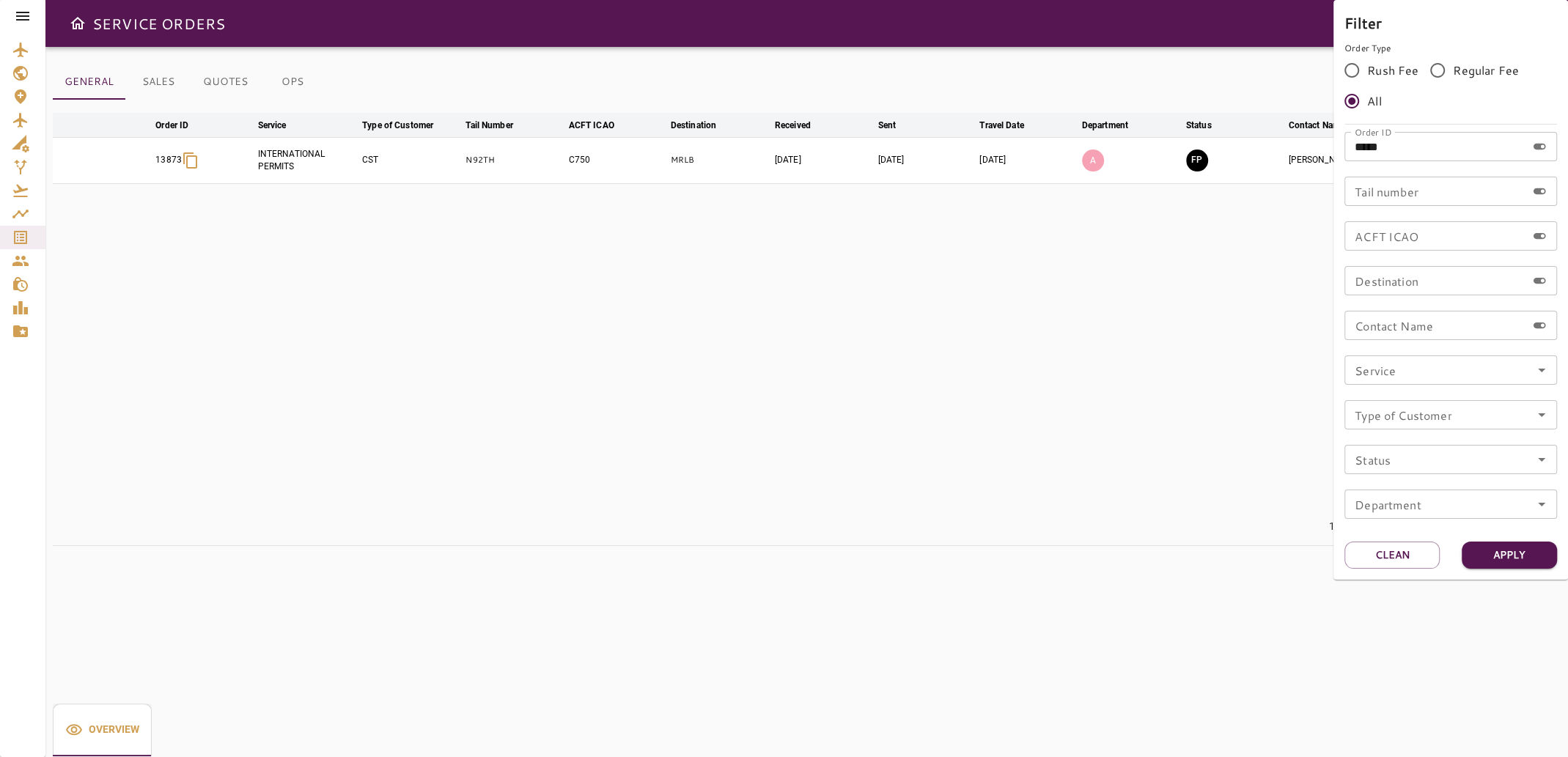
click at [1013, 455] on div at bounding box center [784, 378] width 1568 height 757
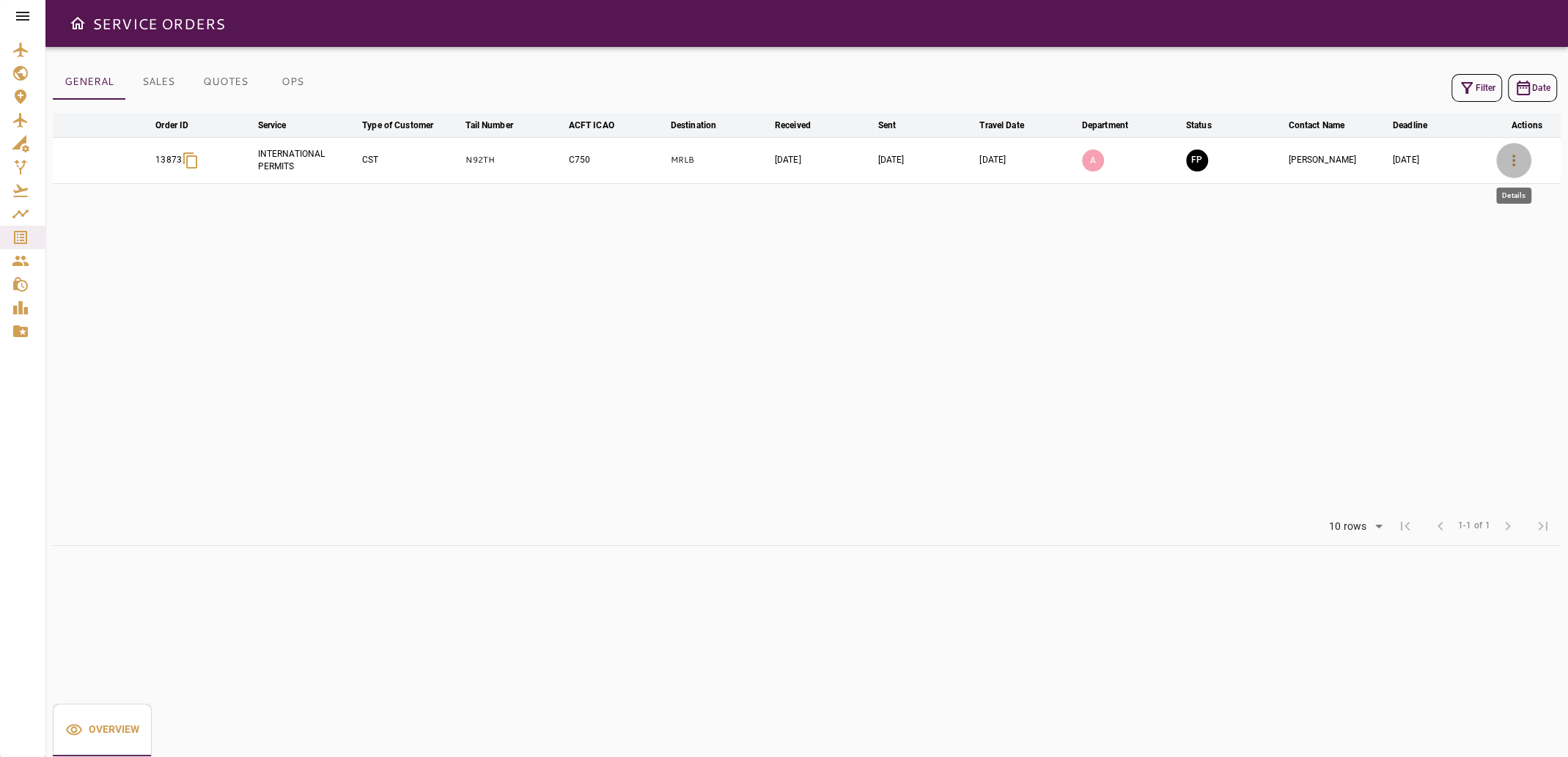
click at [1506, 163] on icon "button" at bounding box center [1514, 161] width 18 height 18
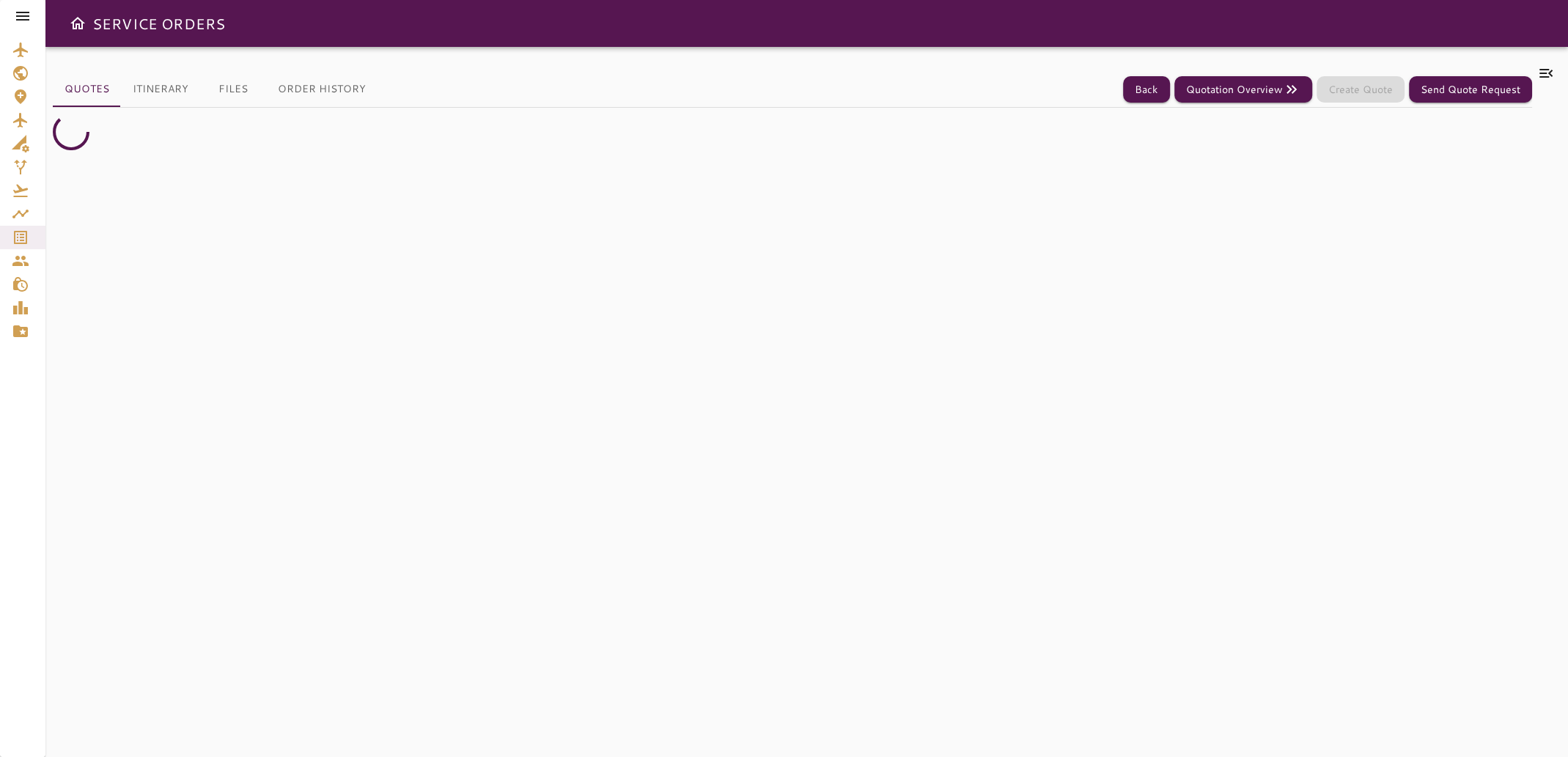
click at [1547, 68] on icon at bounding box center [1546, 74] width 18 height 18
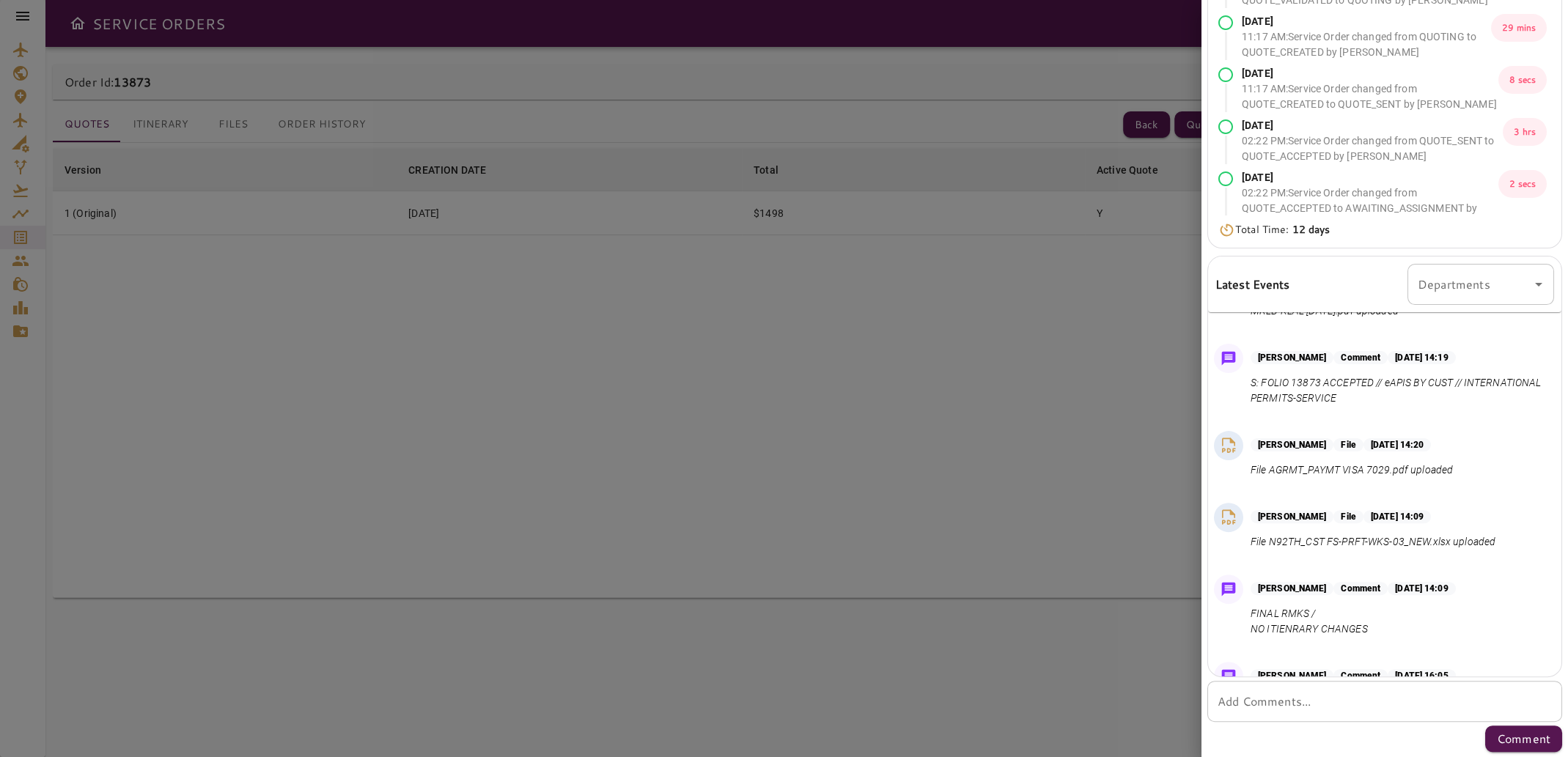
scroll to position [607, 0]
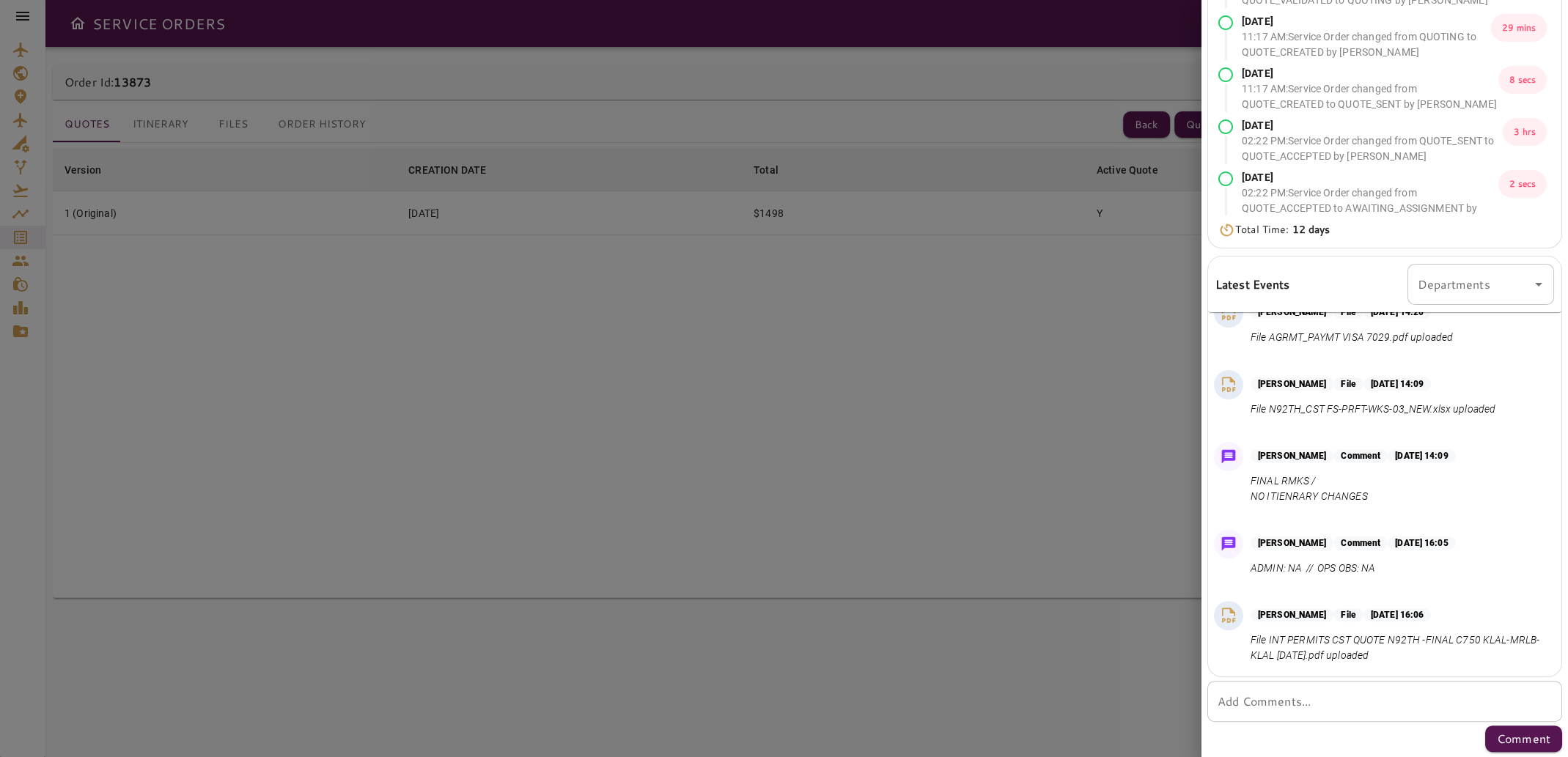
click at [1012, 307] on div at bounding box center [784, 378] width 1568 height 757
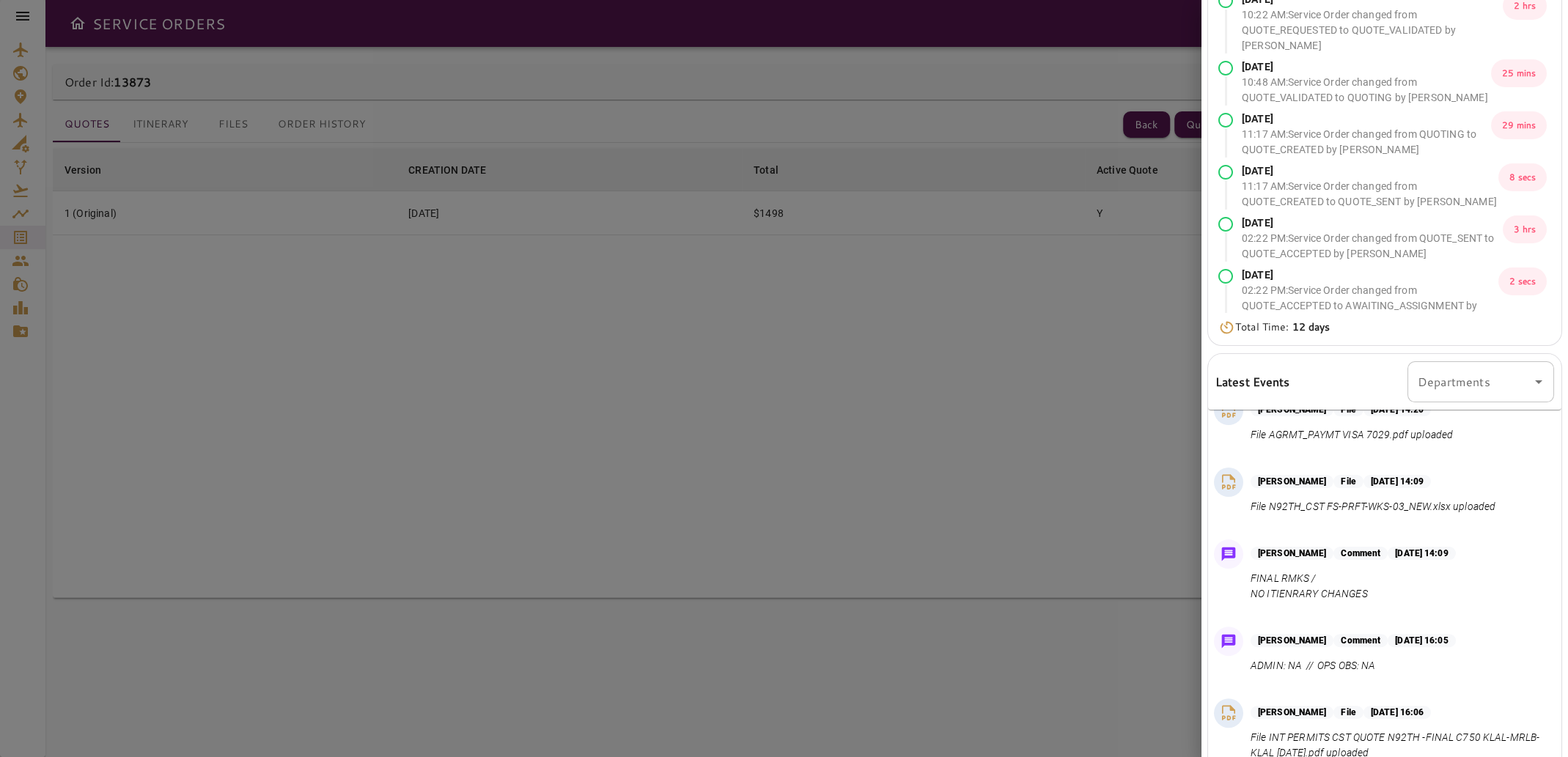
scroll to position [0, 0]
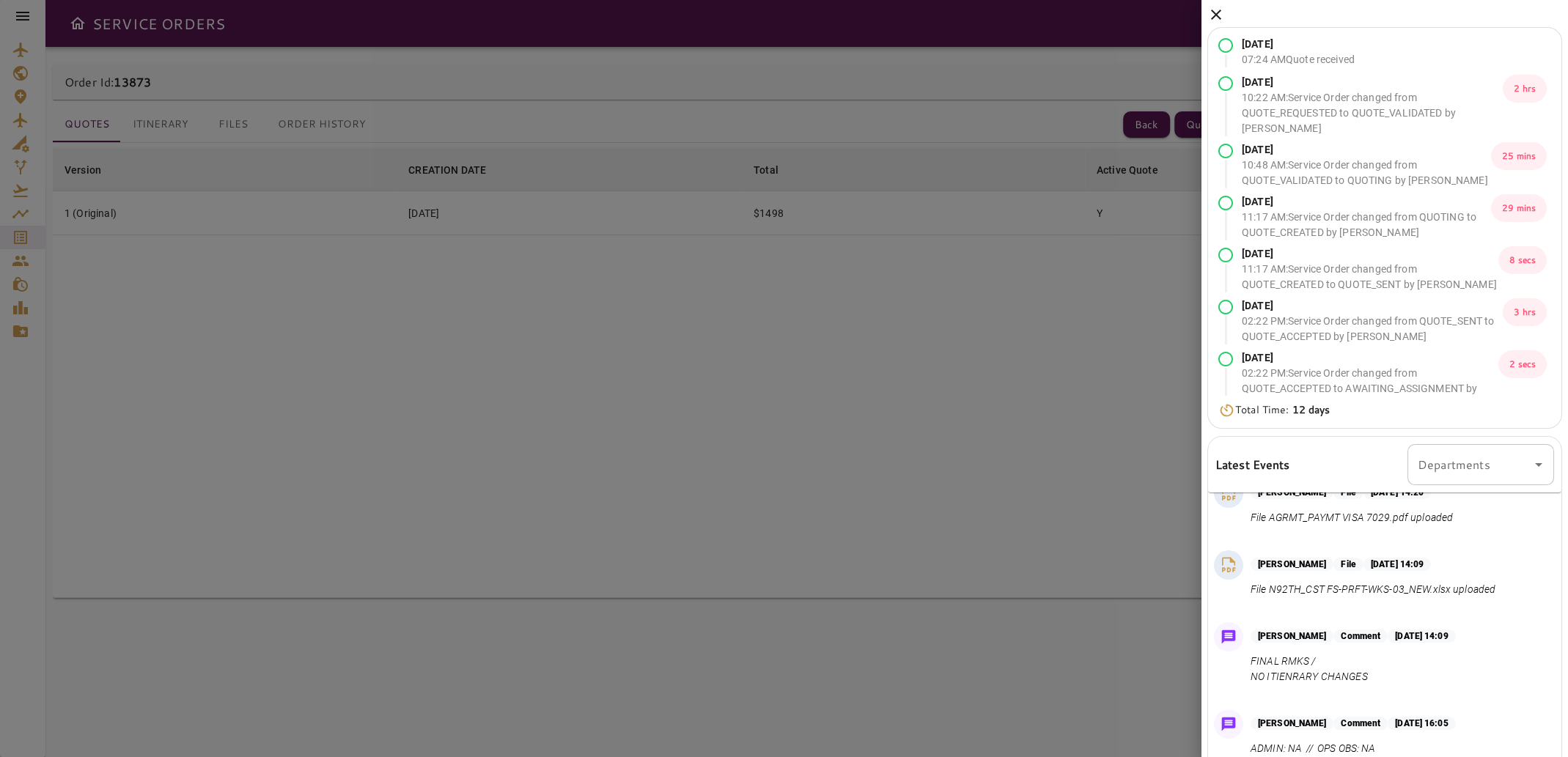
click at [1215, 16] on icon at bounding box center [1216, 14] width 18 height 18
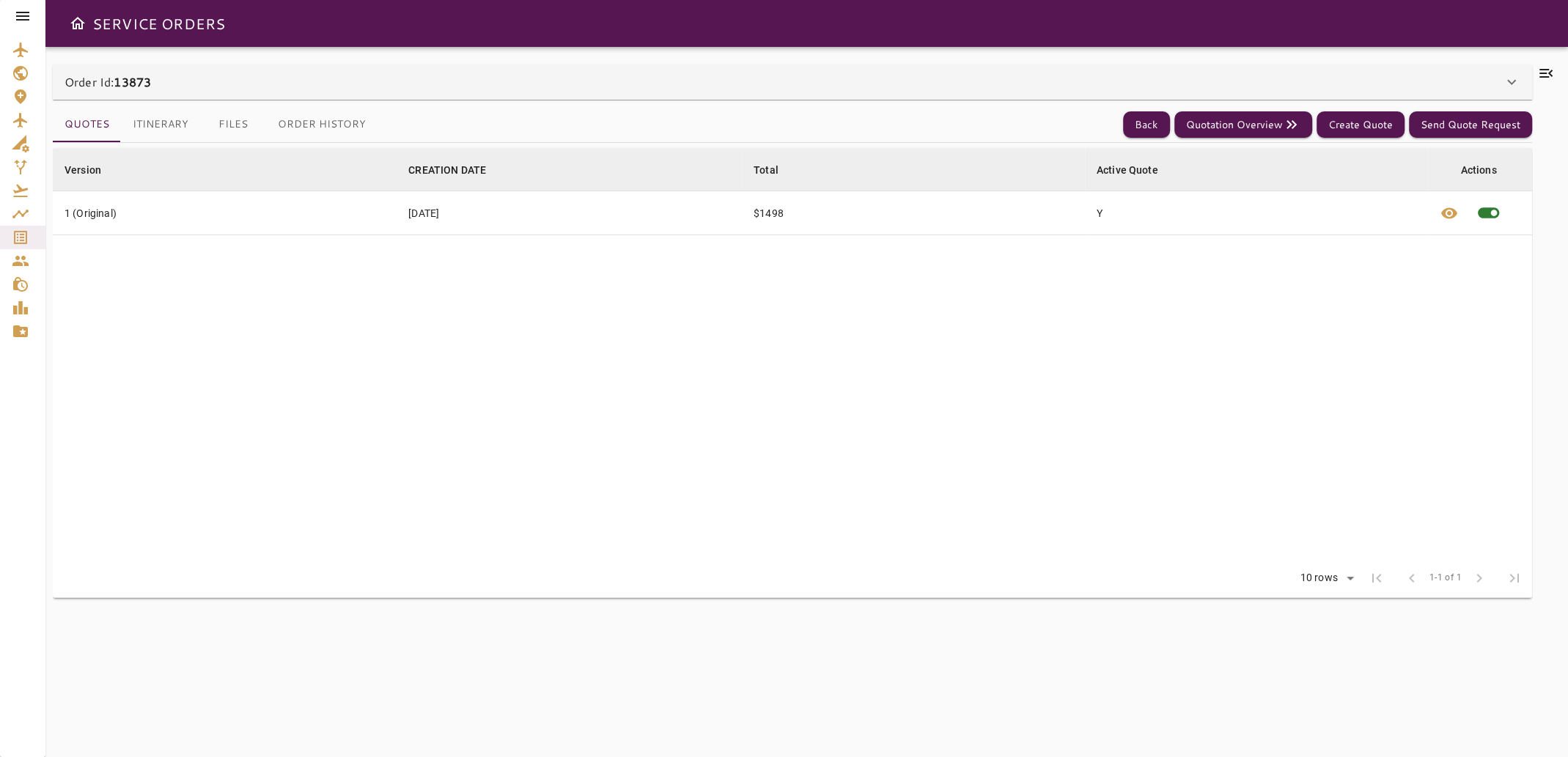
click at [229, 129] on button "Files" at bounding box center [233, 125] width 66 height 35
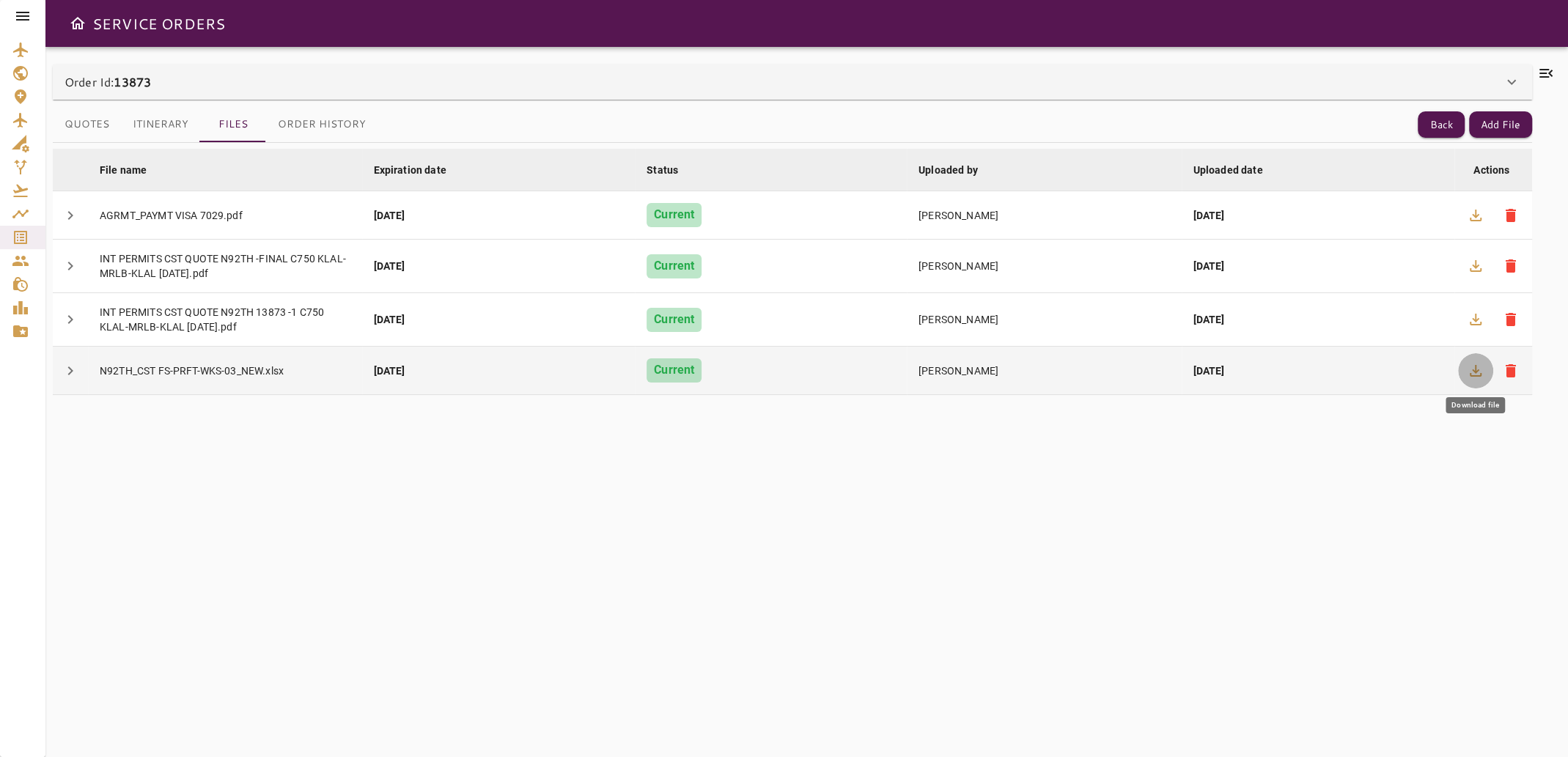
click at [1474, 373] on icon "button" at bounding box center [1475, 371] width 18 height 18
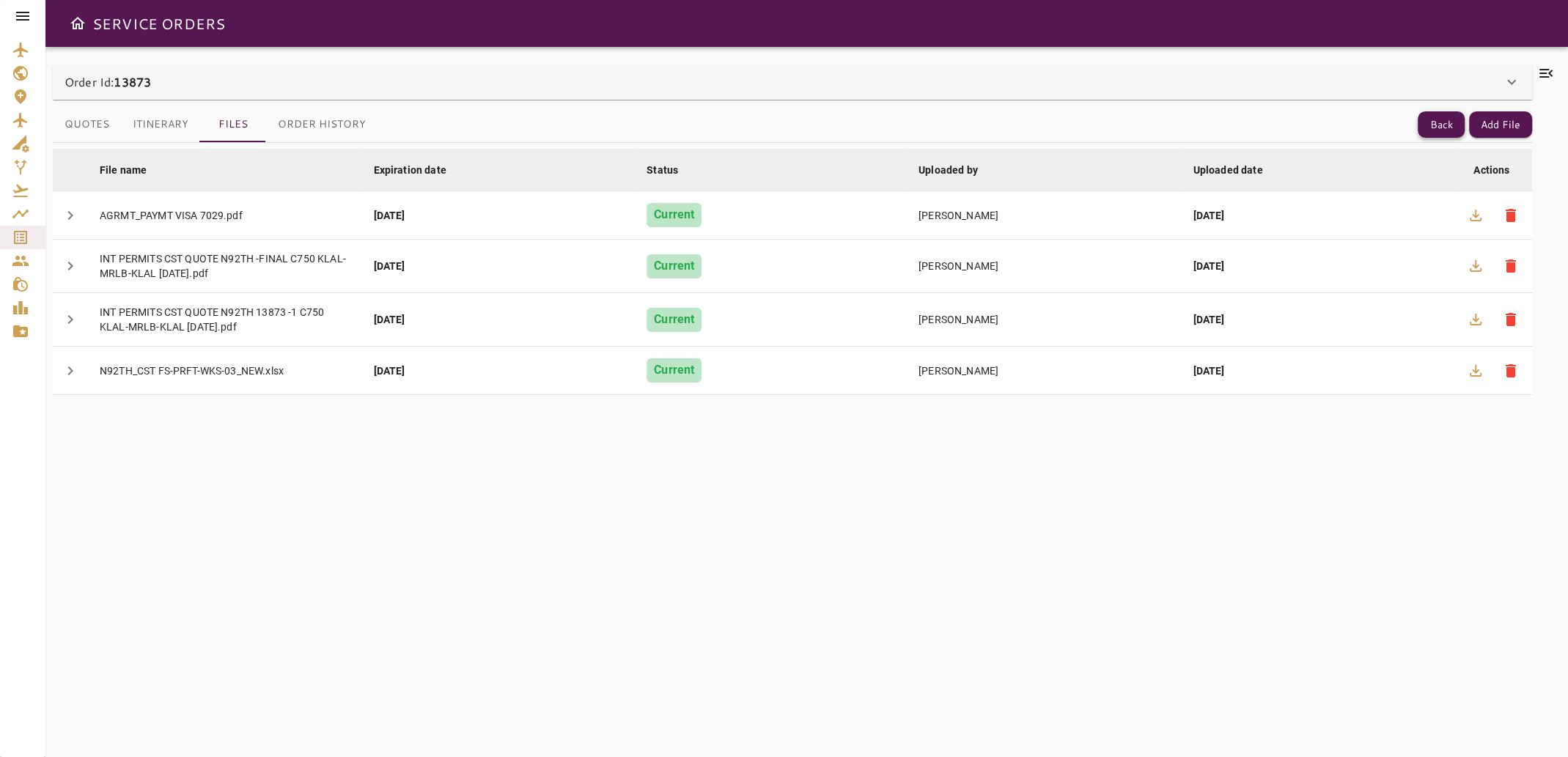
click at [1437, 126] on button "Back" at bounding box center [1441, 125] width 47 height 27
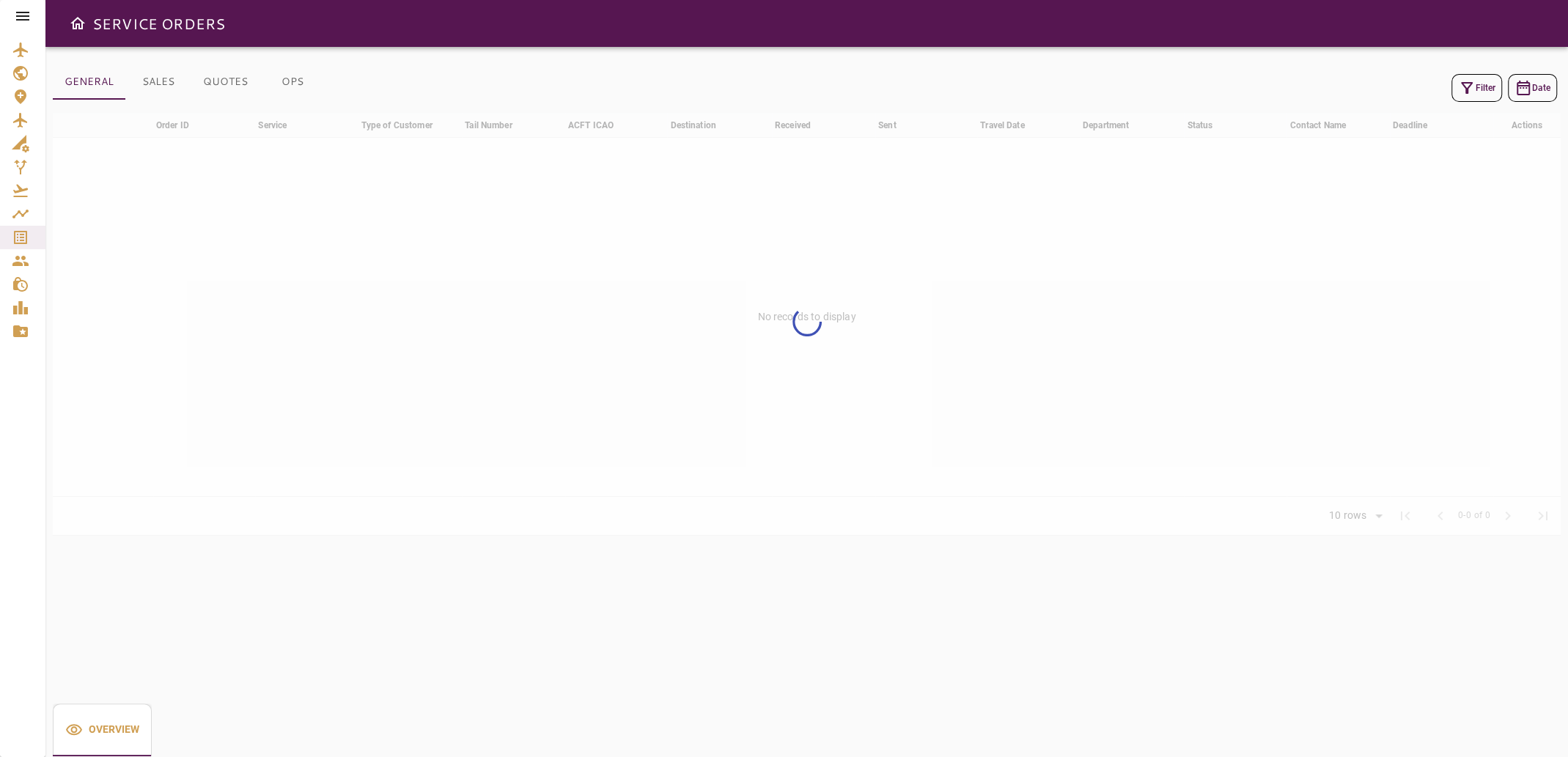
click at [1463, 93] on icon "button" at bounding box center [1467, 88] width 18 height 18
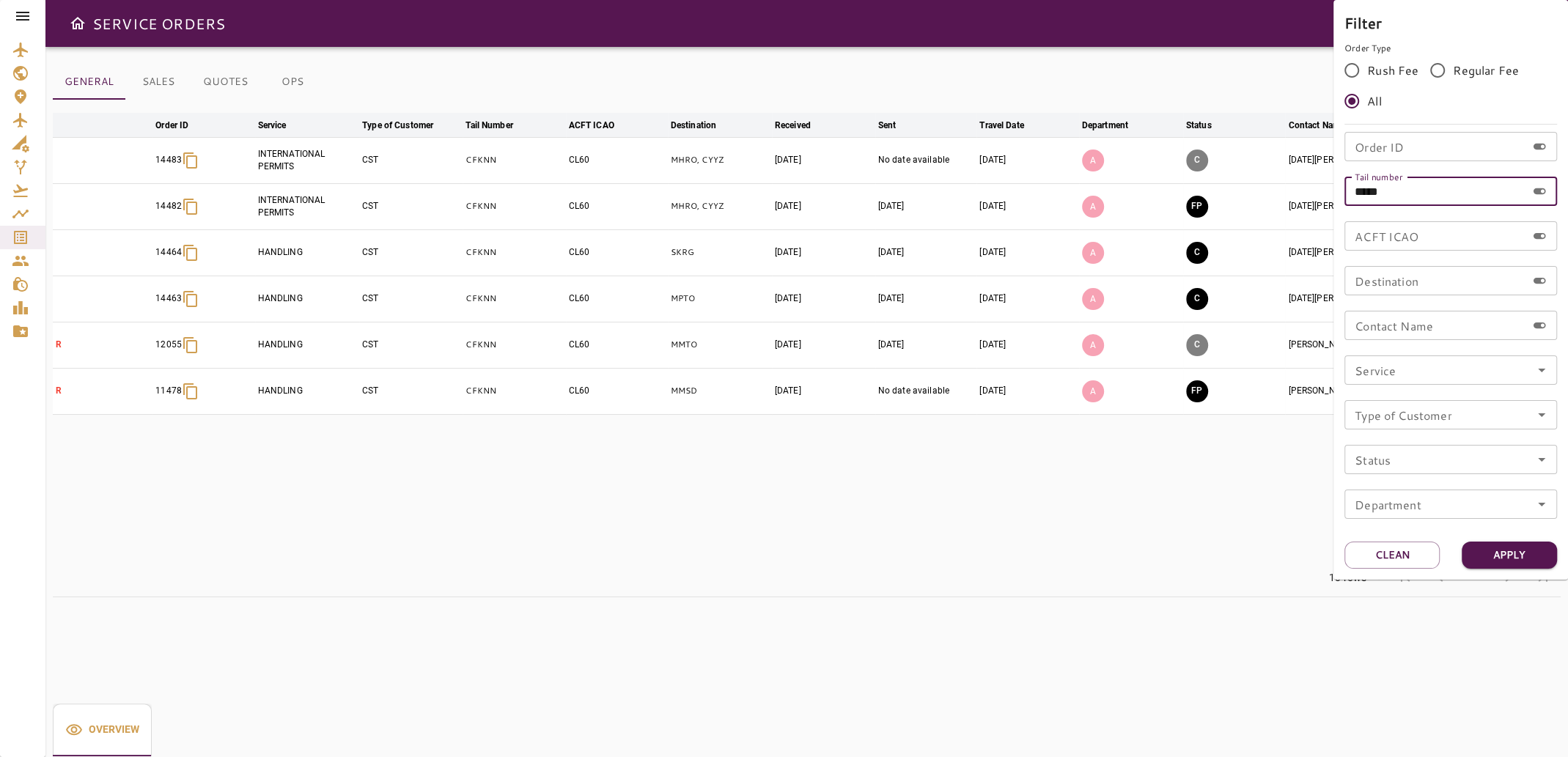
drag, startPoint x: 1402, startPoint y: 197, endPoint x: 1300, endPoint y: 207, distance: 102.5
click at [1300, 207] on div "Filter Order Type Rush Fee Regular Fee All Order ID Order ID Tail number ***** …" at bounding box center [784, 378] width 1568 height 757
click at [1388, 146] on input "Order ID" at bounding box center [1435, 146] width 181 height 30
type input "*****"
click at [1489, 556] on button "Apply" at bounding box center [1509, 556] width 95 height 27
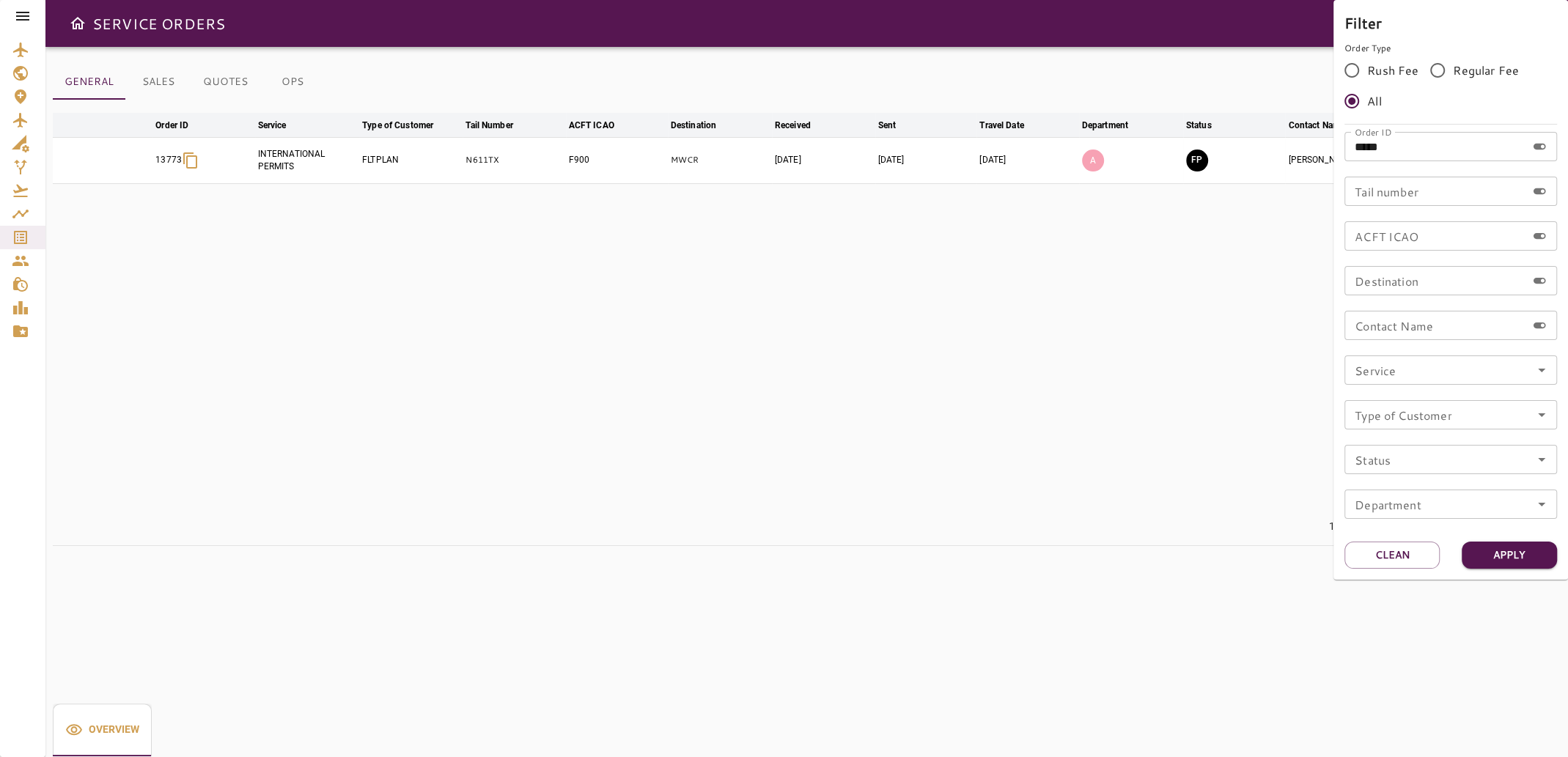
click at [885, 521] on div at bounding box center [784, 378] width 1568 height 757
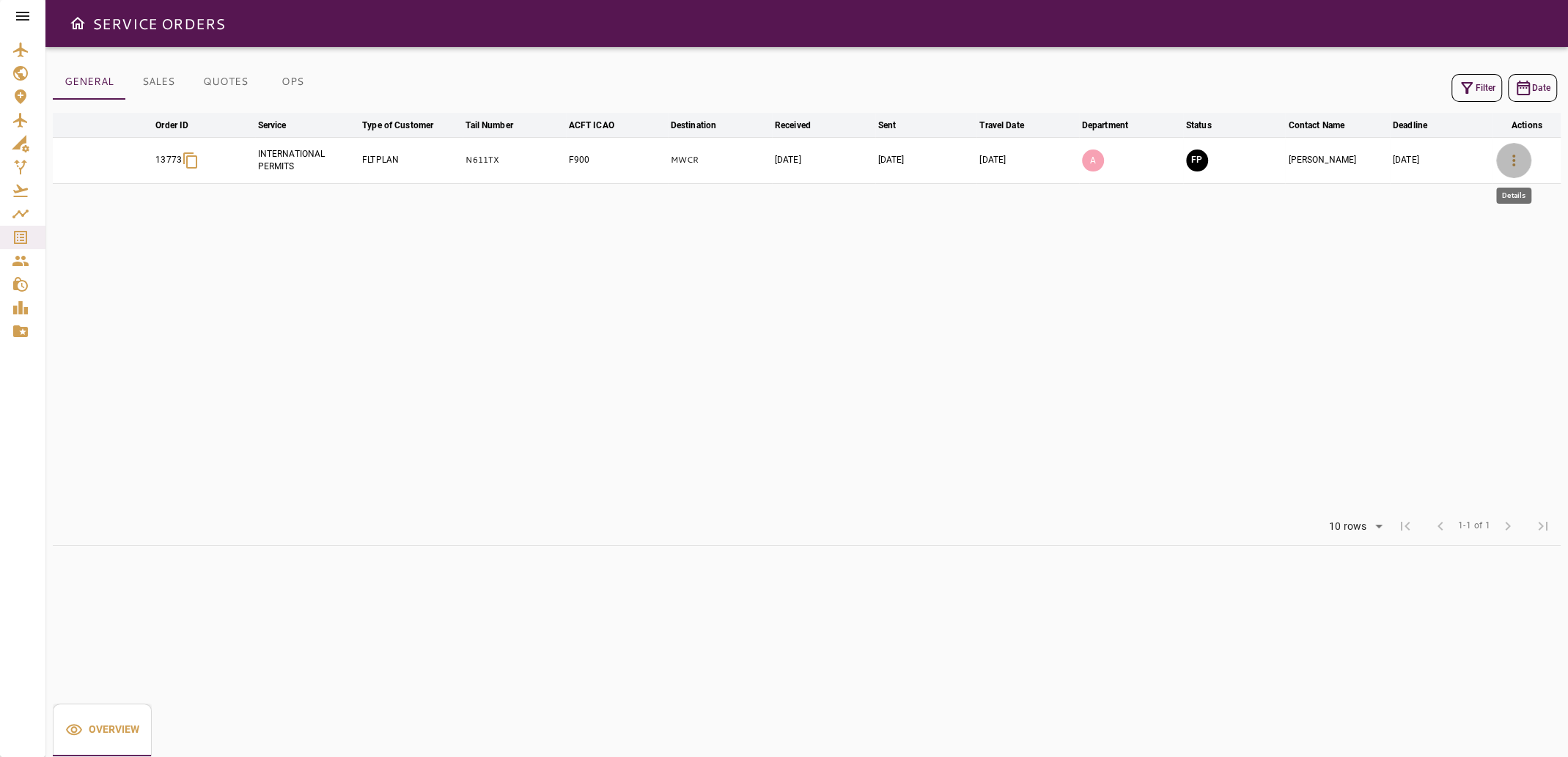
click at [1524, 164] on button "button" at bounding box center [1514, 161] width 35 height 35
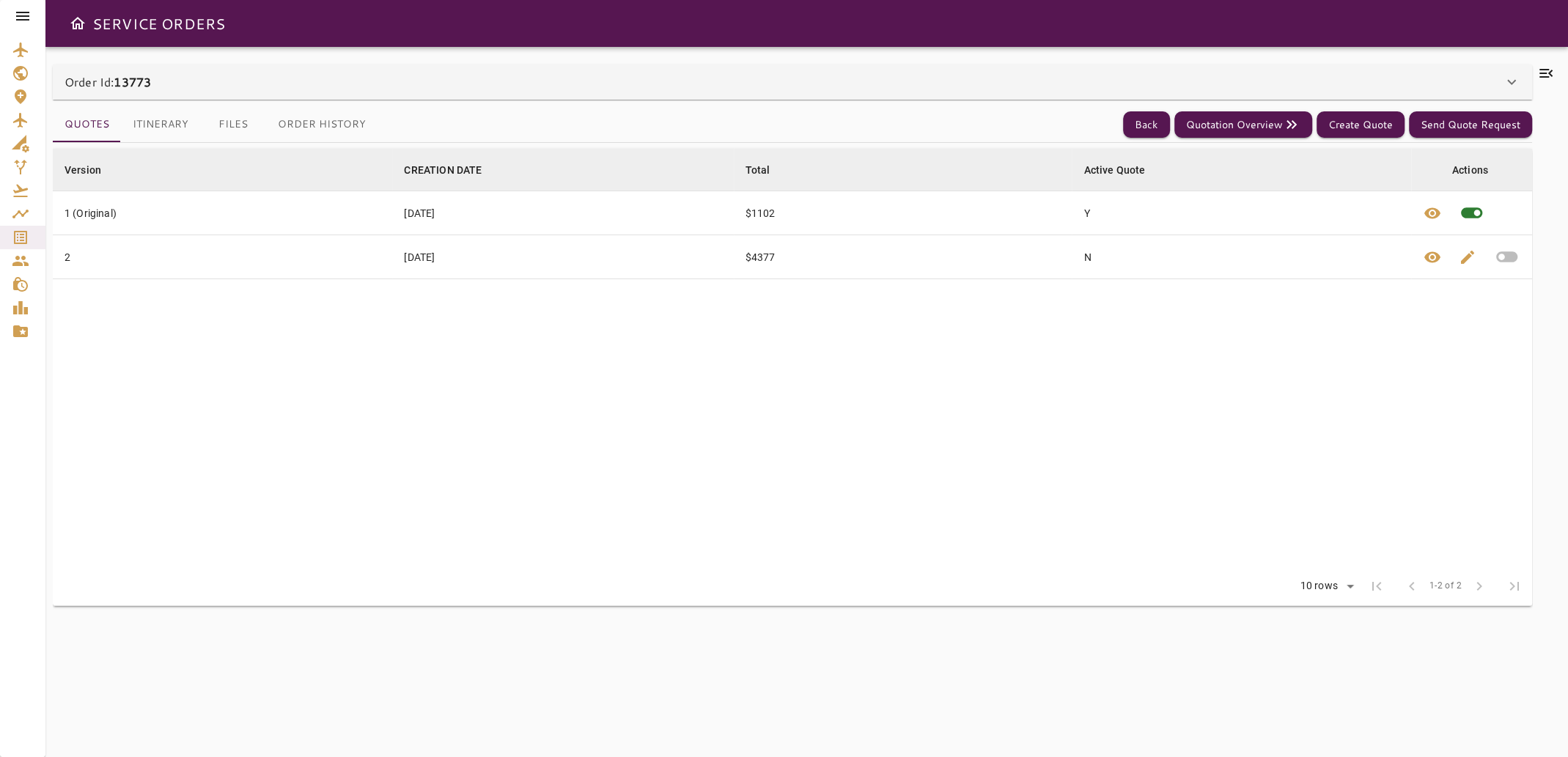
click at [1542, 73] on icon at bounding box center [1546, 73] width 14 height 9
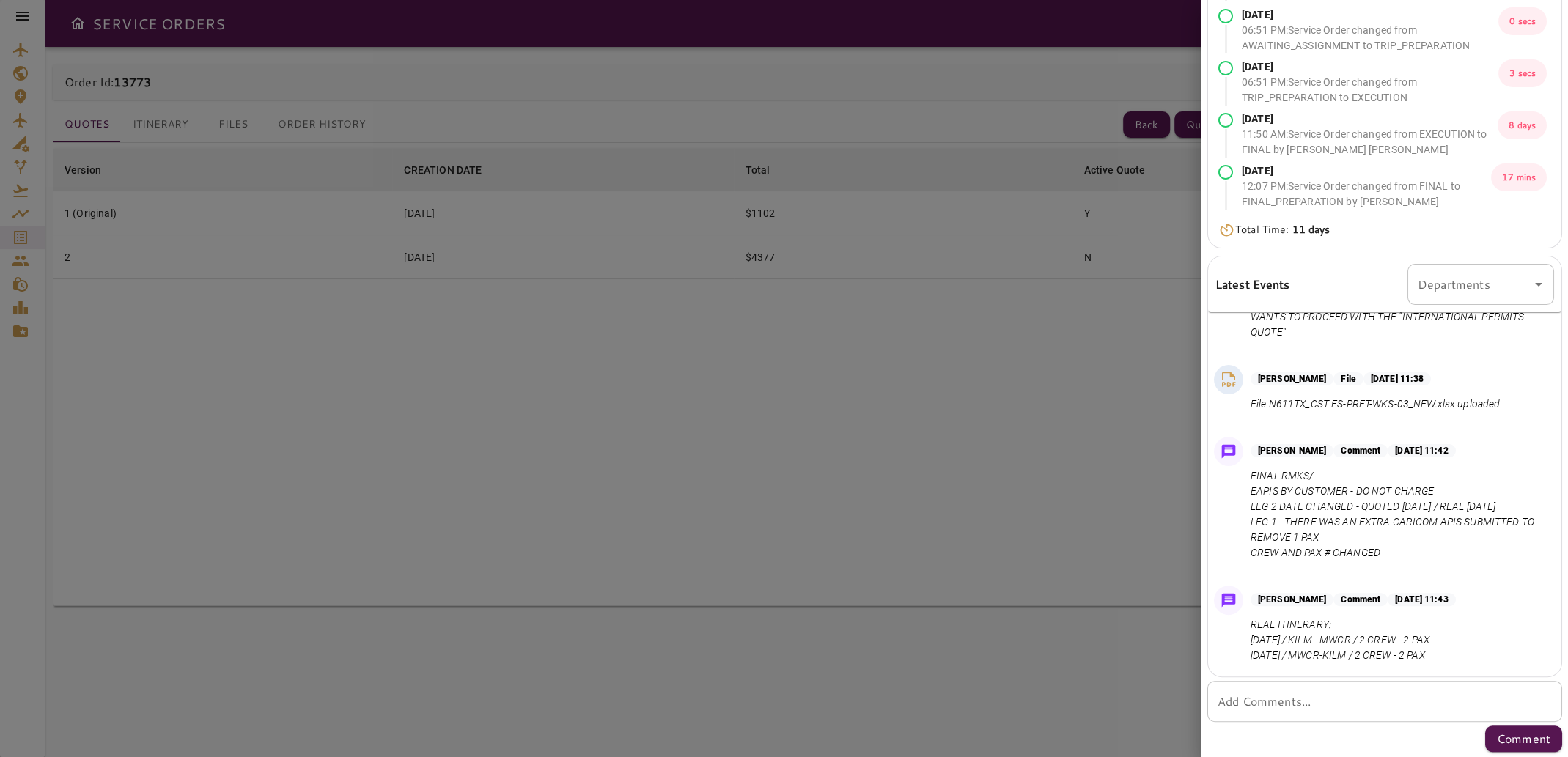
scroll to position [1264, 0]
click at [1045, 514] on div at bounding box center [784, 378] width 1568 height 757
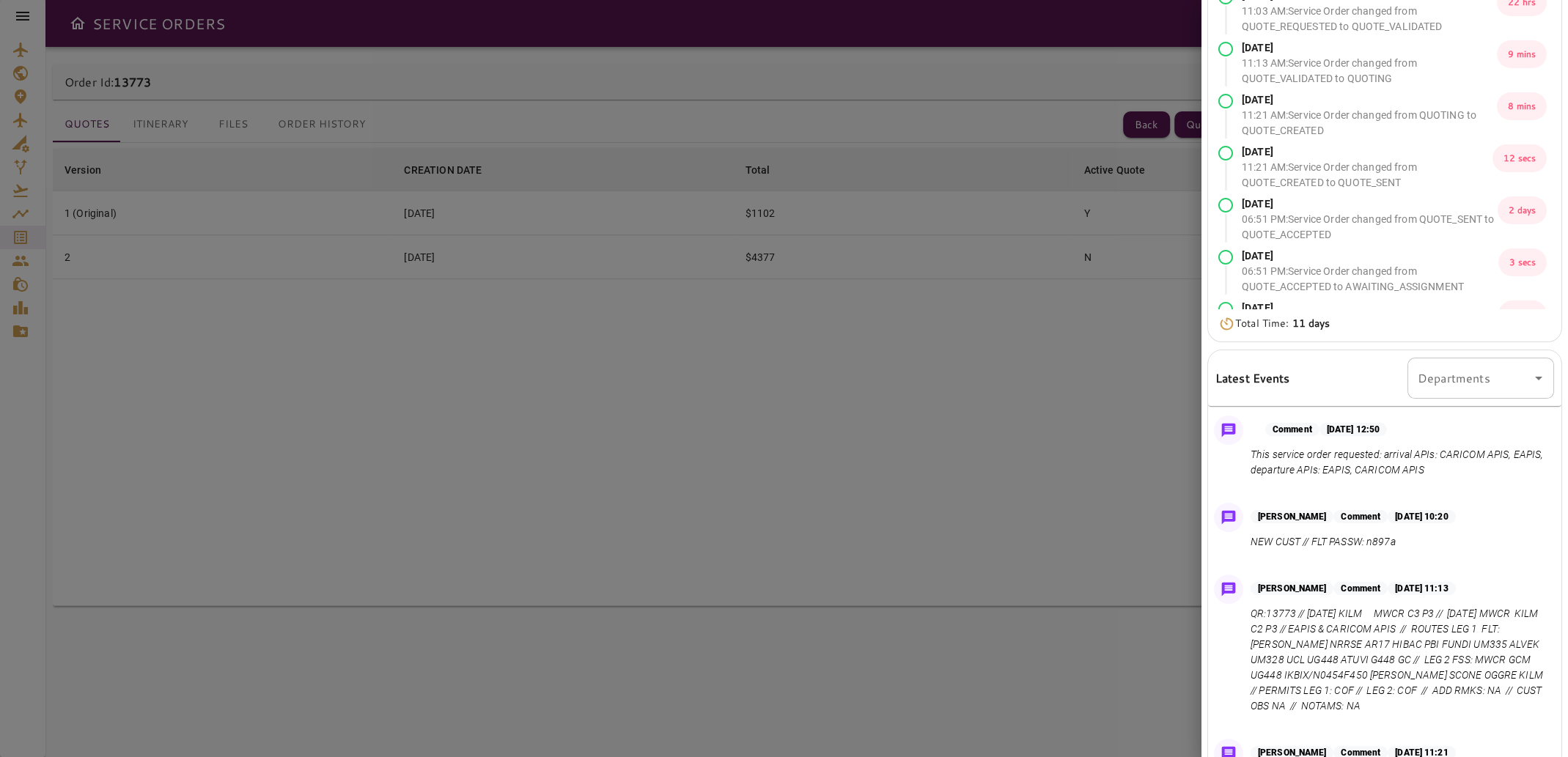
scroll to position [0, 0]
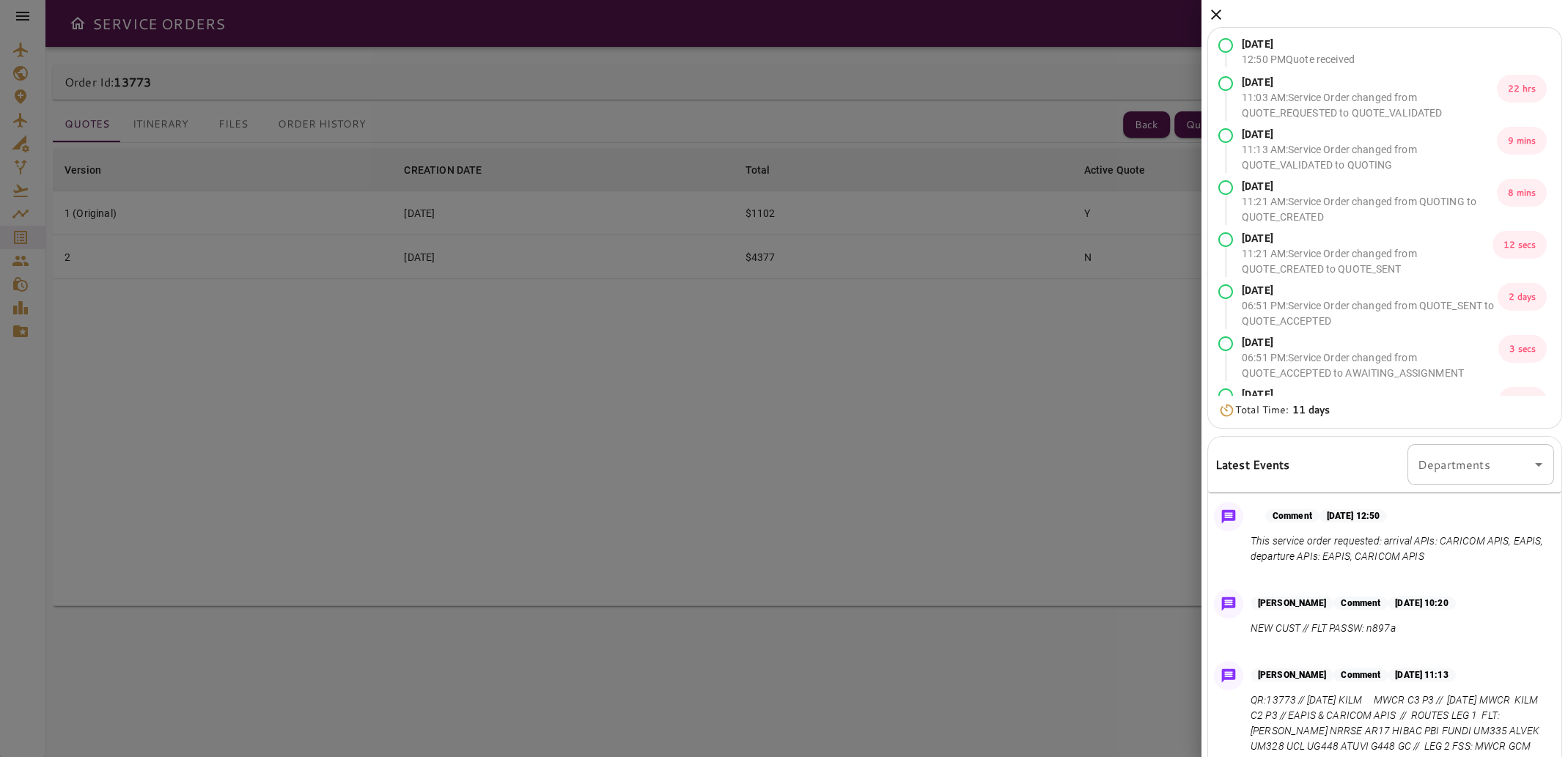
click at [1210, 18] on icon at bounding box center [1216, 14] width 18 height 18
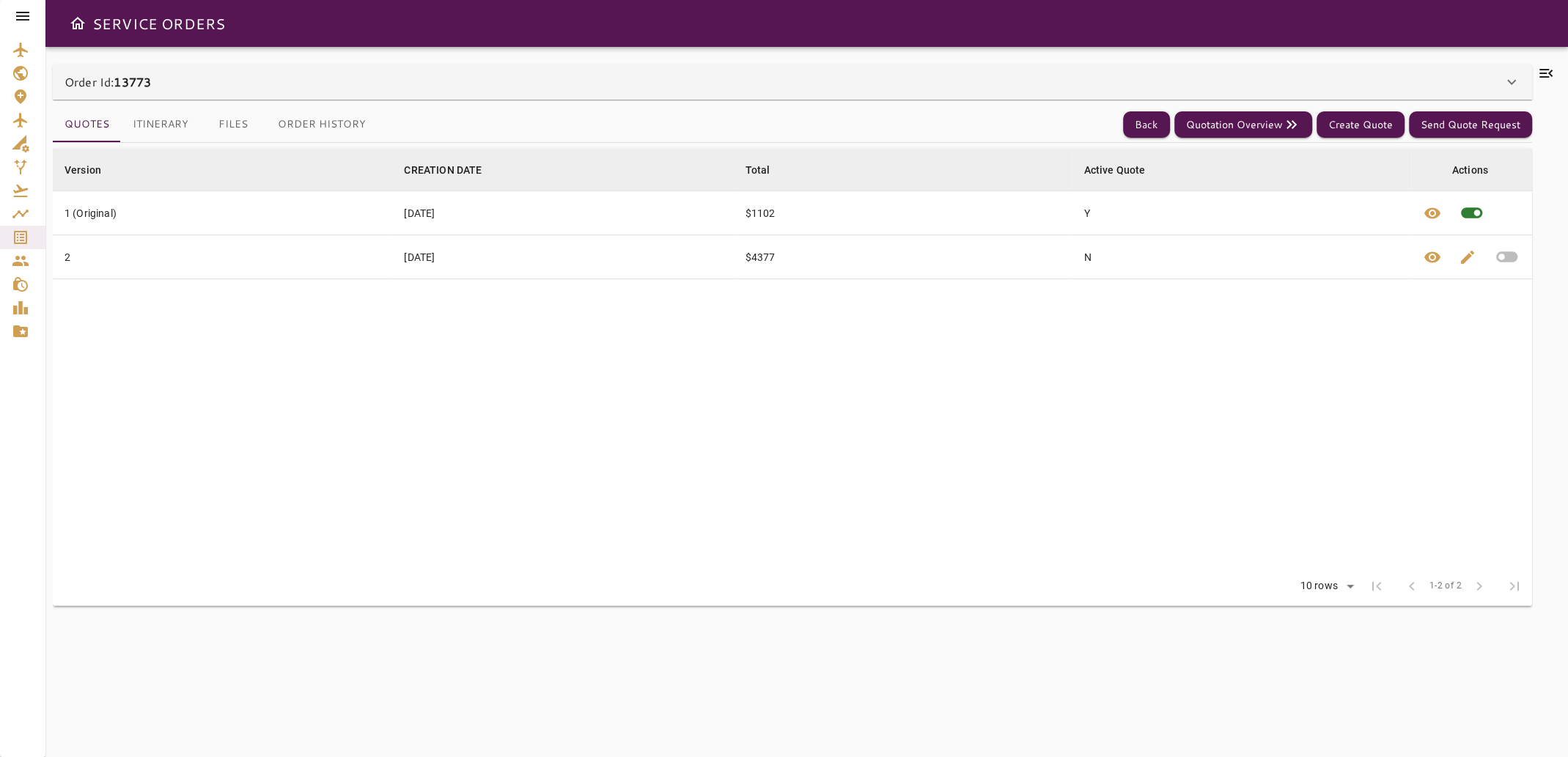
click at [223, 124] on button "Files" at bounding box center [233, 125] width 66 height 35
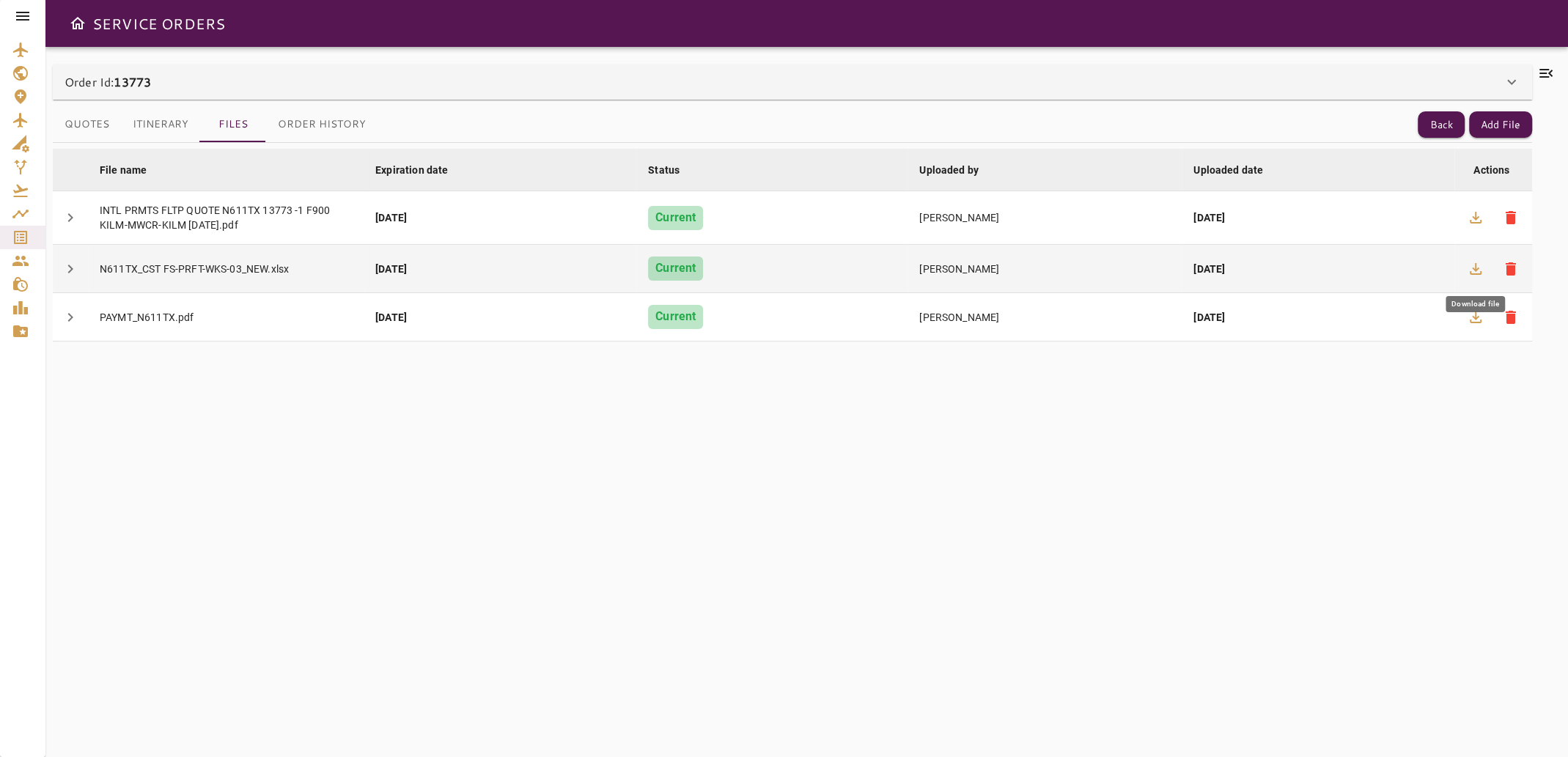
click at [1470, 264] on icon "button" at bounding box center [1475, 269] width 18 height 18
